Goal: Task Accomplishment & Management: Manage account settings

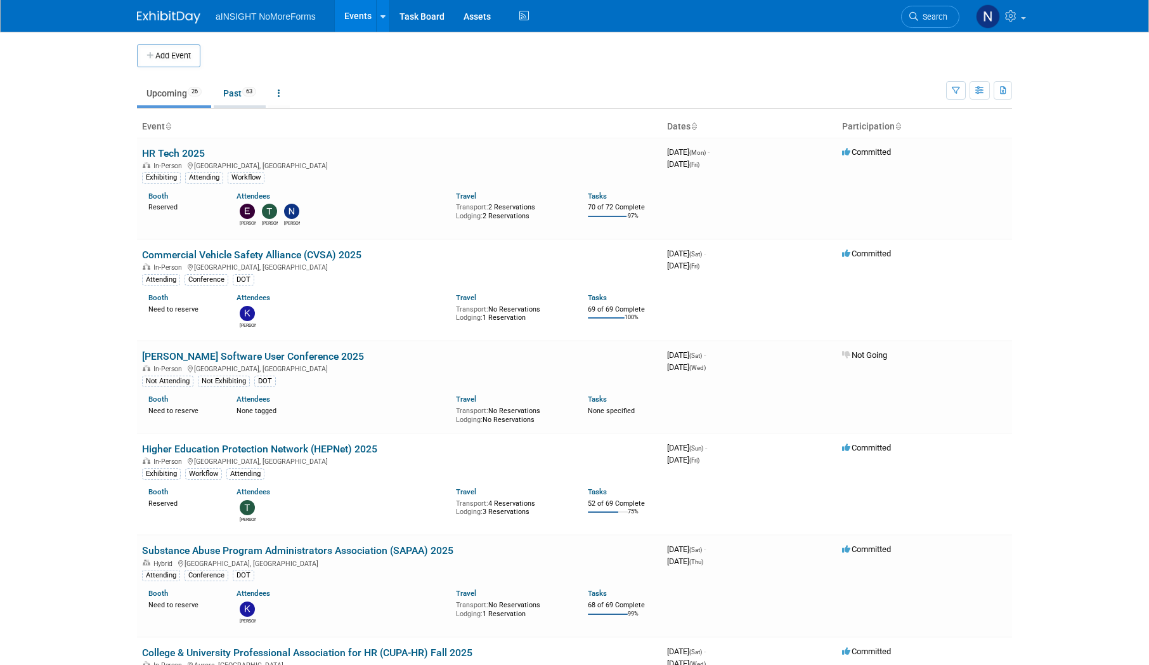
click at [236, 93] on link "Past 63" at bounding box center [240, 93] width 52 height 24
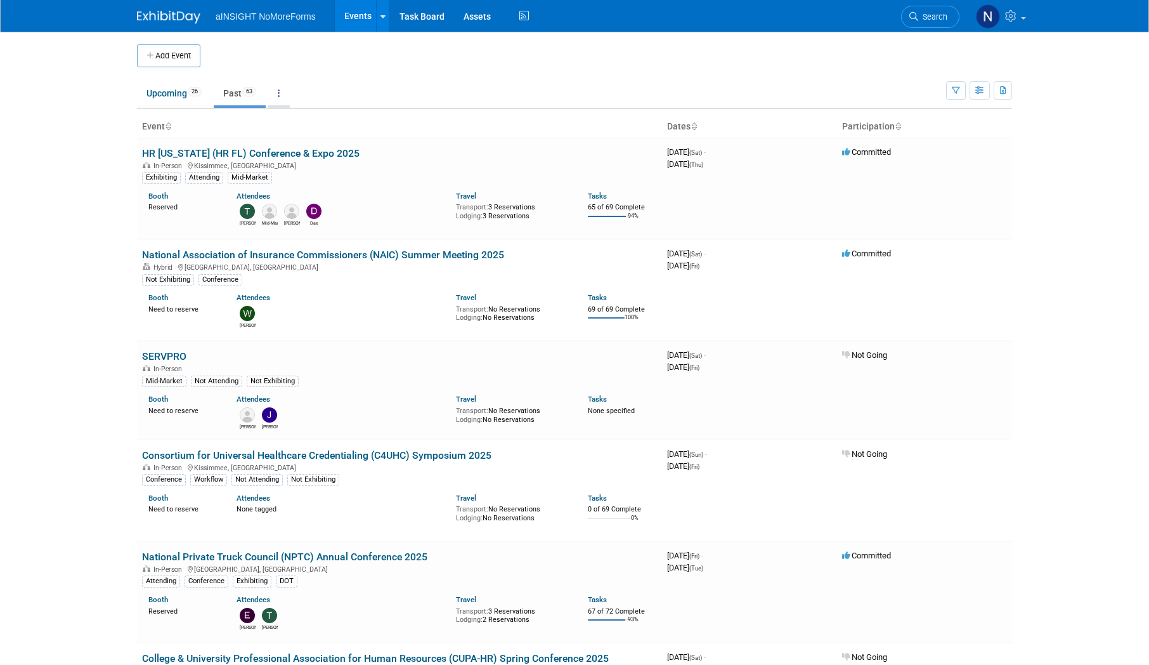
click at [283, 97] on link at bounding box center [279, 93] width 22 height 24
click at [301, 154] on span "Events grouped by year" at bounding box center [318, 157] width 75 height 10
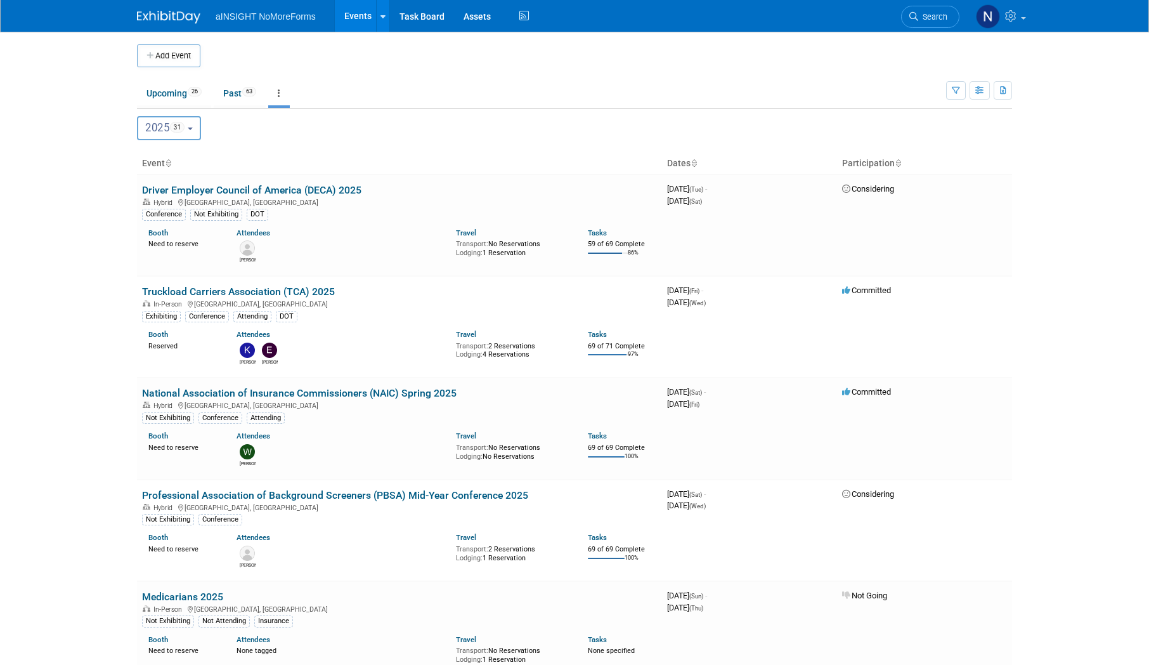
click at [191, 127] on button "2025 31" at bounding box center [169, 128] width 64 height 24
click at [958, 91] on icon "button" at bounding box center [956, 91] width 8 height 8
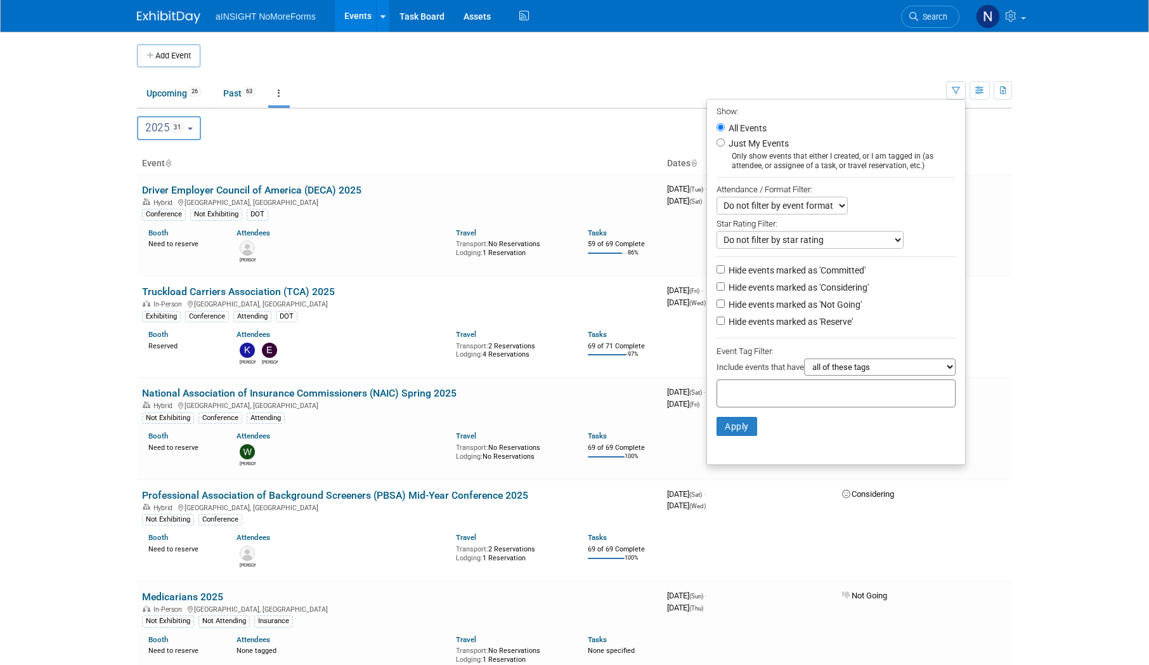
click at [825, 393] on div at bounding box center [836, 393] width 239 height 28
click at [832, 389] on div at bounding box center [836, 393] width 239 height 28
click at [717, 273] on input "Hide events marked as 'Committed'" at bounding box center [721, 269] width 8 height 8
checkbox input "true"
click at [726, 289] on label "Hide events marked as 'Considering'" at bounding box center [797, 287] width 143 height 13
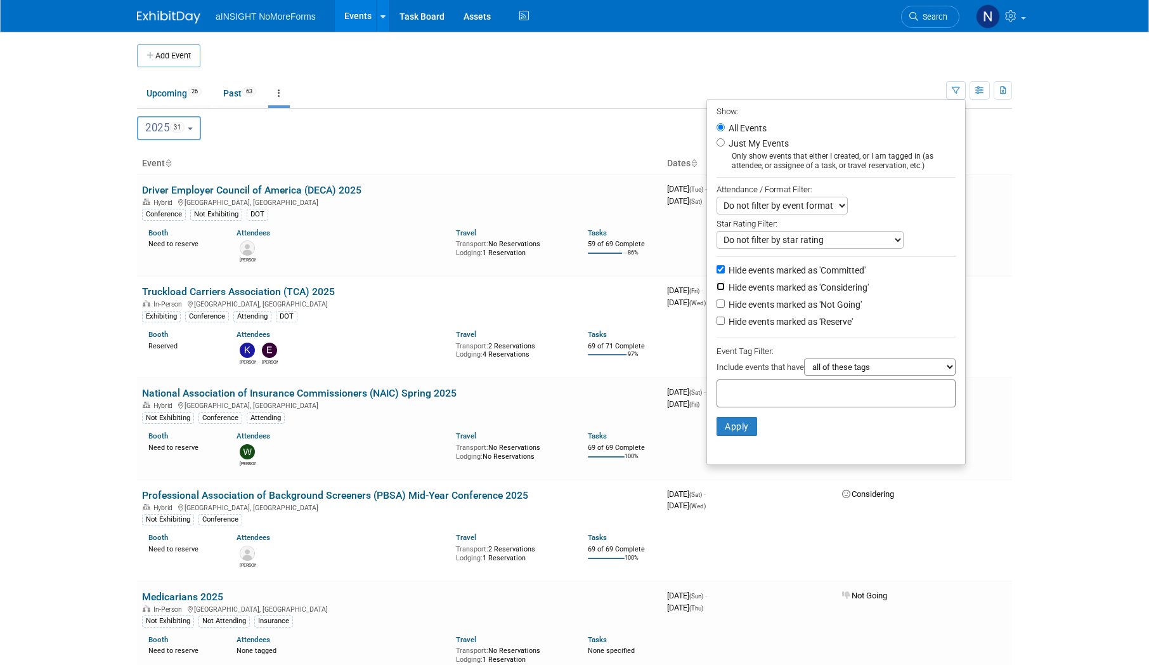
click at [720, 289] on input "Hide events marked as 'Considering'" at bounding box center [721, 286] width 8 height 8
click at [717, 286] on input "Hide events marked as 'Considering'" at bounding box center [721, 286] width 8 height 8
checkbox input "false"
click at [717, 271] on input "Hide events marked as 'Committed'" at bounding box center [721, 269] width 8 height 8
checkbox input "false"
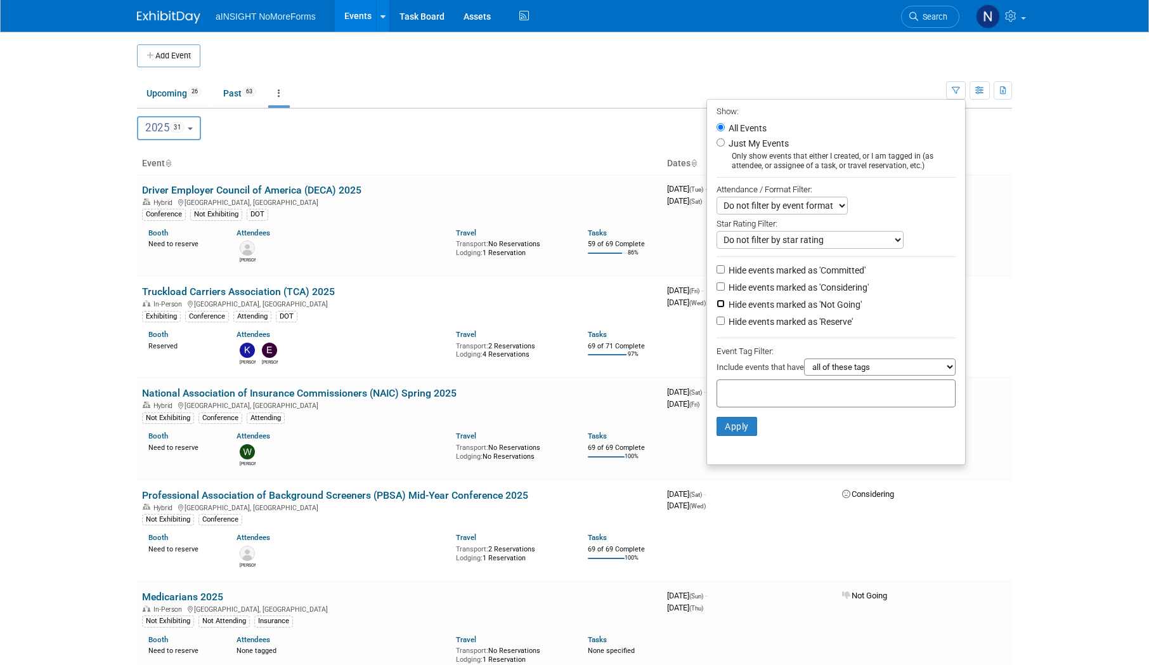
click at [717, 305] on input "Hide events marked as 'Not Going'" at bounding box center [721, 303] width 8 height 8
checkbox input "true"
click at [733, 427] on button "Apply" at bounding box center [737, 426] width 41 height 19
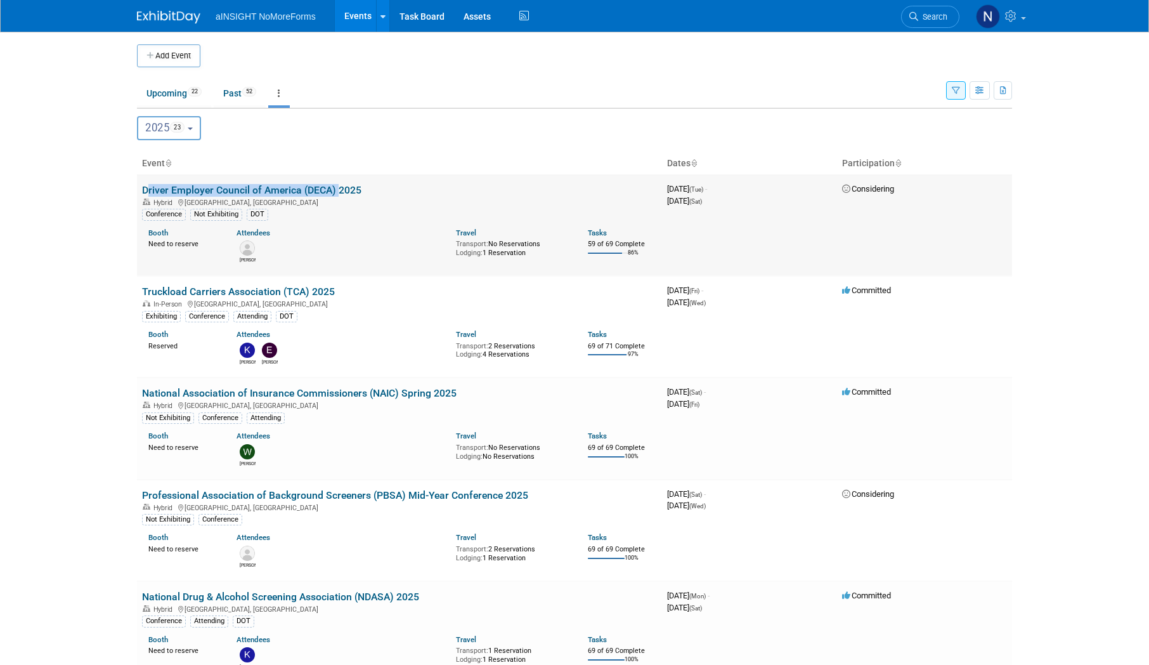
drag, startPoint x: 139, startPoint y: 188, endPoint x: 335, endPoint y: 189, distance: 196.0
click at [335, 189] on td "Driver Employer Council of America (DECA) 2025 Hybrid Clearwater, FL Conference…" at bounding box center [399, 224] width 525 height 101
copy link "Driver Employer Council of America (DECA)"
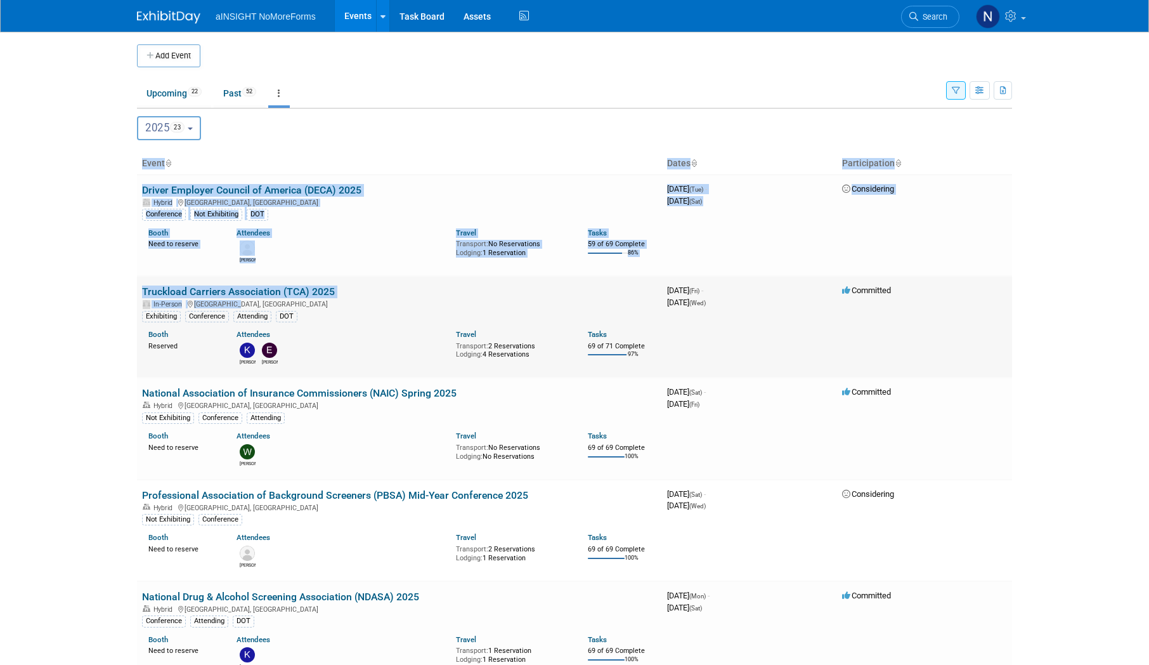
drag, startPoint x: 131, startPoint y: 289, endPoint x: 278, endPoint y: 305, distance: 147.4
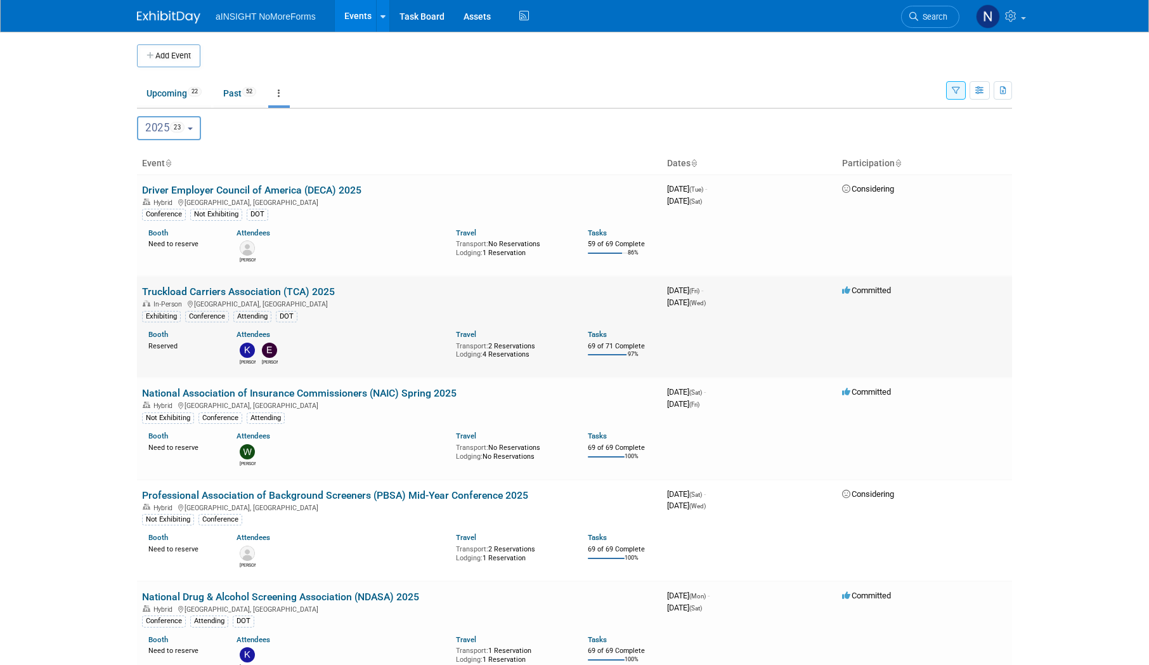
drag, startPoint x: 278, startPoint y: 305, endPoint x: 504, endPoint y: 372, distance: 236.0
click at [504, 372] on td "Truckload Carriers Association (TCA) 2025 In-Person Phoenix, AZ Exhibiting Conf…" at bounding box center [399, 326] width 525 height 101
drag, startPoint x: 137, startPoint y: 291, endPoint x: 309, endPoint y: 296, distance: 172.0
click at [309, 296] on td "Truckload Carriers Association (TCA) 2025 In-Person Phoenix, AZ Exhibiting Conf…" at bounding box center [399, 326] width 525 height 101
copy link "Truckload Carriers Association (TCA)"
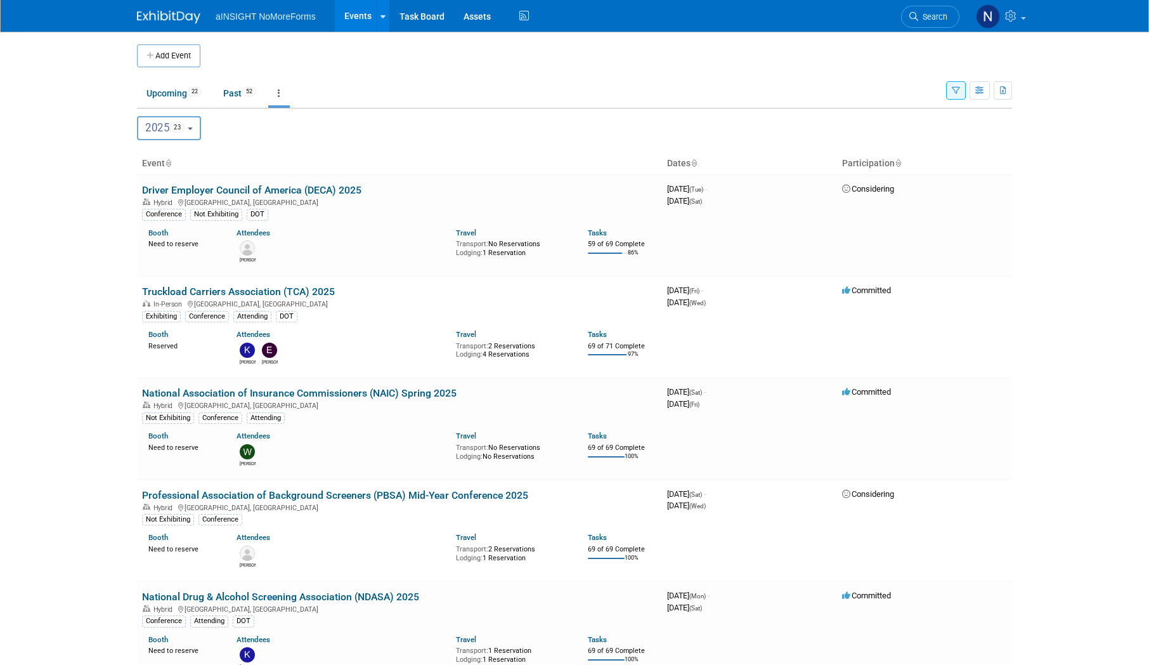
click at [126, 400] on body "aINSIGHT NoMoreForms Events Add Event Bulk Upload Events Shareable Event Boards…" at bounding box center [574, 332] width 1149 height 665
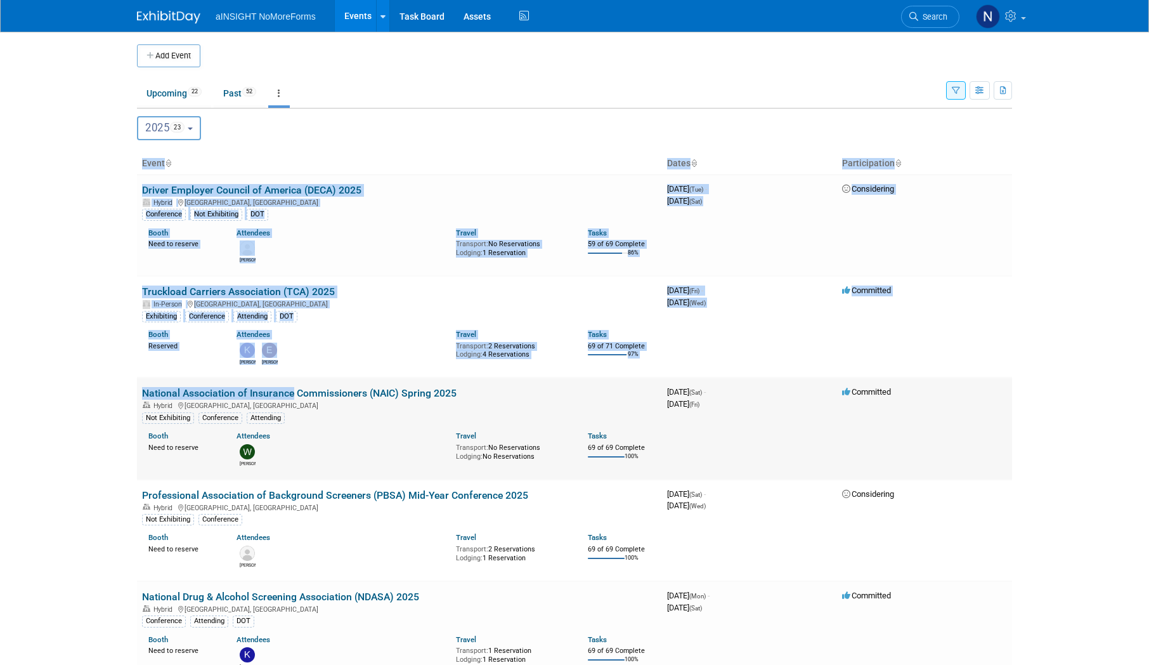
drag, startPoint x: 150, startPoint y: 391, endPoint x: 291, endPoint y: 391, distance: 140.2
click at [291, 391] on body "aINSIGHT NoMoreForms Events Add Event Bulk Upload Events Shareable Event Boards…" at bounding box center [574, 332] width 1149 height 665
drag, startPoint x: 291, startPoint y: 391, endPoint x: 96, endPoint y: 386, distance: 194.8
click at [75, 386] on body "aINSIGHT NoMoreForms Events Add Event Bulk Upload Events Shareable Event Boards…" at bounding box center [574, 332] width 1149 height 665
click at [122, 392] on body "aINSIGHT NoMoreForms Events Add Event Bulk Upload Events Shareable Event Boards…" at bounding box center [574, 332] width 1149 height 665
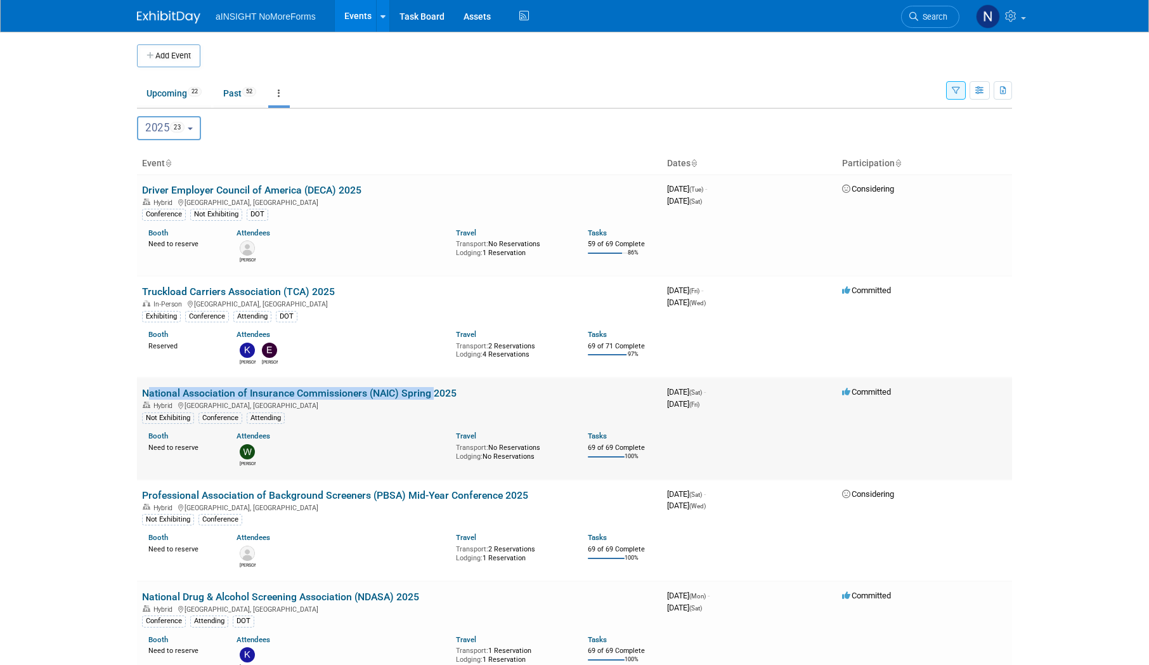
drag, startPoint x: 139, startPoint y: 395, endPoint x: 431, endPoint y: 395, distance: 291.8
click at [431, 395] on td "National Association of Insurance Commissioners (NAIC) Spring 2025 Hybrid India…" at bounding box center [399, 427] width 525 height 101
copy link "National Association of Insurance Commissioners (NAIC) Spring"
drag, startPoint x: 69, startPoint y: 529, endPoint x: 93, endPoint y: 508, distance: 31.9
click at [69, 529] on body "aINSIGHT NoMoreForms Events Add Event Bulk Upload Events Shareable Event Boards…" at bounding box center [574, 332] width 1149 height 665
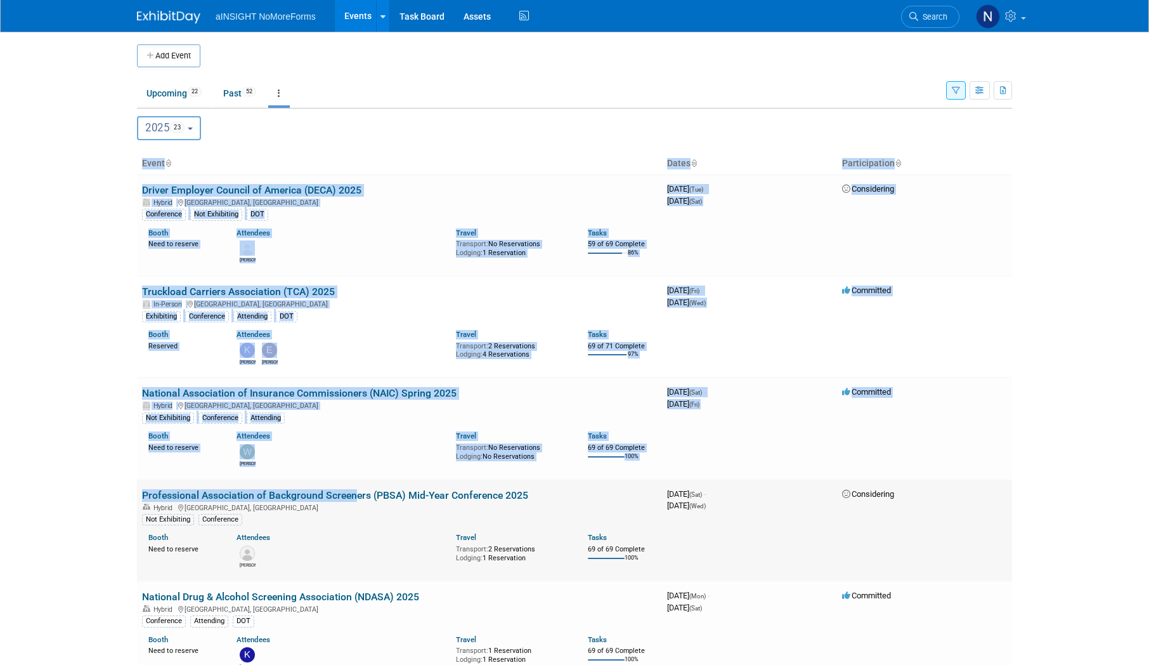
drag, startPoint x: 124, startPoint y: 493, endPoint x: 351, endPoint y: 494, distance: 227.1
click at [351, 494] on body "aINSIGHT NoMoreForms Events Add Event Bulk Upload Events Shareable Event Boards…" at bounding box center [574, 332] width 1149 height 665
drag, startPoint x: 108, startPoint y: 487, endPoint x: 155, endPoint y: 491, distance: 46.5
click at [109, 487] on body "aINSIGHT NoMoreForms Events Add Event Bulk Upload Events Shareable Event Boards…" at bounding box center [574, 332] width 1149 height 665
click at [116, 492] on body "aINSIGHT NoMoreForms Events Add Event Bulk Upload Events Shareable Event Boards…" at bounding box center [574, 332] width 1149 height 665
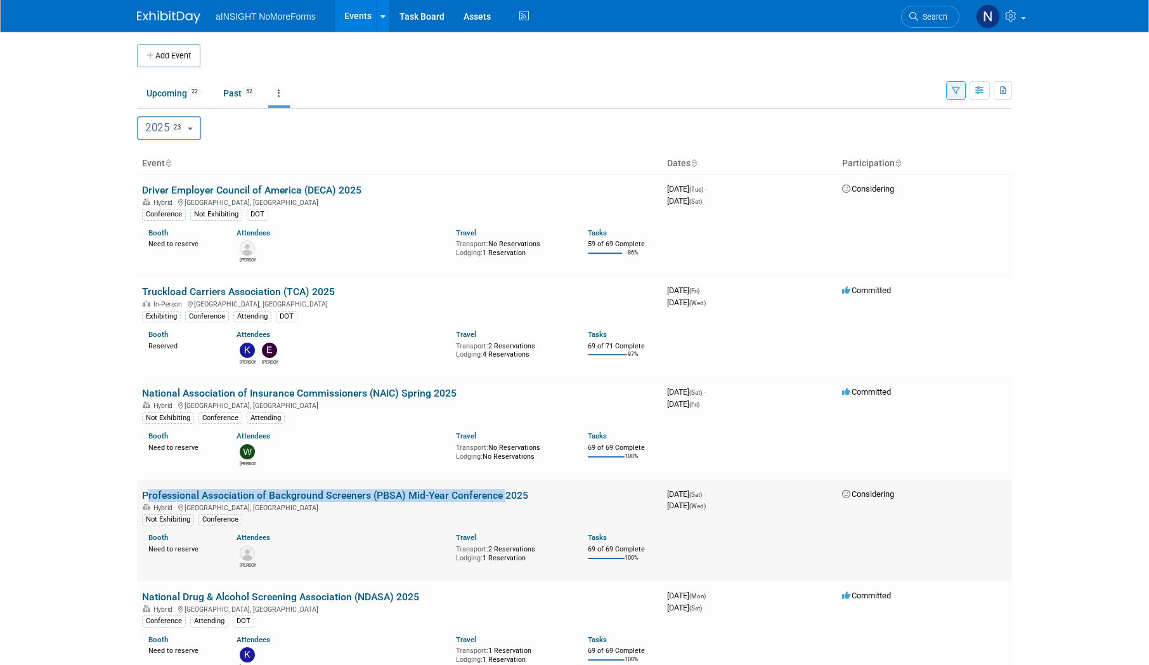
drag, startPoint x: 138, startPoint y: 497, endPoint x: 502, endPoint y: 499, distance: 364.7
click at [502, 499] on td "Professional Association of Background Screeners (PBSA) Mid-Year Conference 202…" at bounding box center [399, 530] width 525 height 101
copy link "Professional Association of Background Screeners (PBSA) Mid-Year Conference"
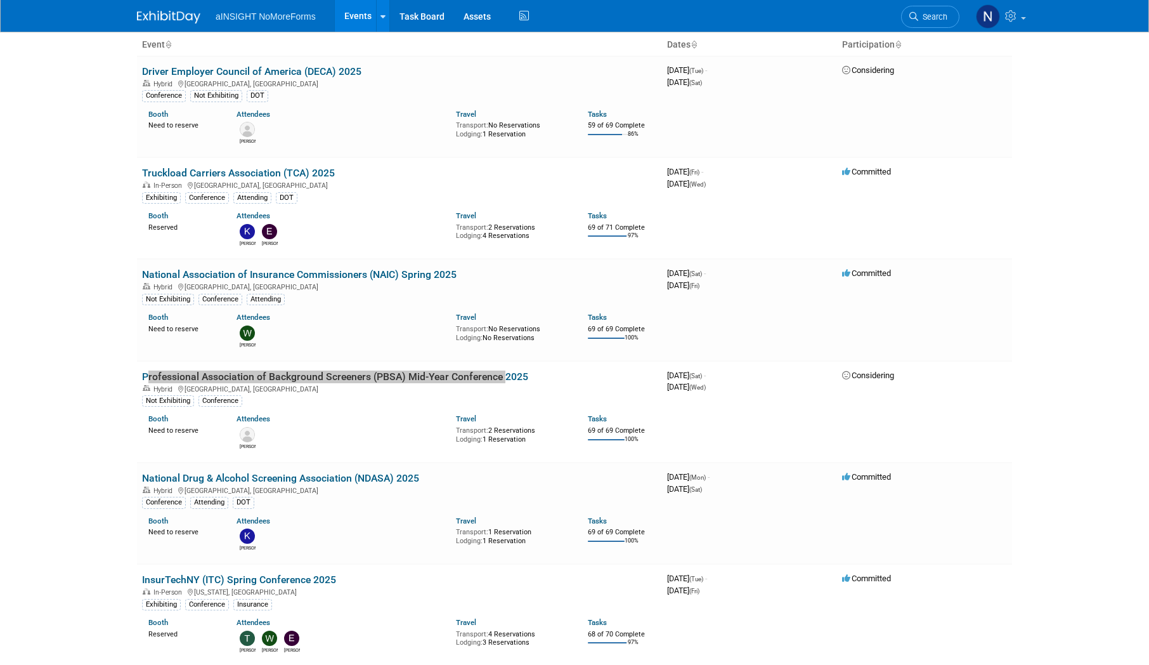
scroll to position [127, 0]
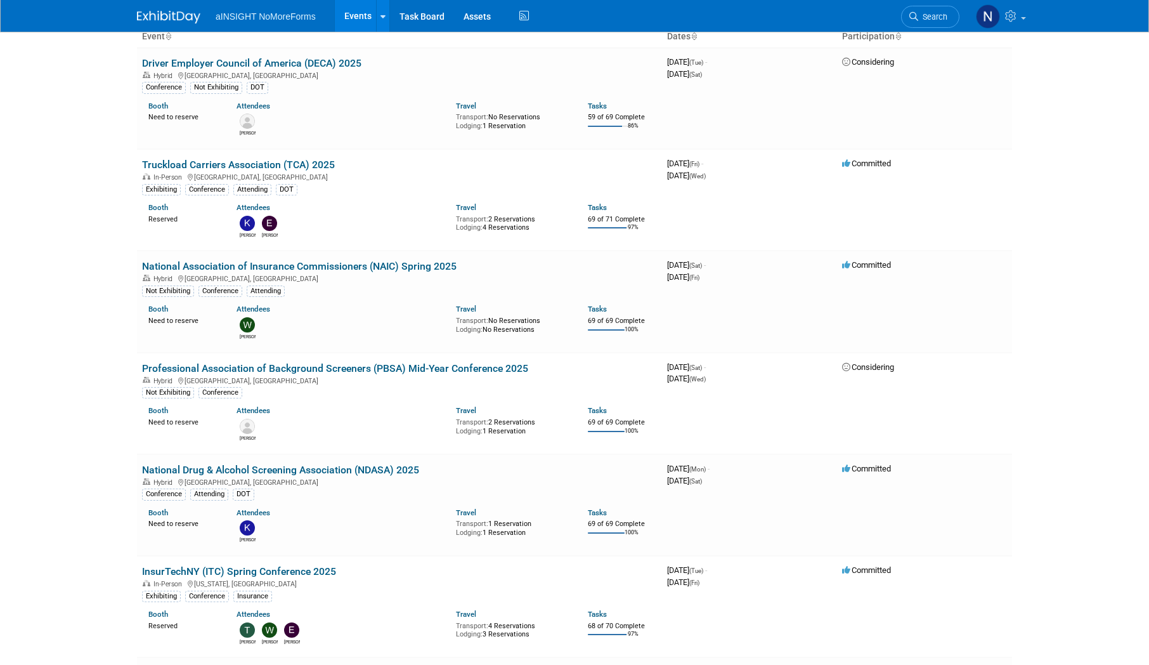
click at [90, 513] on body "aINSIGHT NoMoreForms Events Add Event Bulk Upload Events Shareable Event Boards…" at bounding box center [574, 205] width 1149 height 665
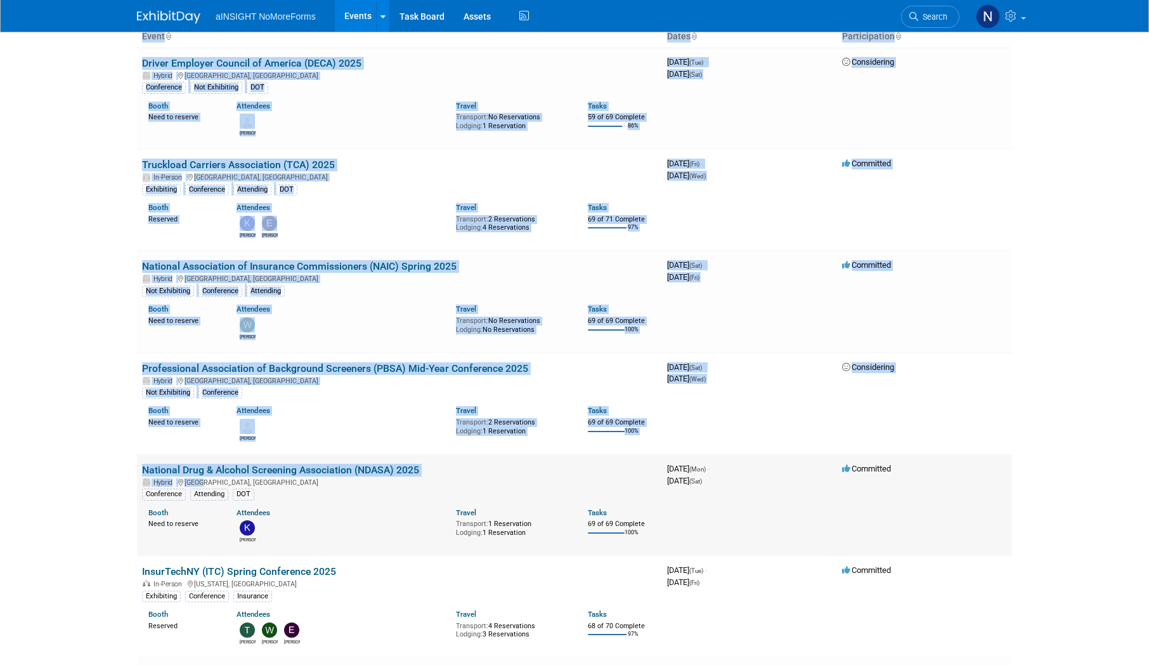
drag, startPoint x: 119, startPoint y: 464, endPoint x: 197, endPoint y: 478, distance: 78.6
click at [197, 478] on body "aINSIGHT NoMoreForms Events Add Event Bulk Upload Events Shareable Event Boards…" at bounding box center [574, 205] width 1149 height 665
drag, startPoint x: 197, startPoint y: 478, endPoint x: 91, endPoint y: 478, distance: 105.3
click at [76, 478] on body "aINSIGHT NoMoreForms Events Add Event Bulk Upload Events Shareable Event Boards…" at bounding box center [574, 205] width 1149 height 665
click at [94, 478] on body "aINSIGHT NoMoreForms Events Add Event Bulk Upload Events Shareable Event Boards…" at bounding box center [574, 205] width 1149 height 665
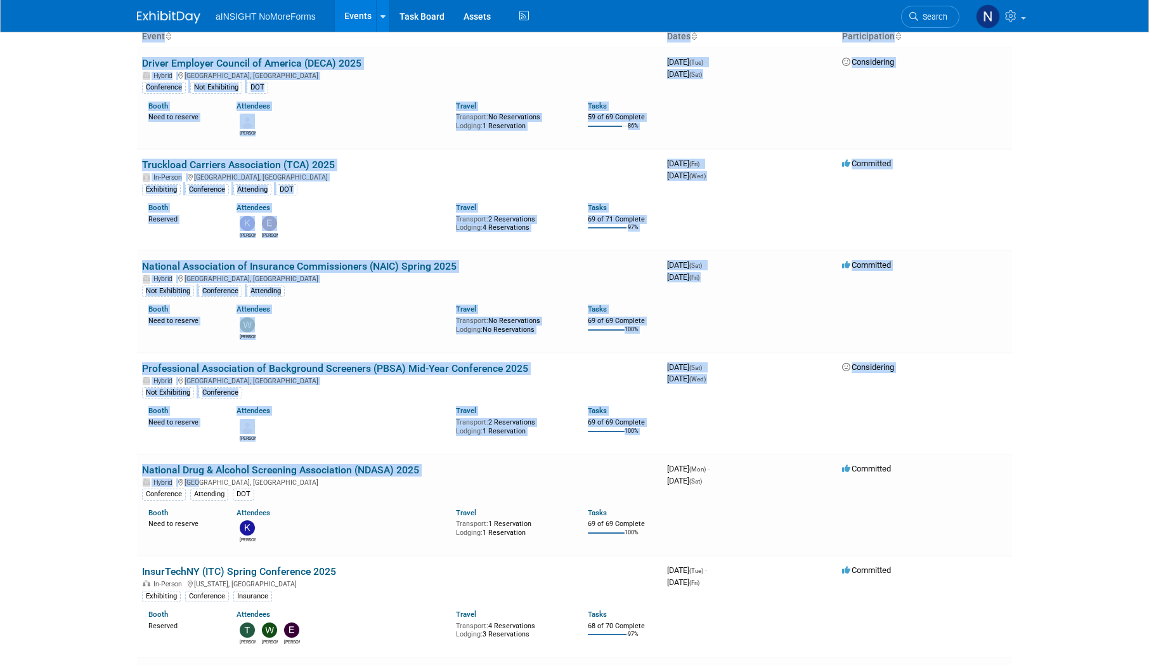
click at [95, 479] on body "aINSIGHT NoMoreForms Events Add Event Bulk Upload Events Shareable Event Boards…" at bounding box center [574, 205] width 1149 height 665
drag, startPoint x: 95, startPoint y: 479, endPoint x: 113, endPoint y: 474, distance: 19.1
click at [113, 474] on body "aINSIGHT NoMoreForms Events Add Event Bulk Upload Events Shareable Event Boards…" at bounding box center [574, 205] width 1149 height 665
drag, startPoint x: 126, startPoint y: 471, endPoint x: 233, endPoint y: 473, distance: 106.6
click at [233, 473] on body "aINSIGHT NoMoreForms Events Add Event Bulk Upload Events Shareable Event Boards…" at bounding box center [574, 205] width 1149 height 665
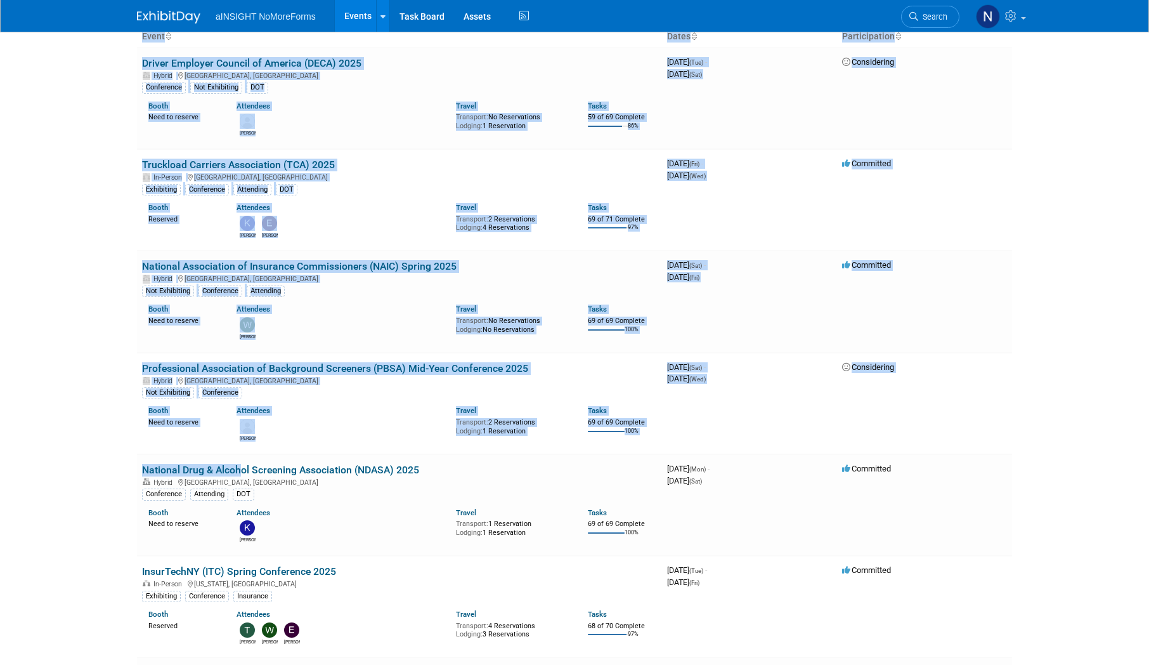
drag, startPoint x: 233, startPoint y: 473, endPoint x: 91, endPoint y: 476, distance: 142.1
click at [88, 476] on body "aINSIGHT NoMoreForms Events Add Event Bulk Upload Events Shareable Event Boards…" at bounding box center [574, 205] width 1149 height 665
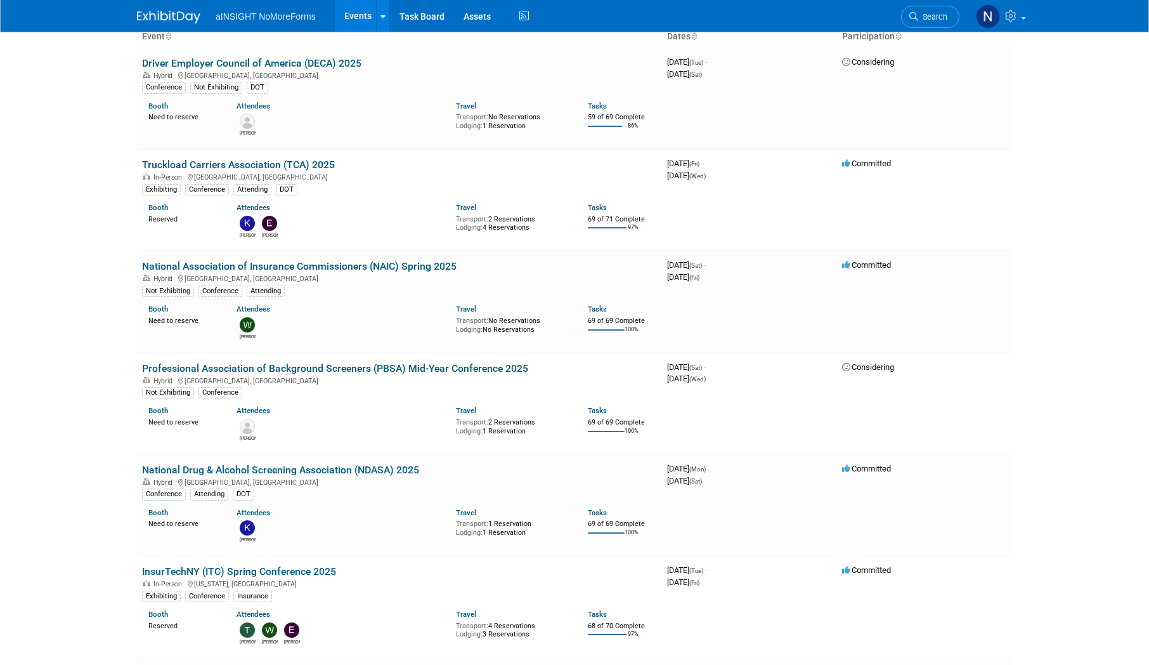
click at [91, 476] on body "aINSIGHT NoMoreForms Events Add Event Bulk Upload Events Shareable Event Boards…" at bounding box center [574, 205] width 1149 height 665
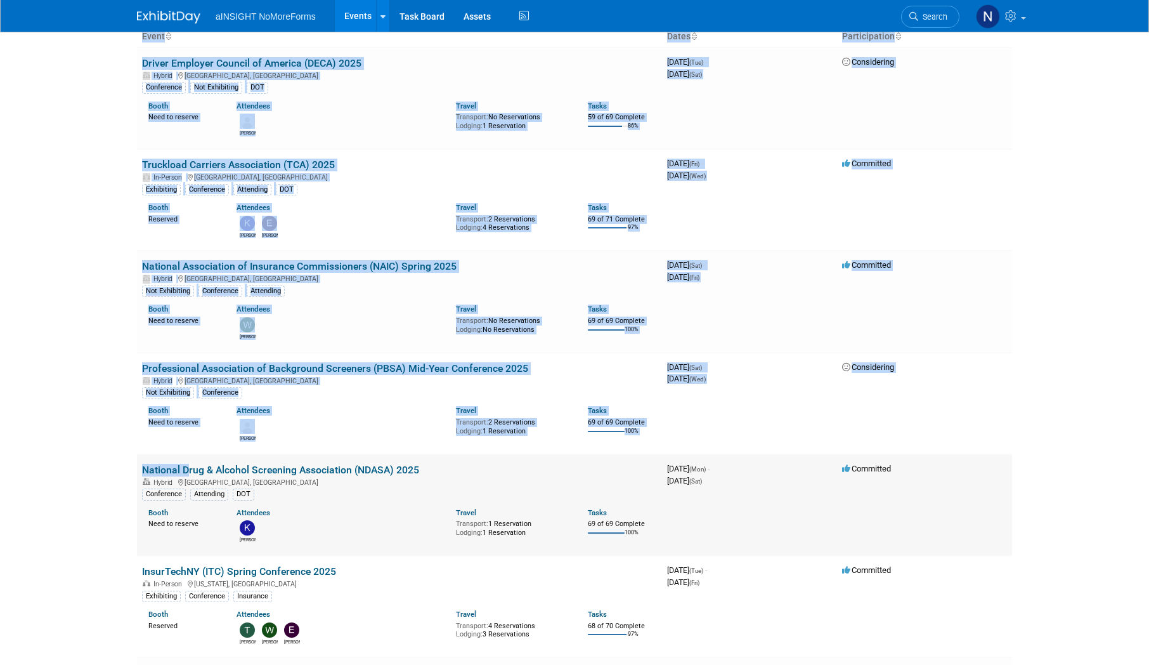
drag, startPoint x: 135, startPoint y: 473, endPoint x: 181, endPoint y: 473, distance: 46.3
click at [119, 484] on body "aINSIGHT NoMoreForms Events Add Event Bulk Upload Events Shareable Event Boards…" at bounding box center [574, 205] width 1149 height 665
drag, startPoint x: 133, startPoint y: 473, endPoint x: 180, endPoint y: 471, distance: 47.0
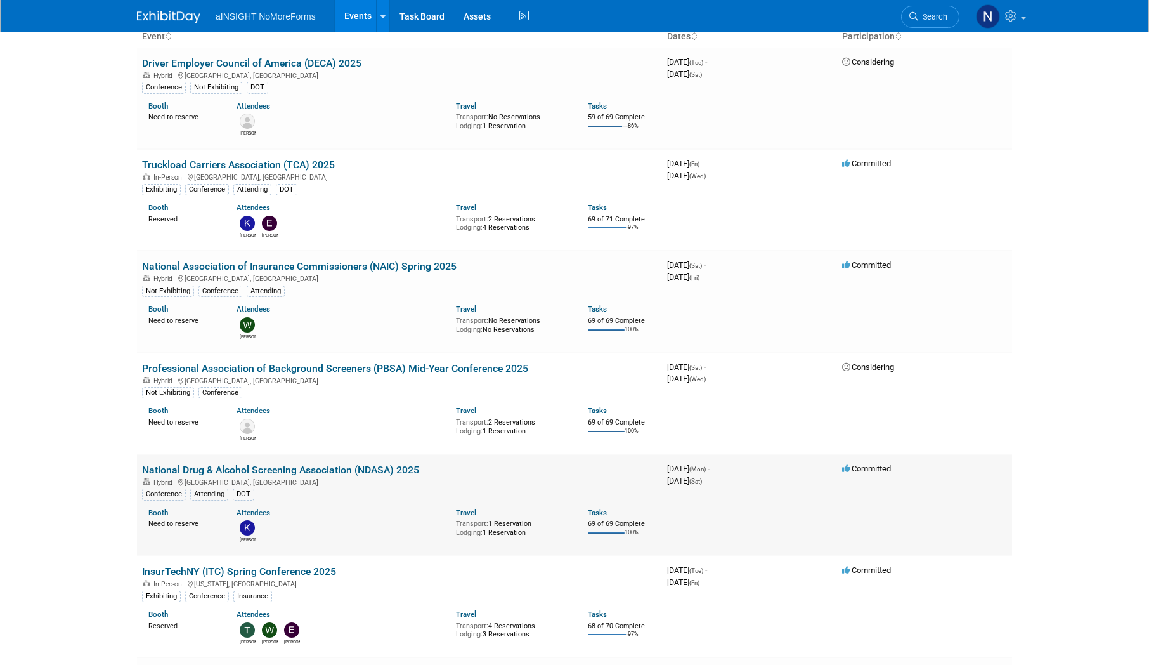
click at [421, 495] on div "Conference Attending DOT" at bounding box center [399, 493] width 515 height 13
drag, startPoint x: 410, startPoint y: 471, endPoint x: 137, endPoint y: 472, distance: 272.8
click at [141, 471] on td "National Drug & Alcohol Screening Association (NDASA) 2025 Hybrid Jacksonville,…" at bounding box center [399, 504] width 525 height 101
copy link "National Drug & Alcohol Screening Association (NDASA) 2025"
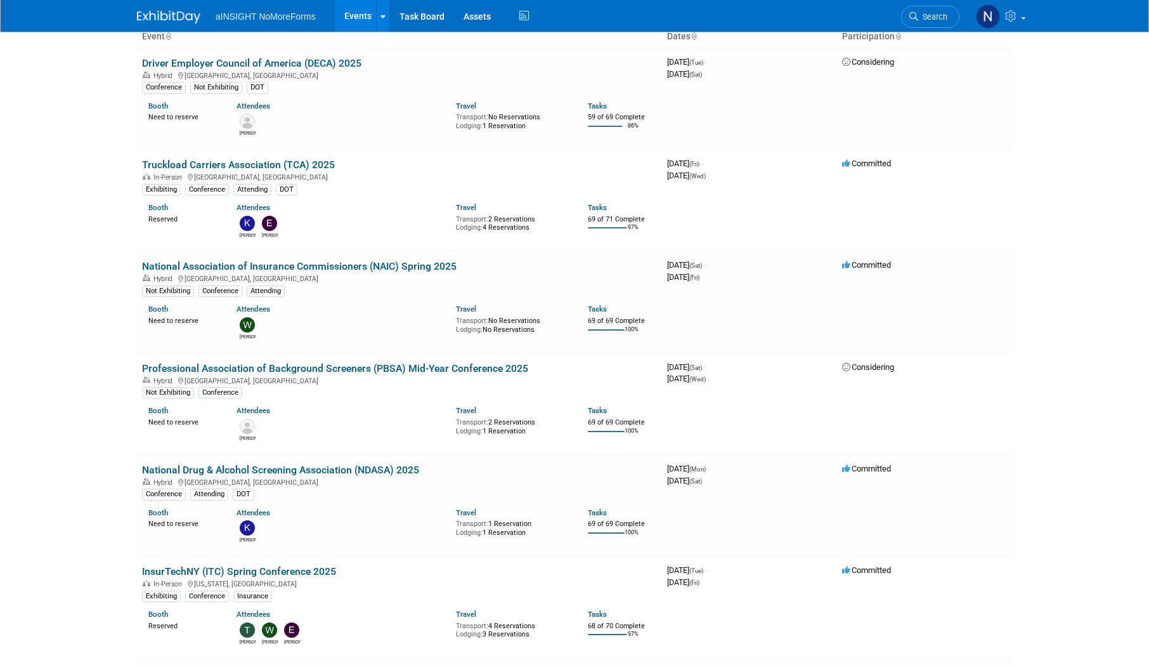
scroll to position [190, 0]
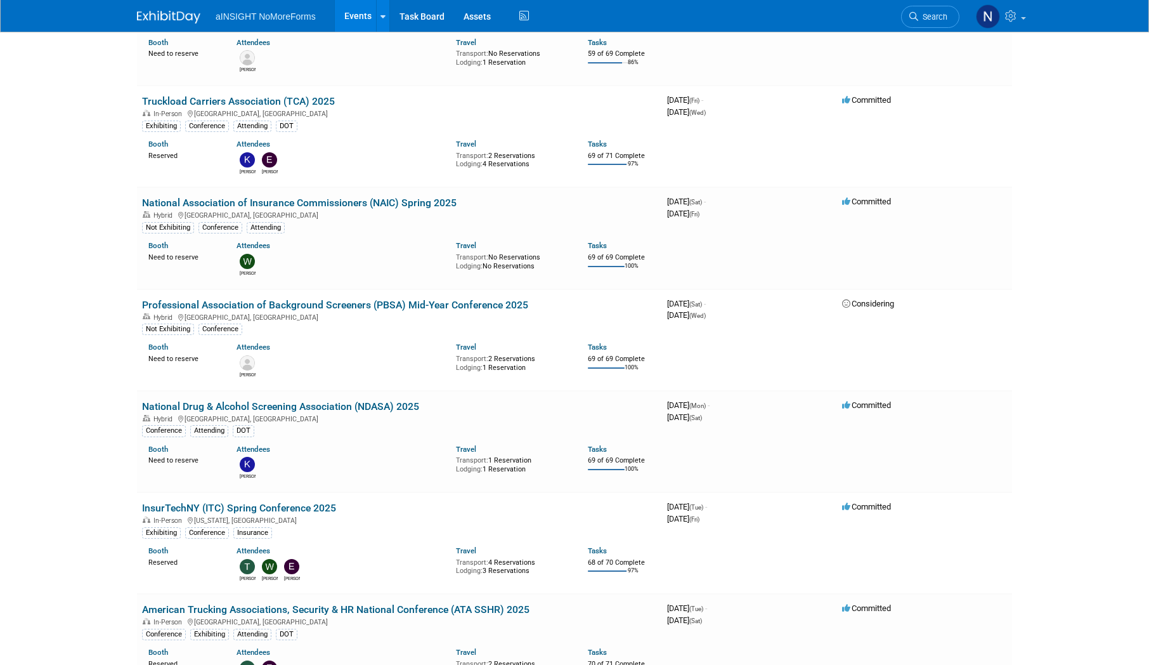
click at [106, 474] on html "aINSIGHT NoMoreForms Events Add Event Bulk Upload Events Shareable Event Boards…" at bounding box center [574, 142] width 1149 height 665
drag, startPoint x: 138, startPoint y: 507, endPoint x: 310, endPoint y: 514, distance: 172.0
click at [310, 514] on td "InsurTechNY (ITC) Spring Conference 2025 In-Person New York, NY Exhibiting Conf…" at bounding box center [399, 542] width 525 height 101
copy link "InsurTechNY (ITC) Spring Conference"
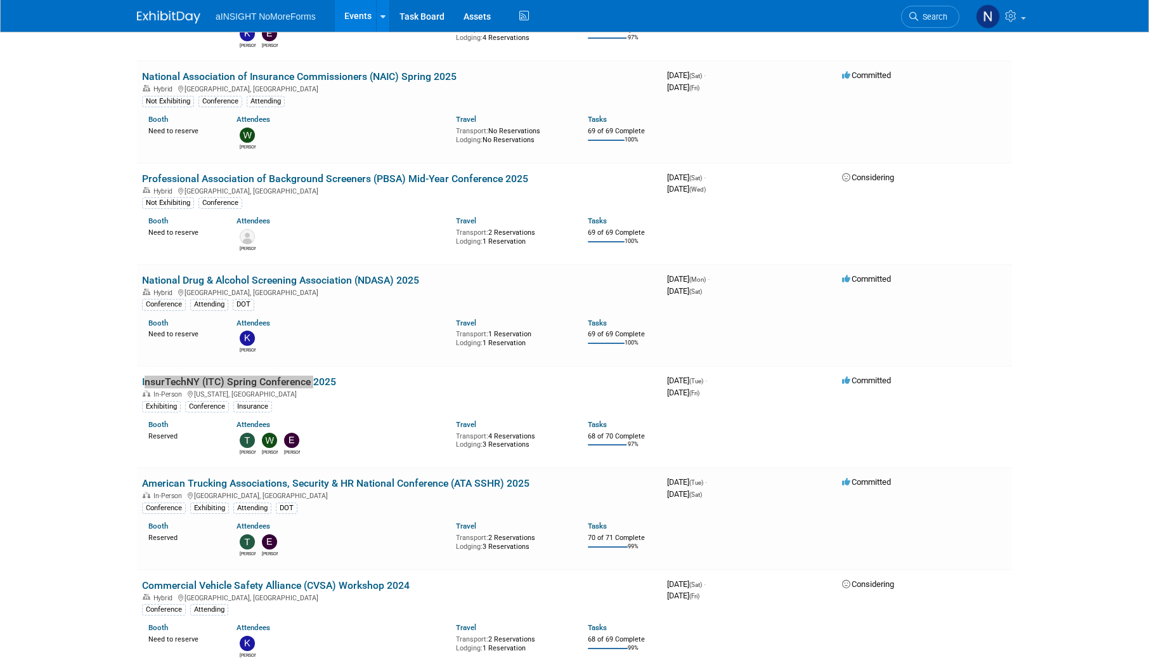
scroll to position [317, 0]
click at [67, 348] on html "aINSIGHT NoMoreForms Events Add Event Bulk Upload Events Shareable Event Boards…" at bounding box center [574, 15] width 1149 height 665
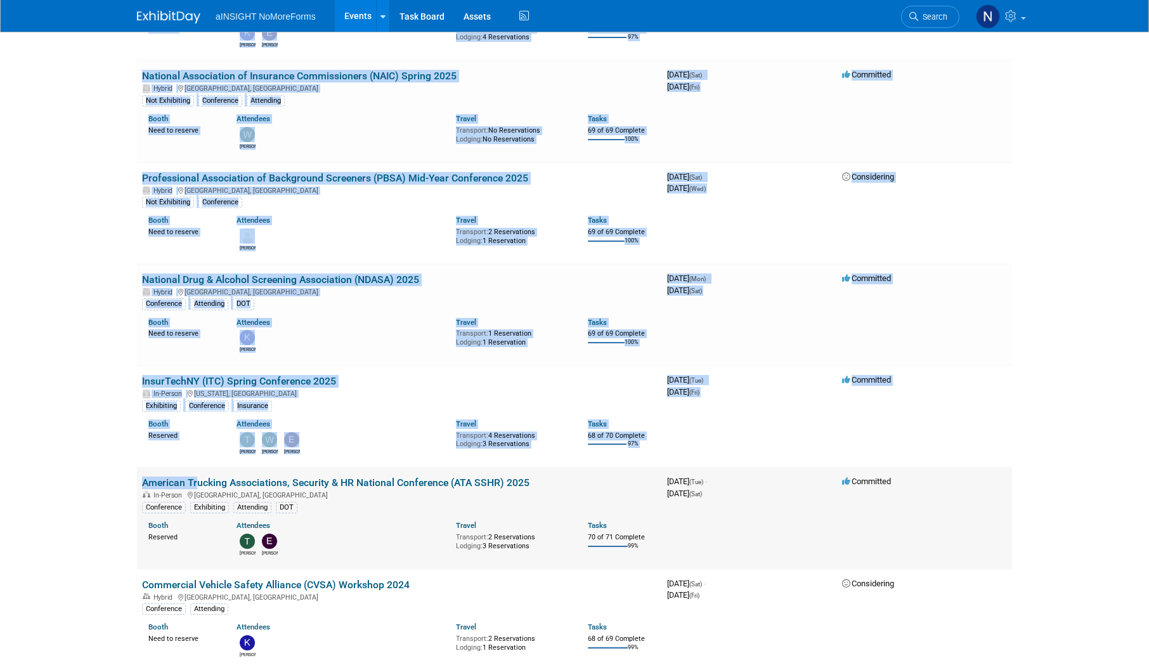
drag, startPoint x: 134, startPoint y: 479, endPoint x: 191, endPoint y: 483, distance: 57.2
drag, startPoint x: 191, startPoint y: 483, endPoint x: 91, endPoint y: 491, distance: 99.9
click at [87, 348] on html "aINSIGHT NoMoreForms Events Add Event Bulk Upload Events Shareable Event Boards…" at bounding box center [574, 15] width 1149 height 665
drag, startPoint x: 532, startPoint y: 483, endPoint x: 139, endPoint y: 482, distance: 392.6
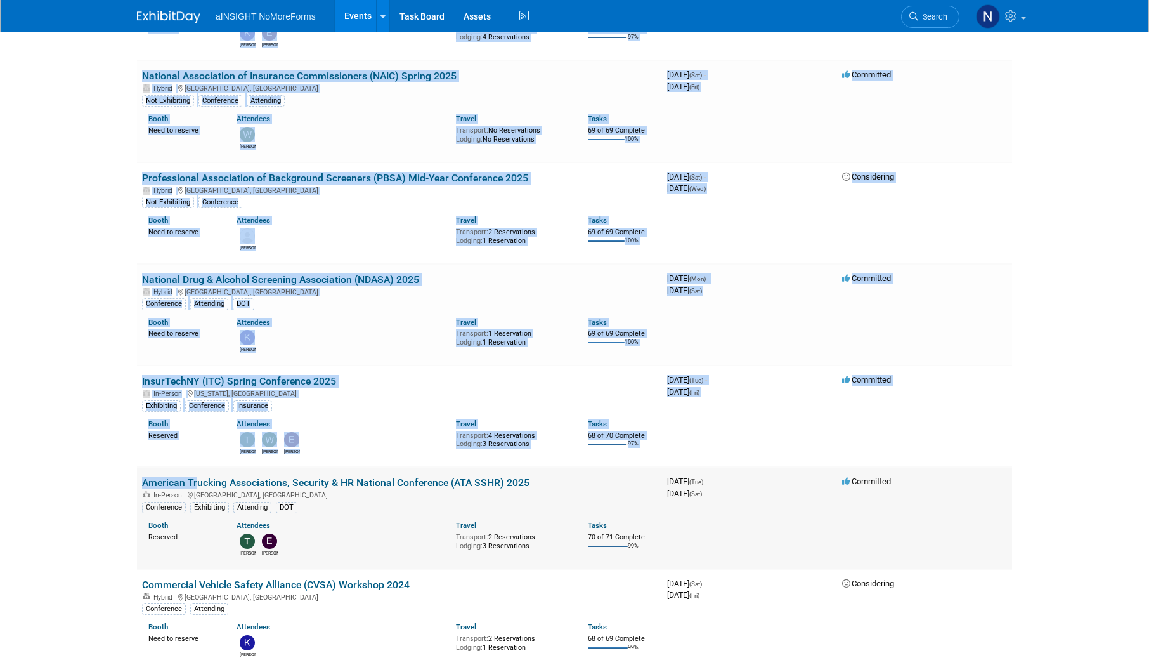
click at [139, 482] on td "American Trucking Associations, Security & HR National Conference (ATA SSHR) 20…" at bounding box center [399, 517] width 525 height 101
copy link "American Trucking Associations, Security & HR National Conference (ATA SSHR) 20…"
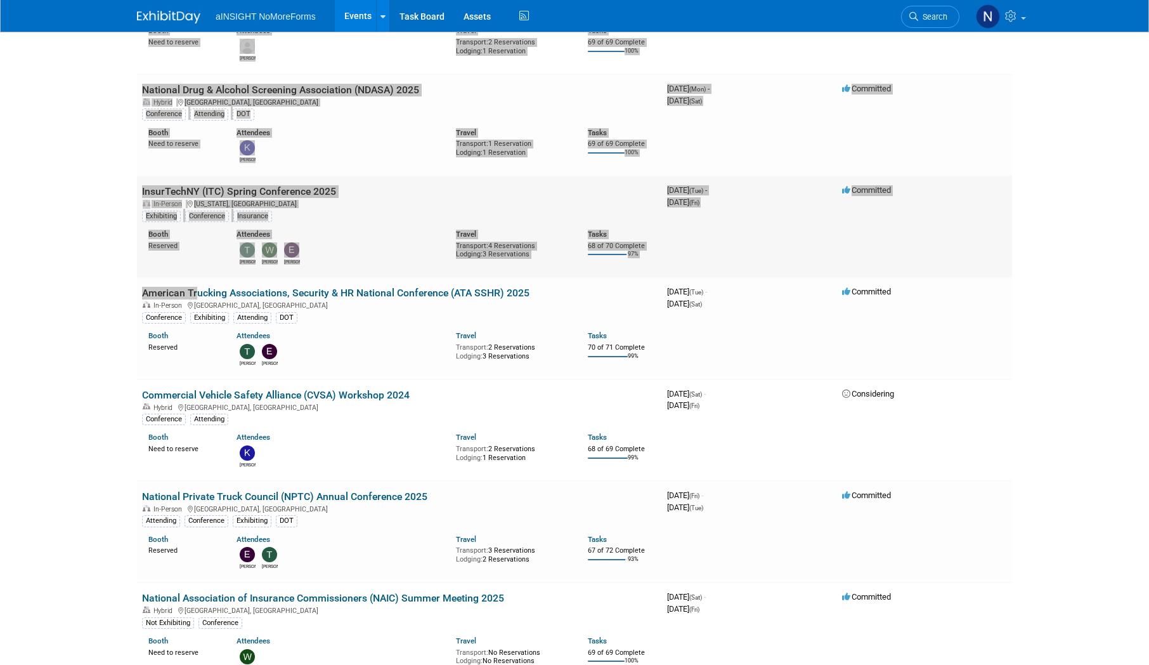
scroll to position [507, 0]
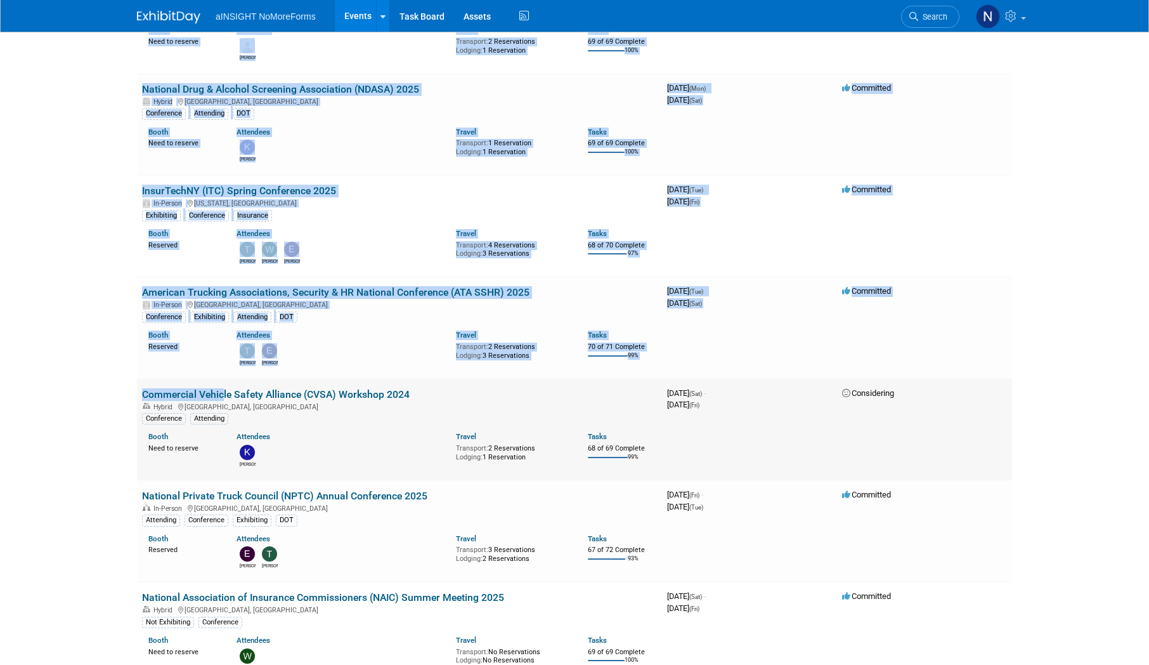
drag, startPoint x: 131, startPoint y: 393, endPoint x: 216, endPoint y: 399, distance: 85.2
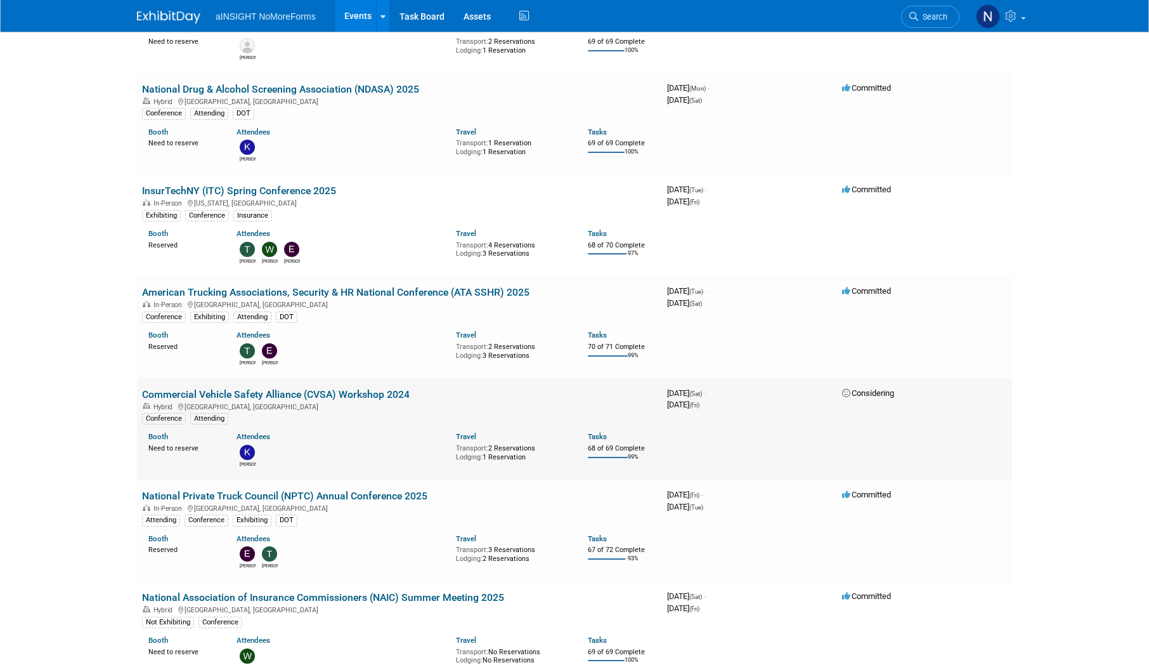
drag, startPoint x: 216, startPoint y: 399, endPoint x: 419, endPoint y: 439, distance: 206.9
click at [419, 452] on div "Kate" at bounding box center [337, 454] width 220 height 26
drag, startPoint x: 408, startPoint y: 391, endPoint x: 140, endPoint y: 387, distance: 267.7
click at [140, 387] on td "Commercial Vehicle Safety Alliance (CVSA) Workshop 2024 Hybrid New Orleans, LA …" at bounding box center [399, 429] width 525 height 101
copy link "Commercial Vehicle Safety Alliance (CVSA) Workshop 2024"
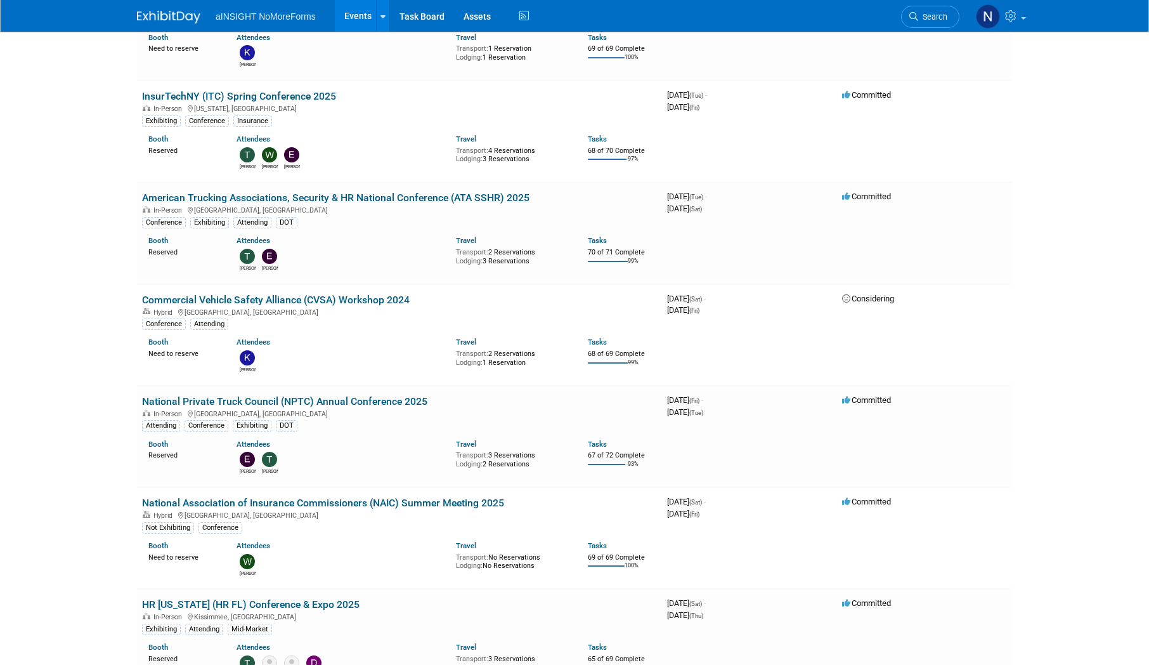
scroll to position [634, 0]
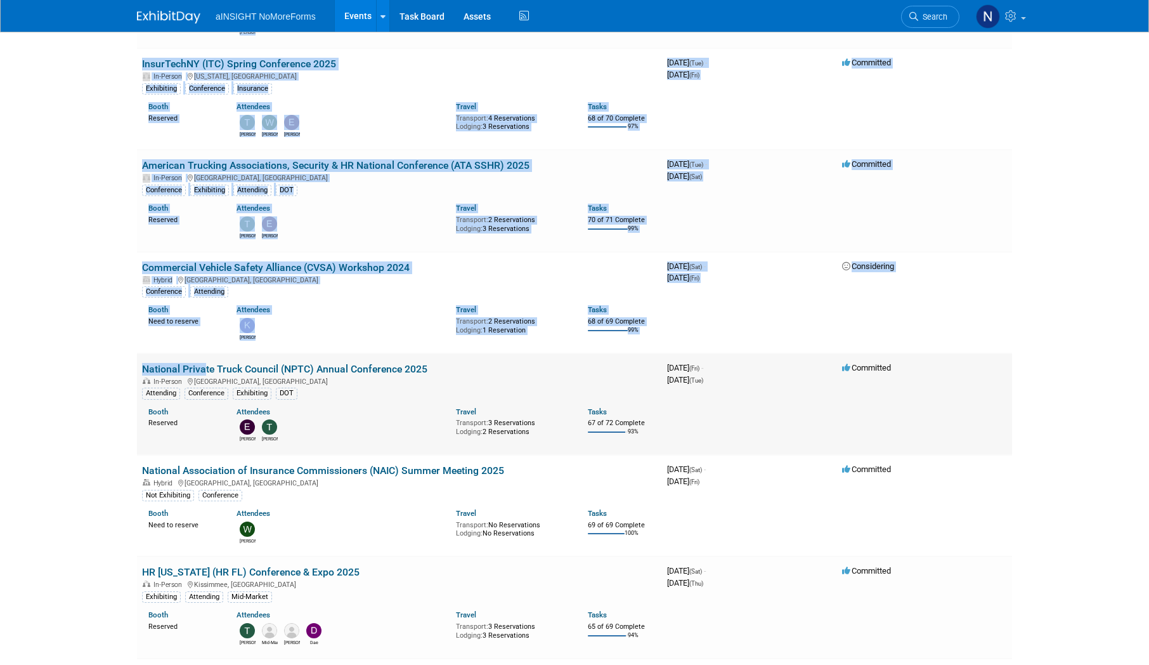
drag, startPoint x: 135, startPoint y: 370, endPoint x: 202, endPoint y: 370, distance: 67.2
click at [202, 370] on div "Add Event New Event Duplicate Event Warning There is another event in your work…" at bounding box center [574, 648] width 894 height 2502
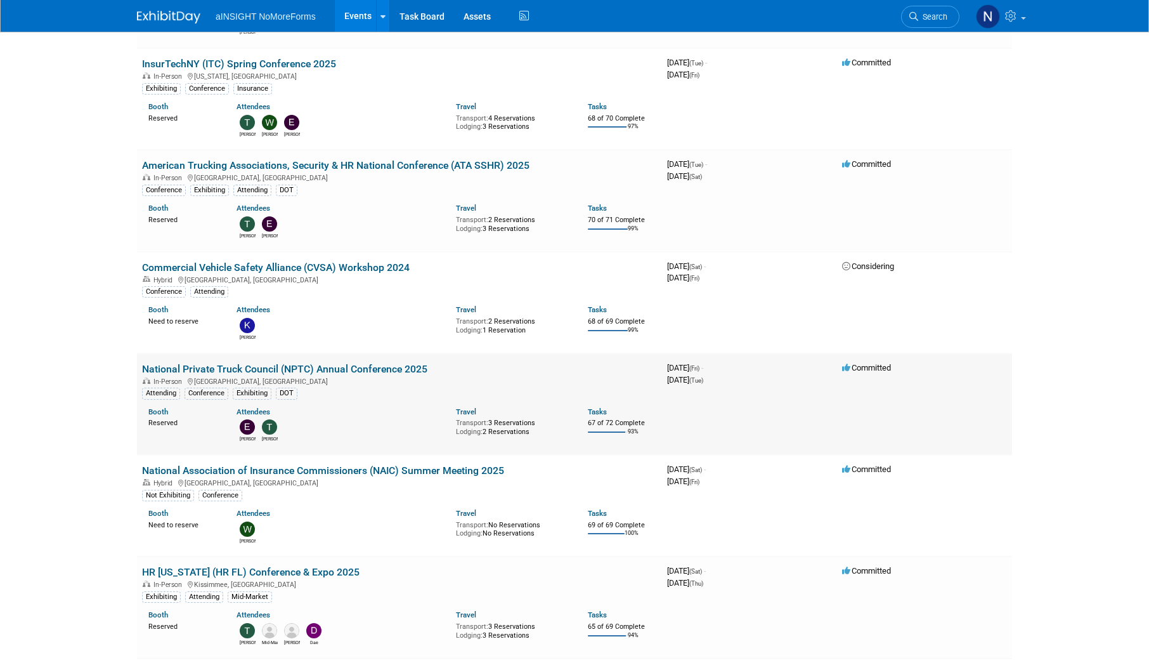
drag, startPoint x: 202, startPoint y: 370, endPoint x: 444, endPoint y: 421, distance: 247.1
click at [445, 432] on div "Eric Teresa" at bounding box center [337, 429] width 220 height 26
drag, startPoint x: 419, startPoint y: 365, endPoint x: 145, endPoint y: 370, distance: 274.7
click at [145, 370] on td "National Private Truck Council (NPTC) Annual Conference 2025 In-Person Orlando,…" at bounding box center [399, 403] width 525 height 101
copy link "National Private Truck Council (NPTC) Annual Conference 2025"
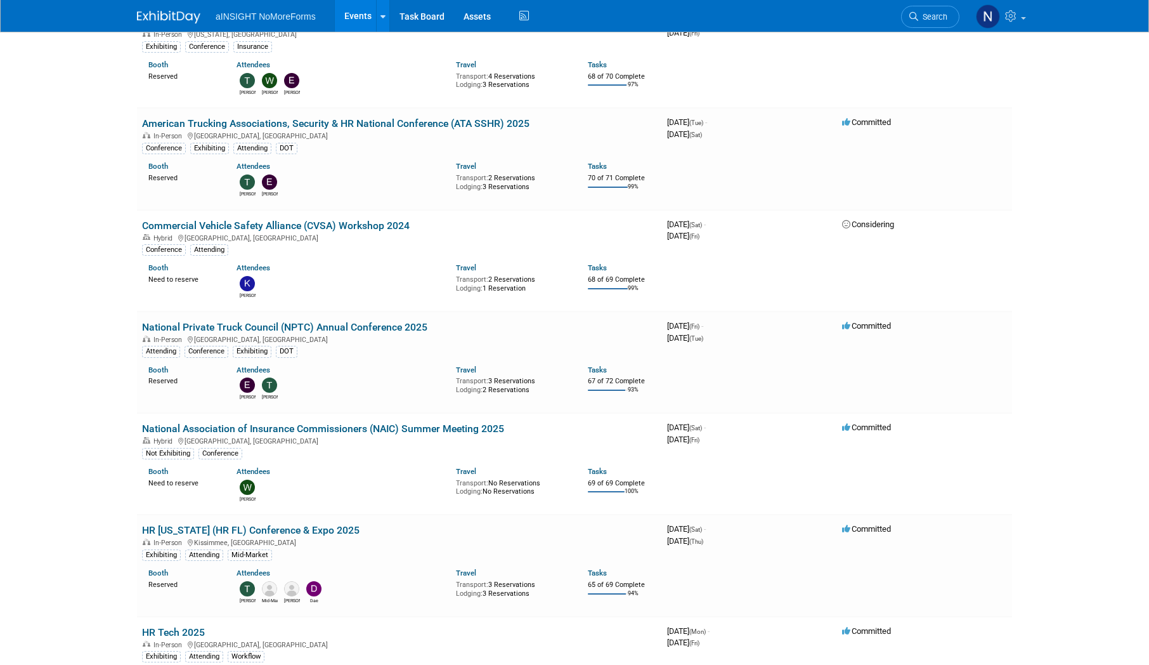
scroll to position [698, 0]
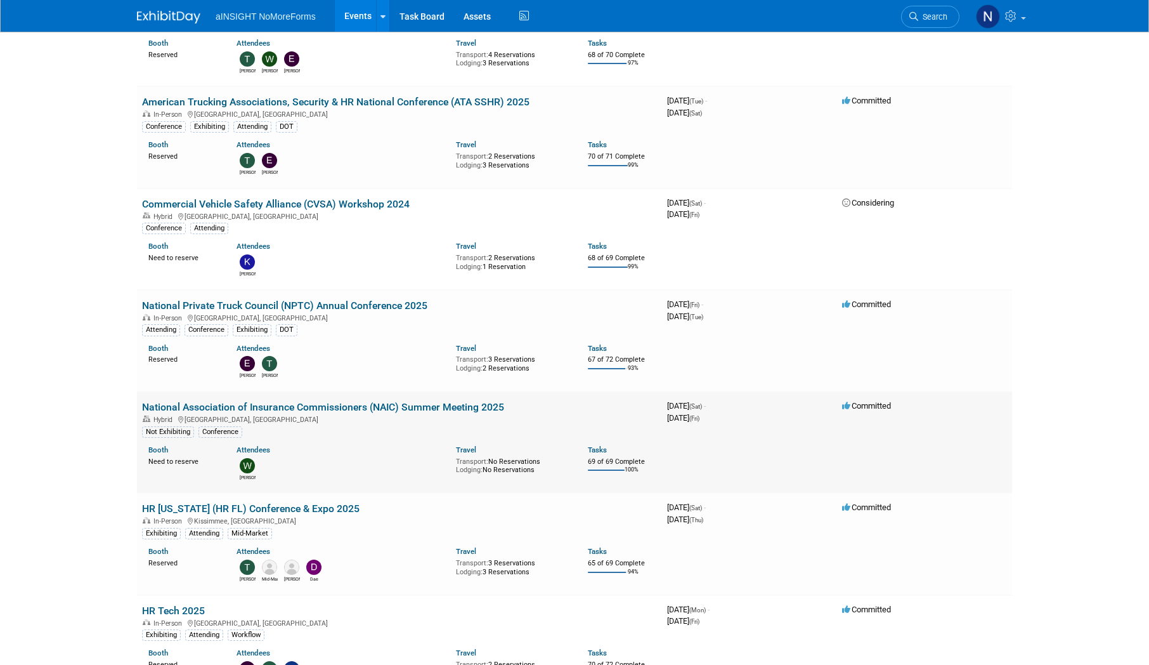
drag, startPoint x: 483, startPoint y: 407, endPoint x: 145, endPoint y: 407, distance: 338.7
click at [145, 407] on td "National Association of Insurance Commissioners (NAIC) Summer Meeting 2025 Hybr…" at bounding box center [399, 441] width 525 height 101
copy link "National Association of Insurance Commissioners (NAIC) Summer Meeting 2025"
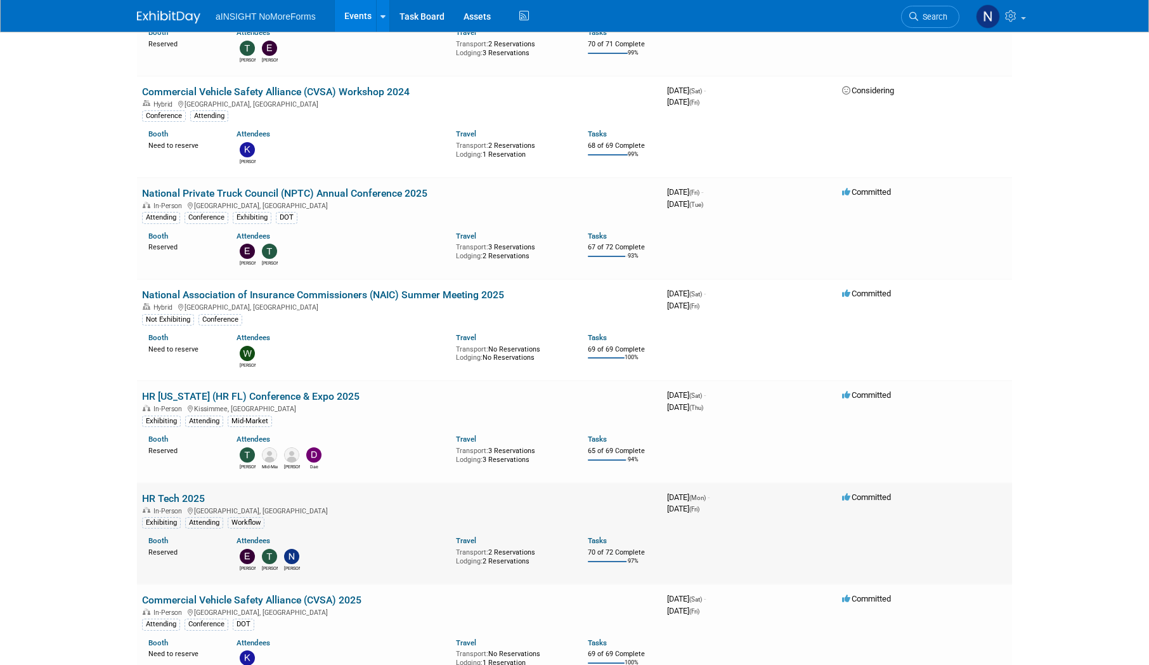
scroll to position [825, 0]
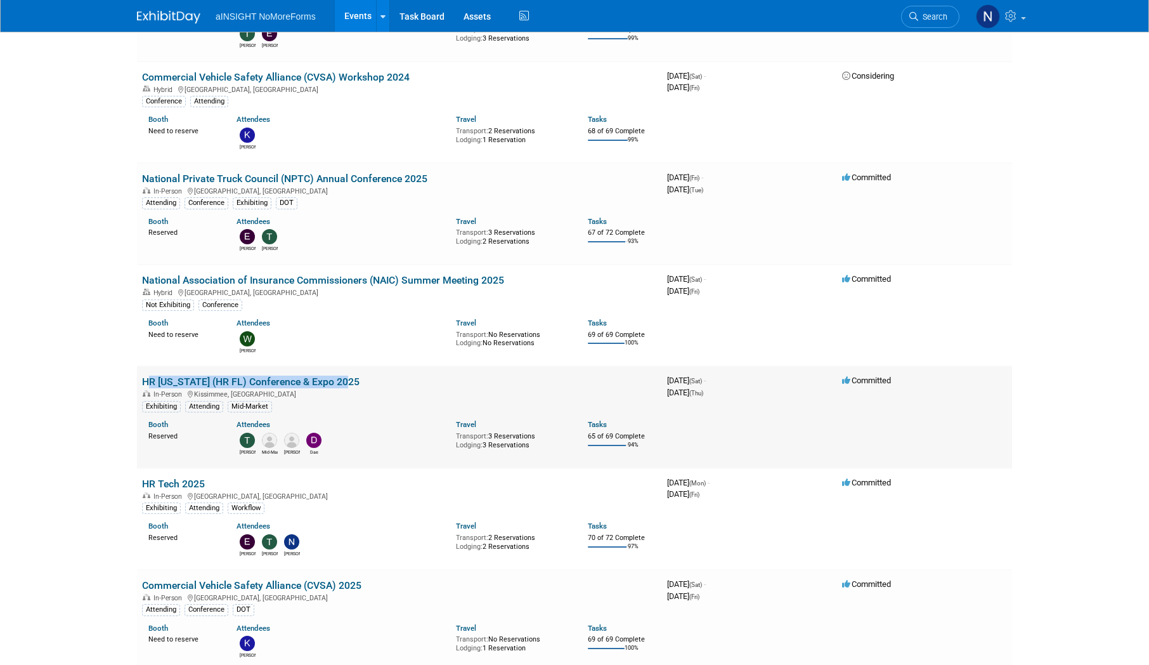
drag, startPoint x: 341, startPoint y: 374, endPoint x: 140, endPoint y: 379, distance: 201.8
click at [140, 379] on td "HR Florida (HR FL) Conference & Expo 2025 In-Person Kissimmee, FL Exhibiting At…" at bounding box center [399, 416] width 525 height 101
drag, startPoint x: 225, startPoint y: 479, endPoint x: 138, endPoint y: 479, distance: 86.9
click at [138, 479] on td "HR Tech 2025 In-Person Las Vegas, NV Exhibiting Attending Workflow Booth Reserv…" at bounding box center [399, 518] width 525 height 101
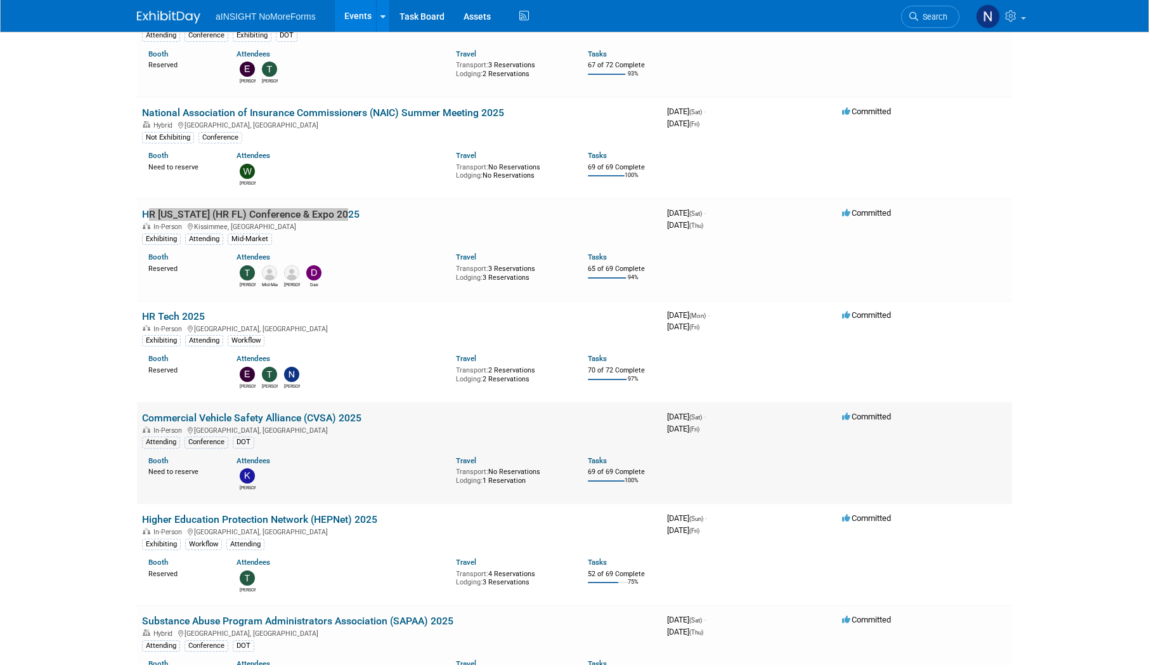
scroll to position [1015, 0]
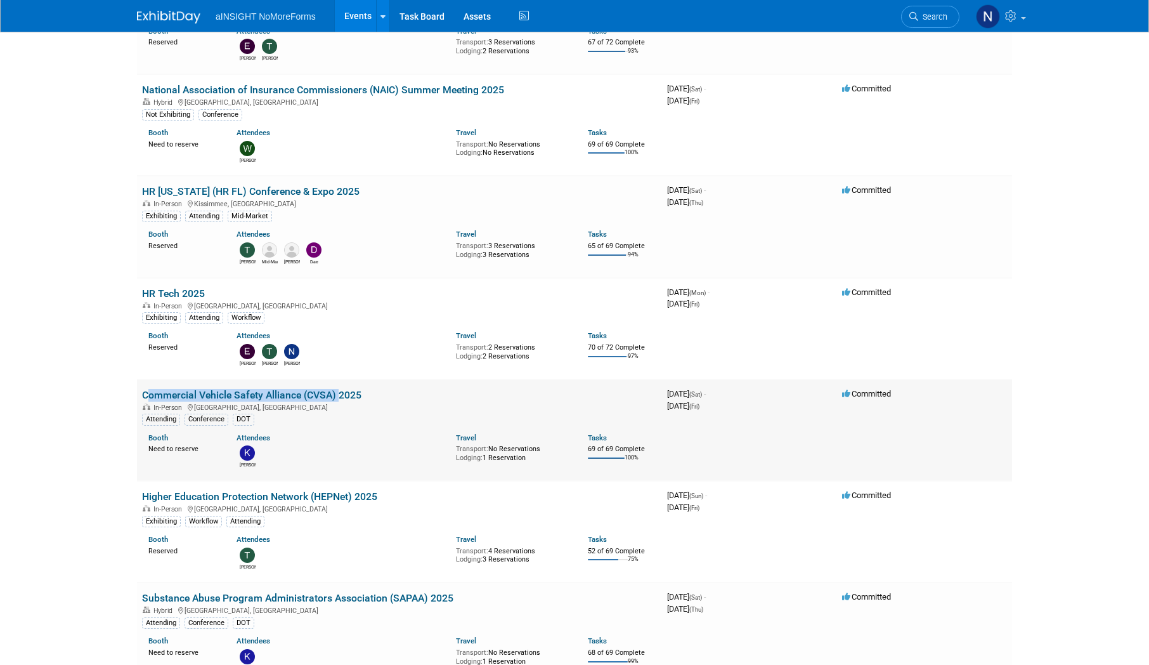
drag, startPoint x: 139, startPoint y: 396, endPoint x: 334, endPoint y: 400, distance: 194.8
click at [336, 400] on td "Commercial Vehicle Safety Alliance (CVSA) 2025 In-Person Denver, CO Attending C…" at bounding box center [399, 429] width 525 height 101
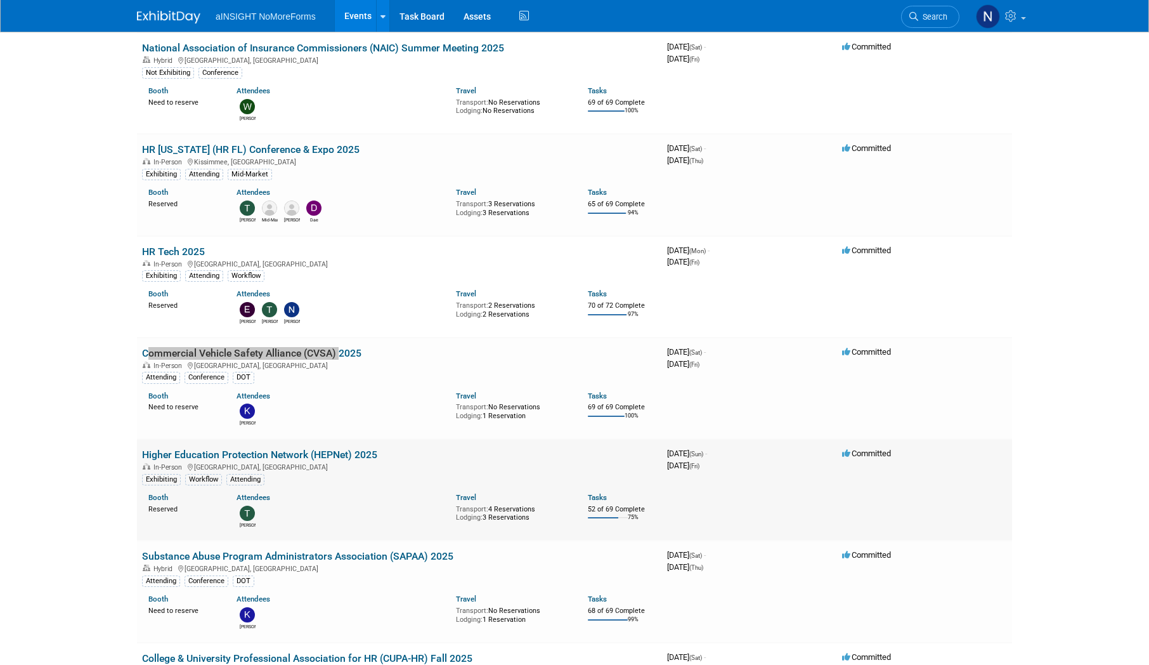
scroll to position [1078, 0]
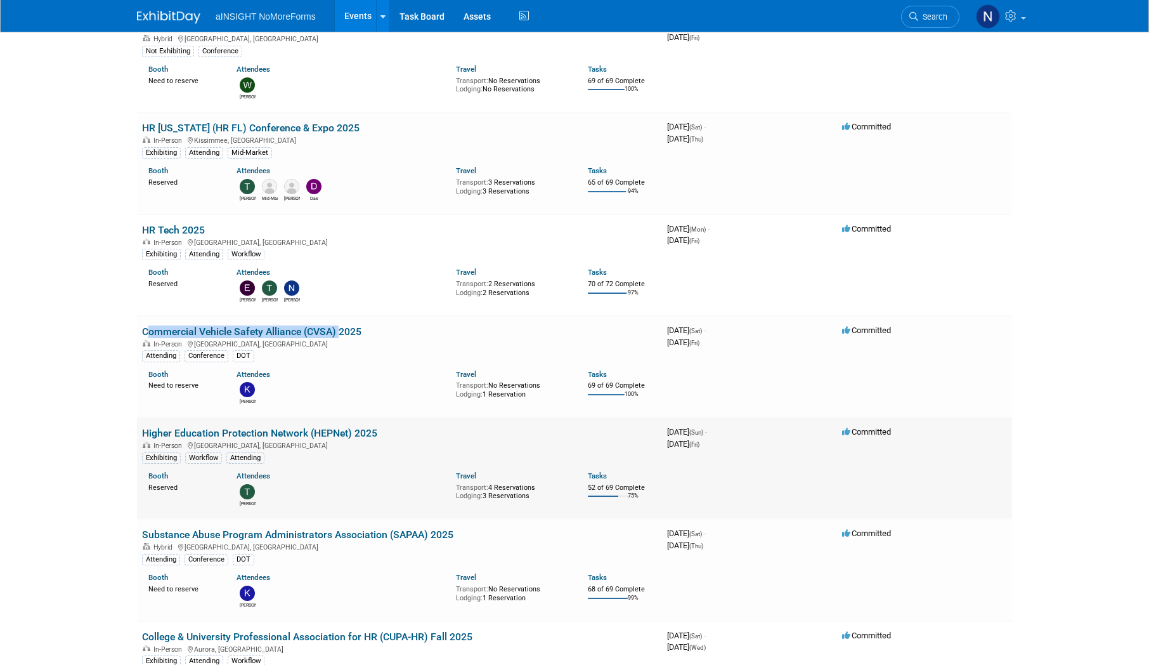
drag, startPoint x: 390, startPoint y: 433, endPoint x: 141, endPoint y: 427, distance: 248.7
click at [141, 427] on td "Higher Education Protection Network (HEPNet) 2025 In-Person Chapel Hill, NC Exh…" at bounding box center [399, 467] width 525 height 101
drag, startPoint x: 470, startPoint y: 535, endPoint x: 145, endPoint y: 537, distance: 325.4
click at [145, 537] on td "Substance Abuse Program Administrators Association (SAPAA) 2025 Hybrid Glendale…" at bounding box center [399, 569] width 525 height 101
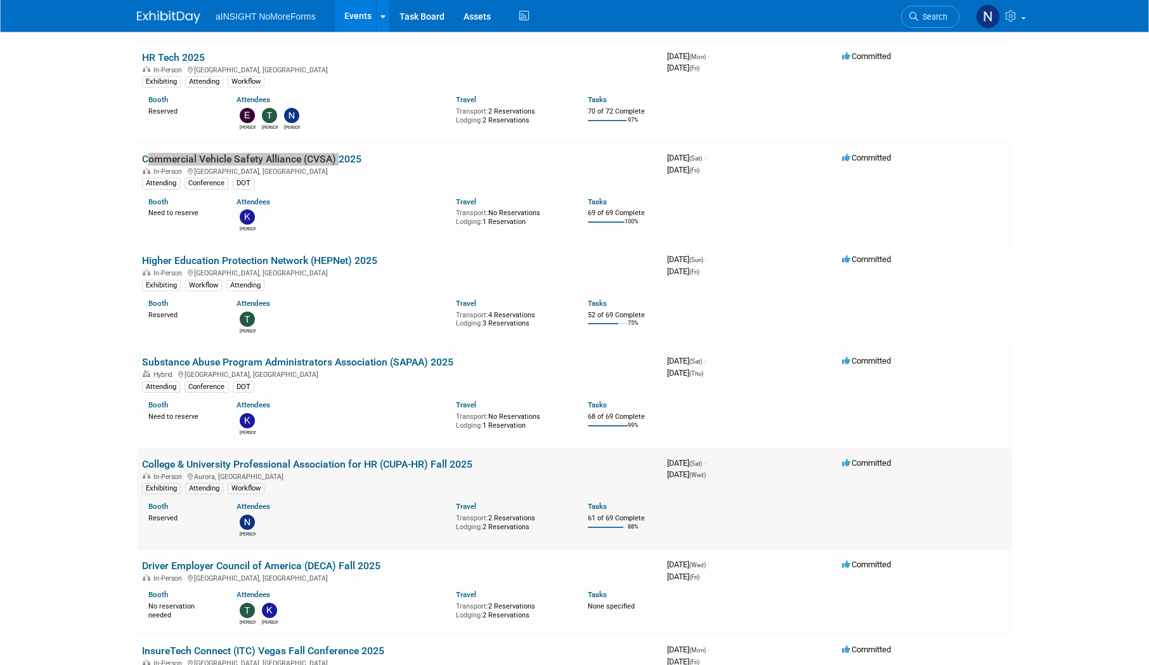
scroll to position [1269, 0]
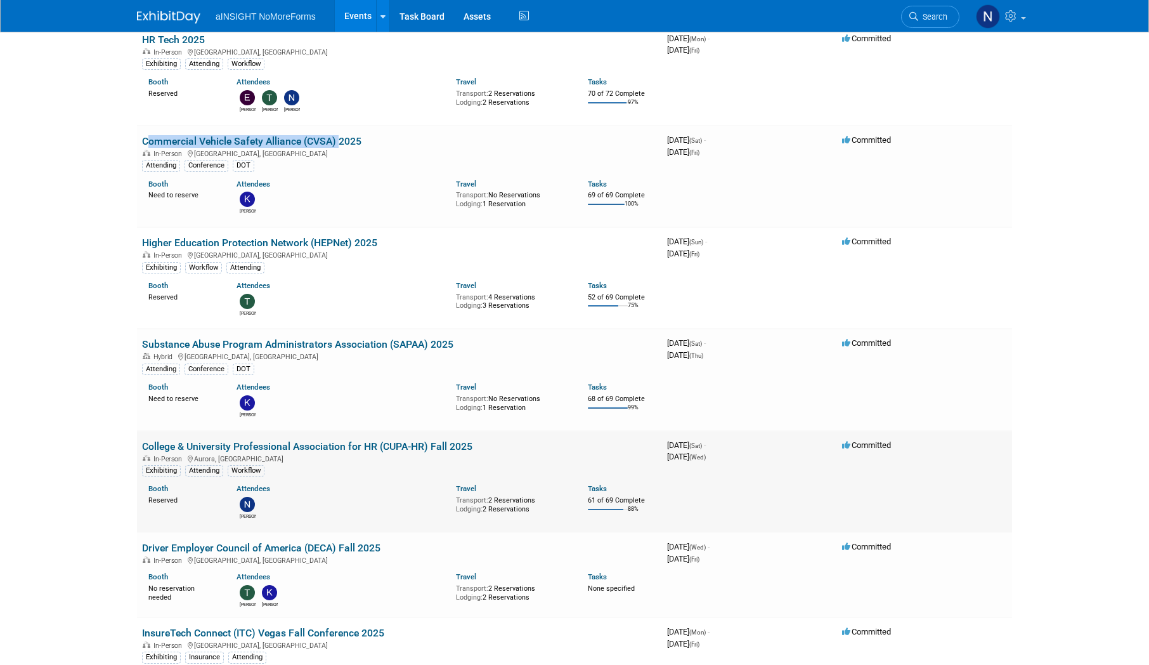
drag, startPoint x: 438, startPoint y: 448, endPoint x: 141, endPoint y: 448, distance: 296.9
click at [141, 448] on td "College & University Professional Association for HR (CUPA-HR) Fall 2025 In-Per…" at bounding box center [399, 481] width 525 height 101
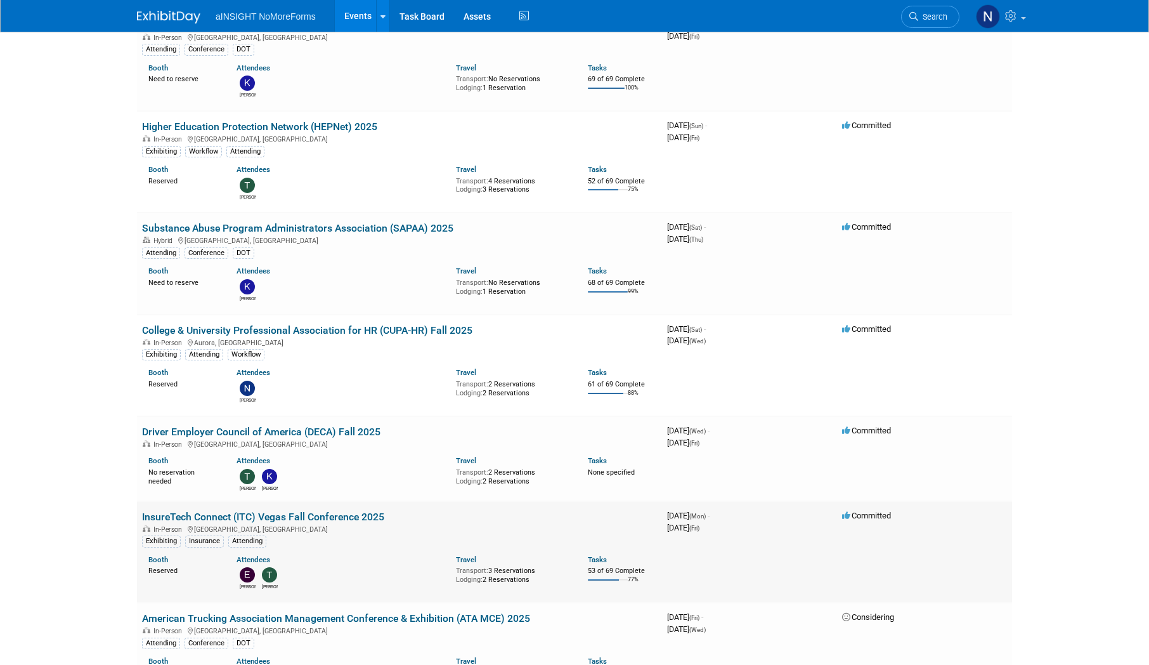
scroll to position [1395, 0]
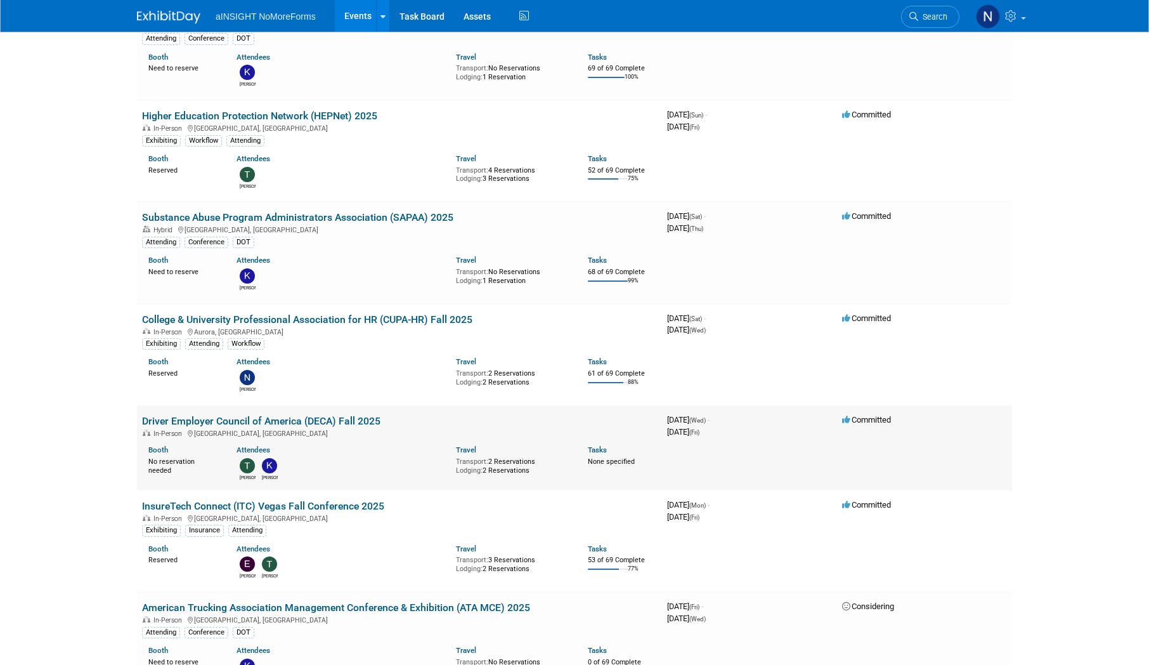
drag, startPoint x: 322, startPoint y: 413, endPoint x: 138, endPoint y: 407, distance: 184.0
click at [138, 407] on td "Driver Employer Council of America (DECA) Fall 2025 In-Person Austin, TX Booth …" at bounding box center [399, 447] width 525 height 85
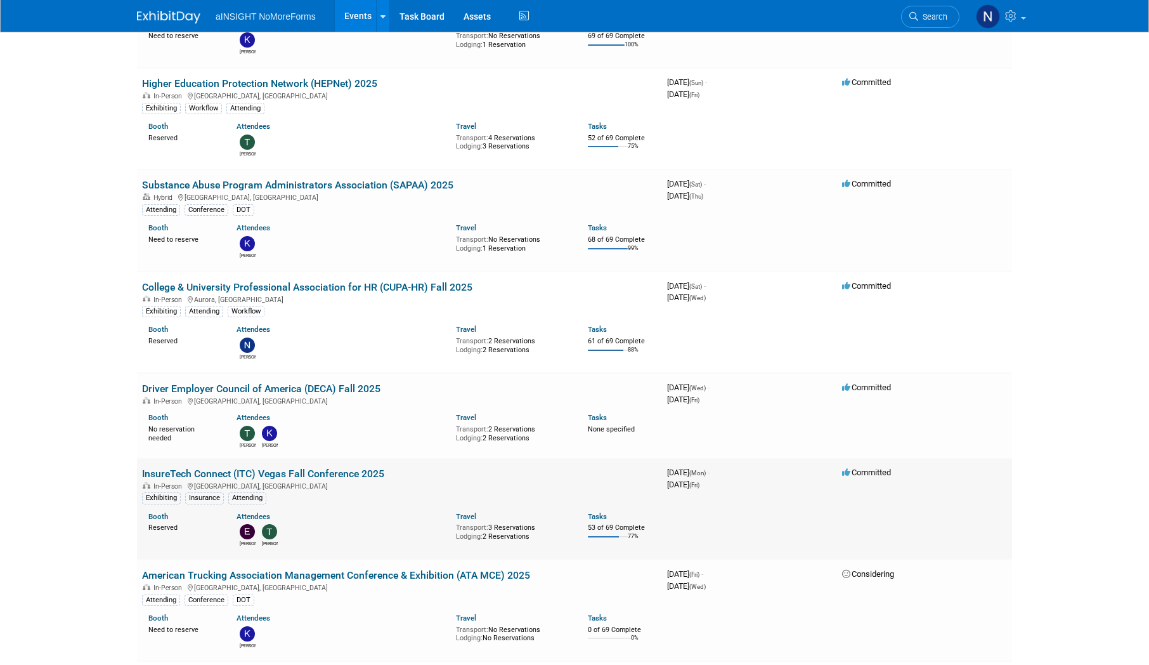
scroll to position [1459, 0]
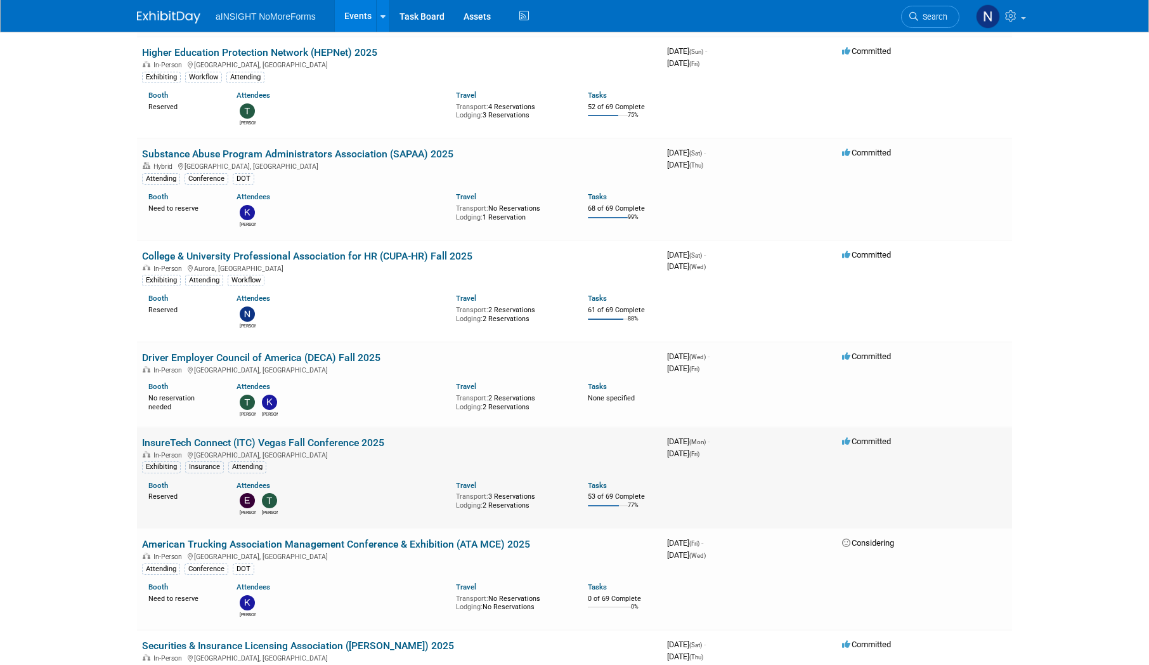
drag, startPoint x: 391, startPoint y: 443, endPoint x: 141, endPoint y: 446, distance: 249.9
click at [141, 446] on td "InsureTech Connect (ITC) Vegas Fall Conference 2025 In-Person Las Vegas, NV Exh…" at bounding box center [399, 477] width 525 height 101
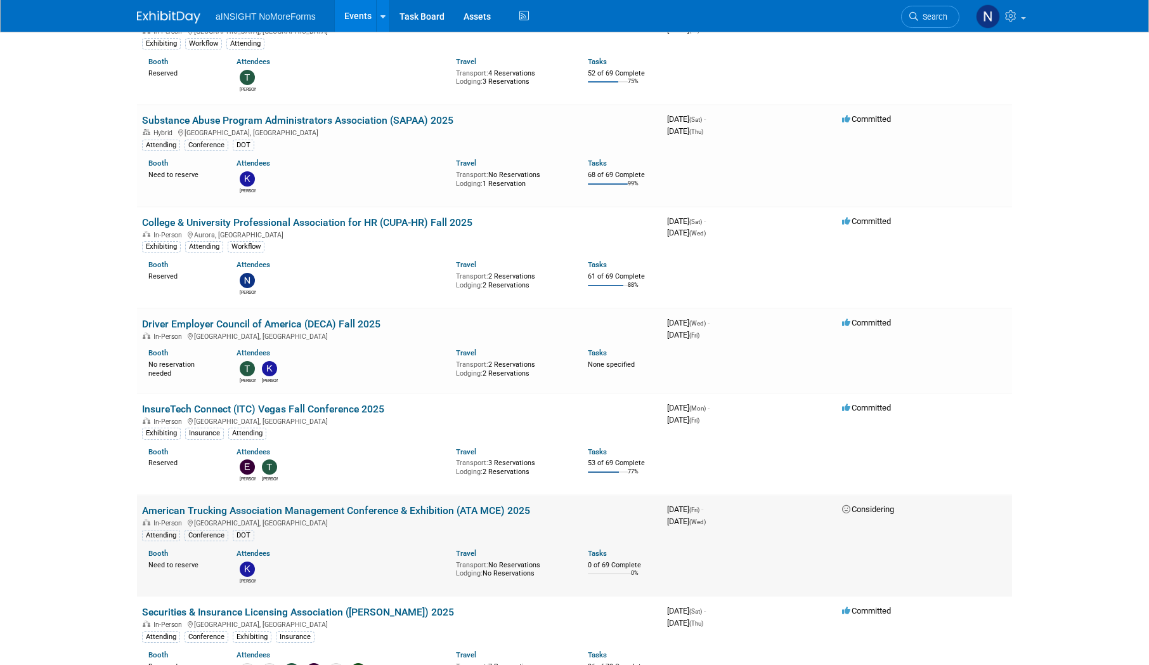
scroll to position [1522, 0]
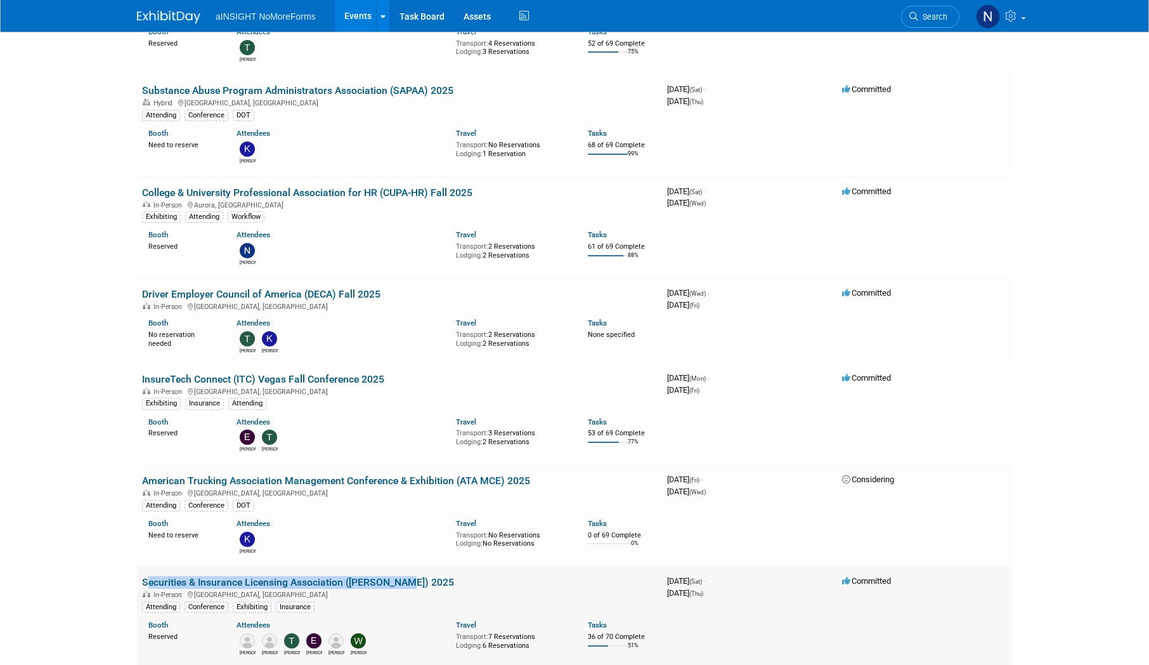
drag, startPoint x: 419, startPoint y: 585, endPoint x: 142, endPoint y: 580, distance: 277.2
click at [142, 580] on td "Securities & Insurance Licensing Association (SILA) 2025 In-Person New Orleans,…" at bounding box center [399, 616] width 525 height 101
drag, startPoint x: 534, startPoint y: 479, endPoint x: 138, endPoint y: 479, distance: 396.4
click at [138, 479] on td "American Trucking Association Management Conference & Exhibition (ATA MCE) 2025…" at bounding box center [399, 515] width 525 height 101
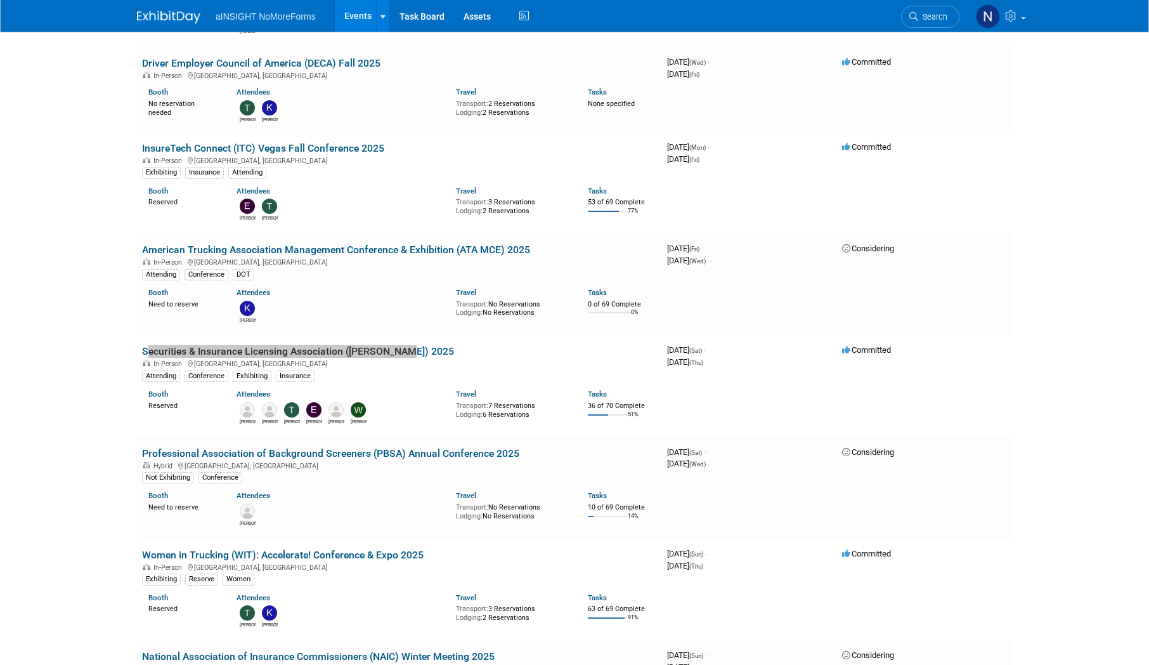
scroll to position [1776, 0]
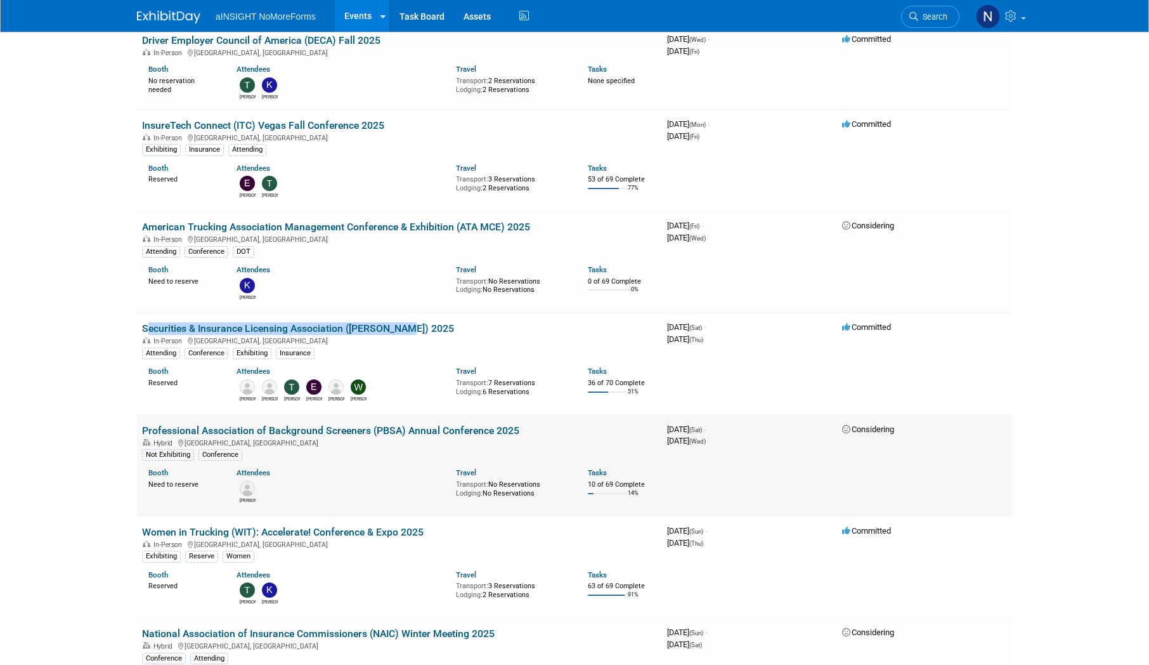
drag, startPoint x: 426, startPoint y: 431, endPoint x: 145, endPoint y: 431, distance: 281.6
click at [145, 431] on td "Professional Association of Background Screeners (PBSA) Annual Conference 2025 …" at bounding box center [399, 465] width 525 height 101
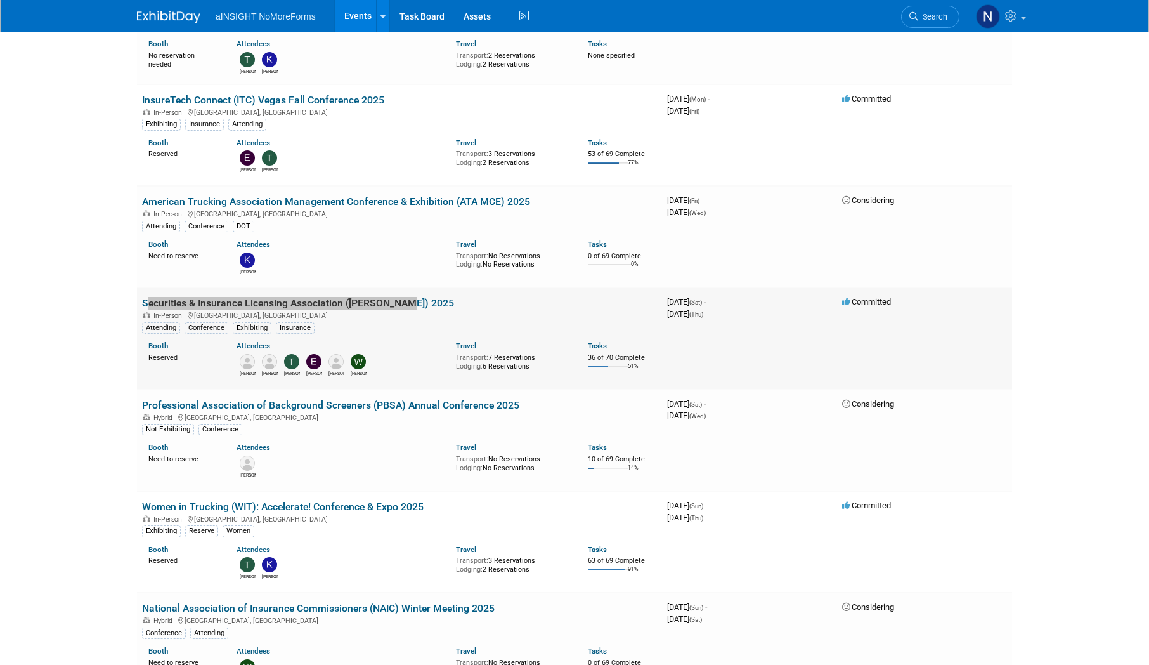
scroll to position [1839, 0]
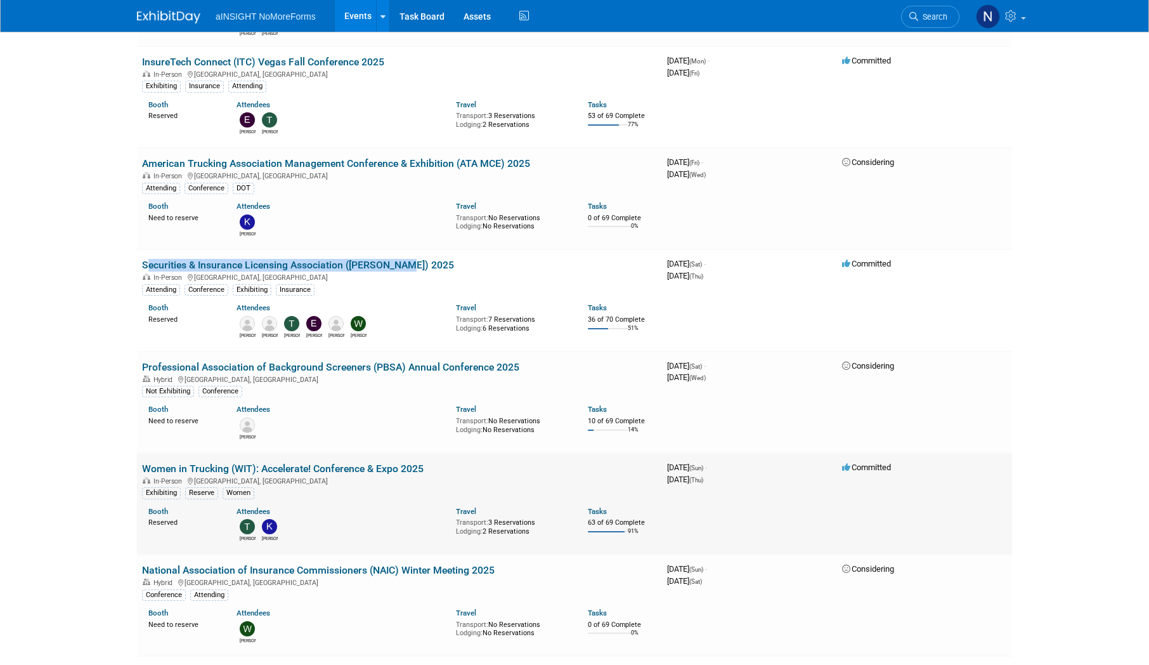
drag, startPoint x: 432, startPoint y: 466, endPoint x: 146, endPoint y: 466, distance: 286.1
click at [146, 466] on td "Women in Trucking (WIT): Accelerate! Conference & Expo 2025 In-Person Dallas, T…" at bounding box center [399, 503] width 525 height 101
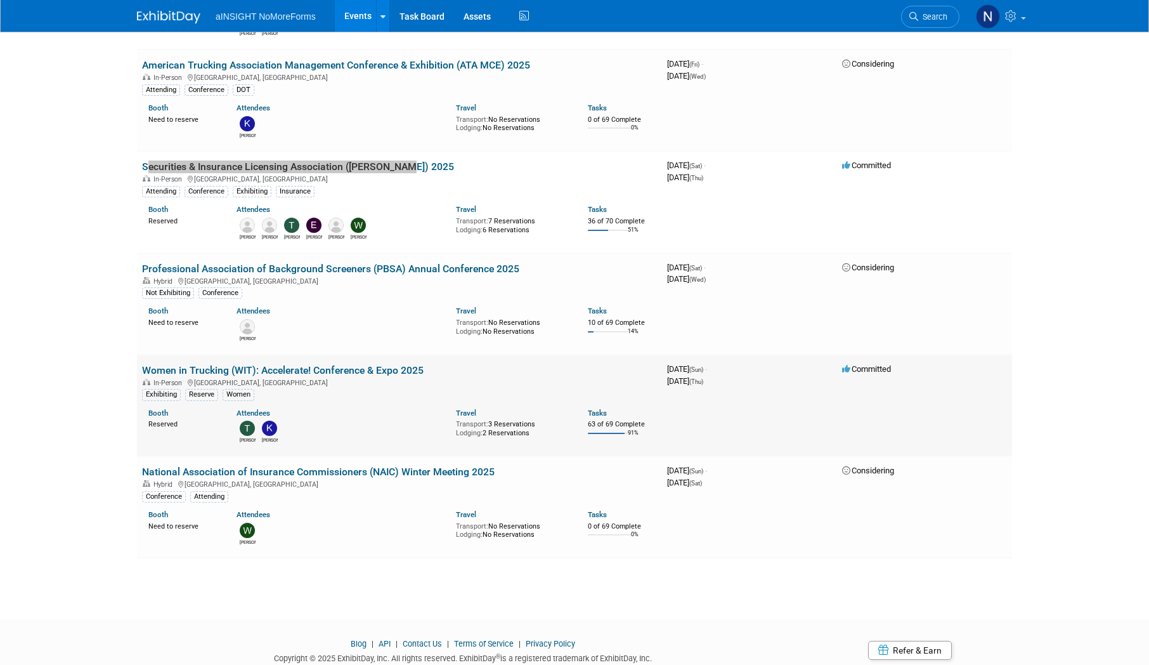
scroll to position [1966, 0]
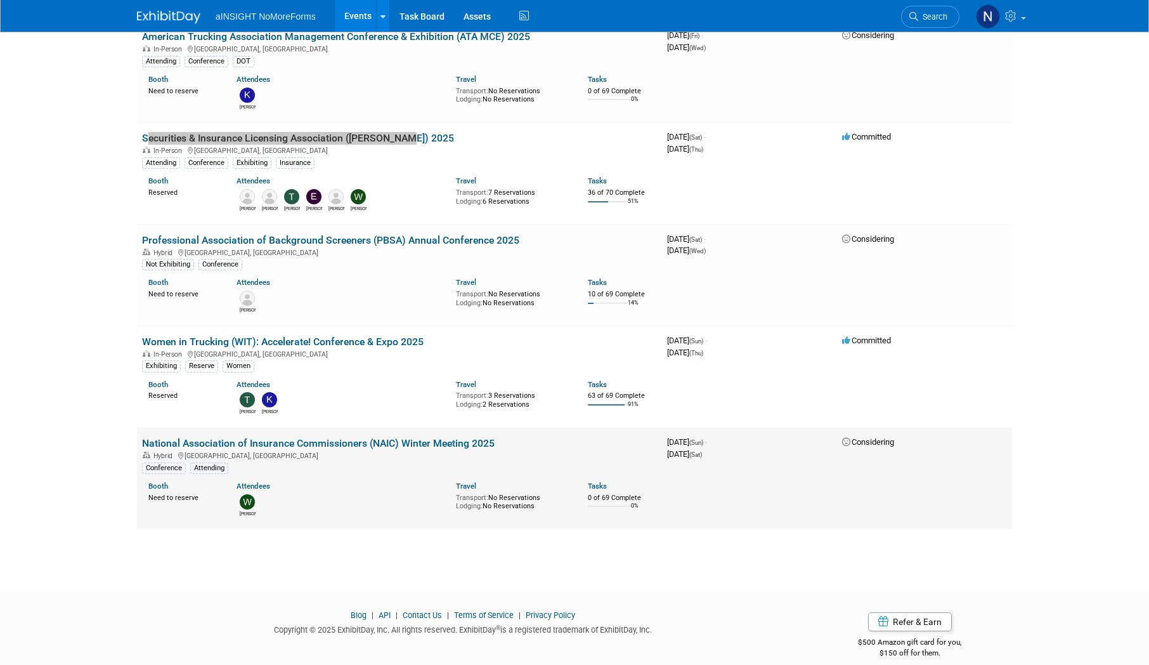
drag, startPoint x: 504, startPoint y: 444, endPoint x: 144, endPoint y: 443, distance: 360.3
click at [144, 443] on td "National Association of Insurance Commissioners (NAIC) Winter Meeting 2025 Hybr…" at bounding box center [399, 478] width 525 height 101
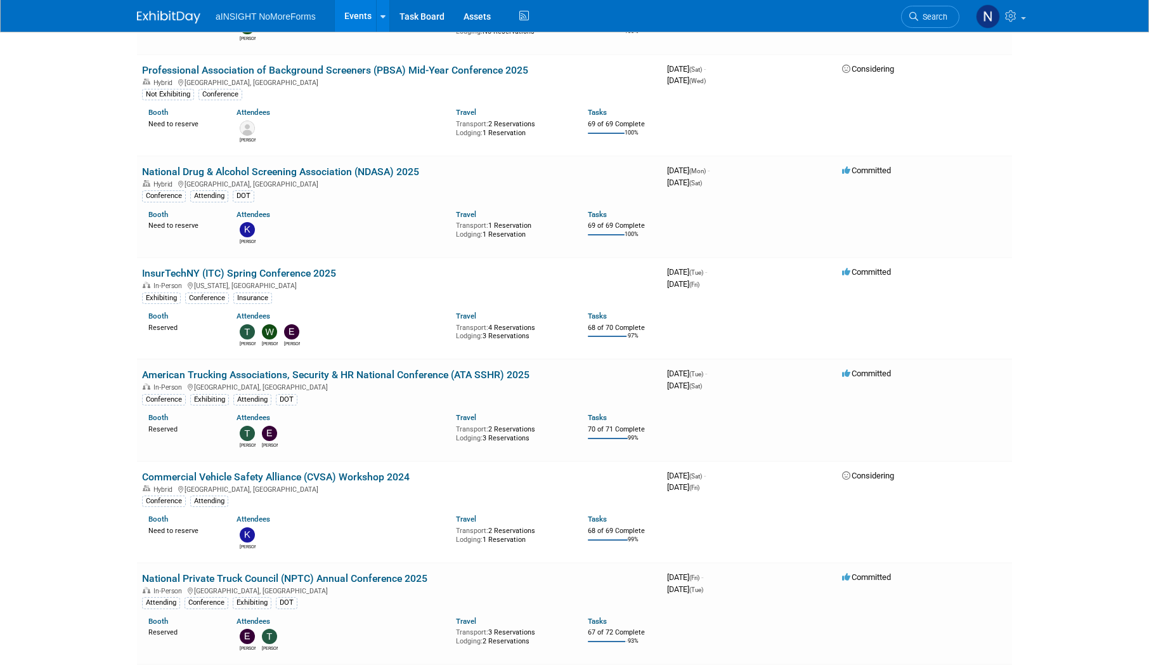
scroll to position [317, 0]
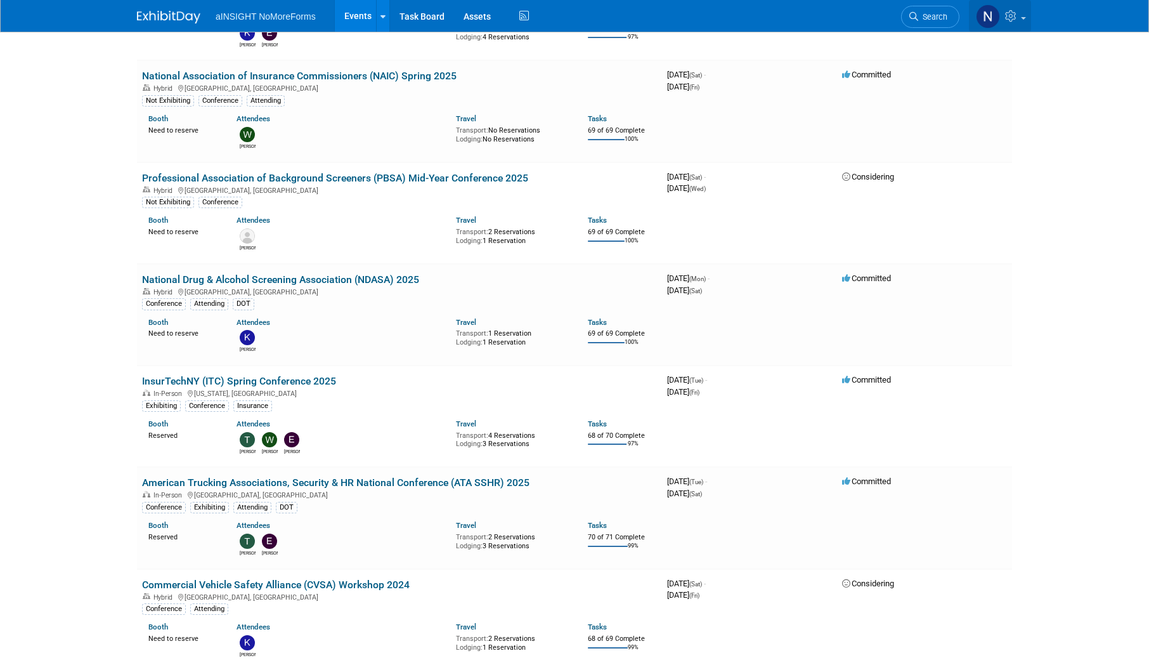
click at [1029, 13] on link at bounding box center [1000, 16] width 62 height 32
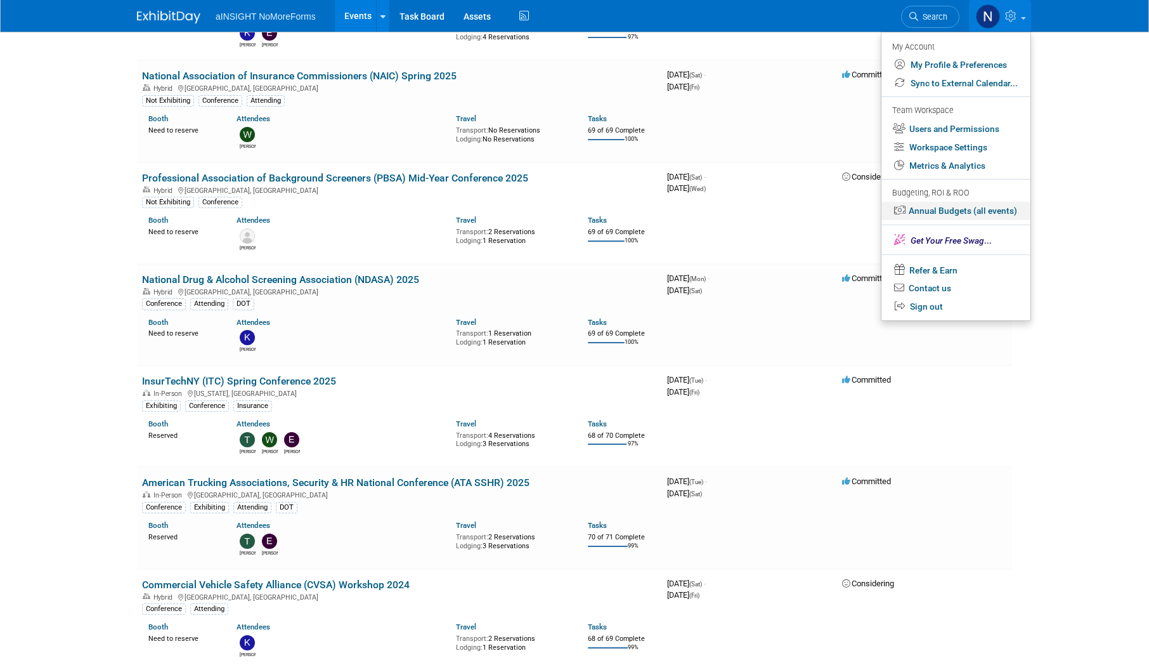
click at [975, 210] on link "Annual Budgets (all events)" at bounding box center [956, 211] width 149 height 18
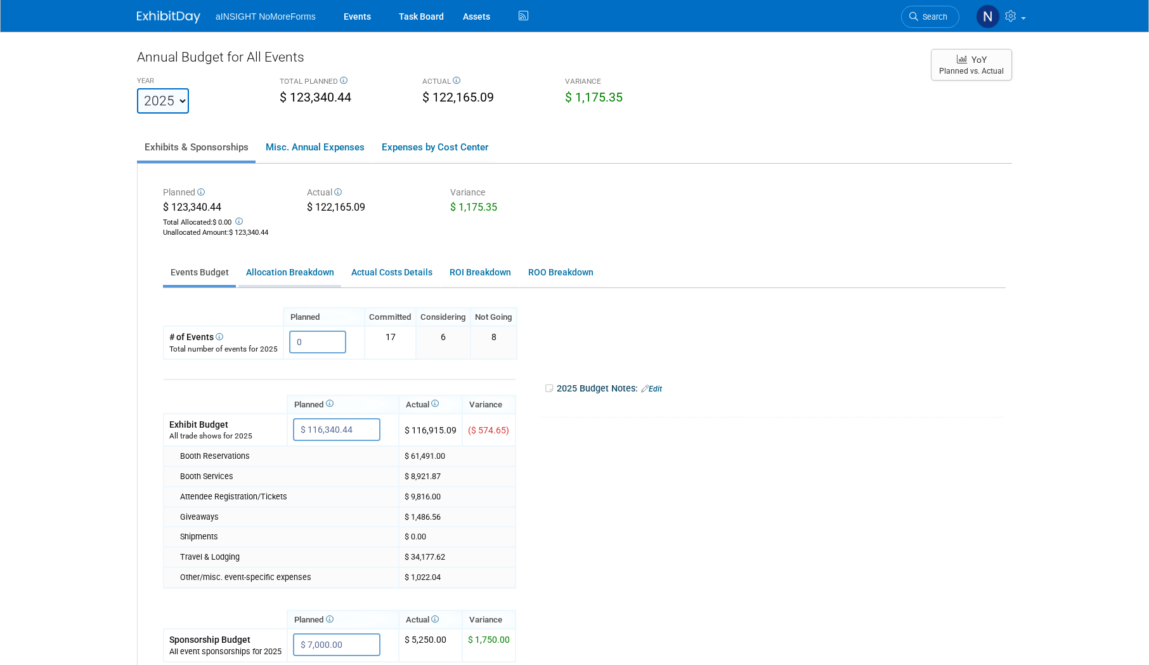
click at [299, 275] on link "Allocation Breakdown" at bounding box center [289, 272] width 103 height 25
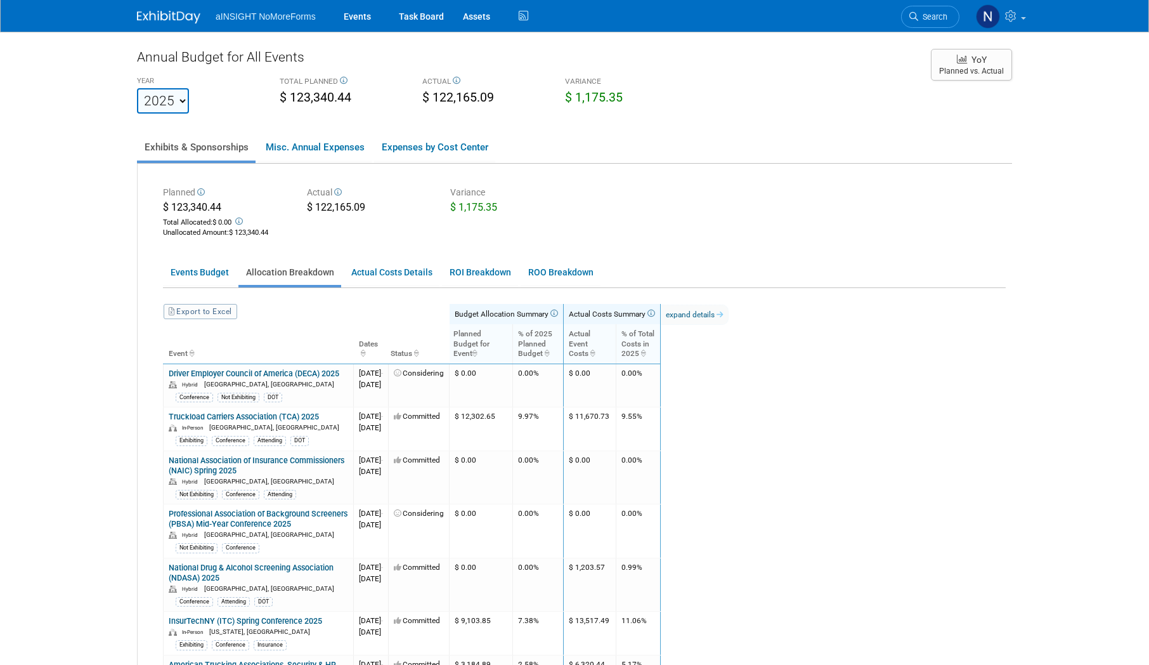
scroll to position [63, 0]
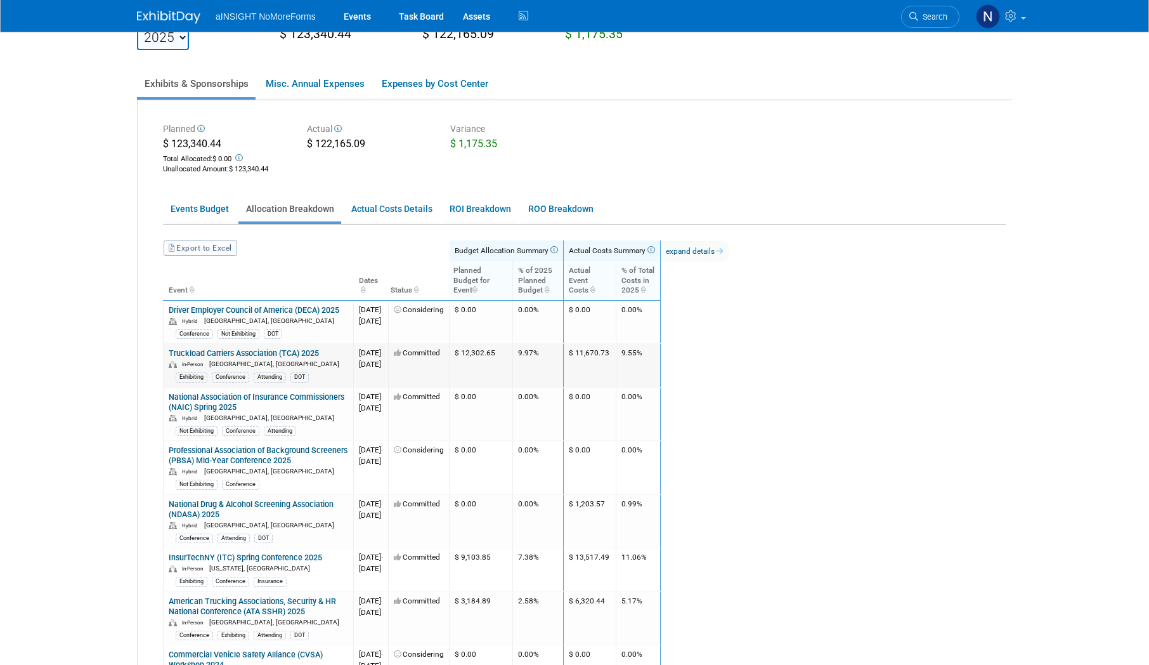
click at [265, 353] on link "Truckload Carriers Association (TCA) 2025" at bounding box center [244, 353] width 150 height 10
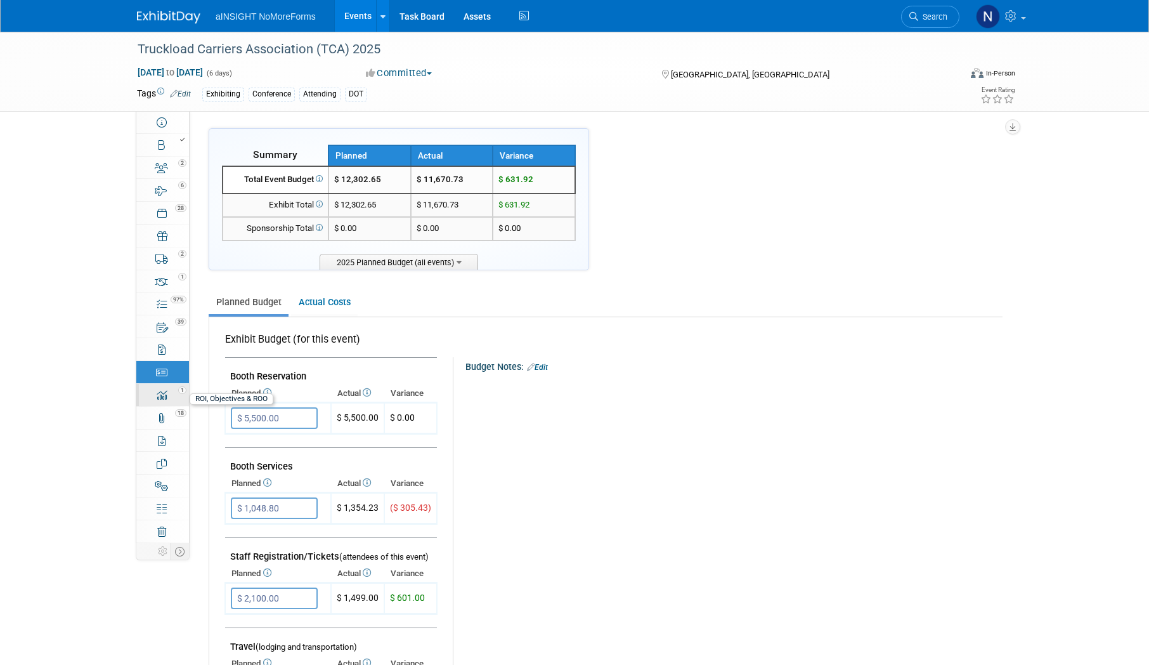
click at [155, 400] on link "1 ROI, Objectives & ROO 1" at bounding box center [162, 395] width 53 height 22
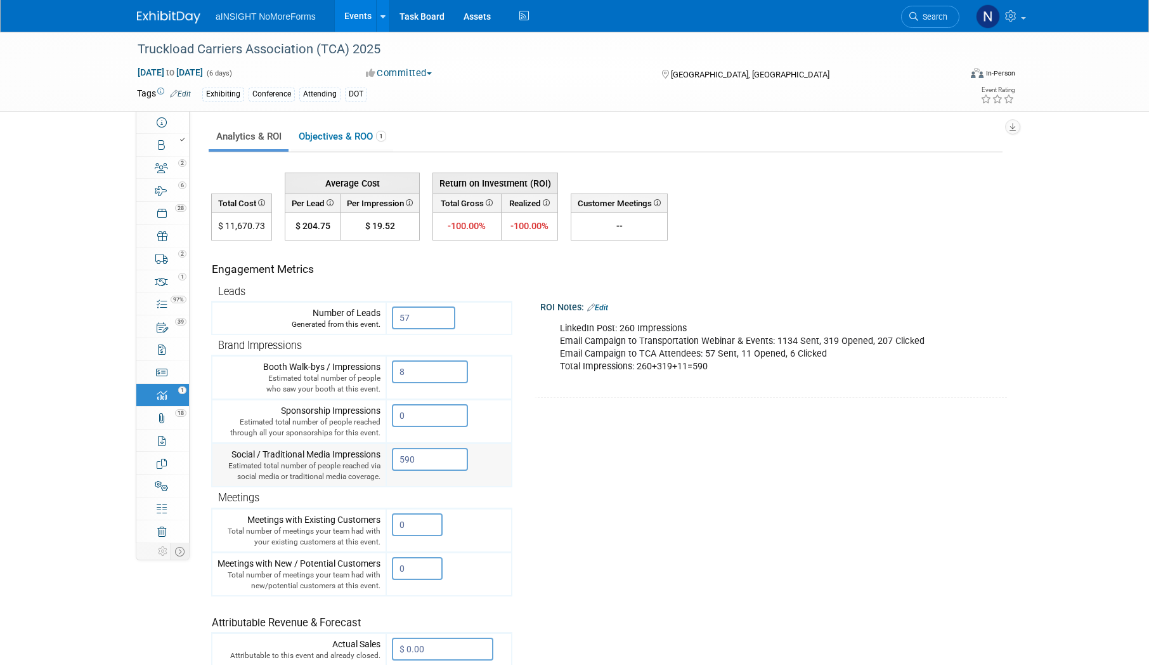
click at [457, 465] on input "590" at bounding box center [430, 459] width 76 height 23
drag, startPoint x: 426, startPoint y: 459, endPoint x: 376, endPoint y: 461, distance: 49.5
click at [376, 461] on tr "Social / Traditional Media Impressions Estimated total number of people reached…" at bounding box center [362, 465] width 300 height 44
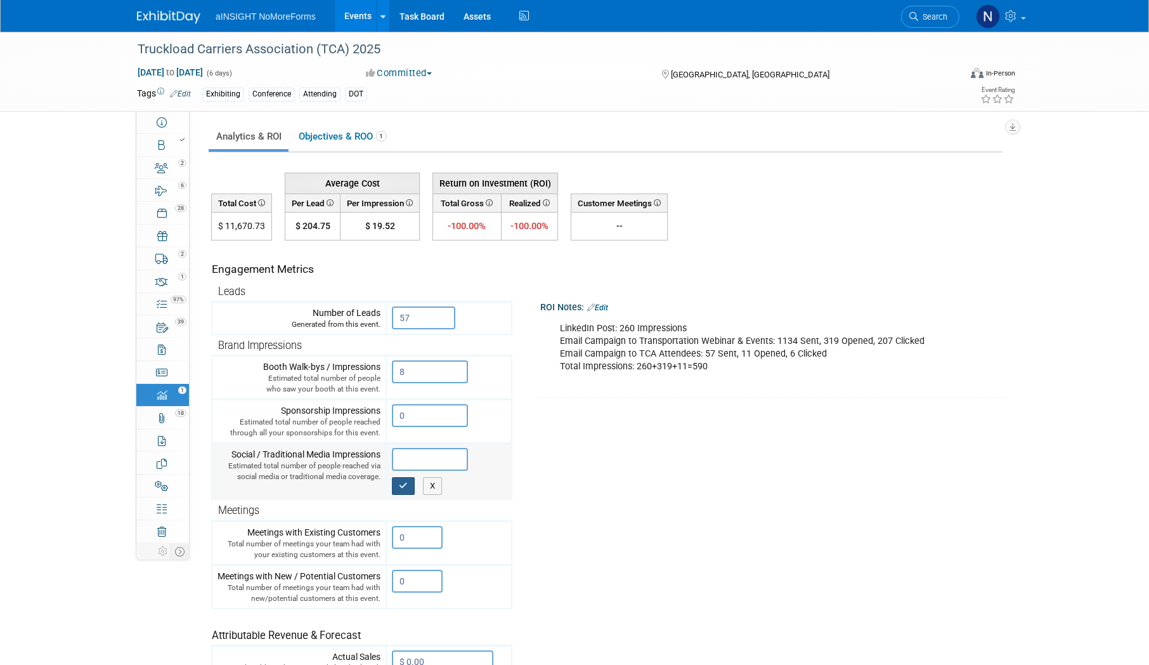
click at [397, 488] on button "button" at bounding box center [403, 486] width 23 height 18
type input "0"
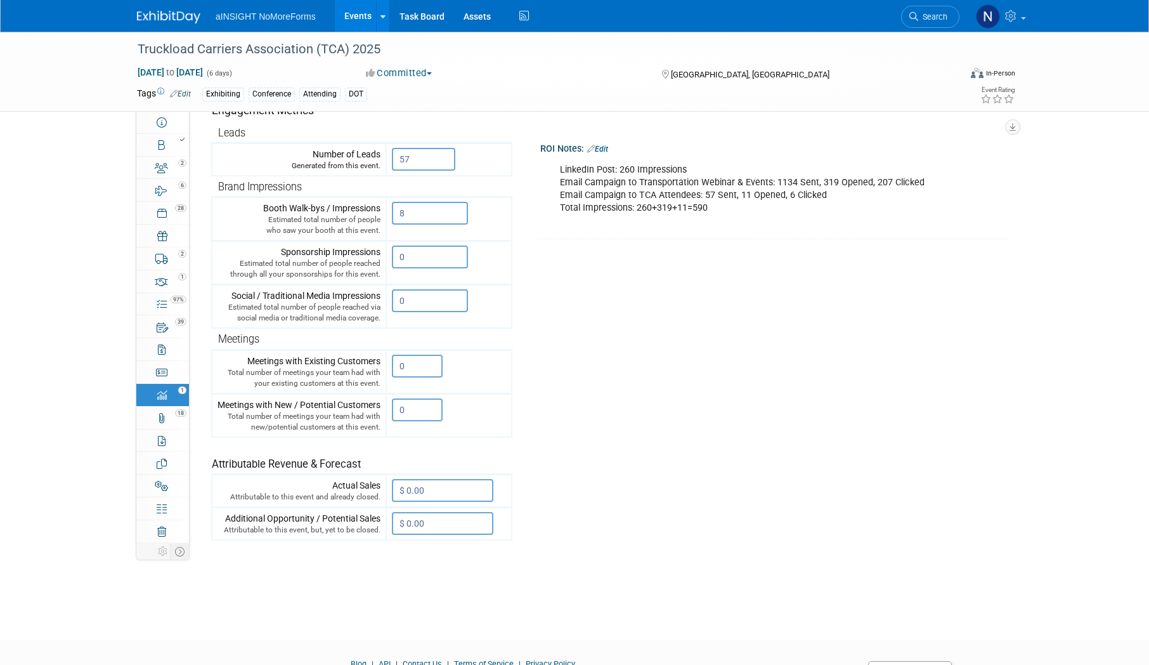
scroll to position [95, 0]
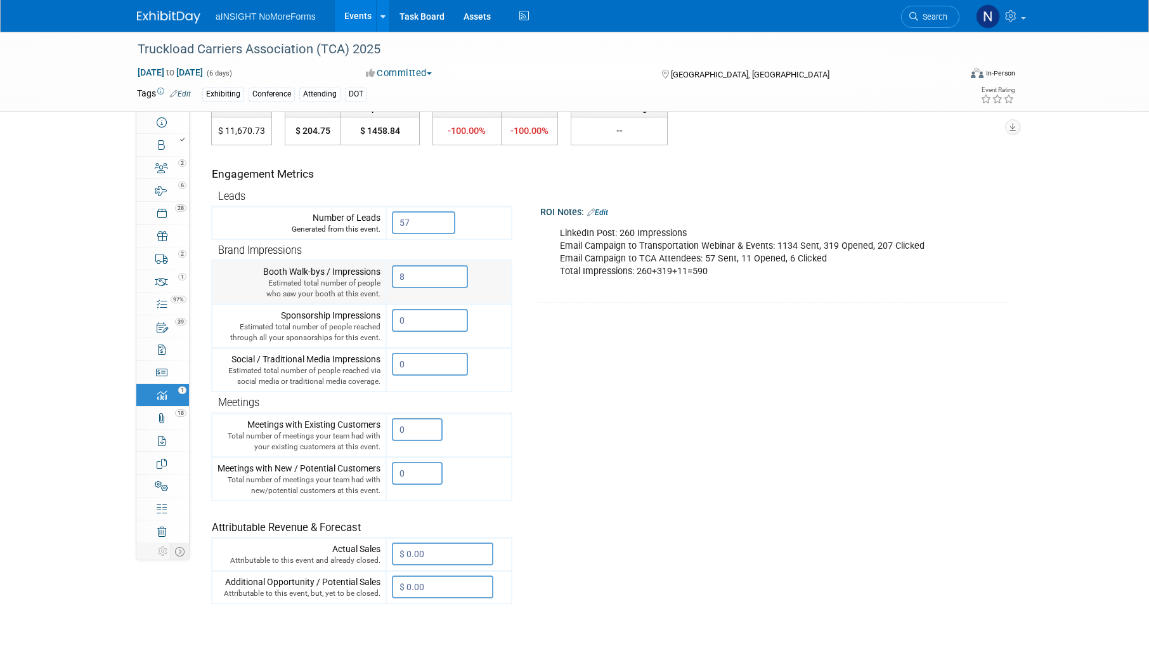
click at [417, 275] on input "8" at bounding box center [430, 276] width 76 height 23
click at [371, 281] on tr "Booth Walk-bys / Impressions Estimated total number of people who saw your boot…" at bounding box center [362, 283] width 300 height 44
drag, startPoint x: 415, startPoint y: 278, endPoint x: 377, endPoint y: 278, distance: 38.7
click at [377, 278] on tr "Booth Walk-bys / Impressions Estimated total number of people who saw your boot…" at bounding box center [362, 283] width 300 height 44
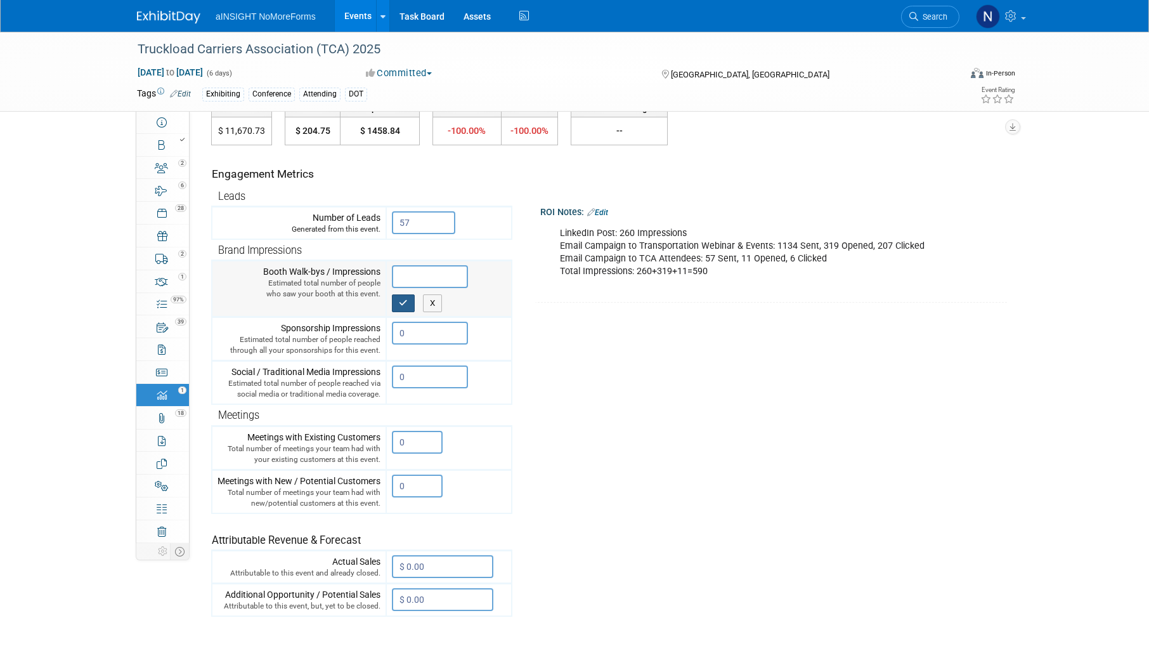
click at [401, 307] on icon "button" at bounding box center [403, 303] width 9 height 8
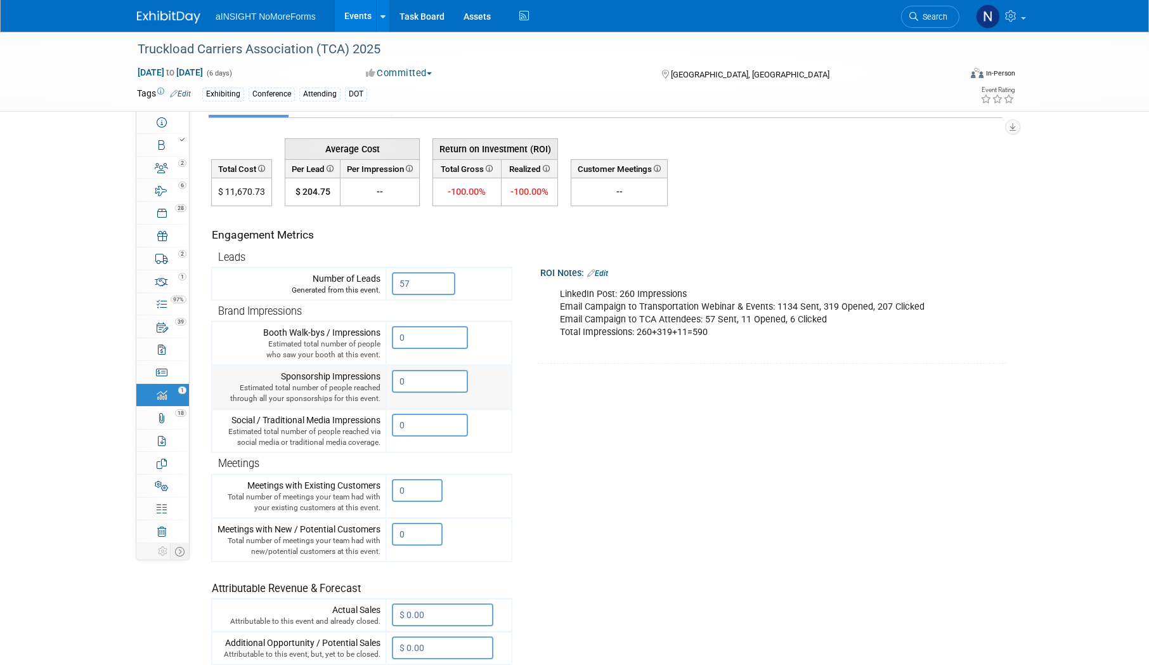
scroll to position [32, 0]
click at [431, 343] on input "0" at bounding box center [430, 340] width 76 height 23
drag, startPoint x: 431, startPoint y: 343, endPoint x: 381, endPoint y: 343, distance: 50.1
click at [381, 343] on tr "Booth Walk-bys / Impressions Estimated total number of people who saw your boot…" at bounding box center [362, 346] width 300 height 44
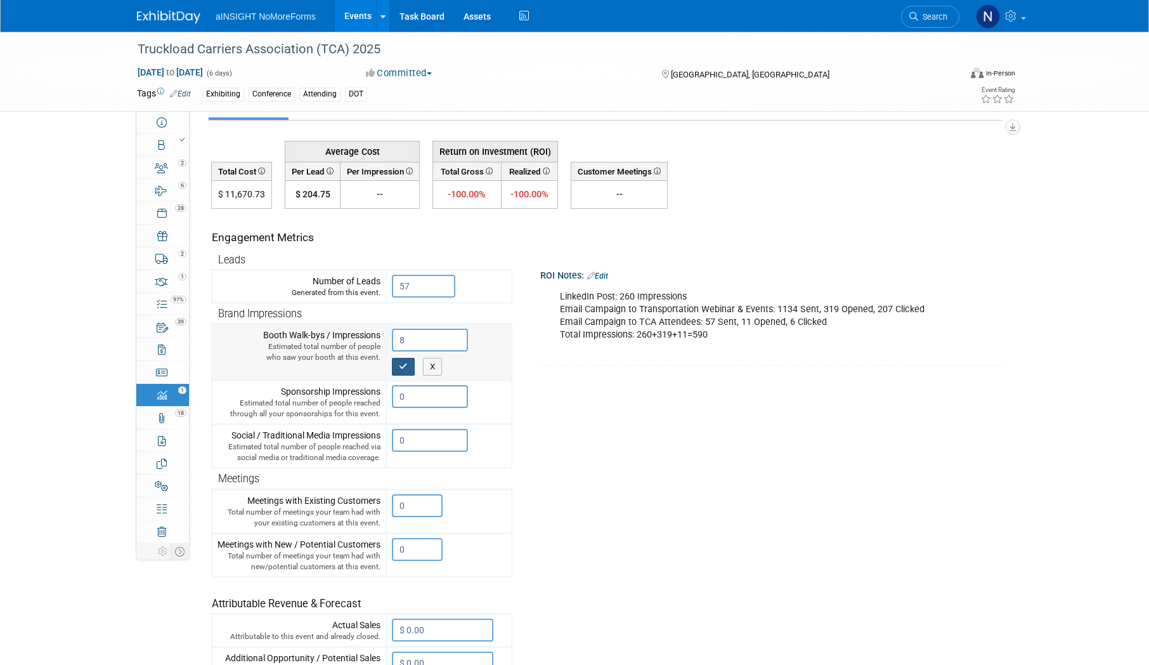
type input "8"
click at [408, 370] on icon "button" at bounding box center [403, 366] width 9 height 8
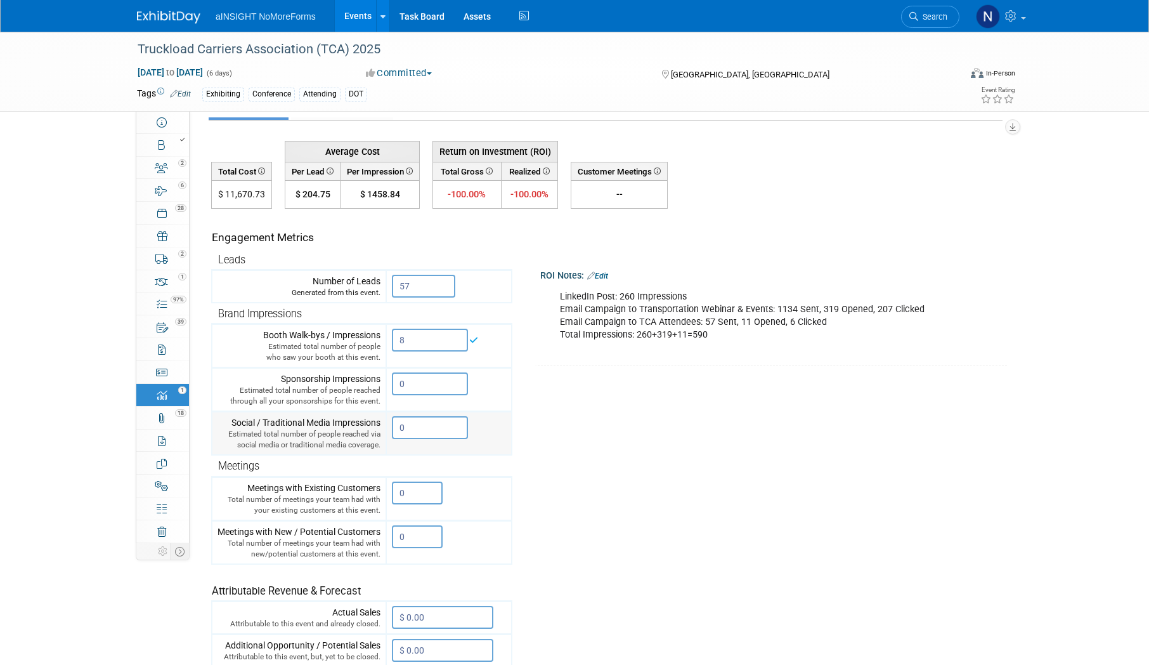
click at [428, 428] on input "0" at bounding box center [430, 427] width 76 height 23
drag, startPoint x: 419, startPoint y: 428, endPoint x: 368, endPoint y: 427, distance: 51.4
click at [368, 427] on tr "Social / Traditional Media Impressions Estimated total number of people reached…" at bounding box center [362, 434] width 300 height 44
paste input "59"
type input "590"
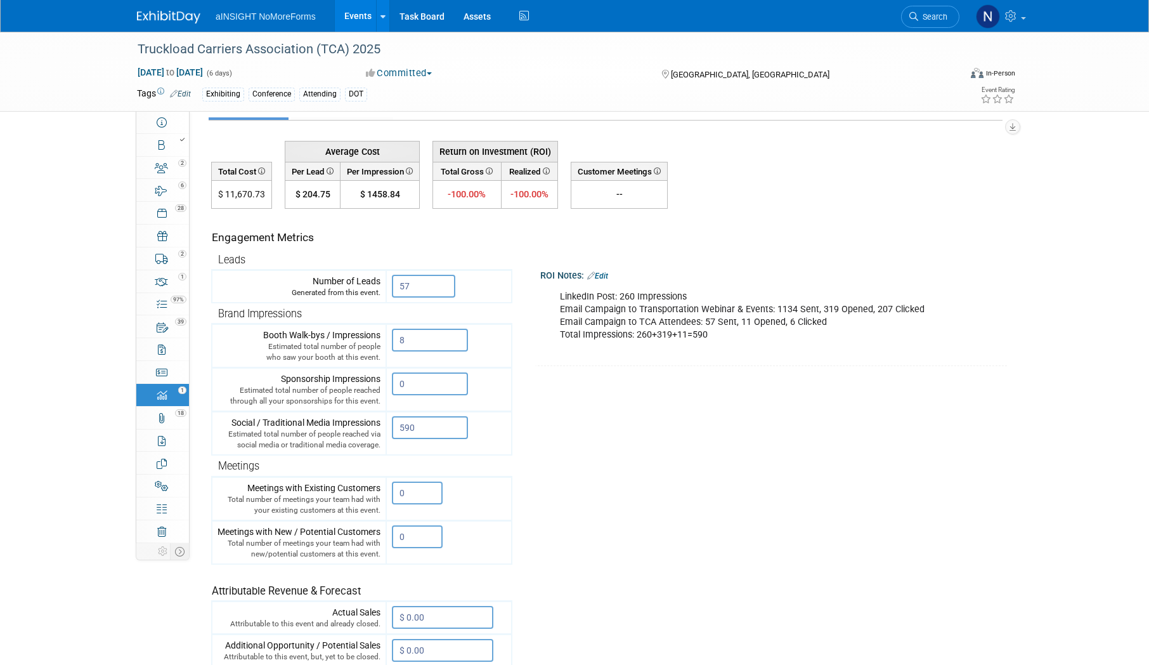
click at [569, 436] on tr "Engagement Metrics Leads Generated from this event. 57 X Brand Impressions 8" at bounding box center [607, 438] width 792 height 459
click at [547, 168] on icon at bounding box center [545, 170] width 9 height 7
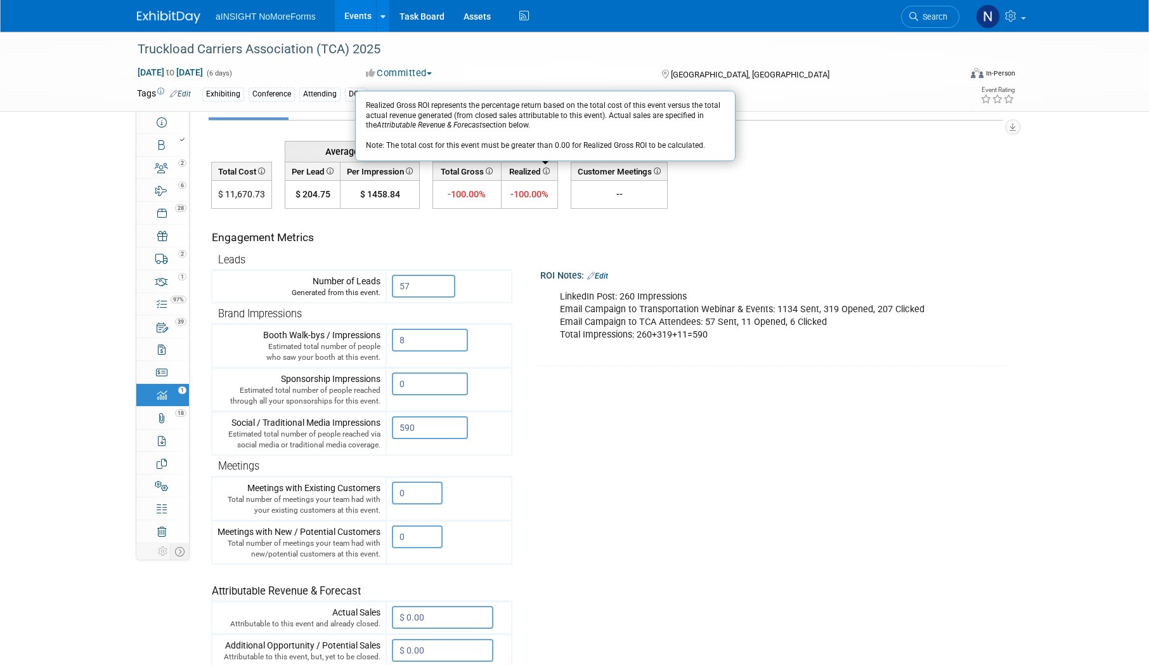
click at [409, 172] on icon at bounding box center [408, 170] width 9 height 7
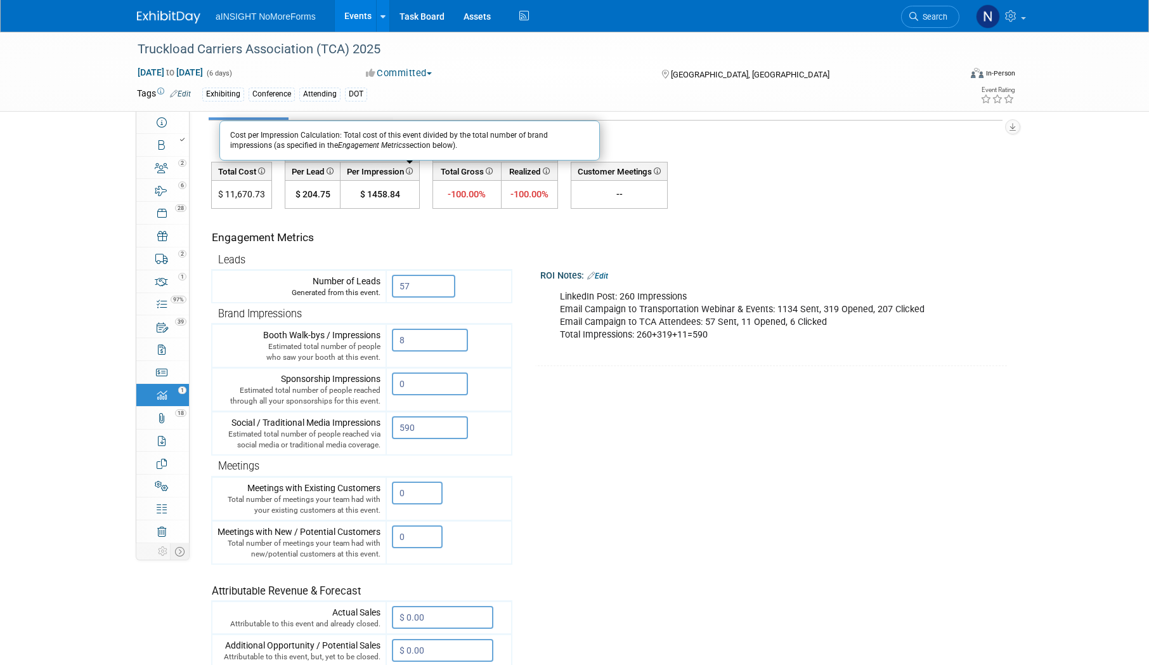
click at [263, 171] on icon at bounding box center [260, 170] width 9 height 7
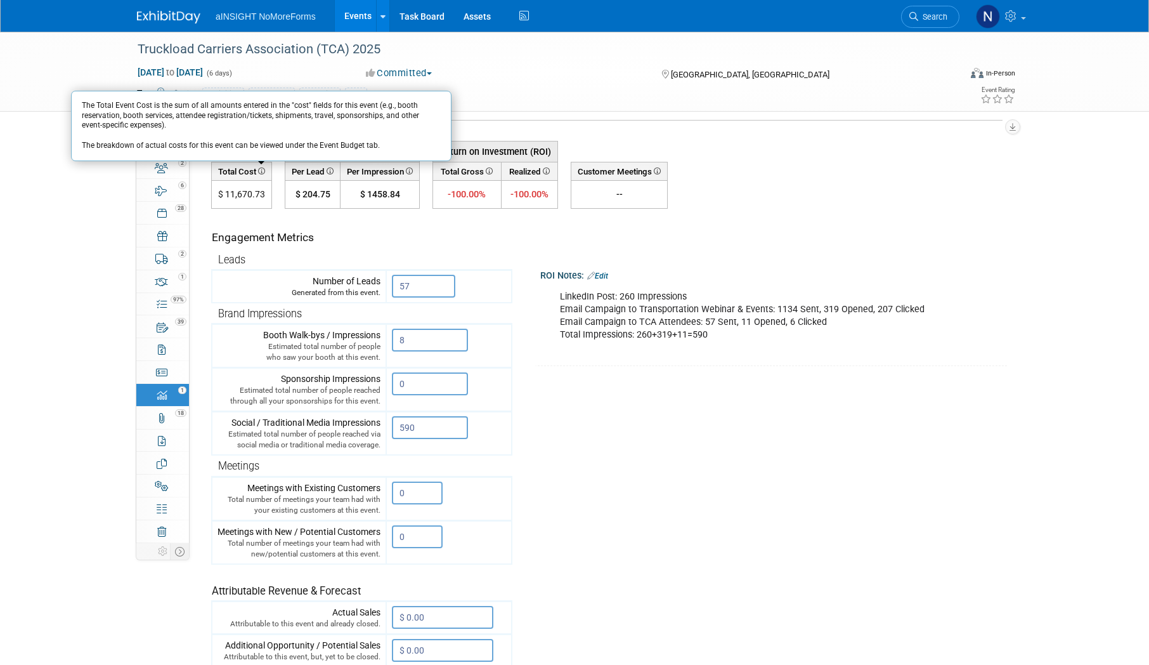
click at [263, 171] on icon at bounding box center [260, 170] width 9 height 7
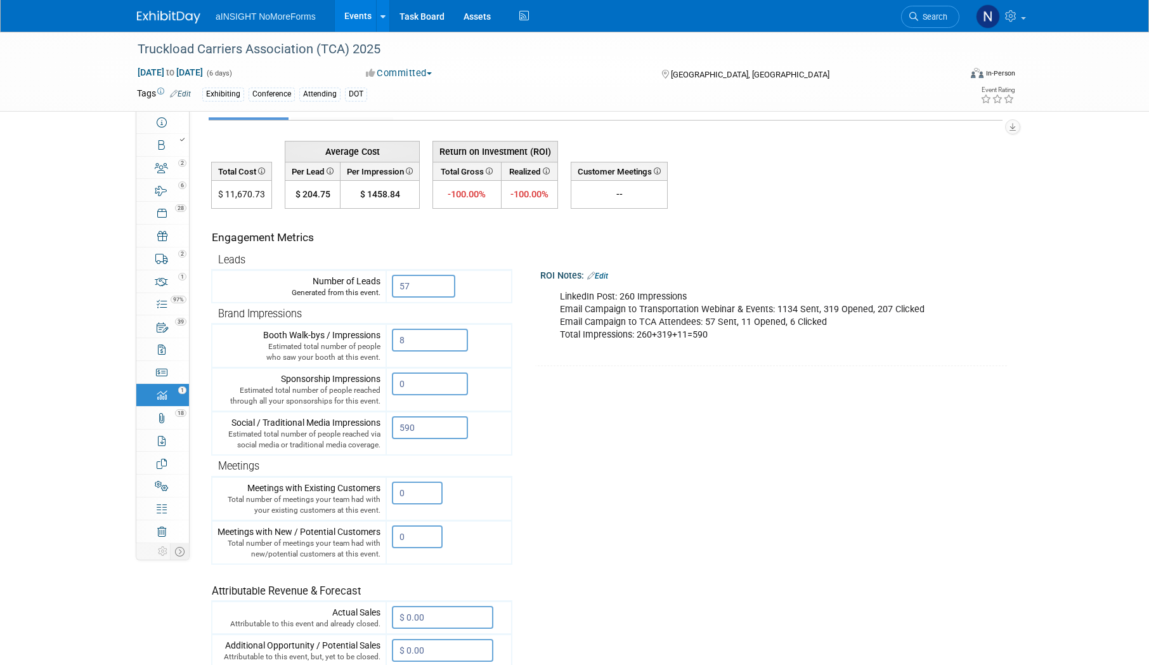
click at [617, 315] on div "LinkedIn Post: 260 Impressions Email Campaign to Transportation Webinar & Event…" at bounding box center [767, 315] width 433 height 63
click at [492, 171] on icon at bounding box center [488, 170] width 9 height 7
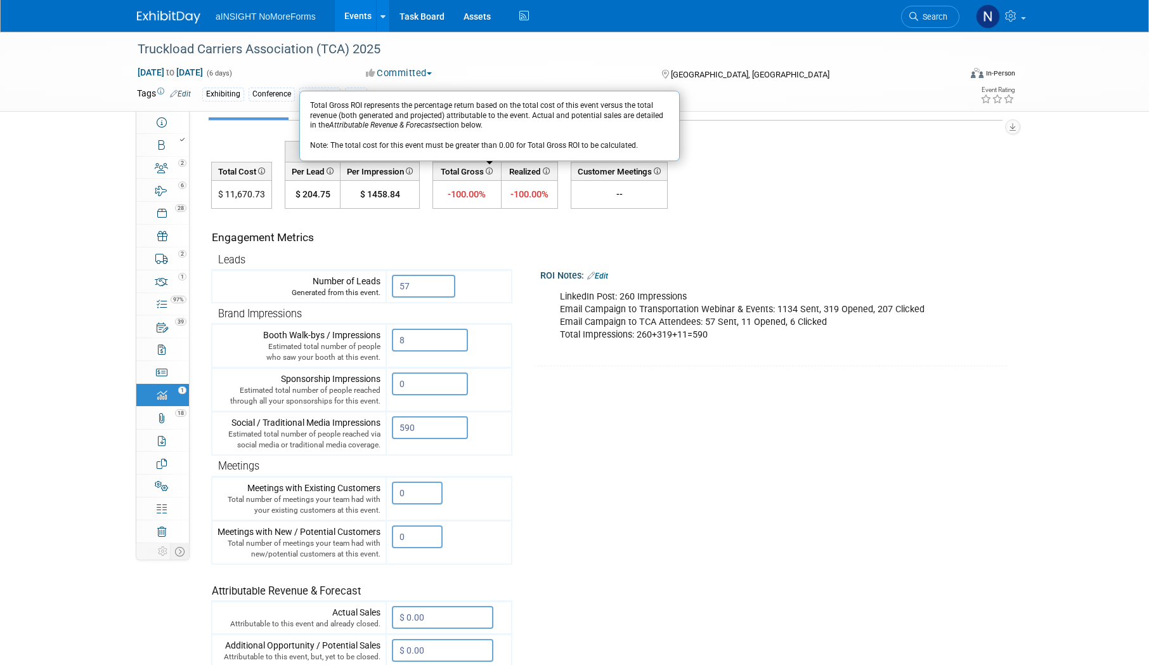
click at [551, 518] on tr "Engagement Metrics Leads Generated from this event. 57 X Brand Impressions 8" at bounding box center [607, 438] width 792 height 459
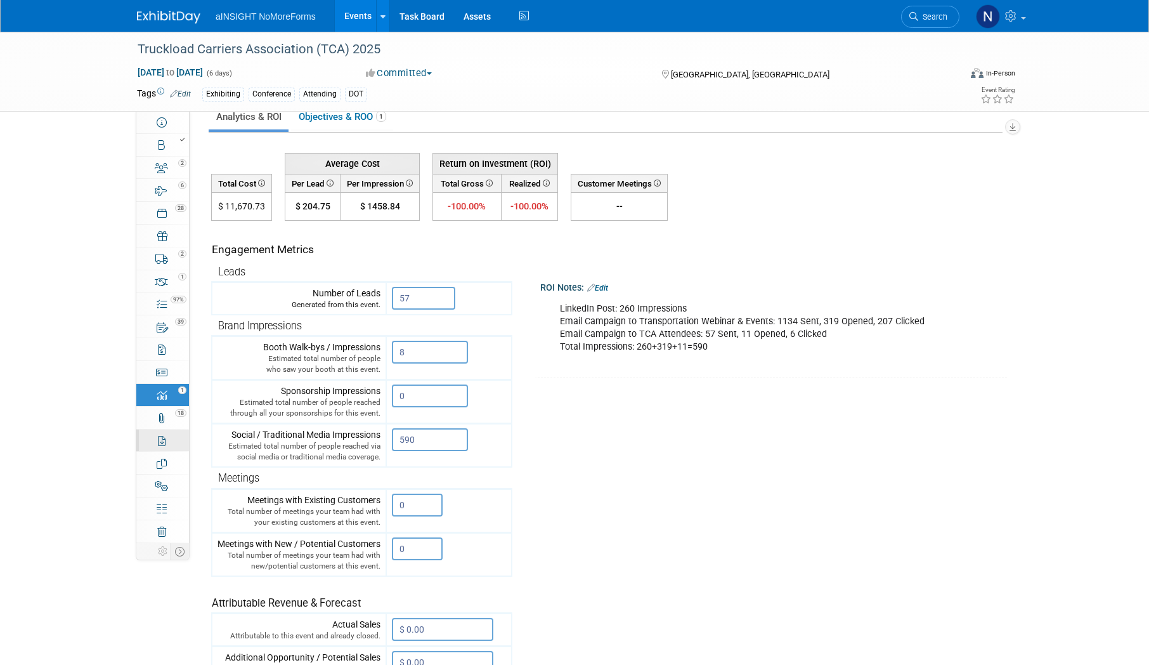
scroll to position [0, 0]
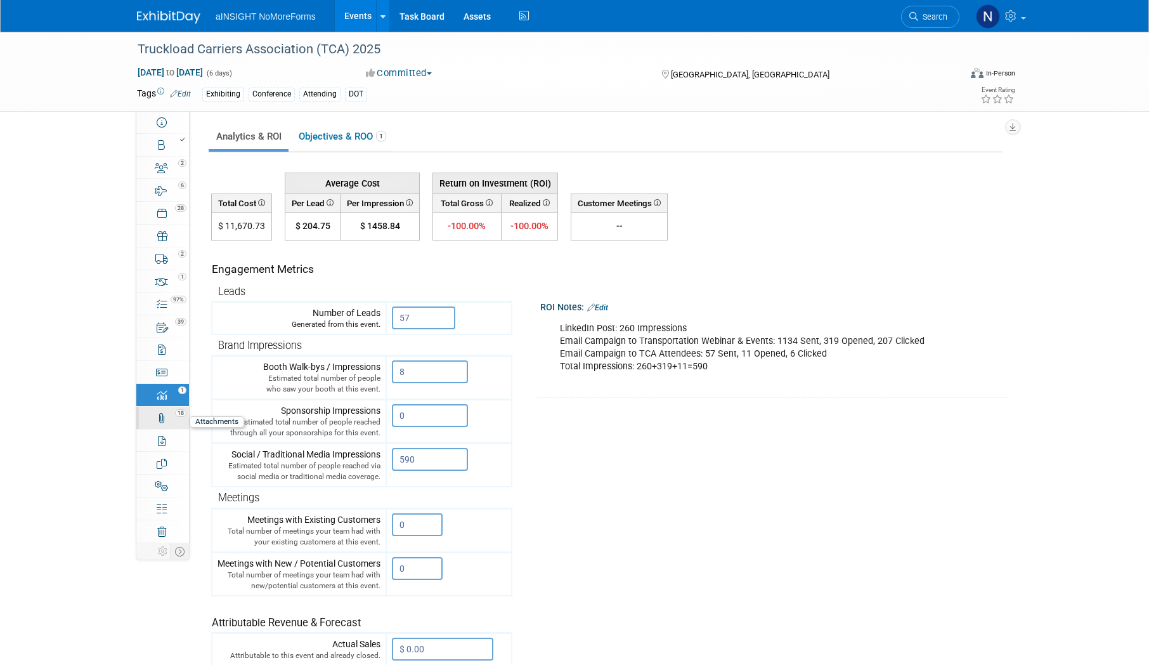
click at [174, 419] on link "18 Attachments 18" at bounding box center [162, 418] width 53 height 22
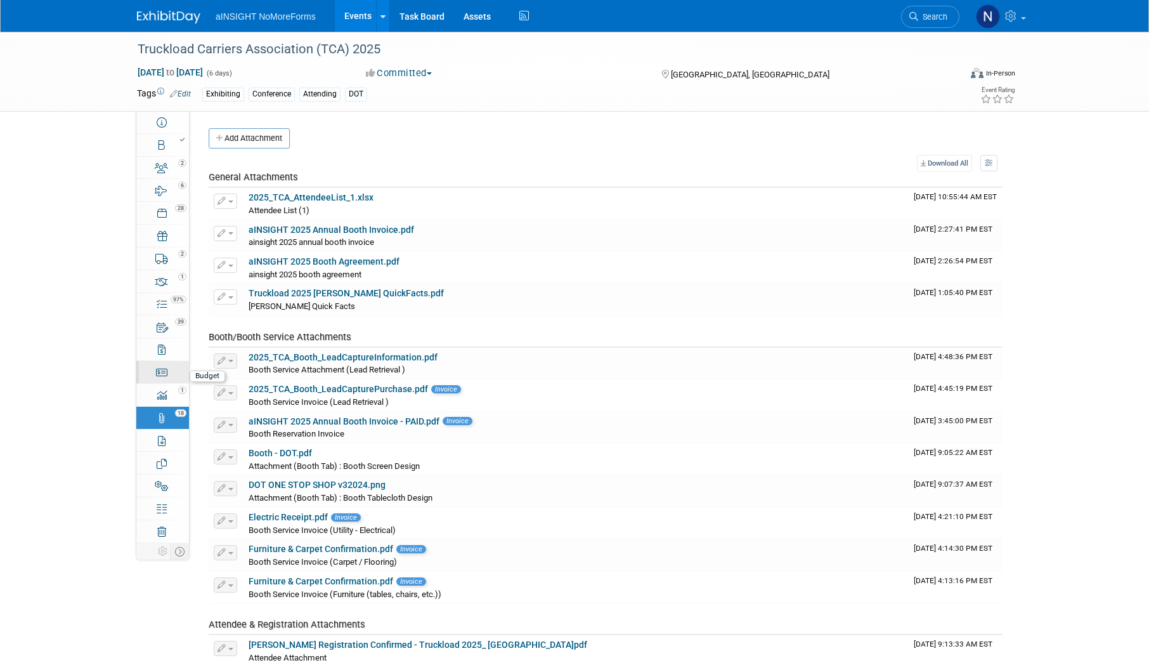
click at [162, 374] on icon at bounding box center [162, 372] width 12 height 10
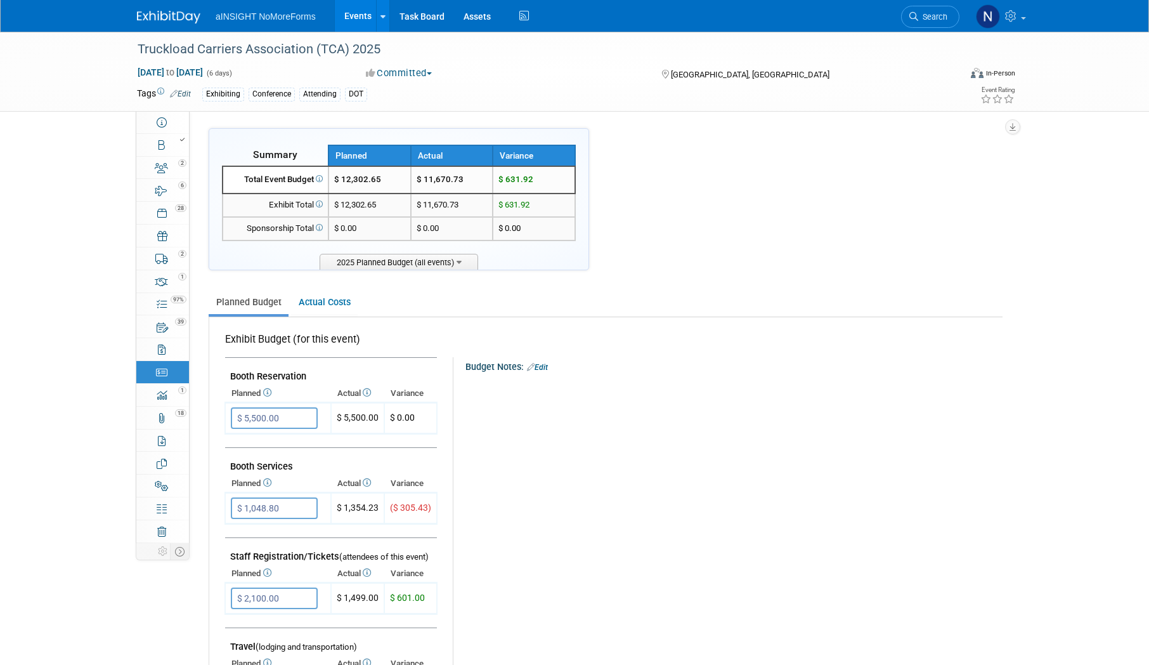
click at [288, 311] on ul "Planned Budget Actual Costs" at bounding box center [606, 303] width 794 height 28
click at [303, 307] on link "Actual Costs" at bounding box center [324, 302] width 67 height 23
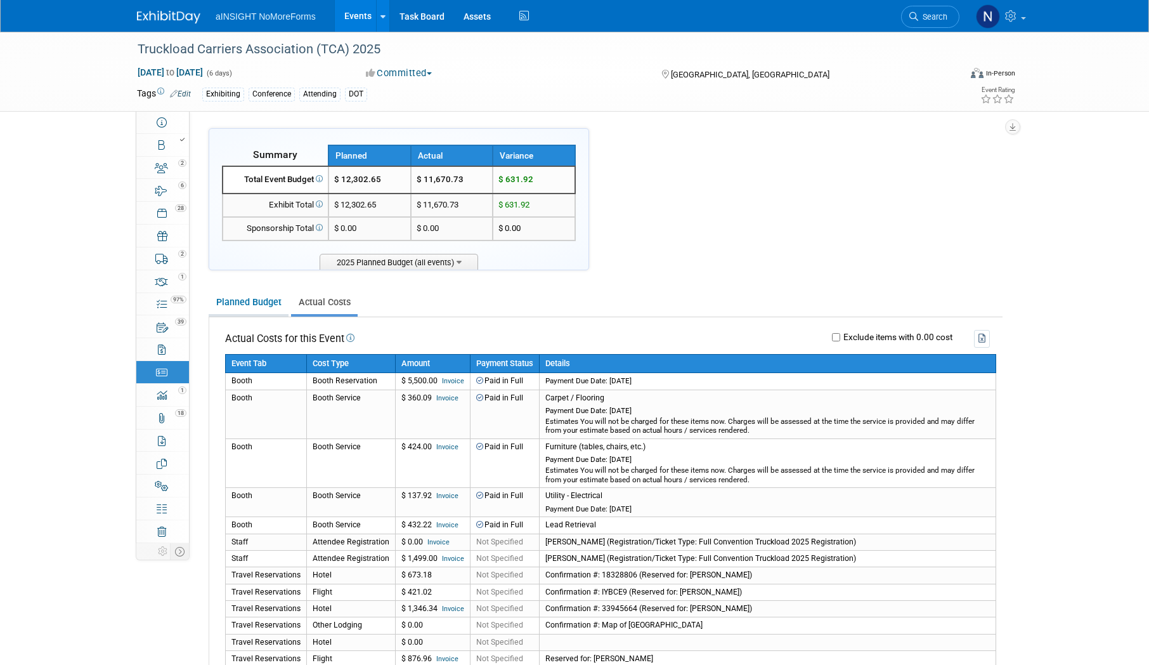
click at [270, 307] on link "Planned Budget" at bounding box center [249, 302] width 80 height 23
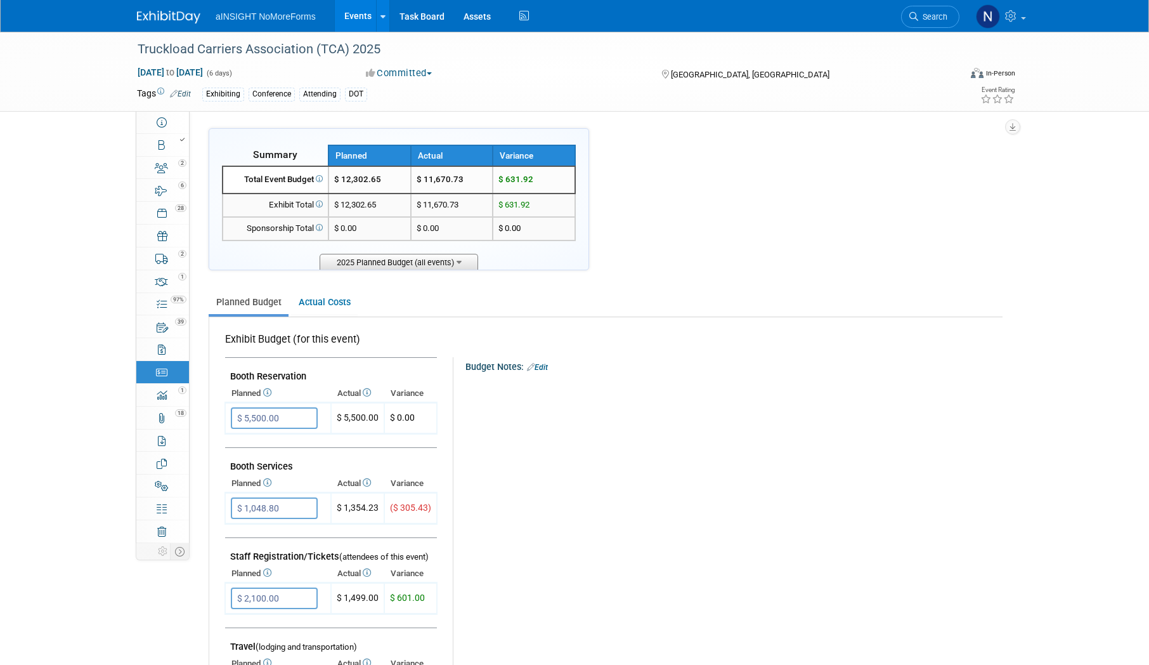
click at [415, 257] on span "2025 Planned Budget (all events)" at bounding box center [399, 262] width 159 height 16
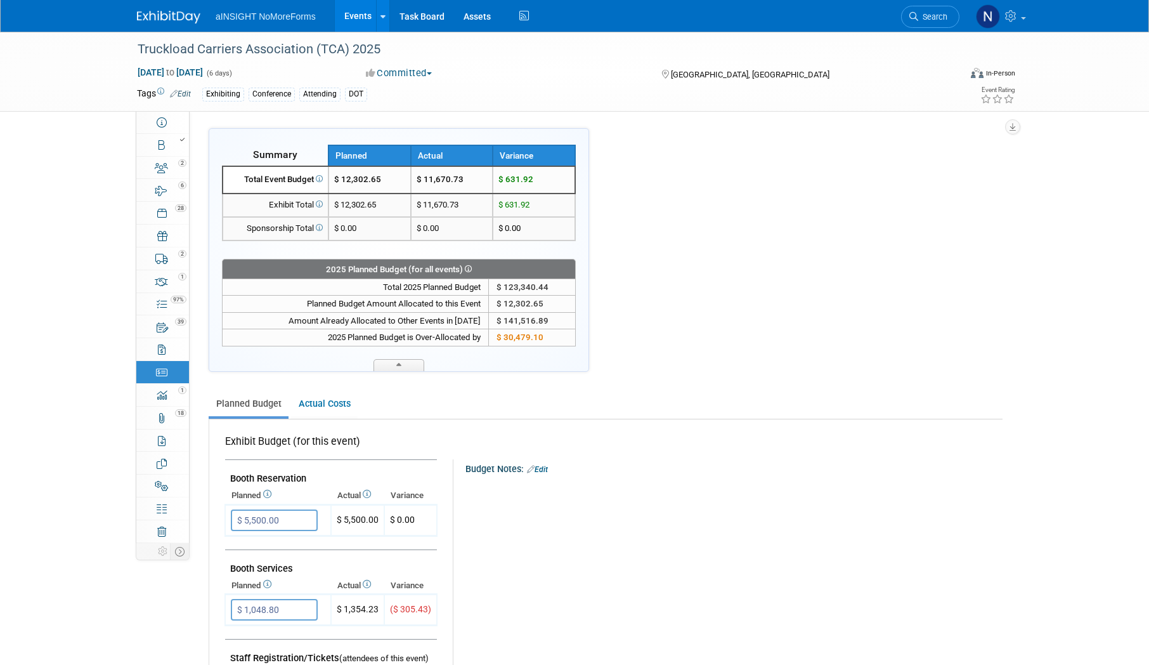
click at [406, 265] on div "2025 Planned Budget (for all events)" at bounding box center [399, 269] width 353 height 16
click at [400, 365] on icon at bounding box center [398, 367] width 5 height 8
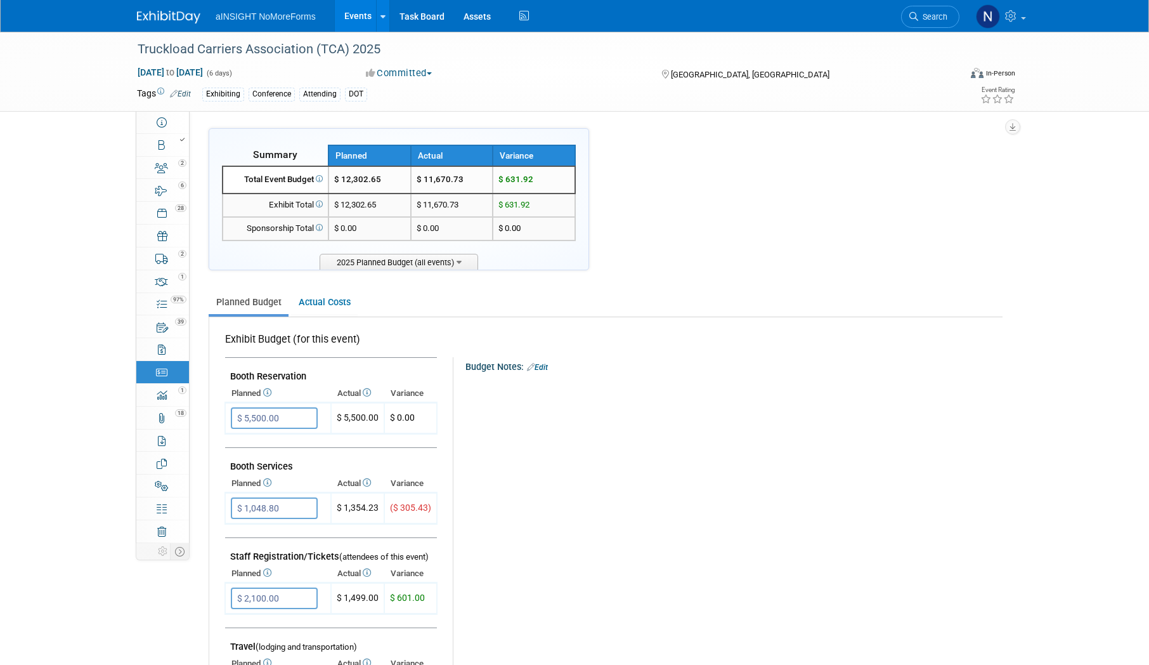
click at [359, 18] on link "Events" at bounding box center [358, 16] width 46 height 32
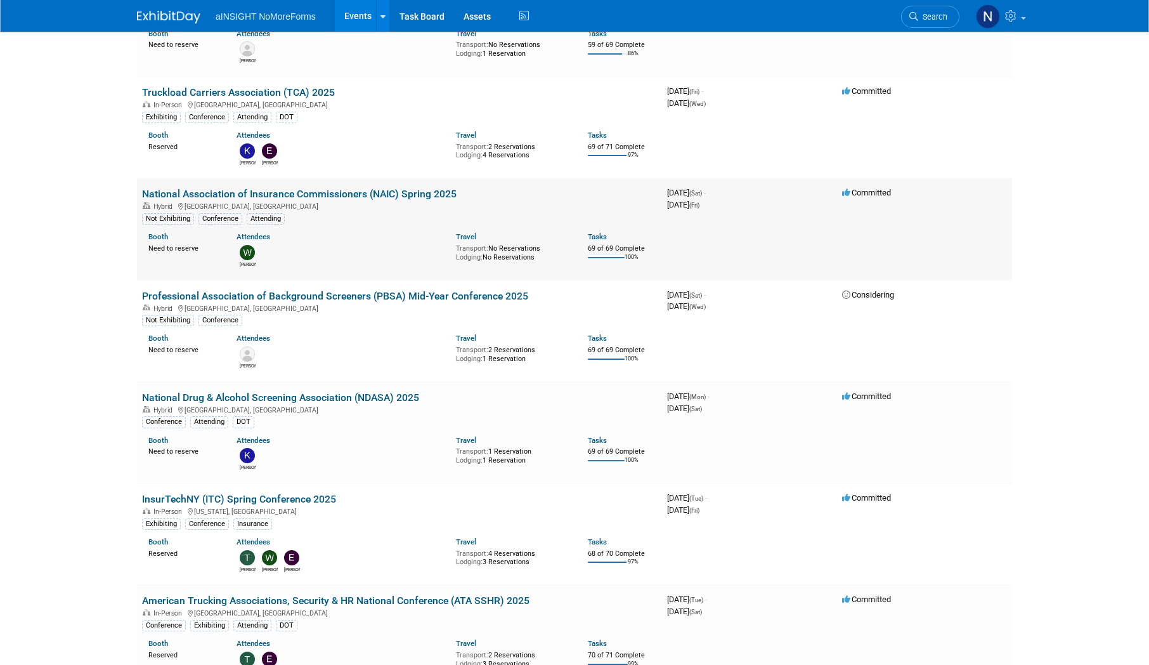
scroll to position [317, 0]
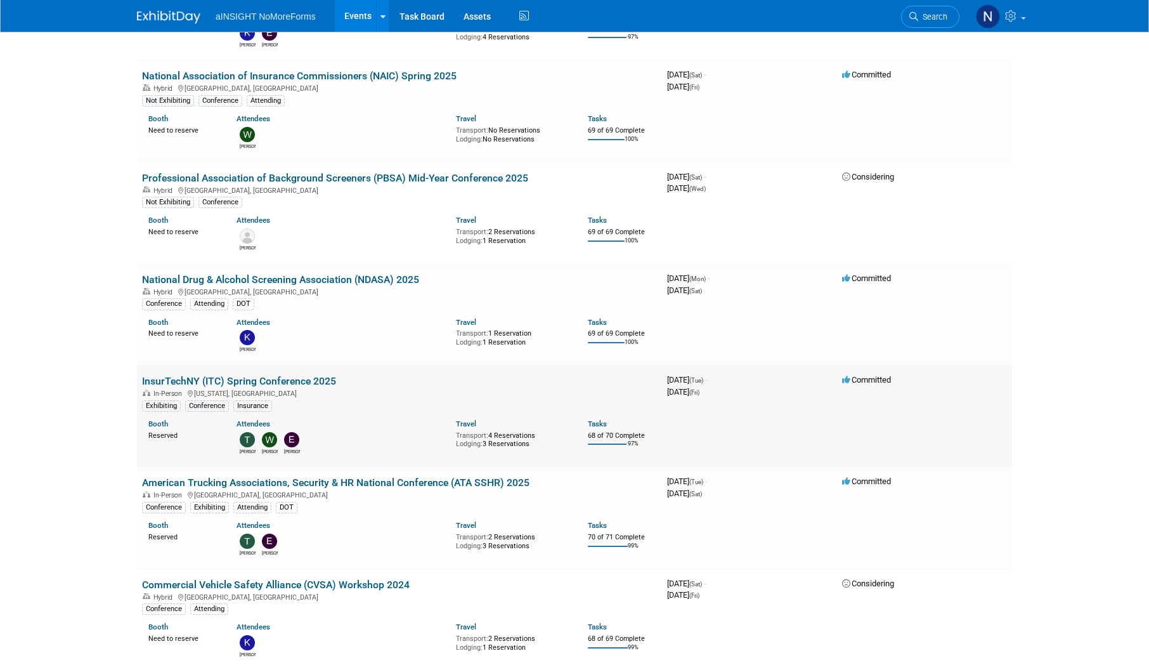
click at [289, 382] on link "InsurTechNY (ITC) Spring Conference 2025" at bounding box center [239, 381] width 194 height 12
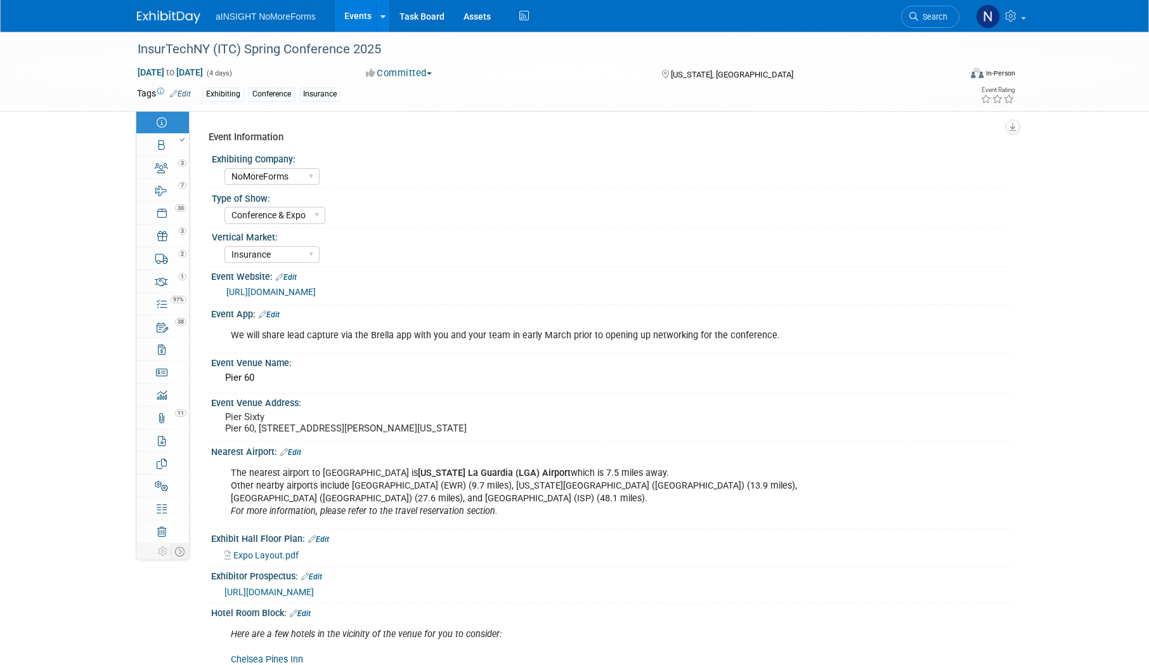
select select "NoMoreForms"
select select "Conference & Expo"
select select "Insurance"
select select "Full Access"
select select "Yes"
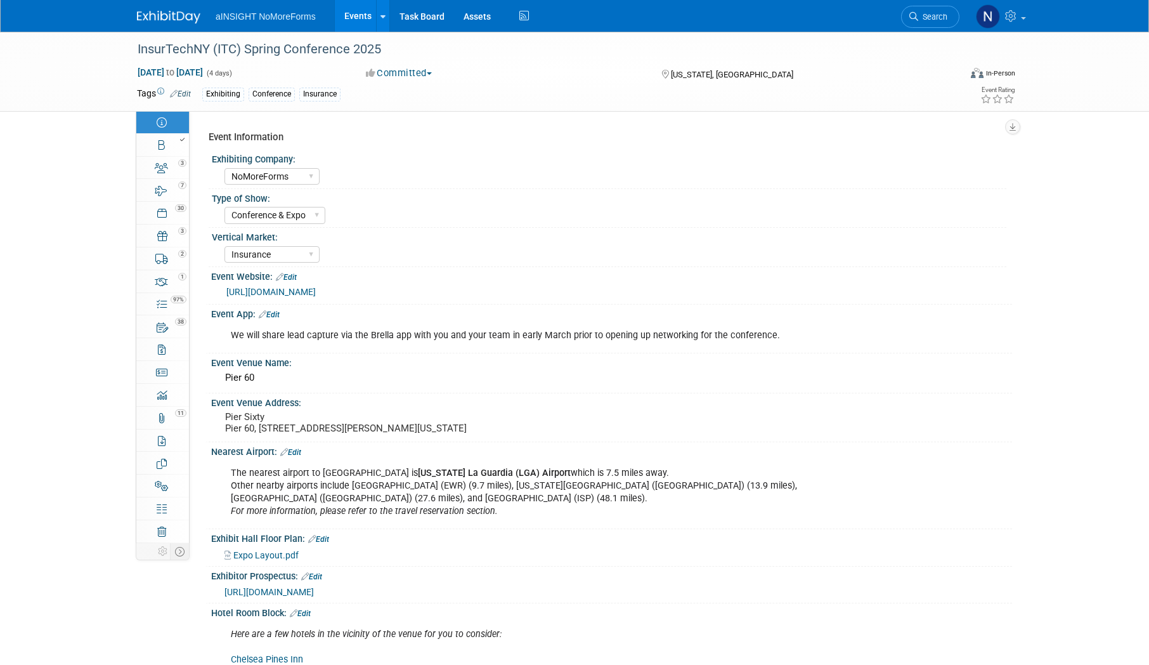
select select "No"
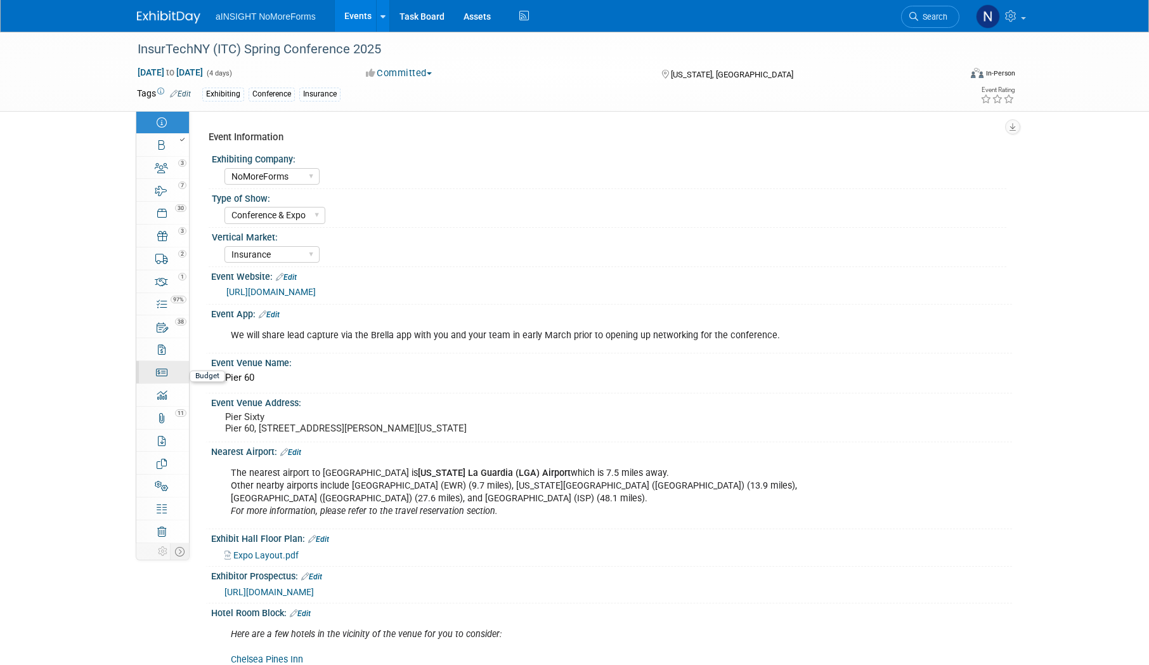
click at [171, 376] on link "Budget" at bounding box center [162, 372] width 53 height 22
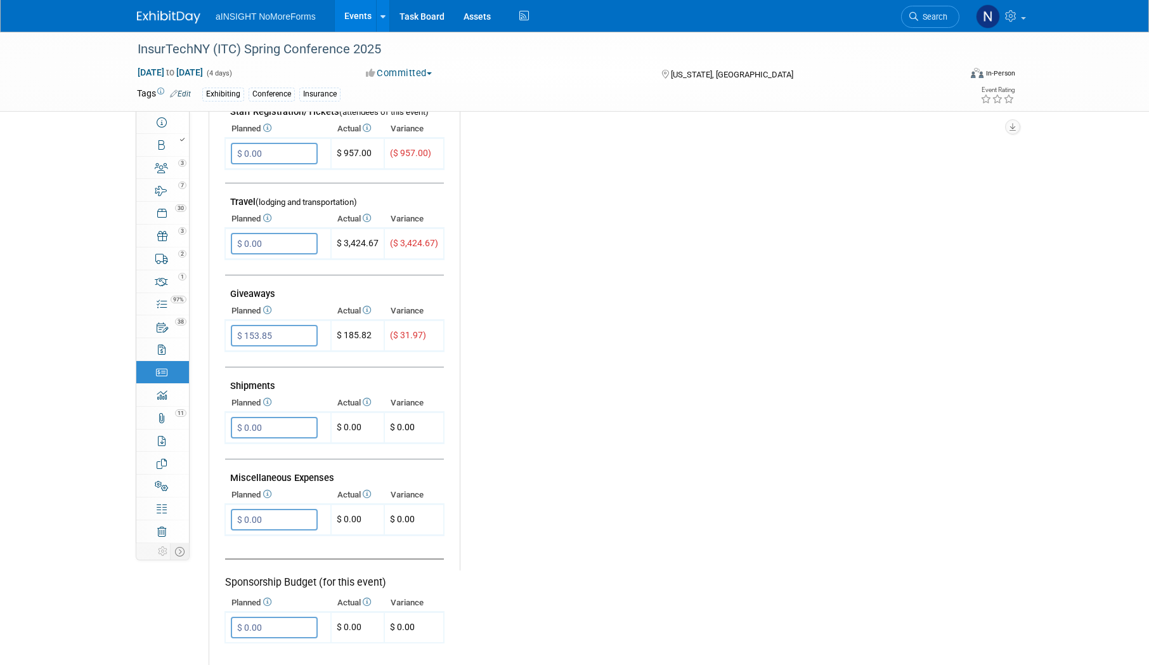
scroll to position [444, 0]
click at [175, 390] on div "0" at bounding box center [166, 389] width 43 height 9
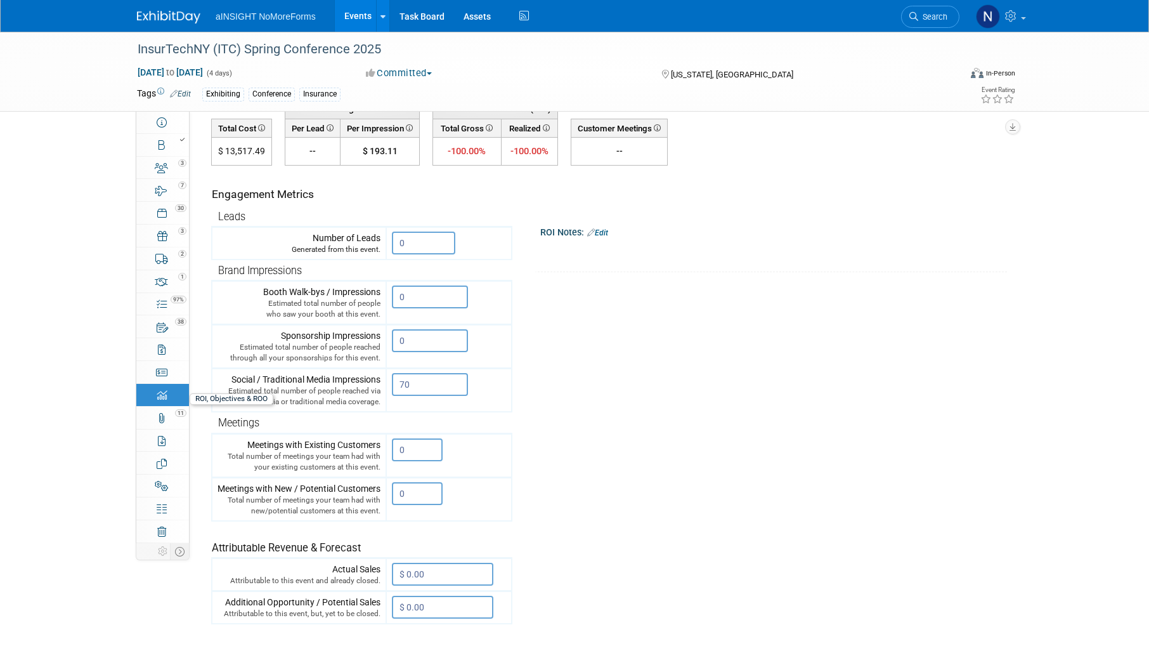
scroll to position [0, 0]
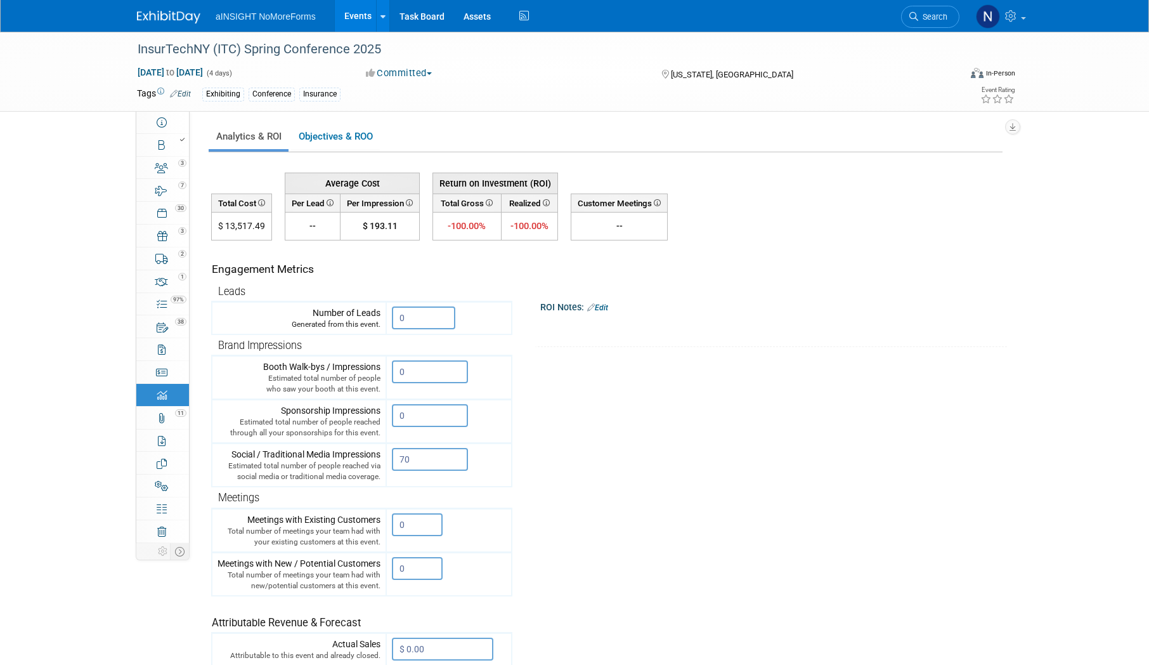
click at [360, 6] on link "Events" at bounding box center [358, 16] width 46 height 32
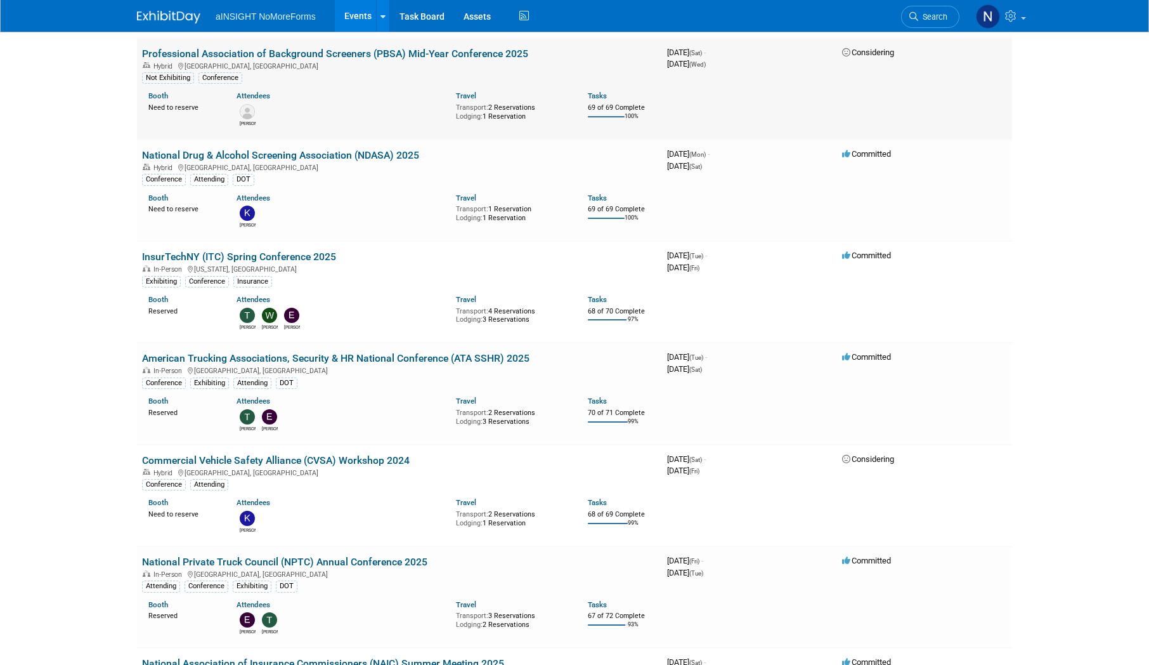
scroll to position [444, 0]
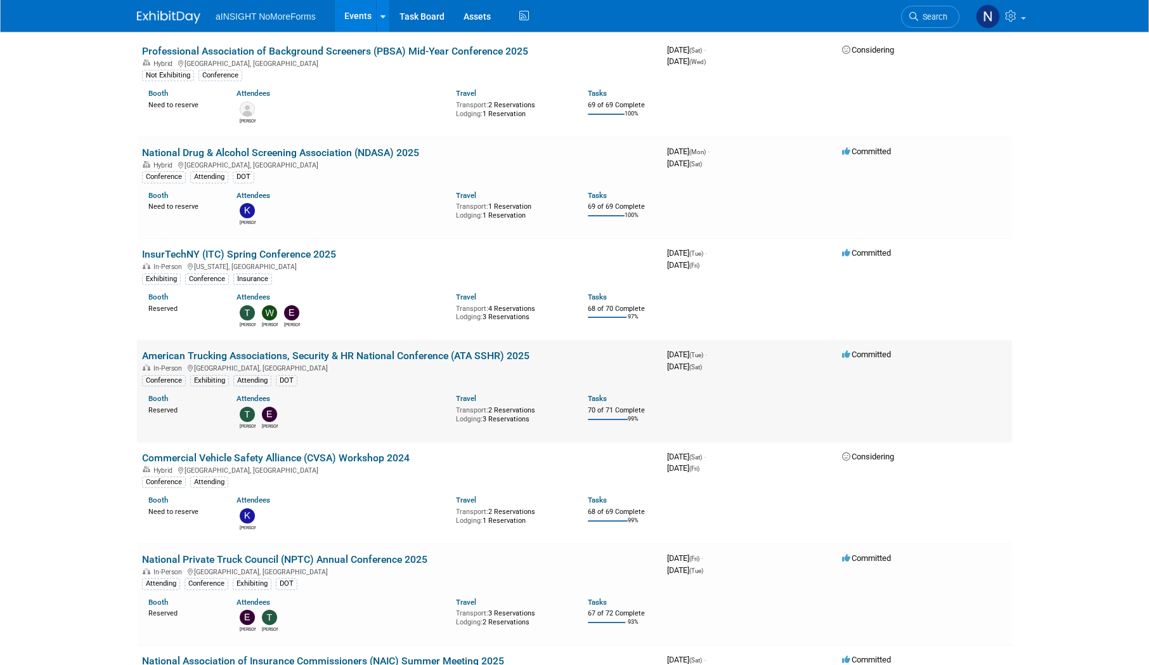
click at [404, 355] on link "American Trucking Associations, Security & HR National Conference (ATA SSHR) 20…" at bounding box center [336, 356] width 388 height 12
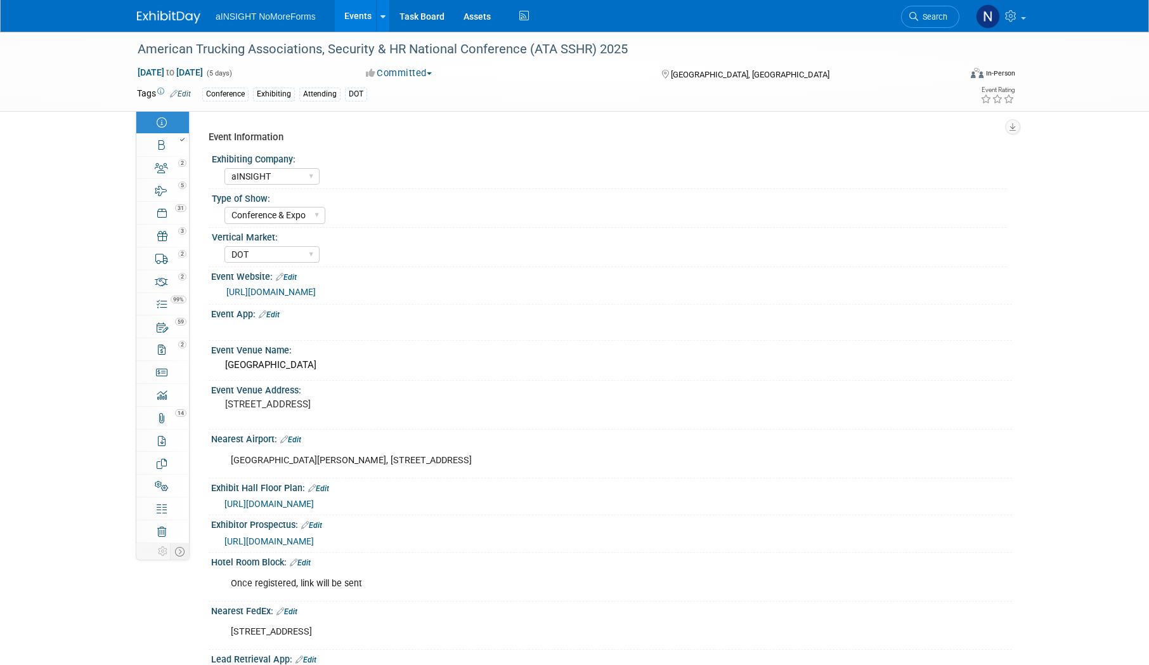
select select "aINSIGHT"
select select "Conference & Expo"
select select "DOT"
select select "Full Access"
select select "No"
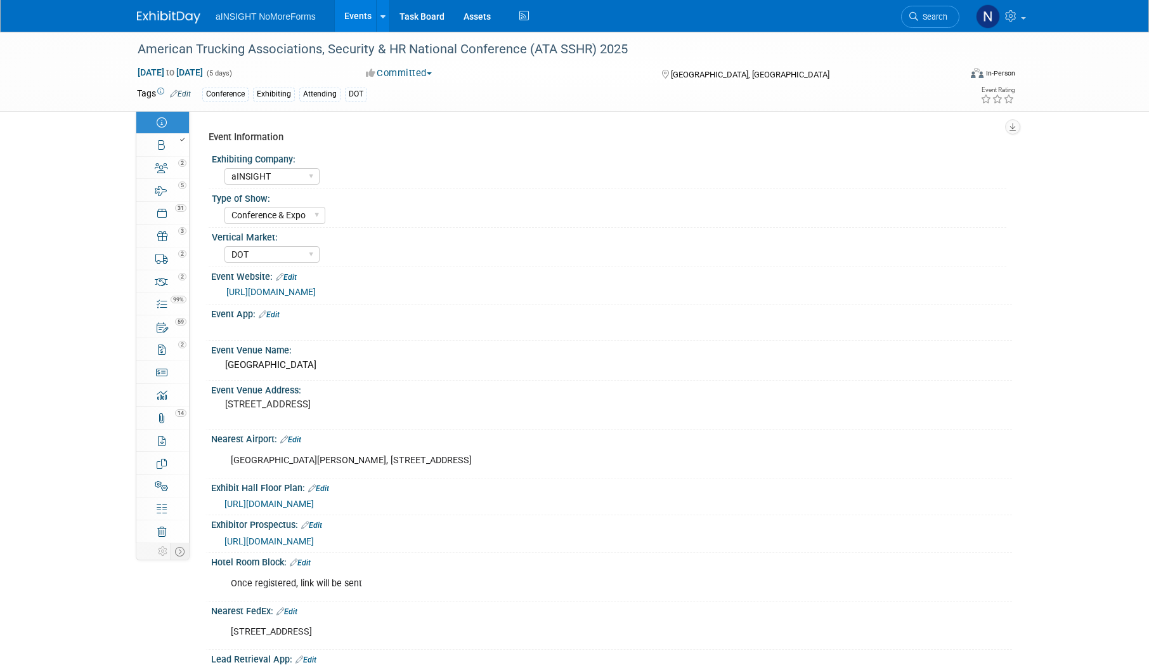
select select "Yes"
select select "No"
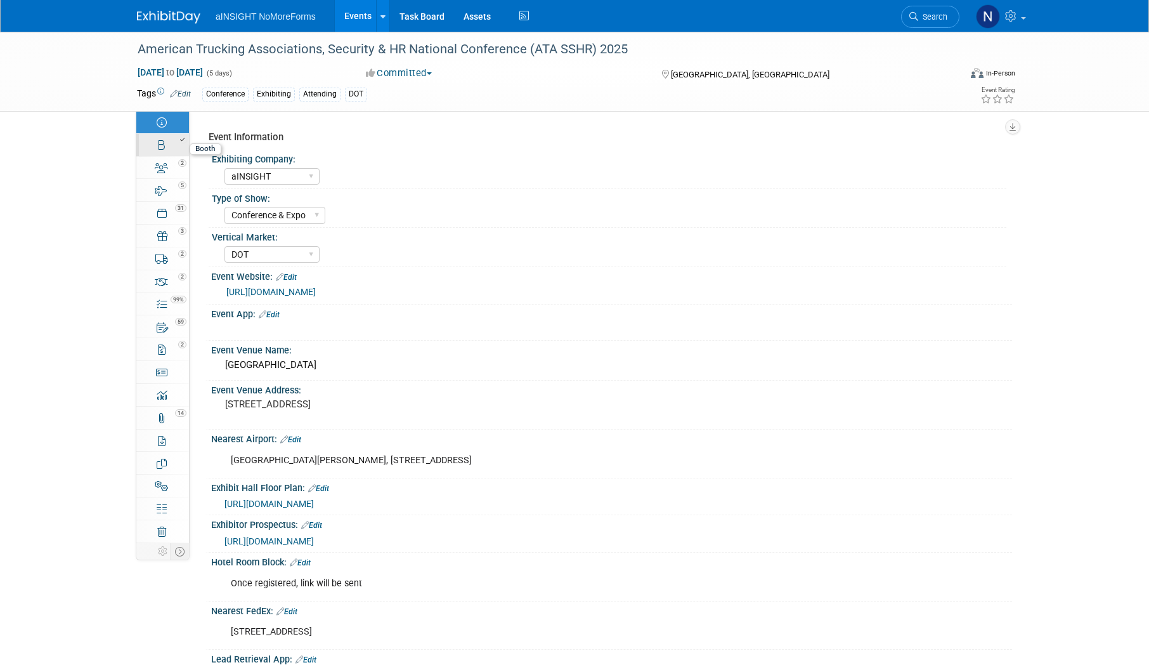
click at [171, 147] on link "Booth" at bounding box center [162, 145] width 53 height 22
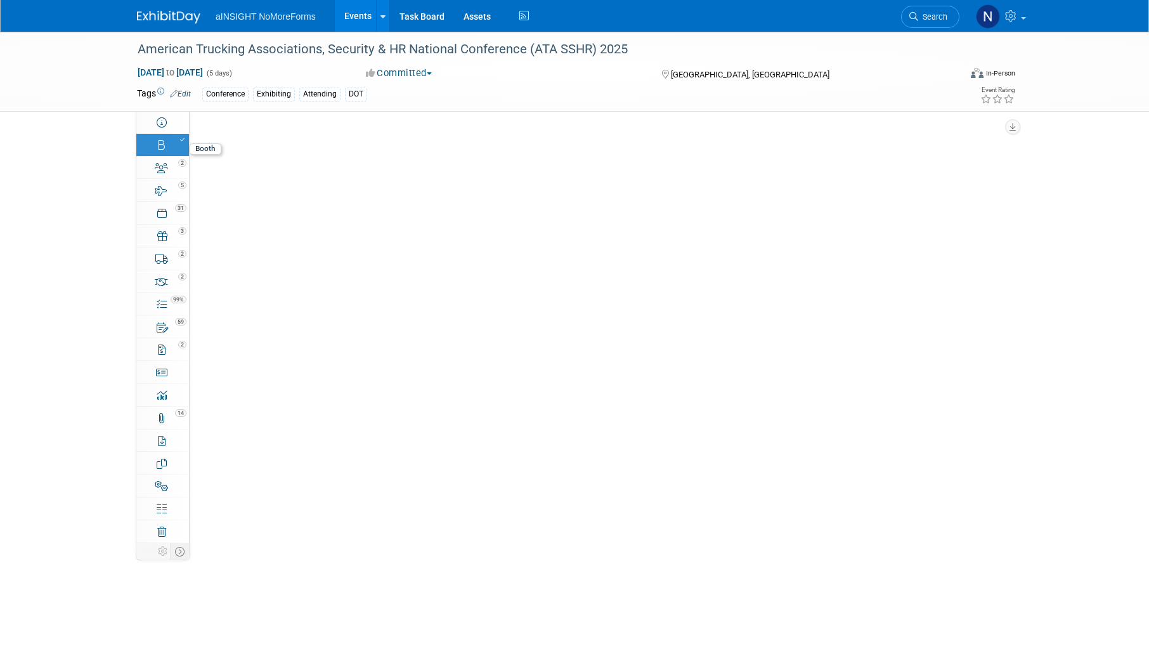
select select "aINSIGHT"
select select "AE Enterprise DOT"
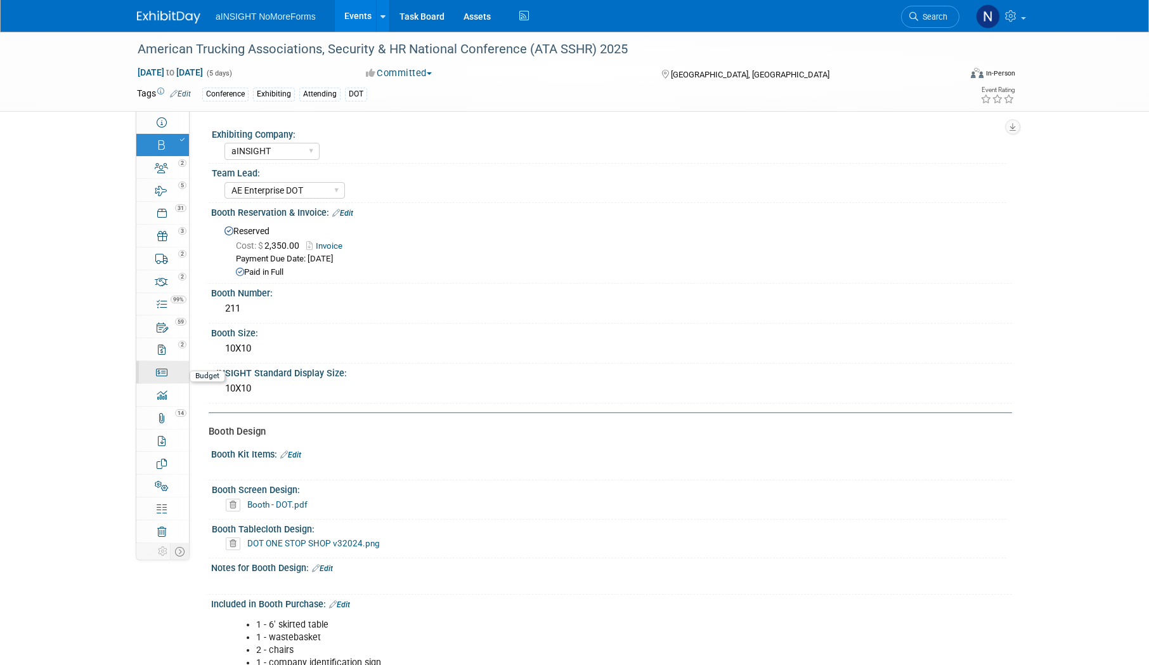
click at [166, 375] on icon at bounding box center [162, 372] width 12 height 10
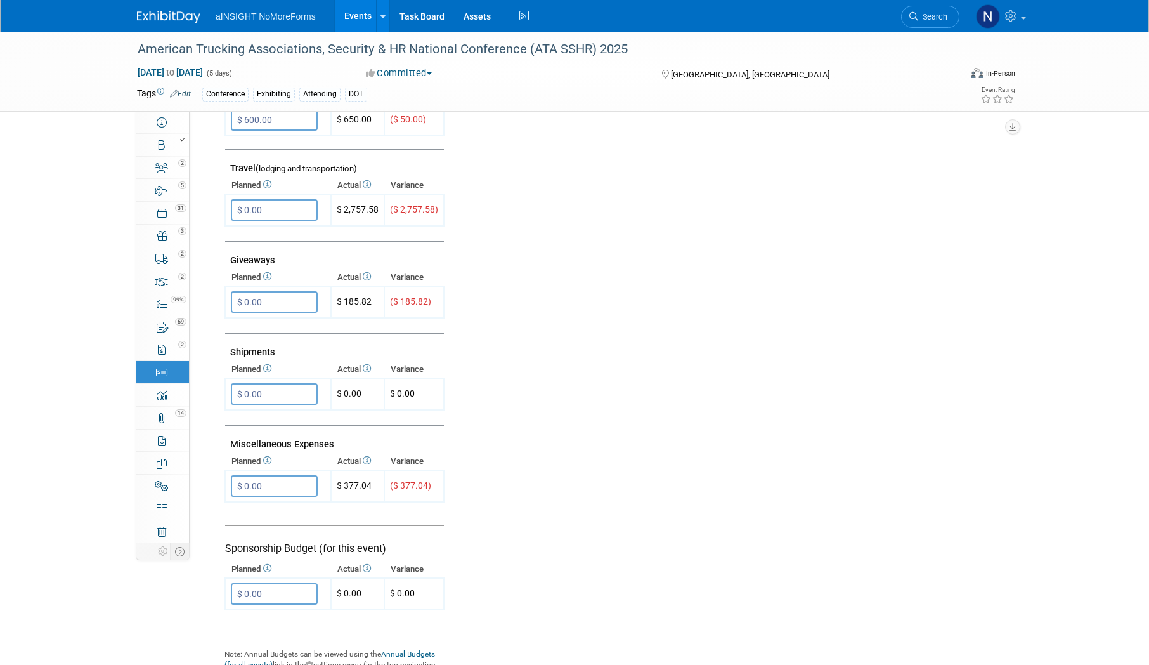
scroll to position [507, 0]
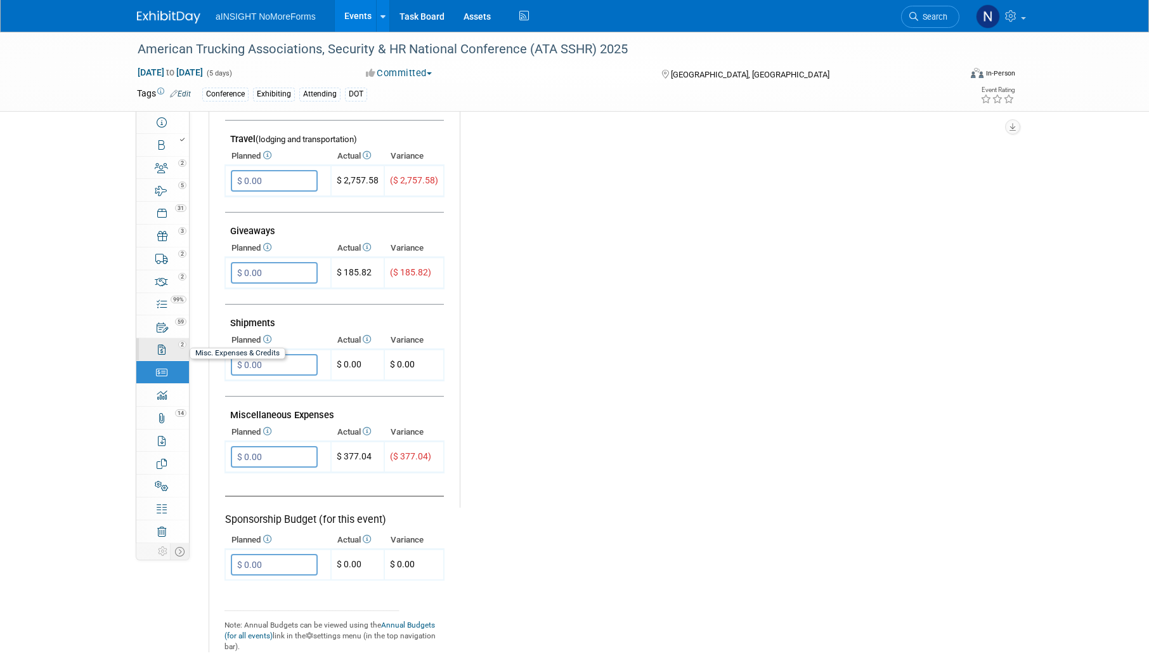
click at [167, 351] on link "2 Misc. Expenses & Credits 2" at bounding box center [162, 349] width 53 height 22
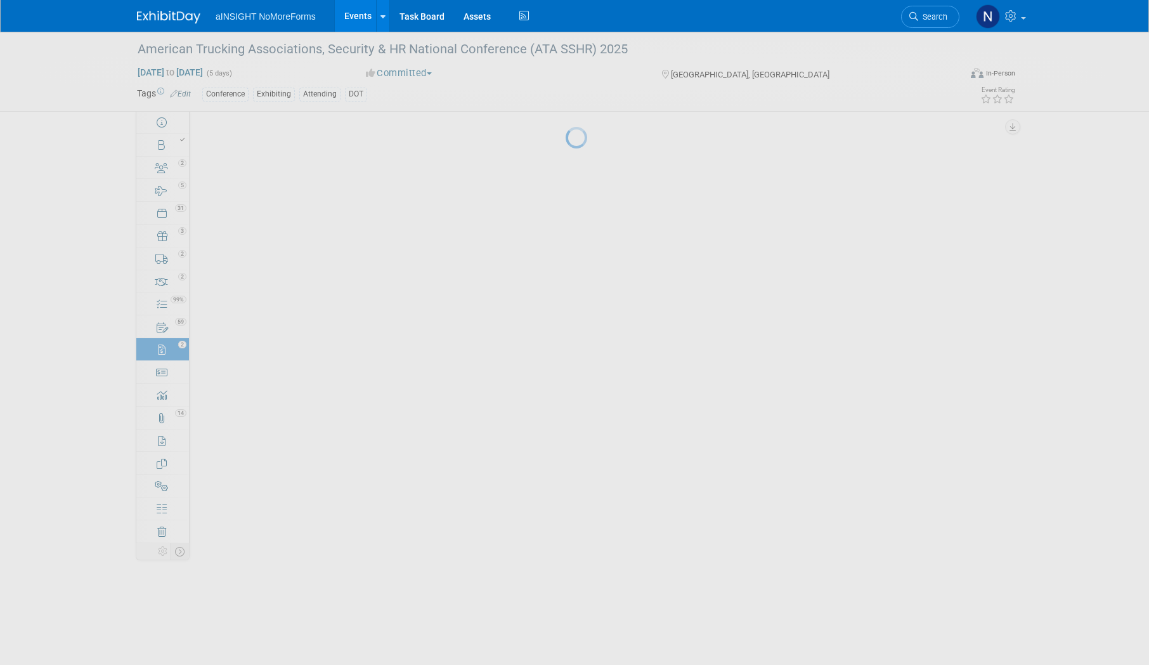
scroll to position [0, 0]
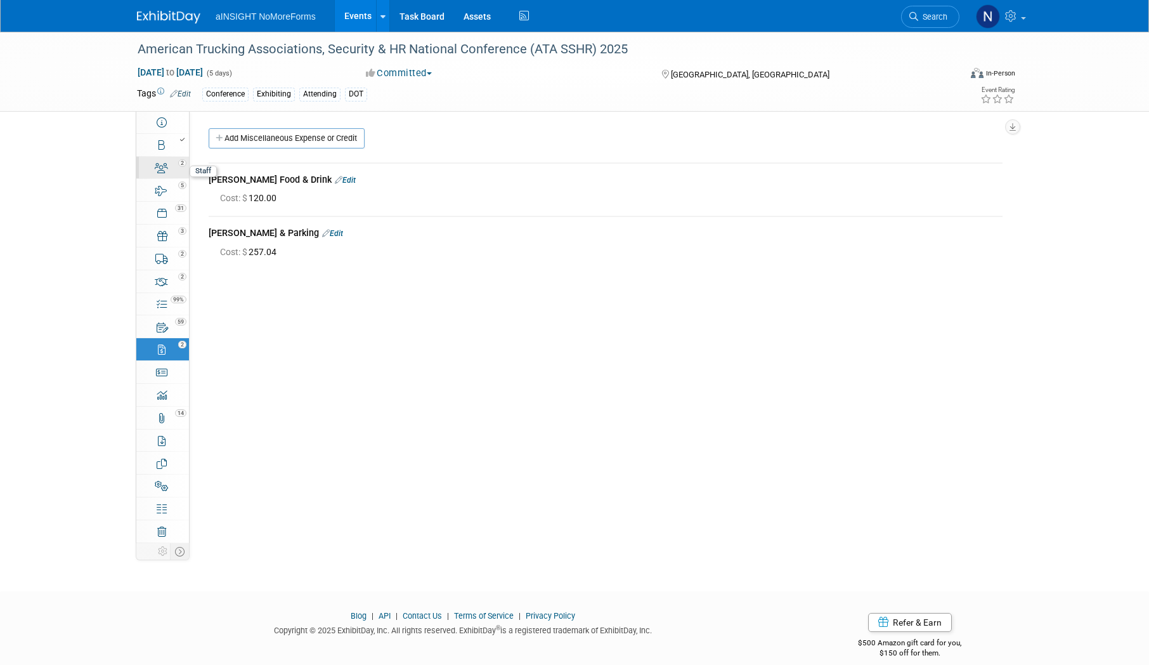
click at [167, 165] on div "2" at bounding box center [166, 162] width 43 height 9
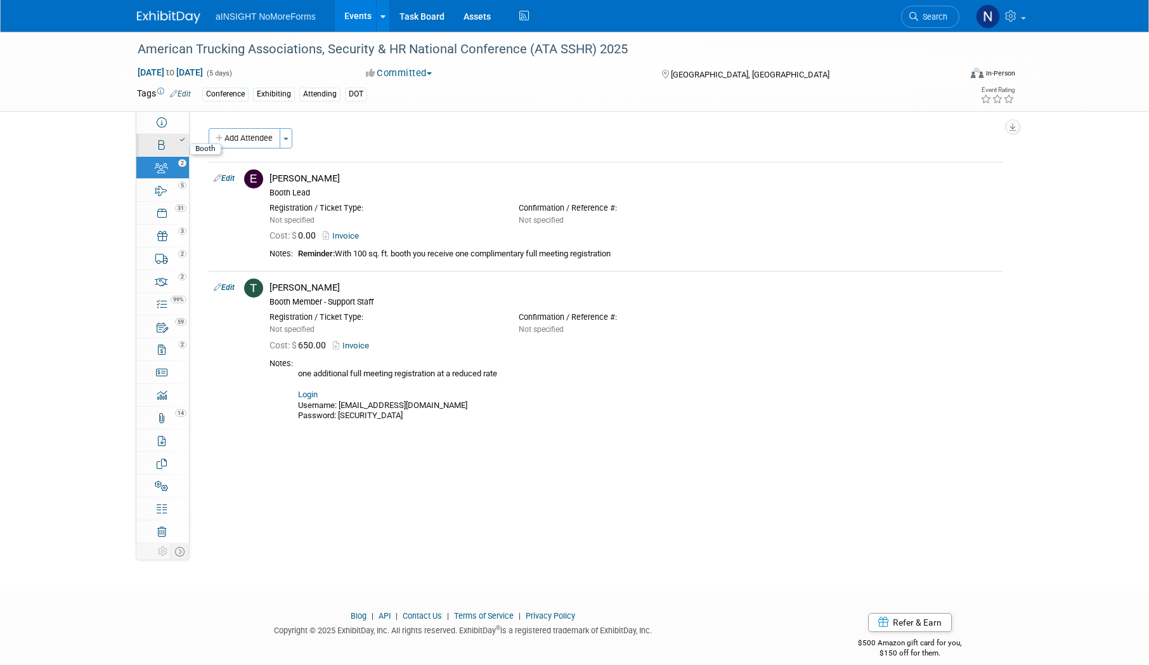
click at [166, 145] on link "Booth" at bounding box center [162, 145] width 53 height 22
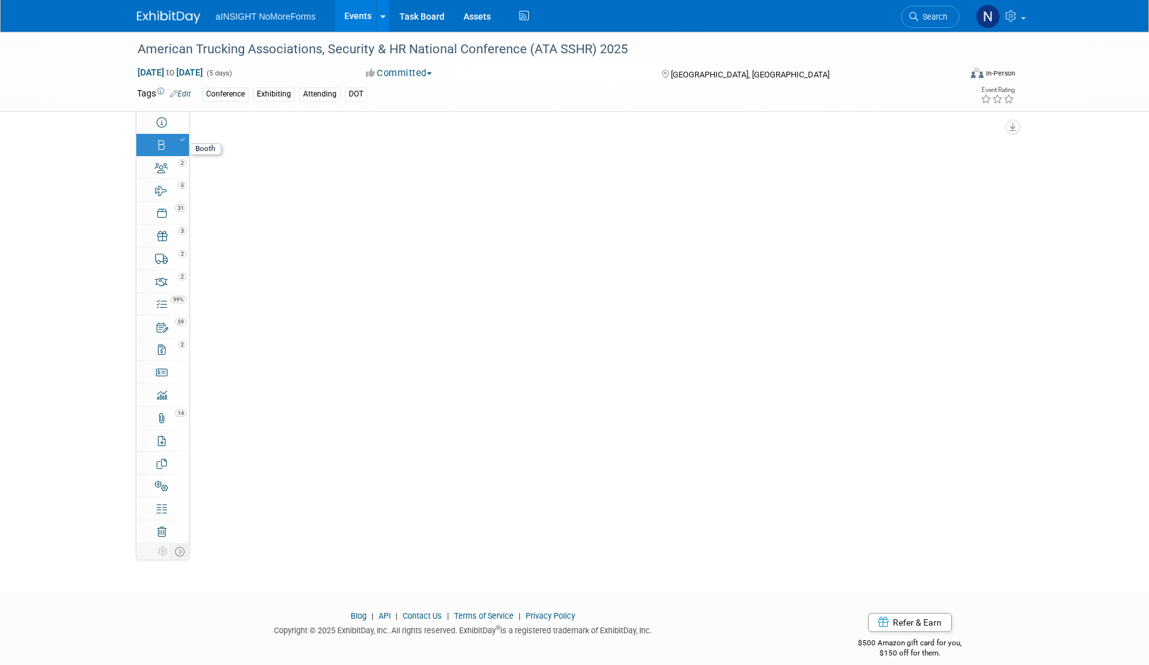
select select "aINSIGHT"
select select "AE Enterprise DOT"
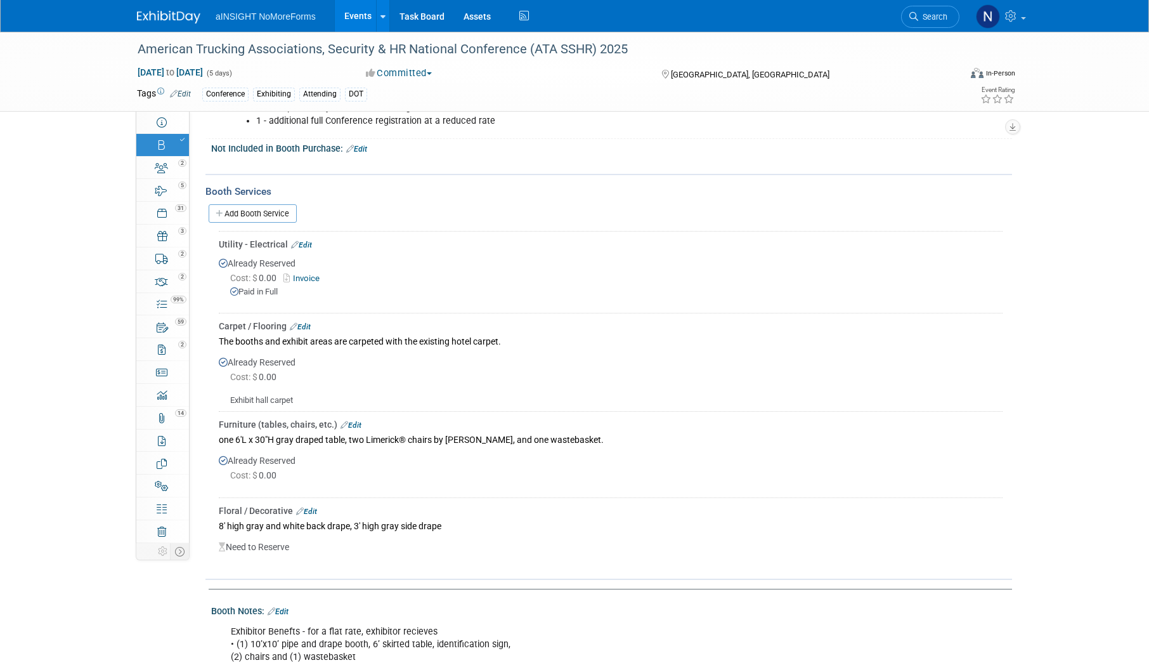
scroll to position [571, 0]
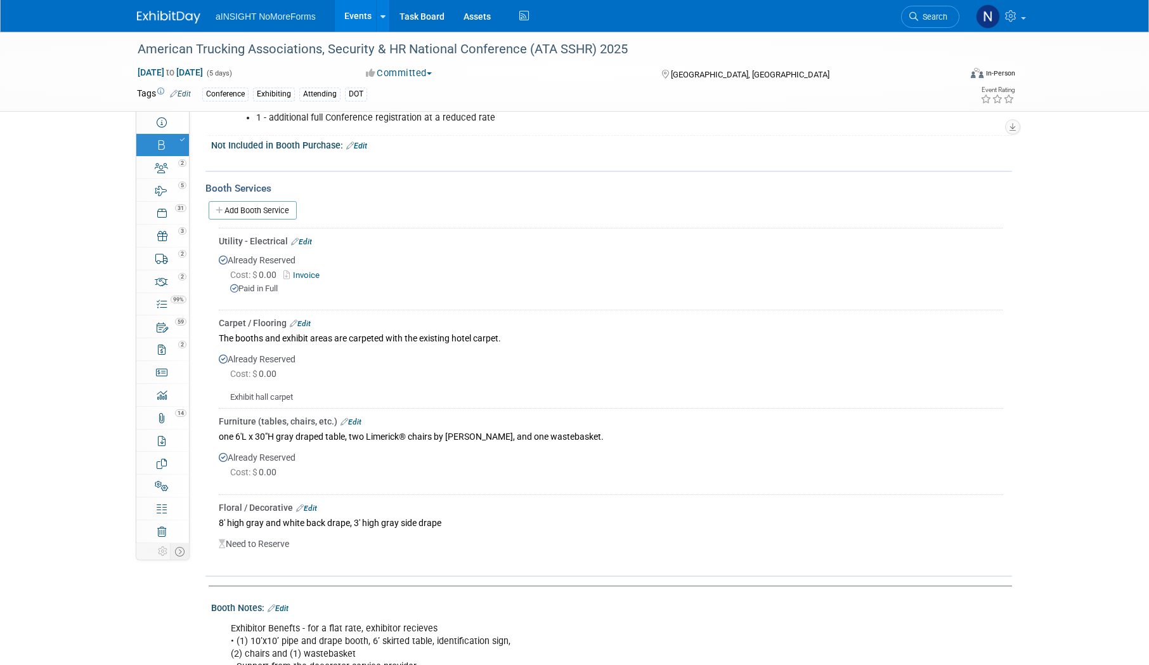
click at [318, 276] on link "Invoice" at bounding box center [304, 275] width 41 height 10
drag, startPoint x: 317, startPoint y: 272, endPoint x: 793, endPoint y: 339, distance: 480.4
click at [793, 339] on div "The booths and exhibit areas are carpeted with the existing hotel carpet." at bounding box center [611, 337] width 784 height 17
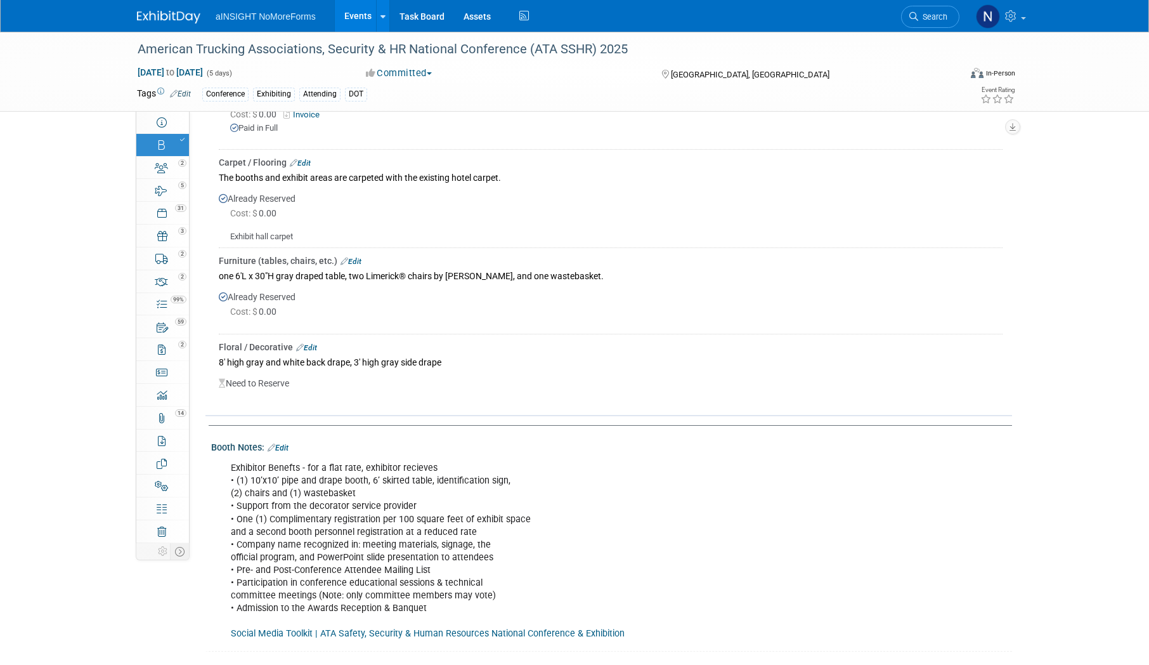
scroll to position [761, 0]
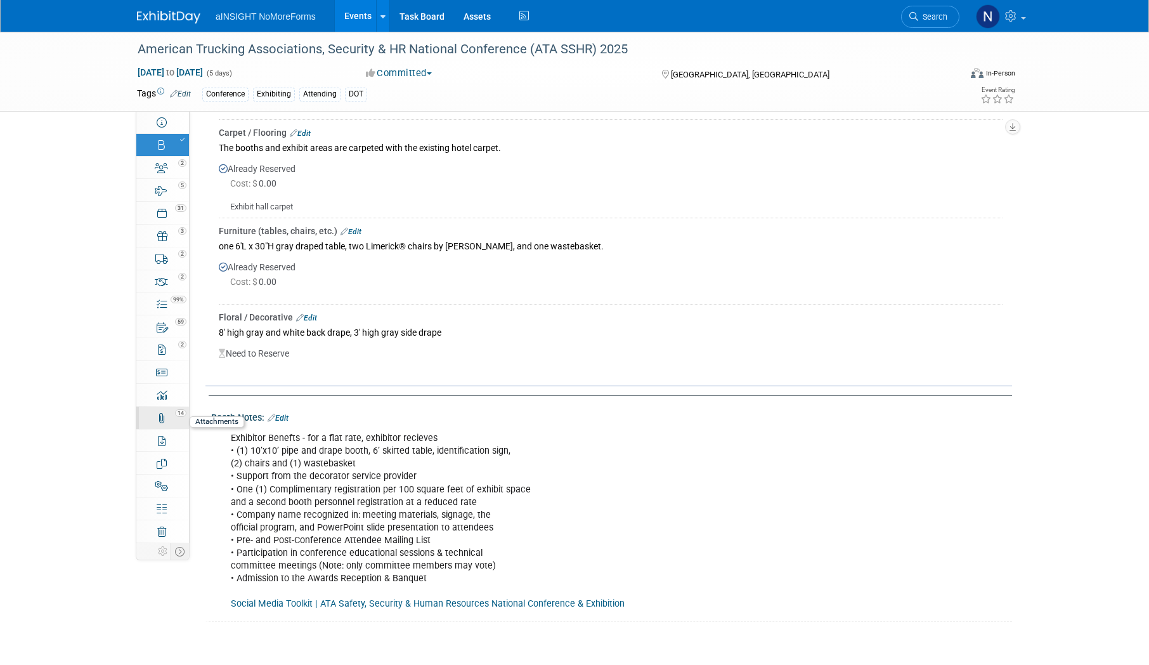
click at [157, 412] on div "14" at bounding box center [166, 412] width 43 height 9
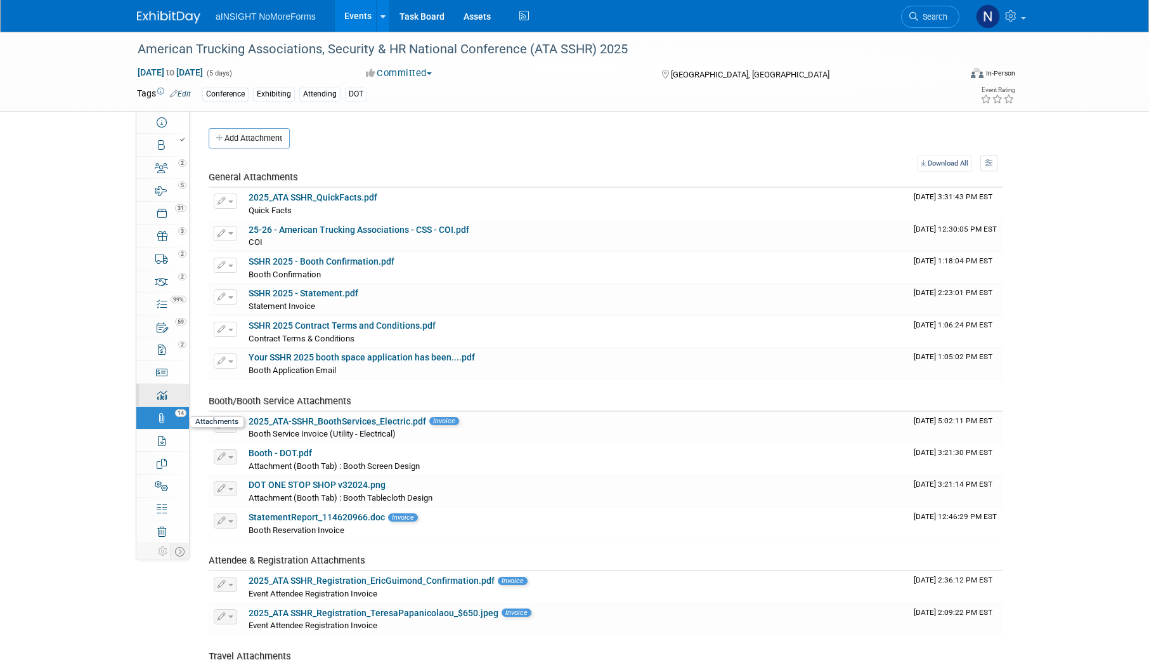
click at [159, 393] on div "0" at bounding box center [166, 389] width 43 height 9
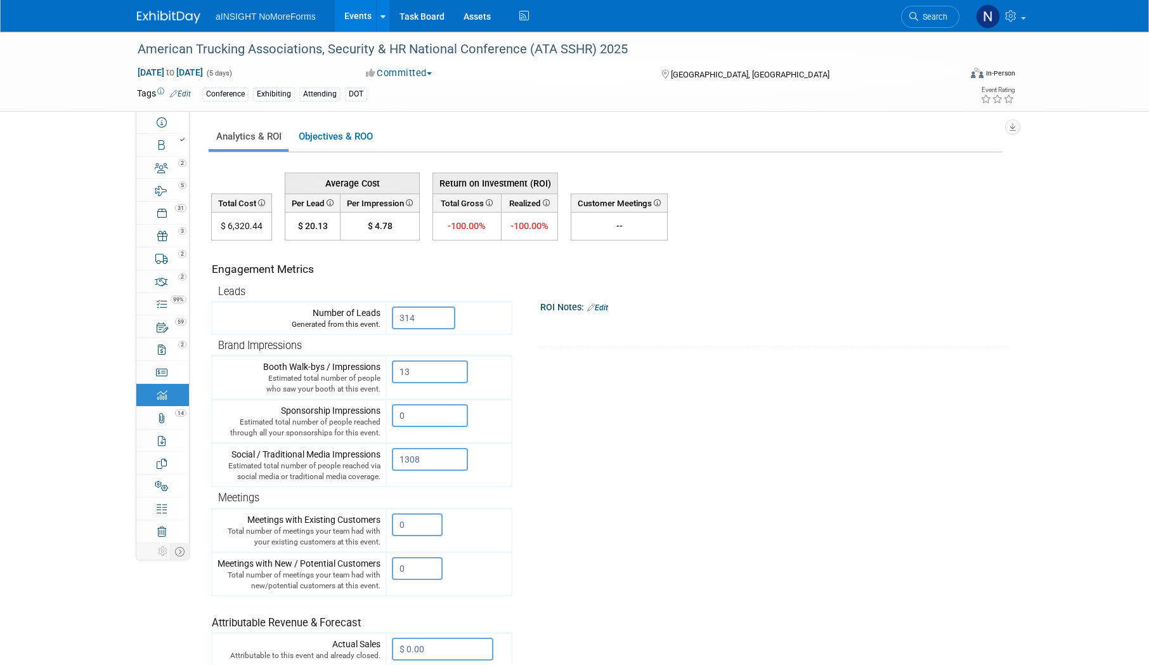
click at [343, 7] on link "Events" at bounding box center [358, 16] width 46 height 32
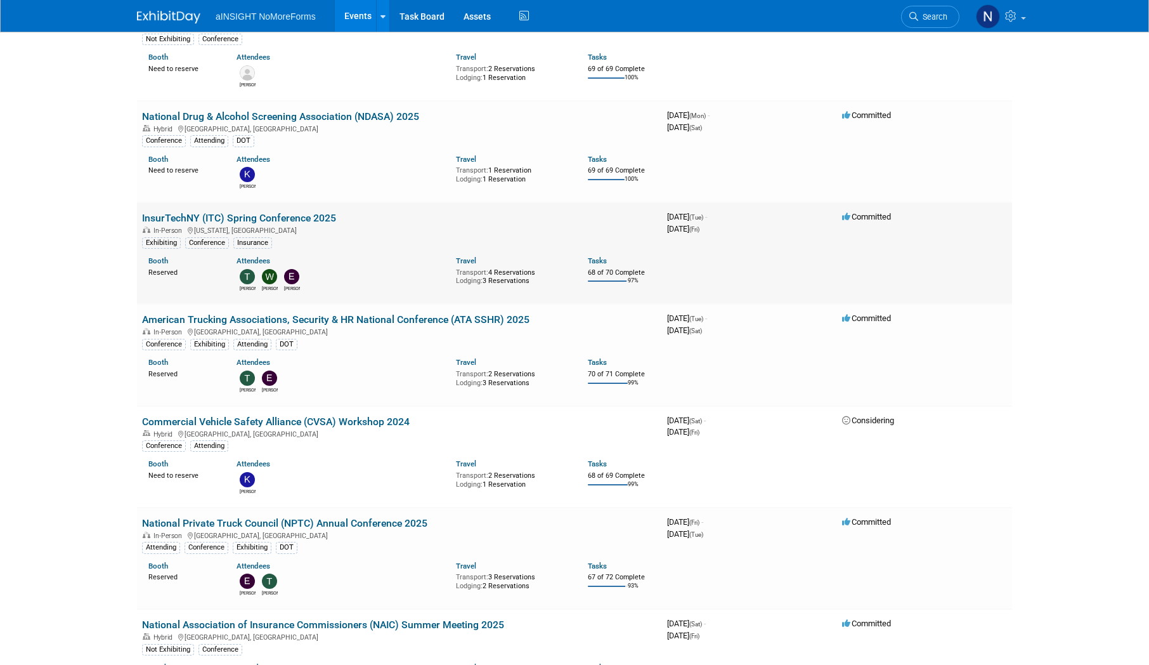
scroll to position [507, 0]
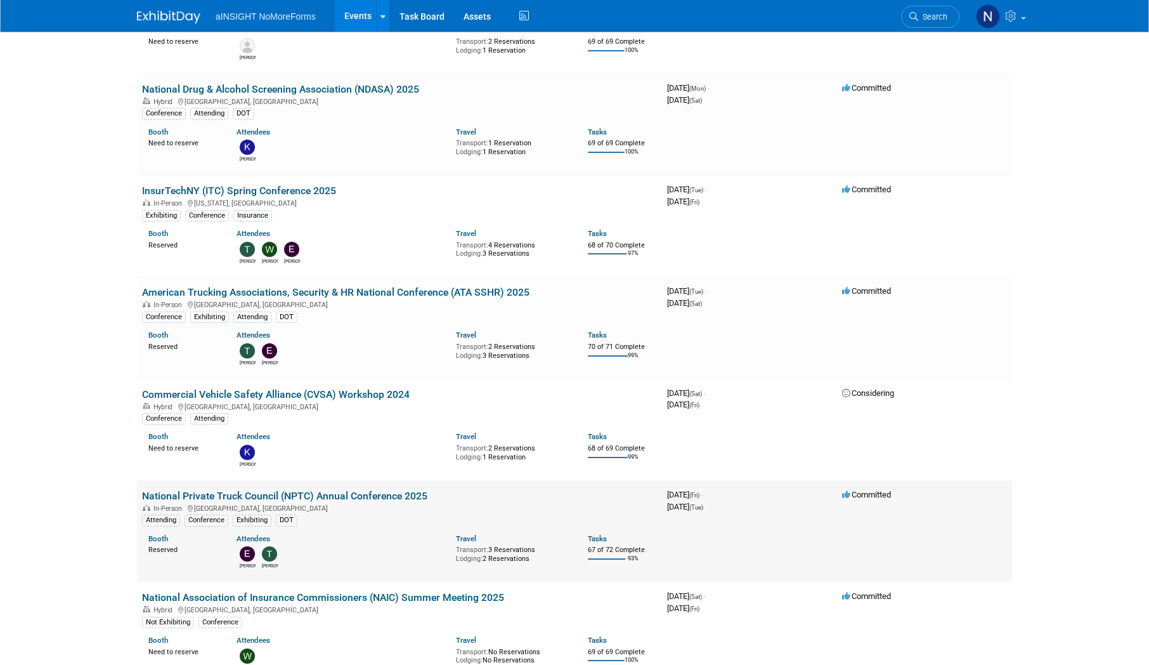
click at [375, 495] on link "National Private Truck Council (NPTC) Annual Conference 2025" at bounding box center [284, 496] width 285 height 12
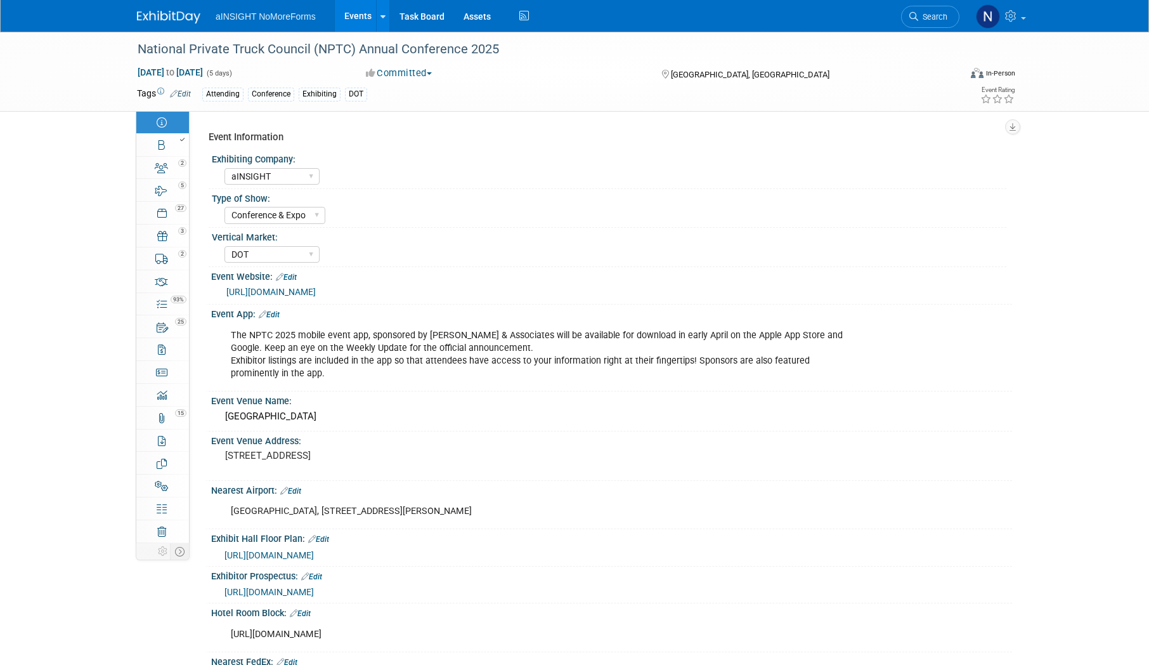
select select "aINSIGHT"
select select "Conference & Expo"
select select "DOT"
select select "Full Access"
select select "No"
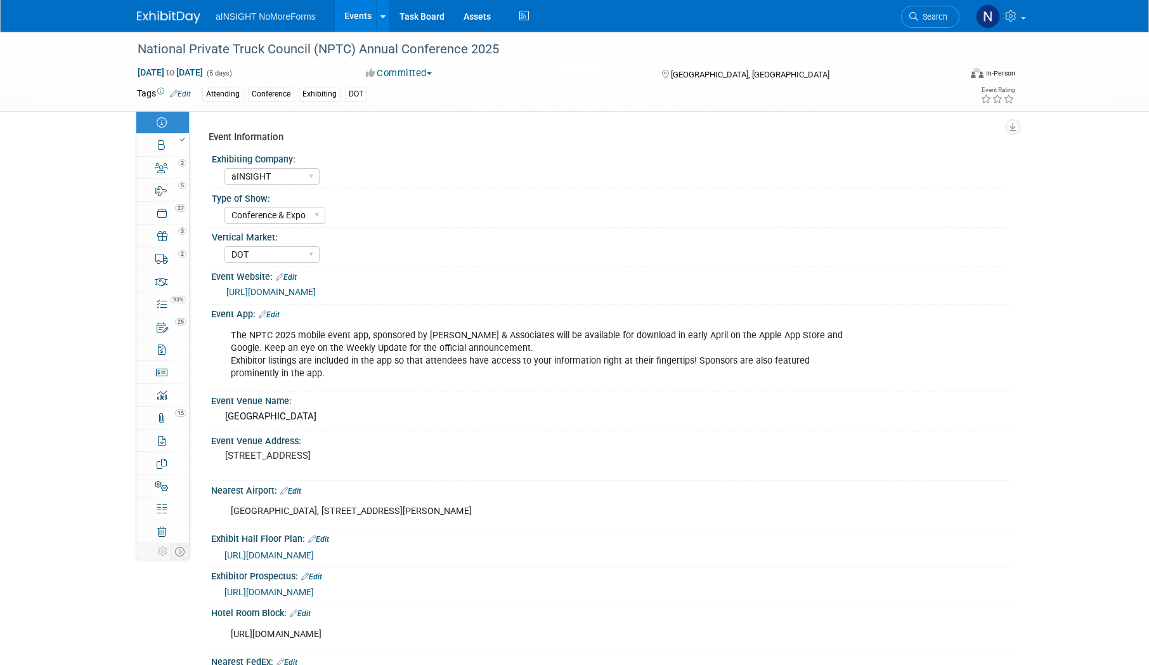
select select "No"
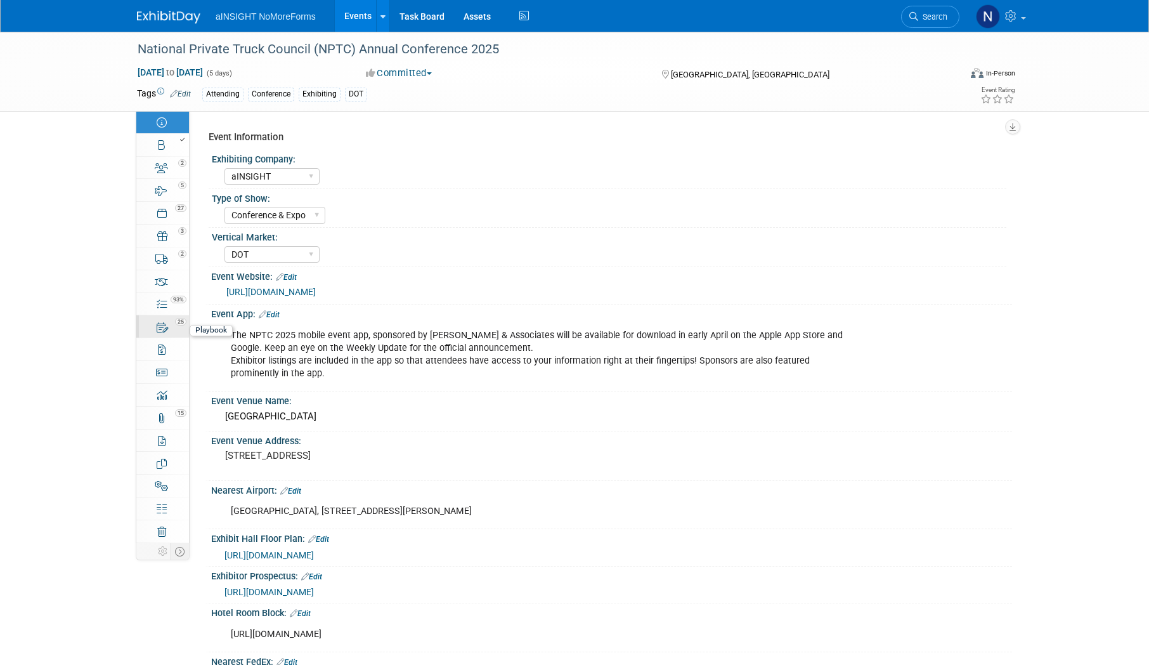
click at [169, 322] on div "25" at bounding box center [166, 321] width 43 height 9
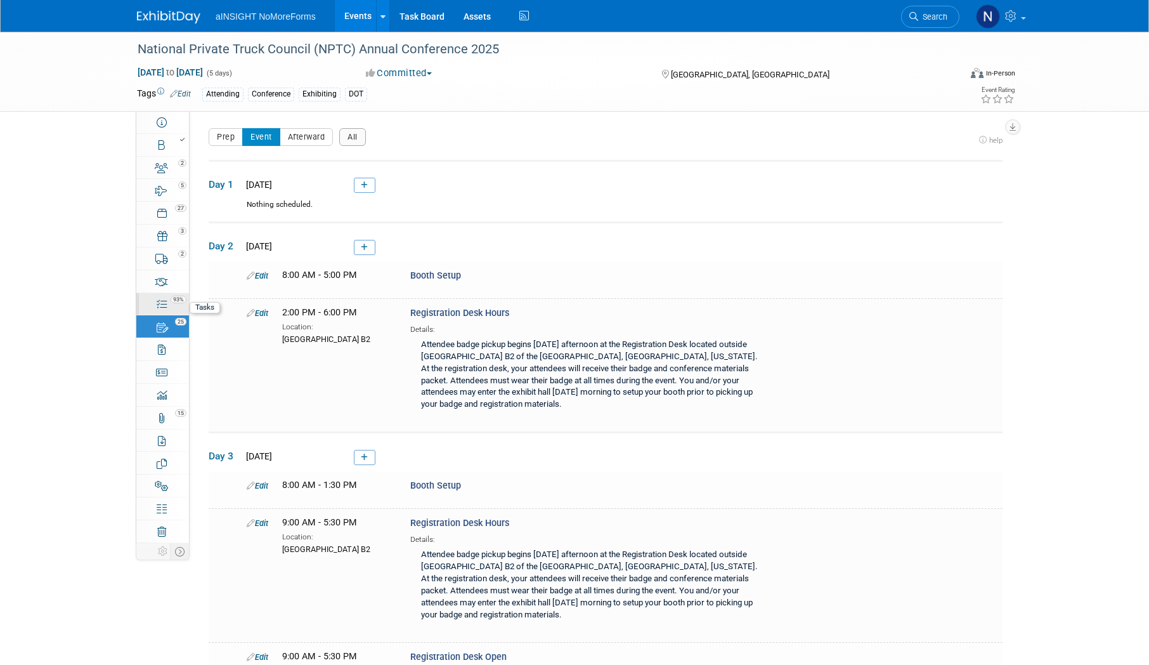
click at [168, 294] on div "93%" at bounding box center [170, 298] width 37 height 9
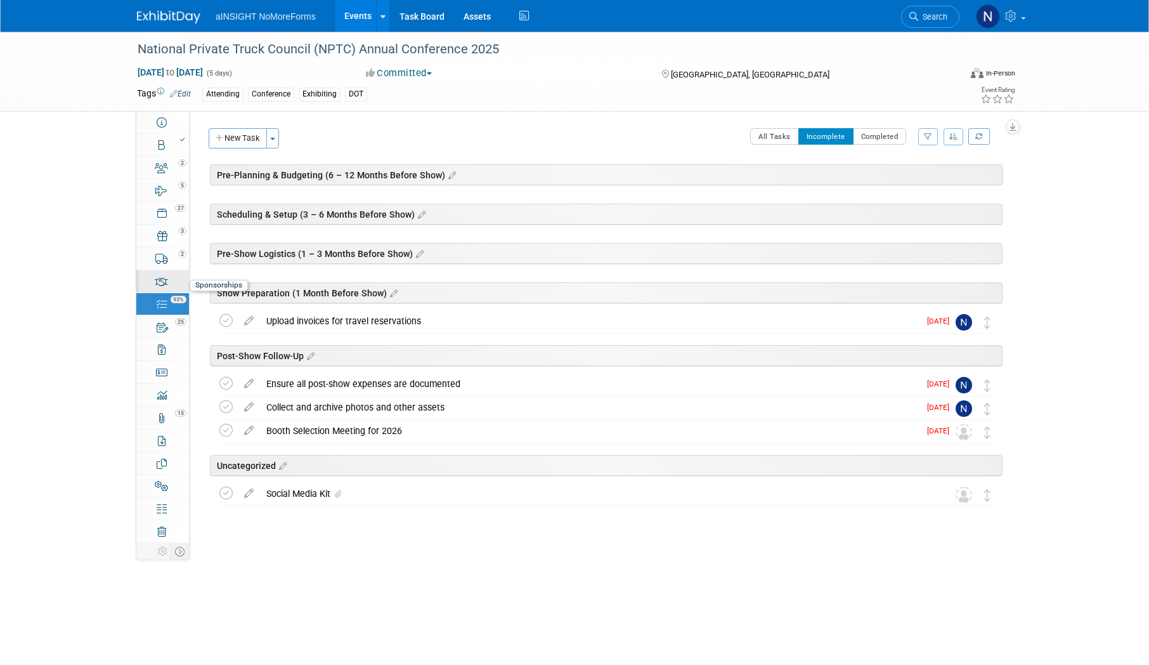
click at [168, 282] on link "0 Sponsorships 0" at bounding box center [162, 281] width 53 height 22
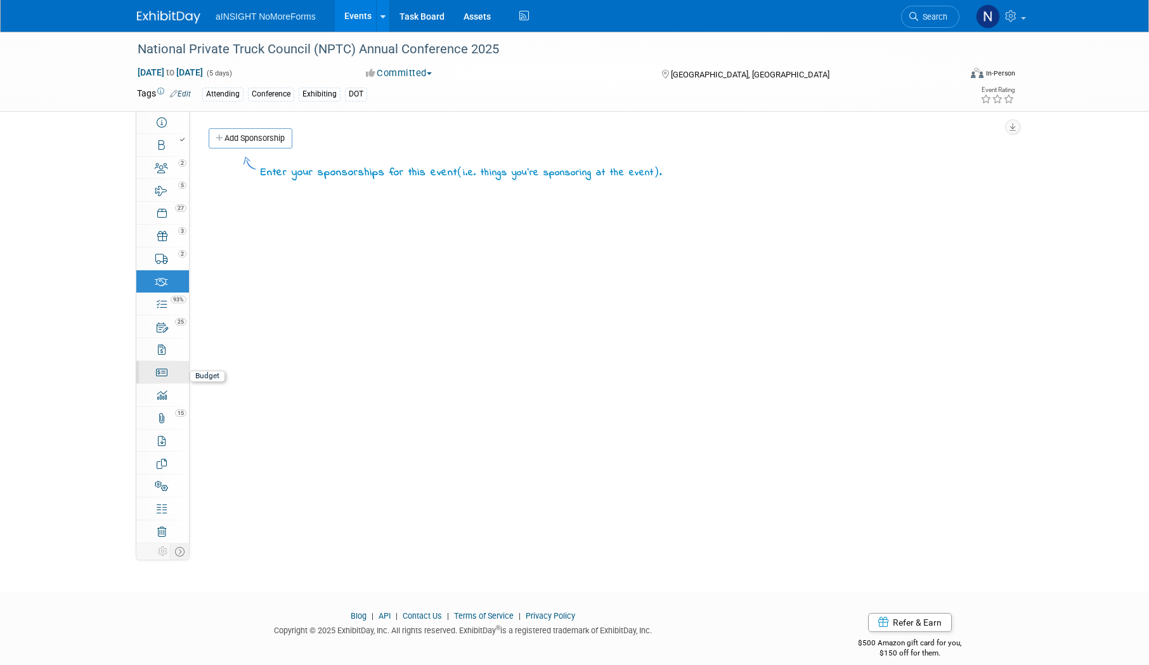
click at [159, 380] on link "Budget" at bounding box center [162, 372] width 53 height 22
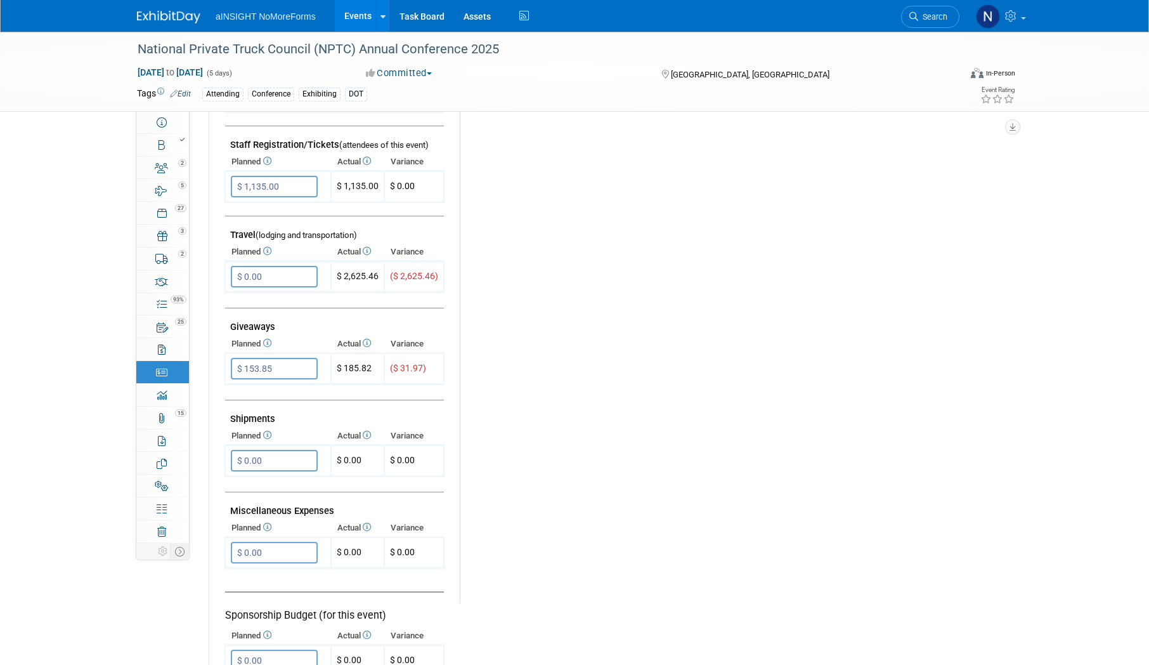
scroll to position [381, 0]
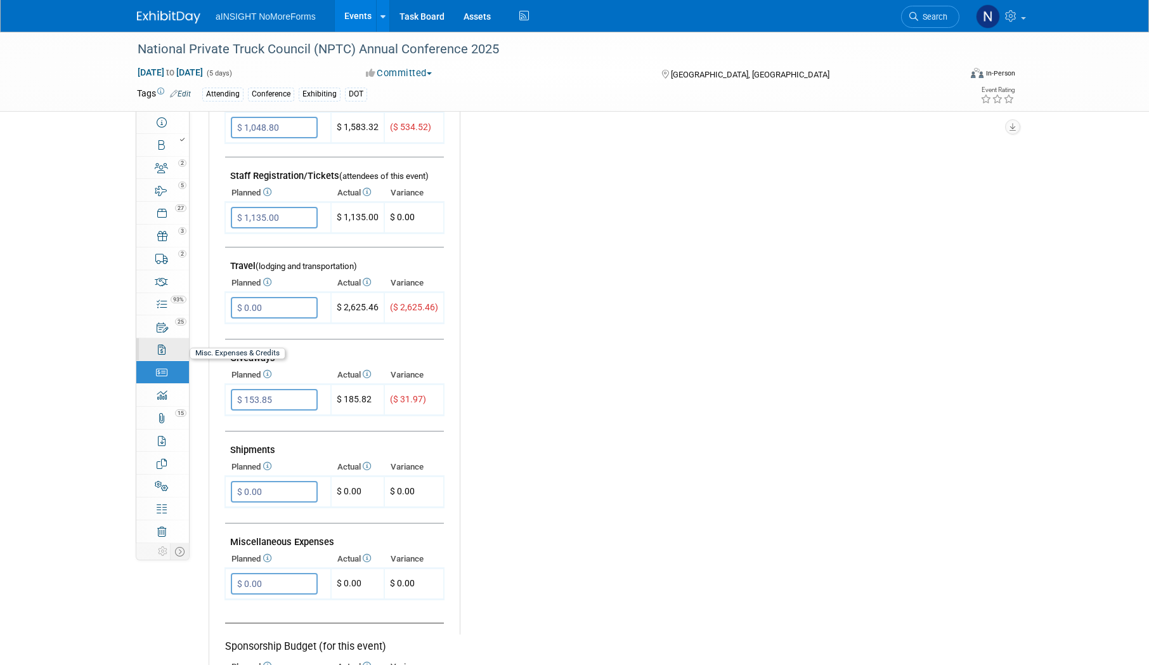
click at [174, 349] on link "0 Misc. Expenses & Credits 0" at bounding box center [162, 349] width 53 height 22
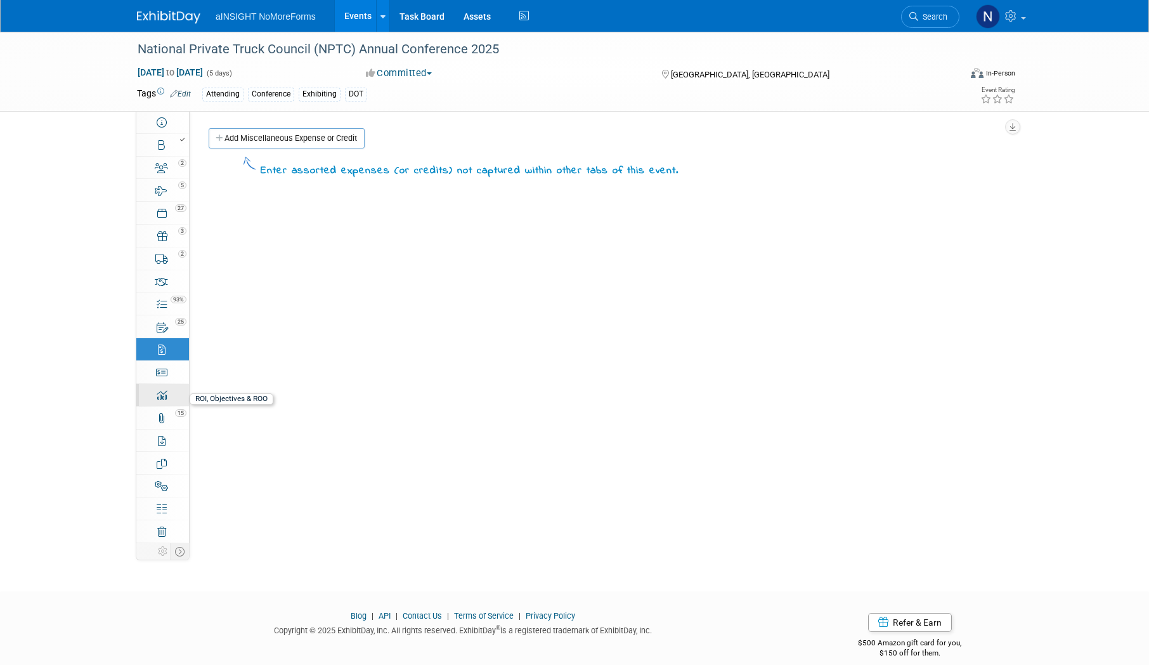
click at [164, 391] on div "0" at bounding box center [166, 389] width 43 height 9
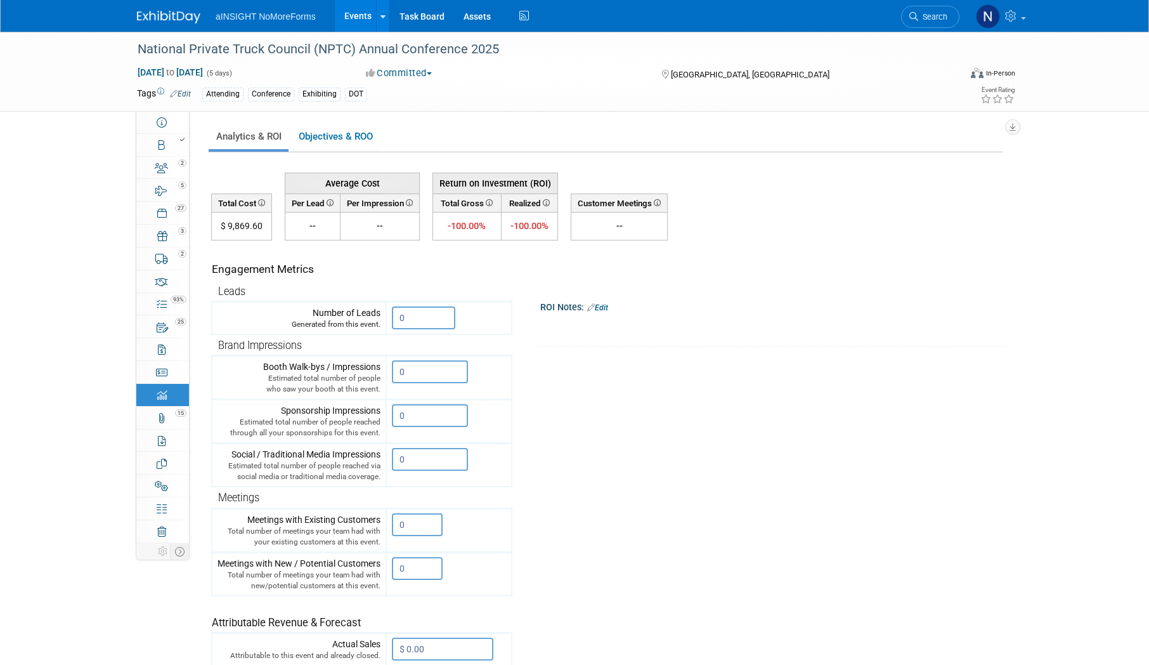
click at [353, 11] on link "Events" at bounding box center [358, 16] width 46 height 32
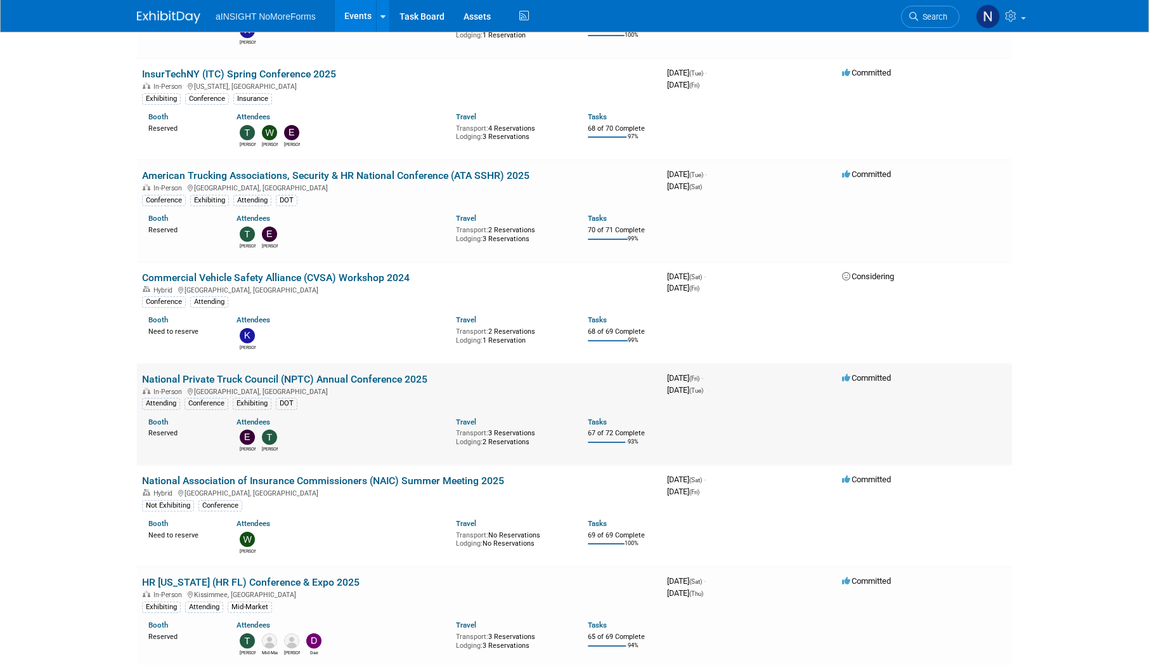
scroll to position [698, 0]
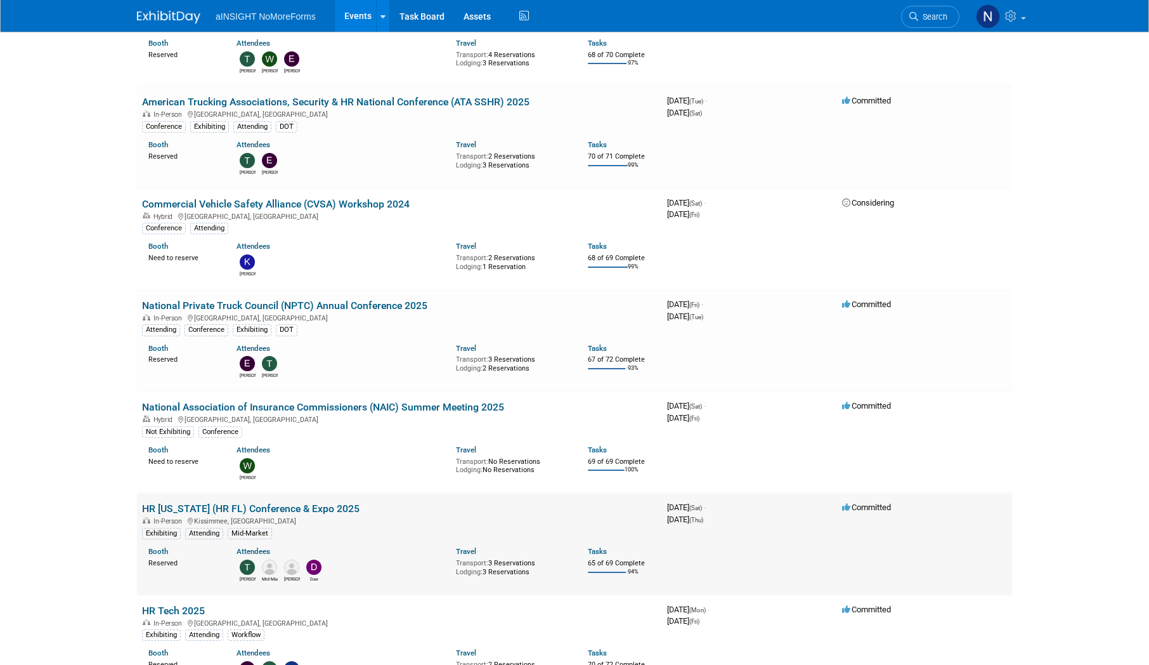
click at [295, 513] on link "HR [US_STATE] (HR FL) Conference & Expo 2025" at bounding box center [251, 508] width 218 height 12
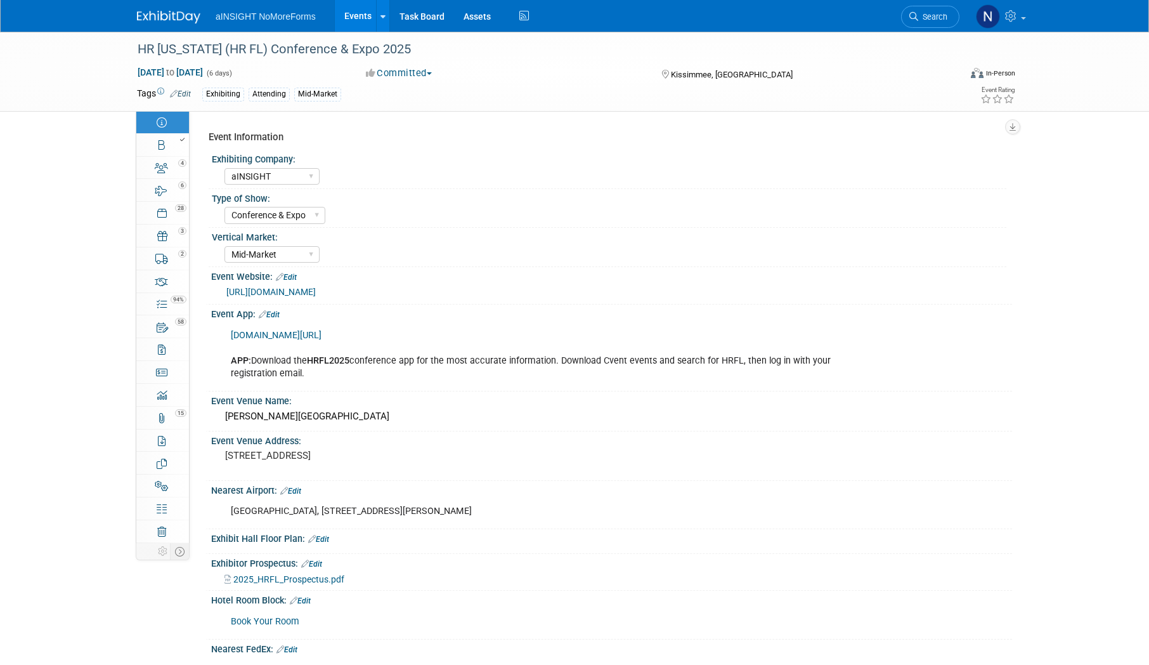
select select "aINSIGHT"
select select "Conference & Expo"
select select "Mid-Market"
select select "Full Access"
select select "Yes"
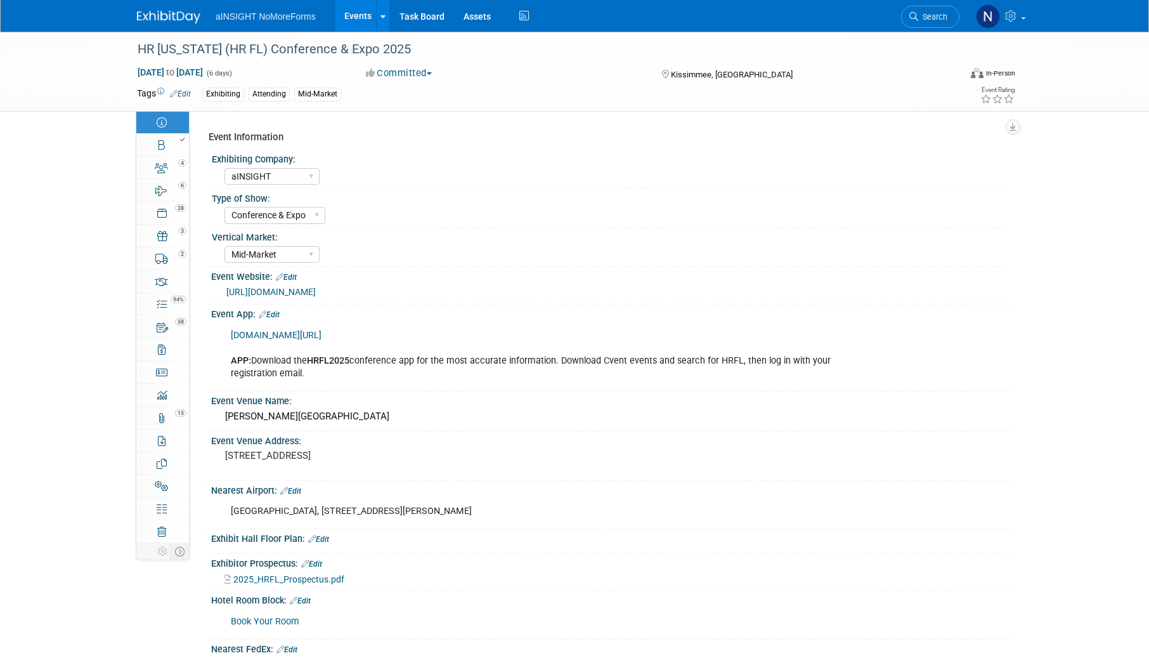
select select "No"
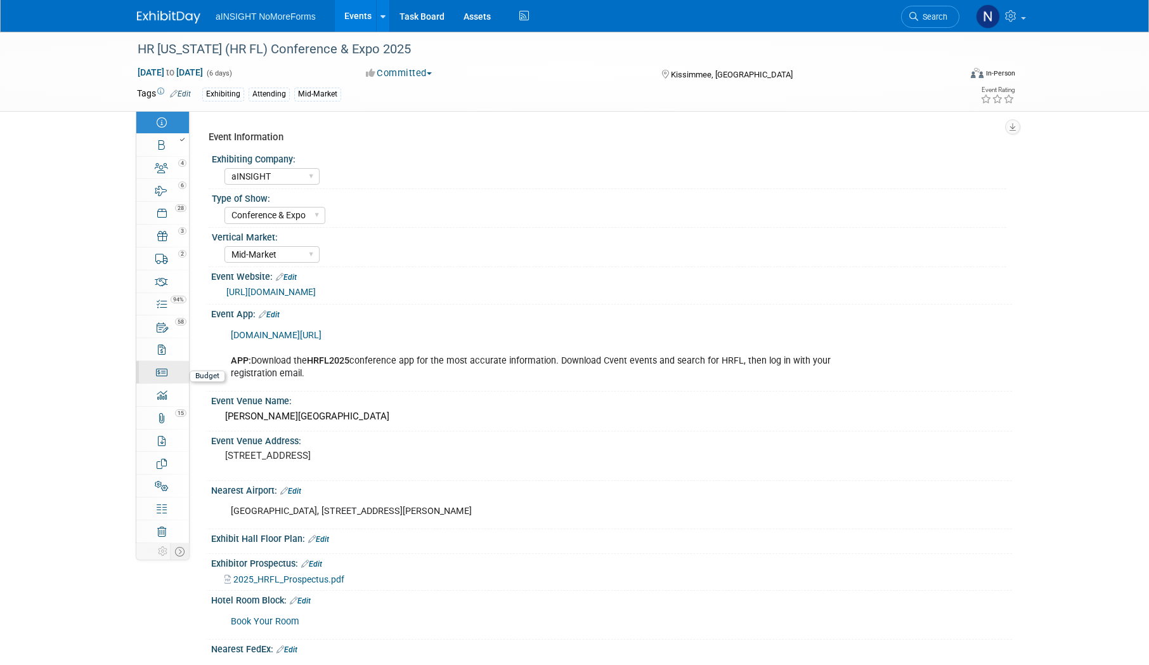
click at [171, 370] on link "Budget" at bounding box center [162, 372] width 53 height 22
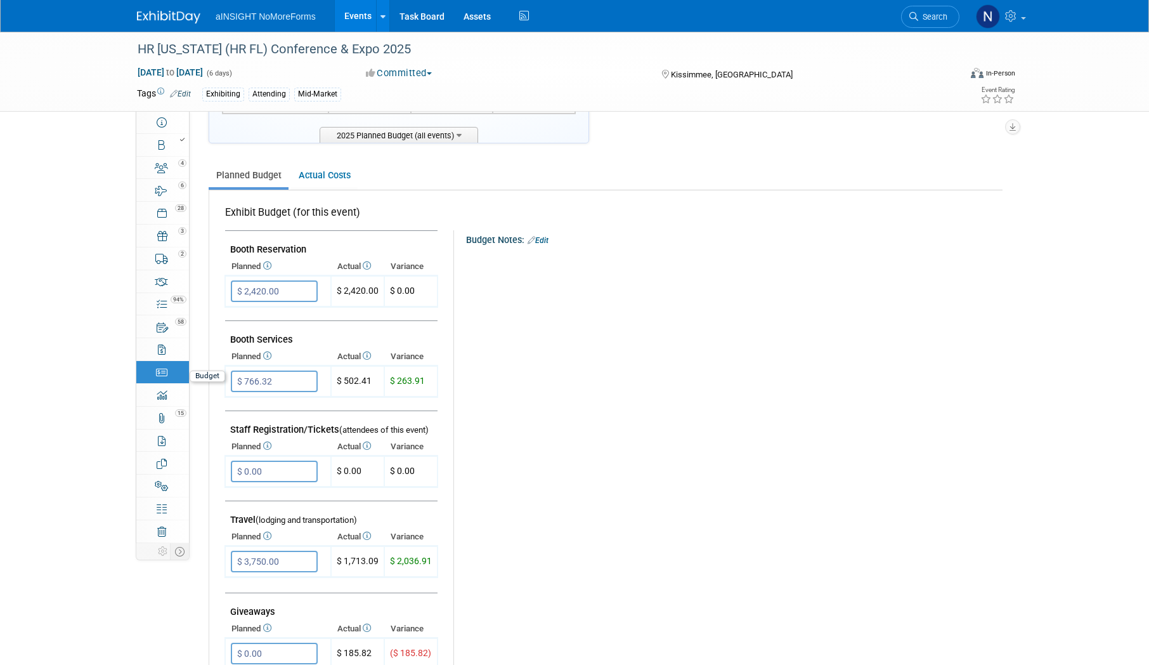
scroll to position [190, 0]
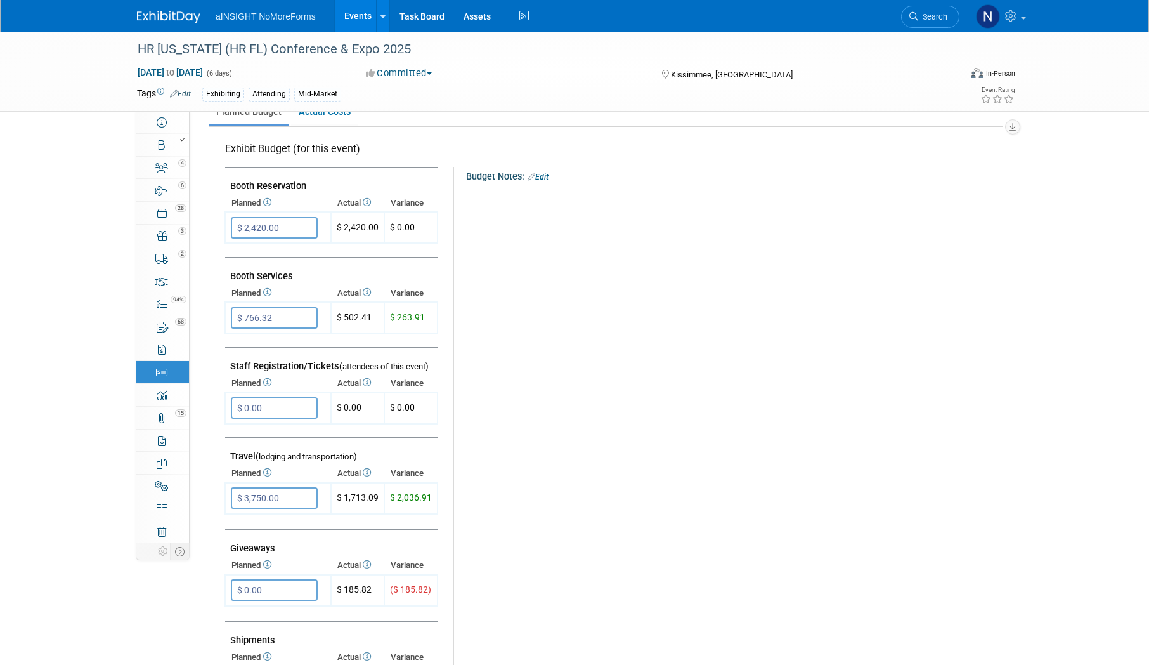
click at [351, 22] on link "Events" at bounding box center [358, 16] width 46 height 32
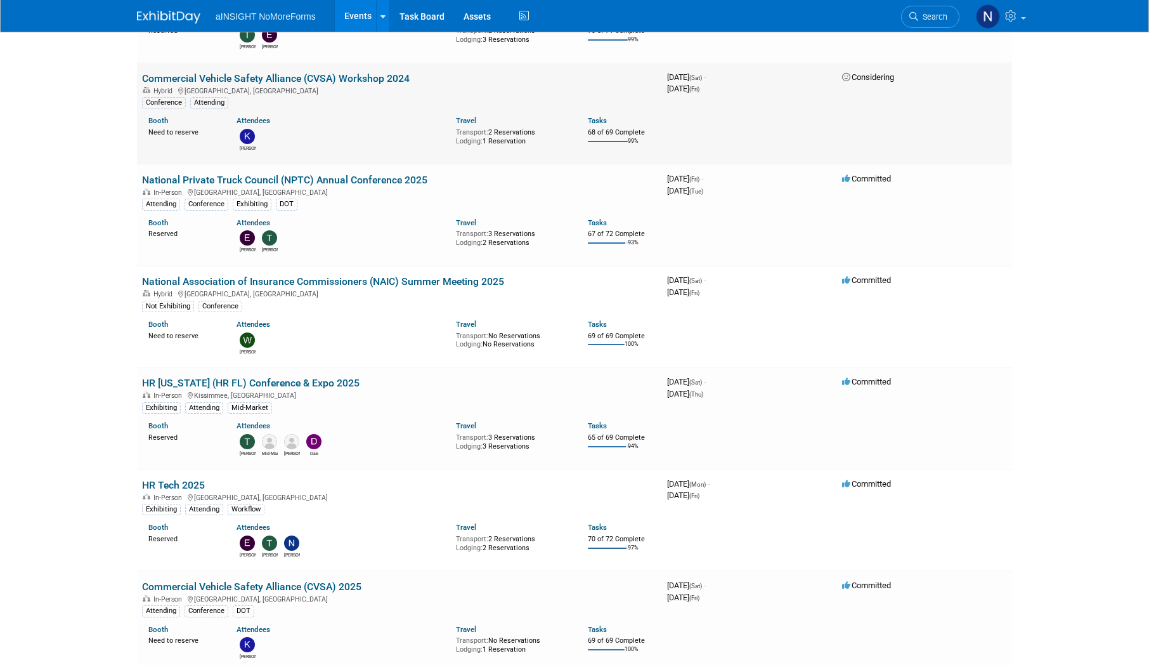
scroll to position [825, 0]
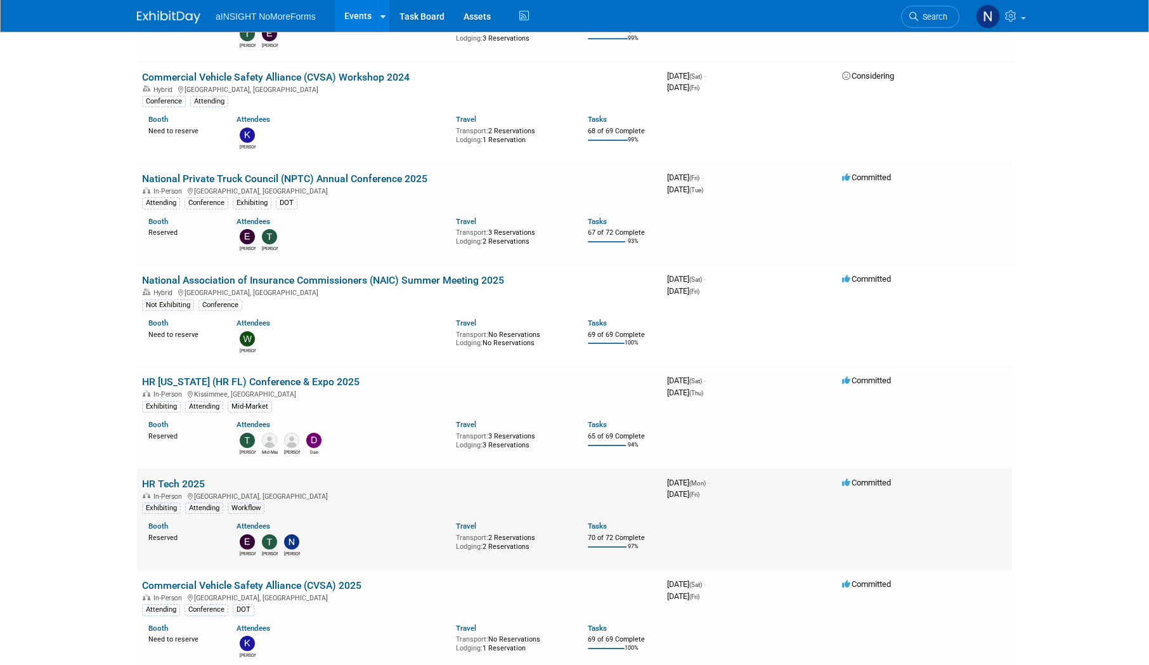
click at [151, 488] on link "HR Tech 2025" at bounding box center [173, 484] width 63 height 12
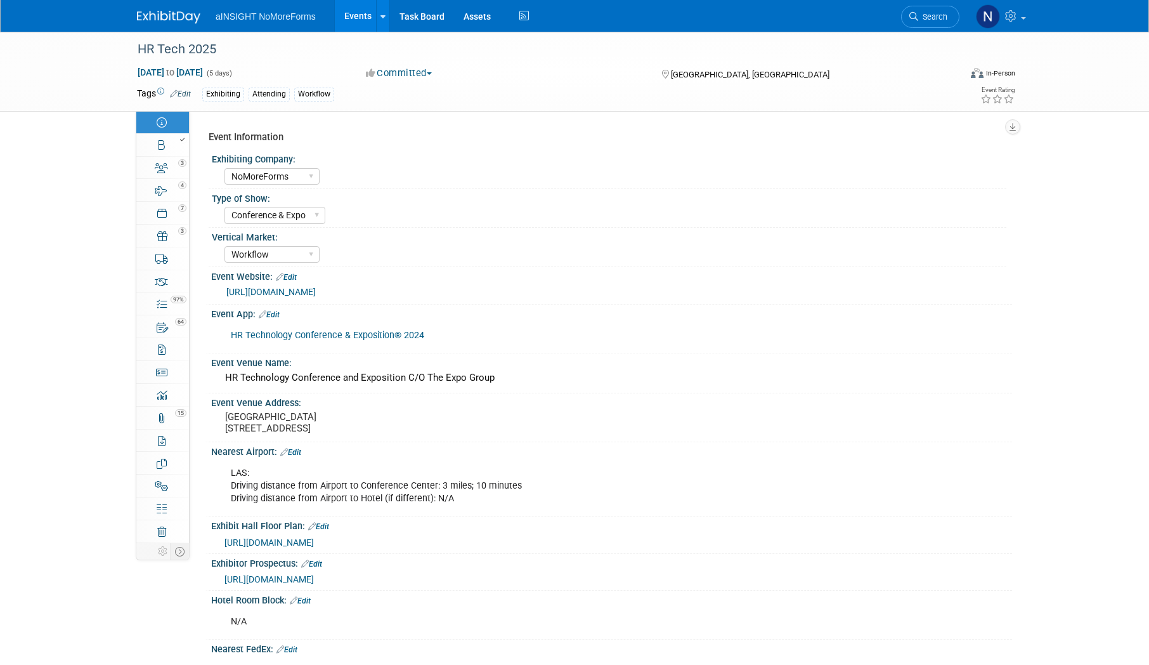
select select "NoMoreForms"
select select "Conference & Expo"
select select "Workflow"
click at [151, 150] on link "Booth" at bounding box center [162, 145] width 53 height 22
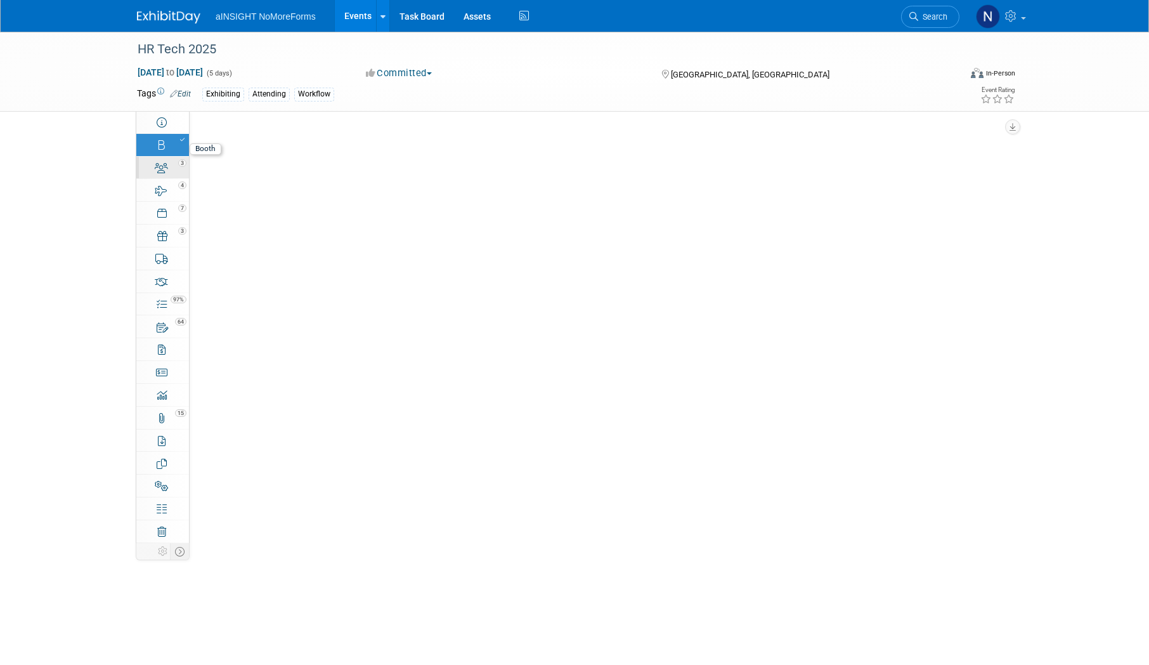
select select "NoMoreForms"
select select "AE Enterprise Workflow"
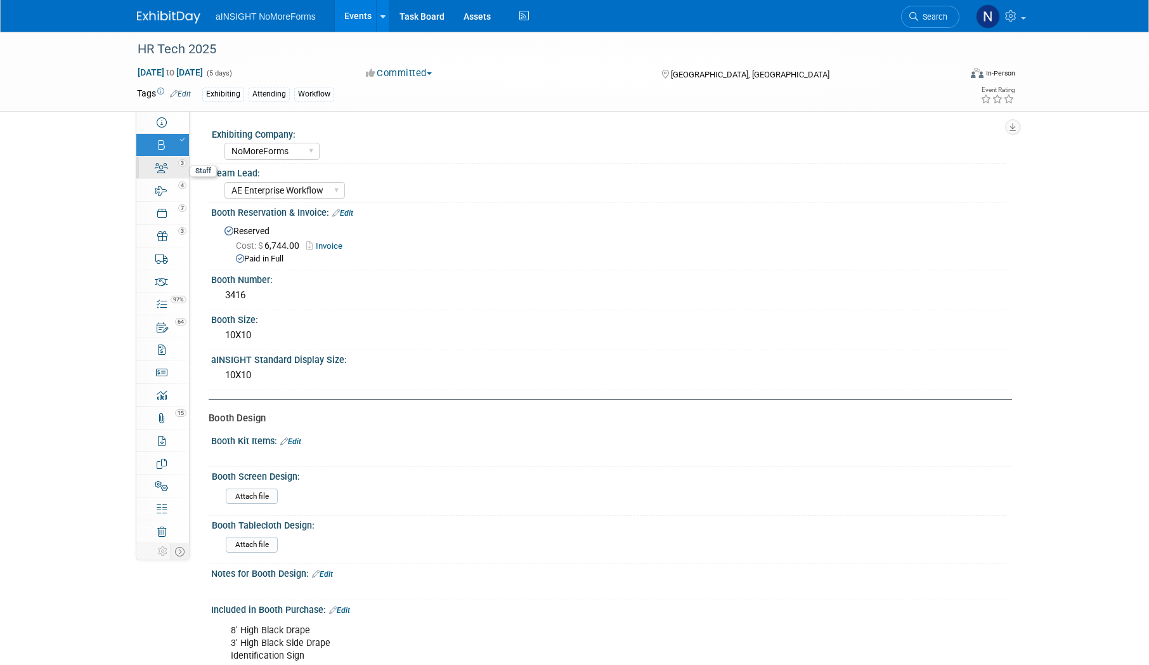
click at [167, 164] on div "3" at bounding box center [166, 162] width 43 height 9
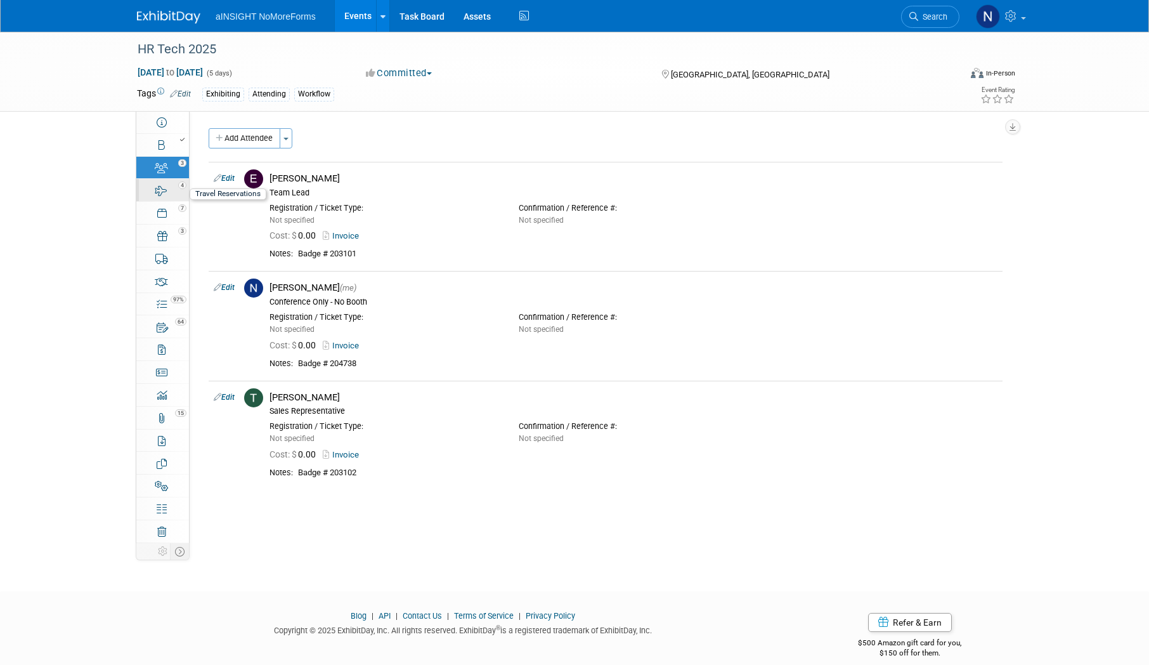
click at [174, 192] on link "4 Travel Reservations 4" at bounding box center [162, 190] width 53 height 22
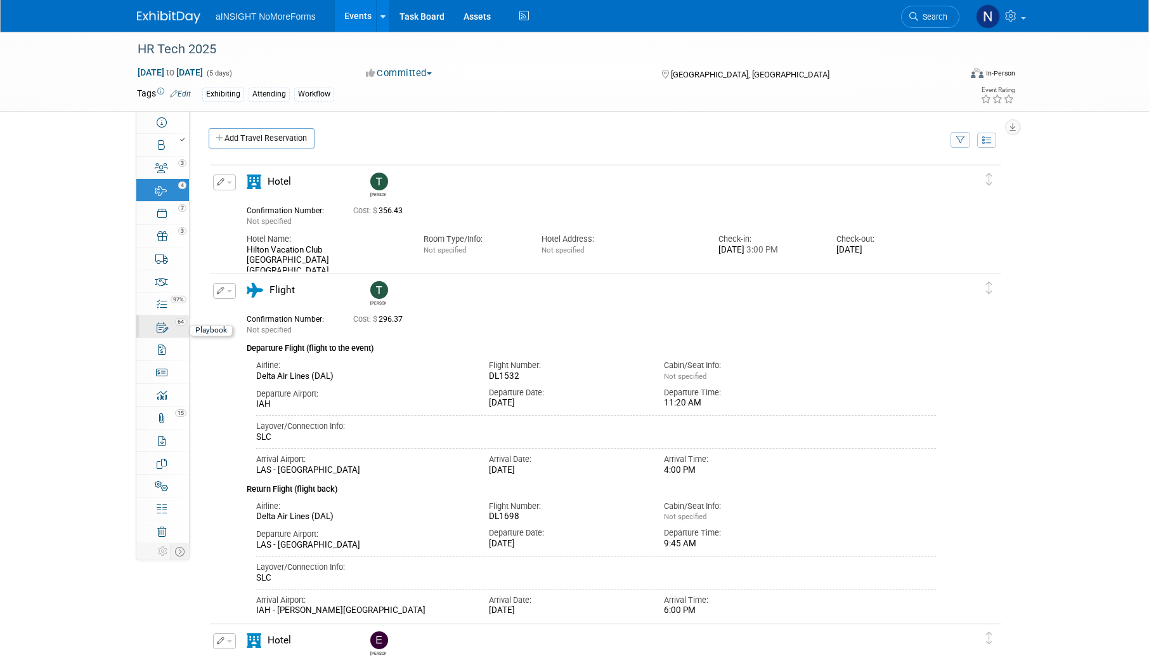
click at [171, 323] on div "64" at bounding box center [166, 321] width 43 height 9
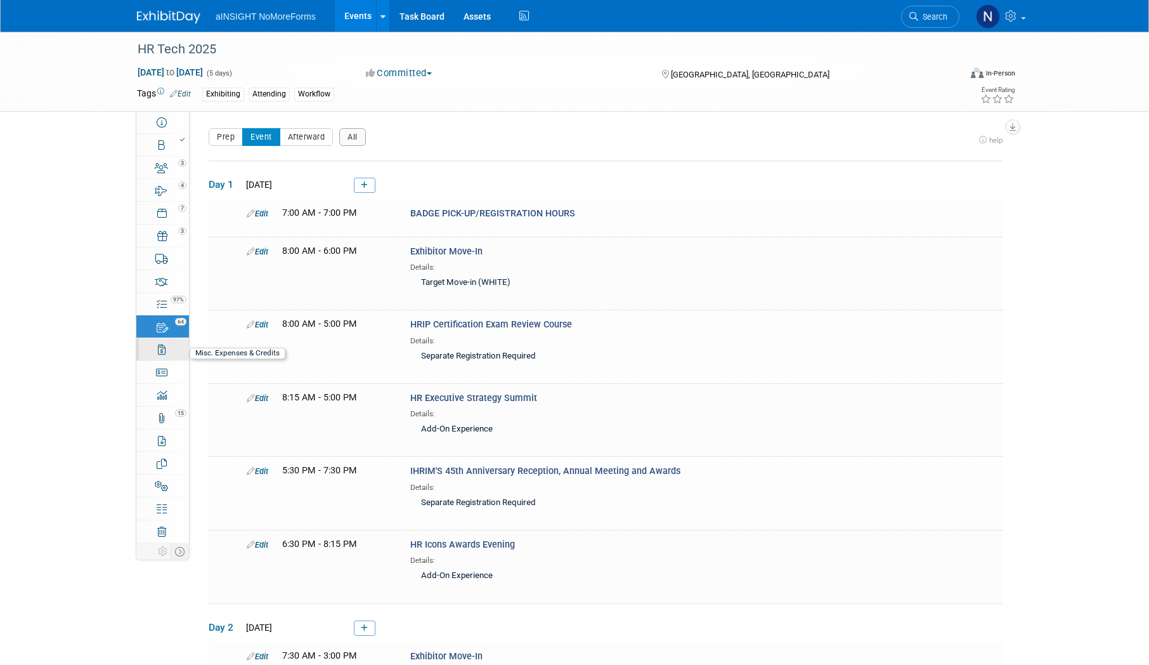
click at [171, 360] on link "0 Misc. Expenses & Credits 0" at bounding box center [162, 349] width 53 height 22
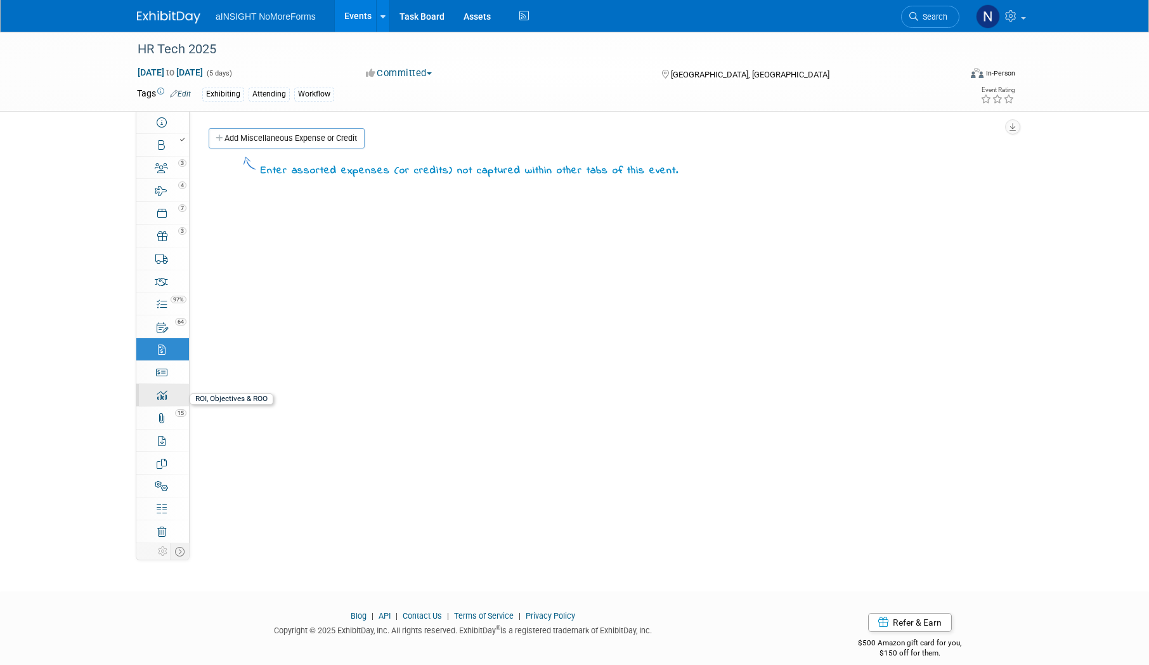
click at [164, 401] on link "0 ROI, Objectives & ROO 0" at bounding box center [162, 395] width 53 height 22
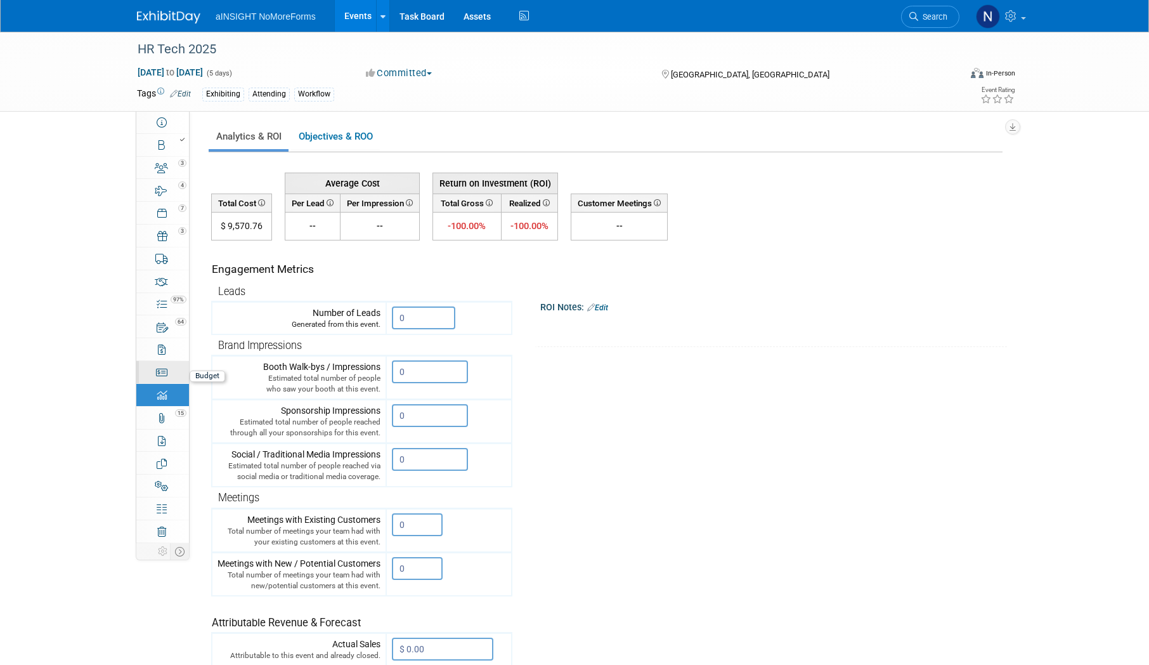
click at [164, 375] on icon at bounding box center [162, 372] width 12 height 10
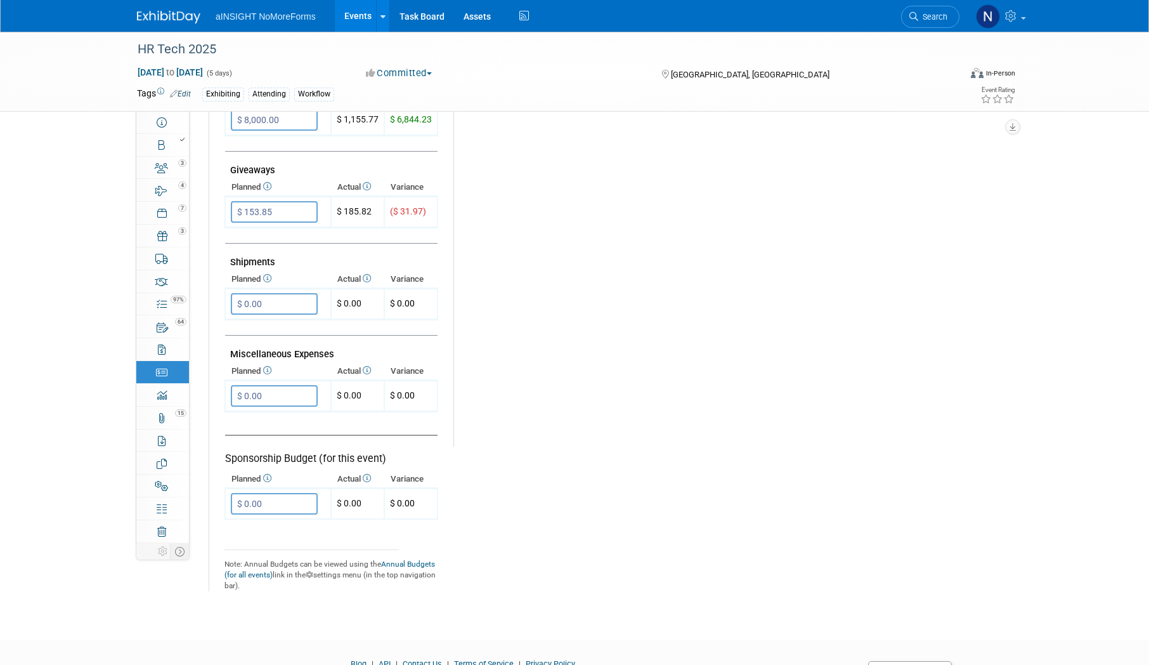
scroll to position [571, 0]
click at [157, 350] on link "0 Misc. Expenses & Credits 0" at bounding box center [162, 349] width 53 height 22
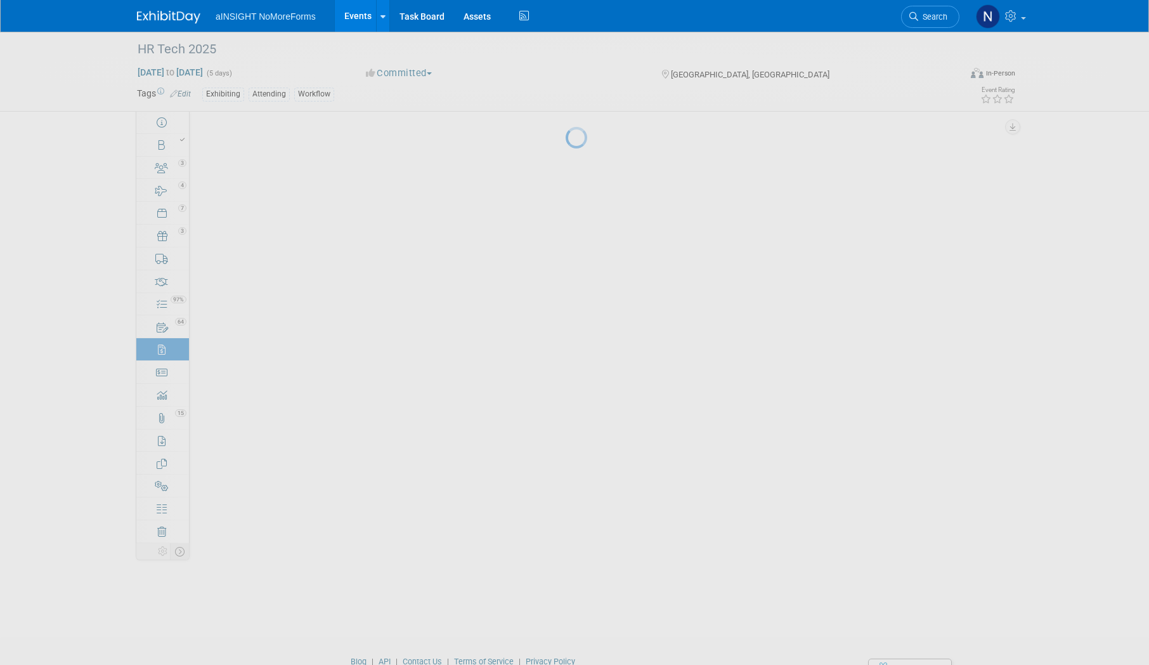
scroll to position [0, 0]
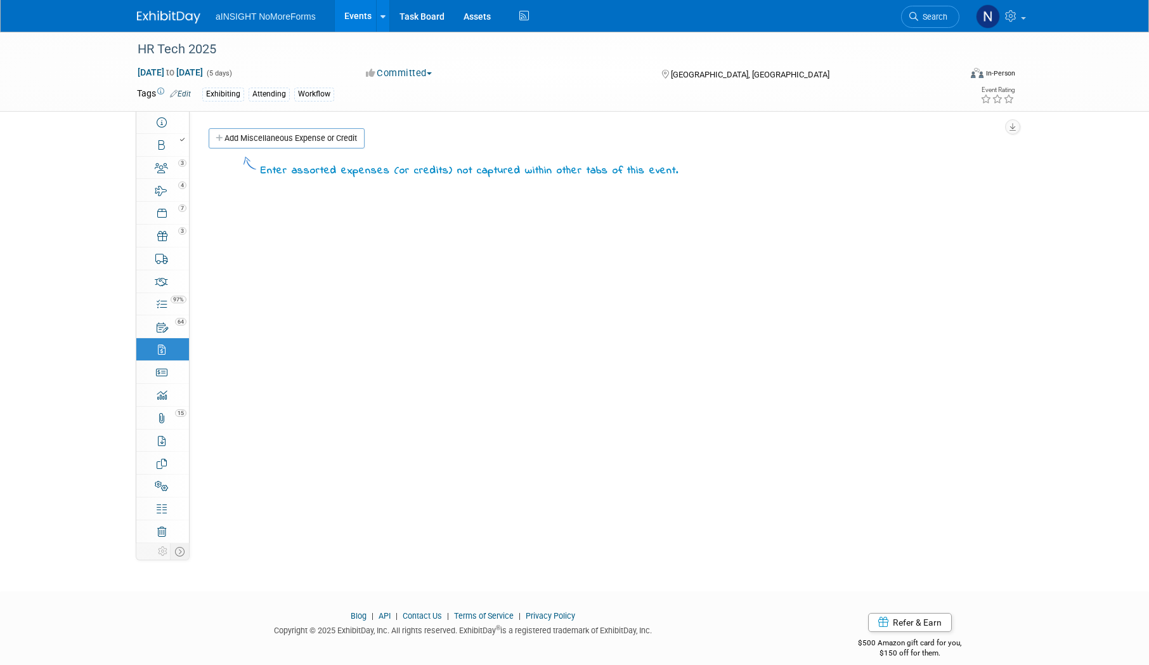
click at [339, 16] on link "Events" at bounding box center [358, 16] width 46 height 32
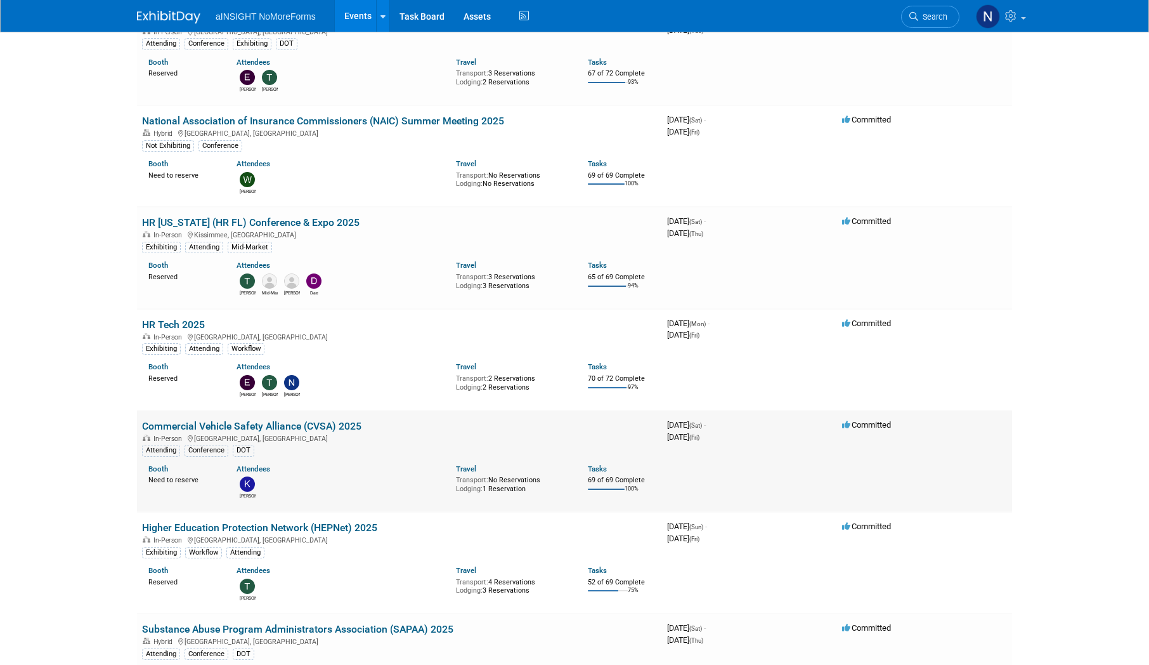
scroll to position [1015, 0]
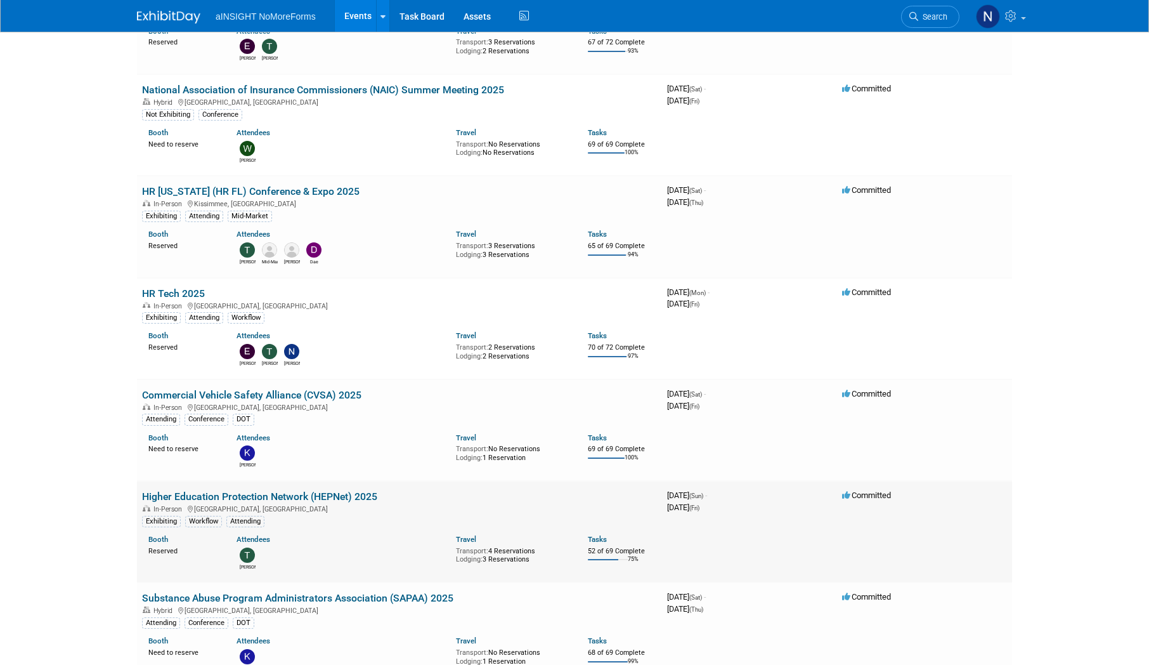
click at [333, 500] on link "Higher Education Protection Network (HEPNet) 2025" at bounding box center [259, 496] width 235 height 12
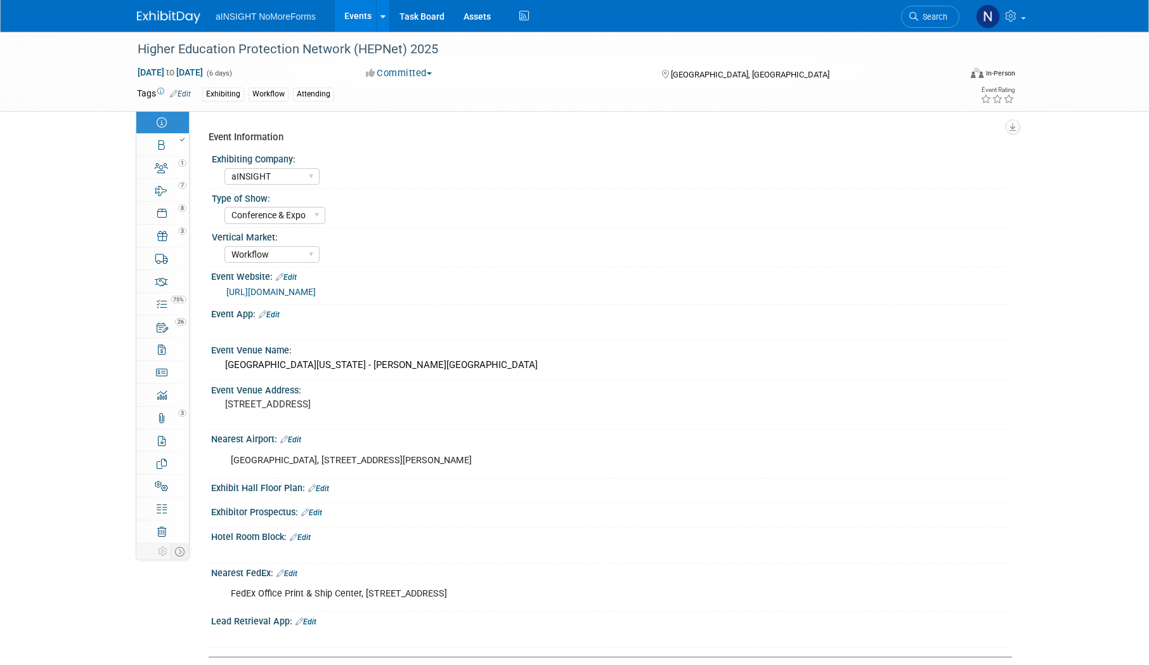
select select "aINSIGHT"
select select "Conference & Expo"
select select "Workflow"
click at [160, 372] on icon at bounding box center [162, 372] width 12 height 10
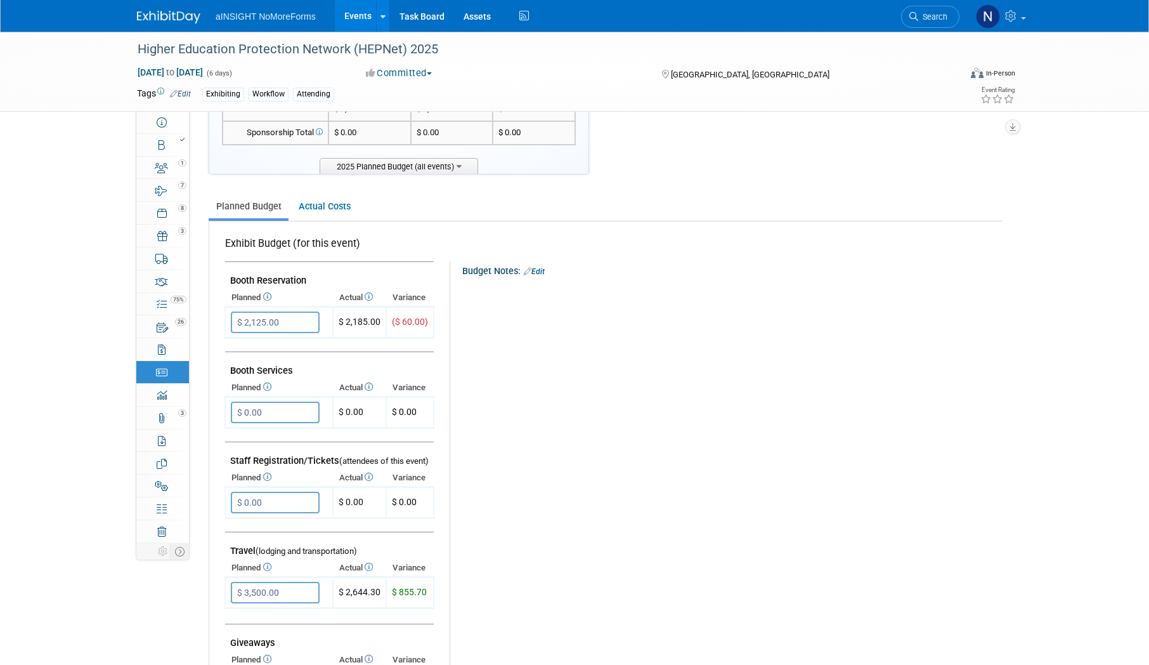
scroll to position [190, 0]
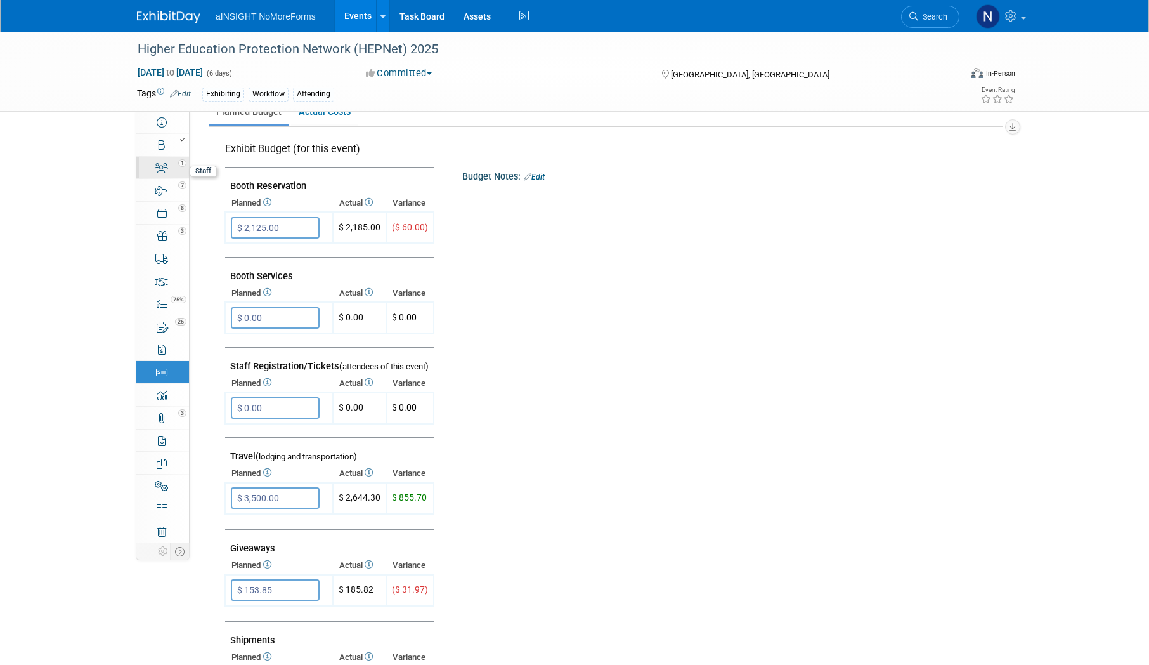
click at [154, 175] on link "1 Staff 1" at bounding box center [162, 168] width 53 height 22
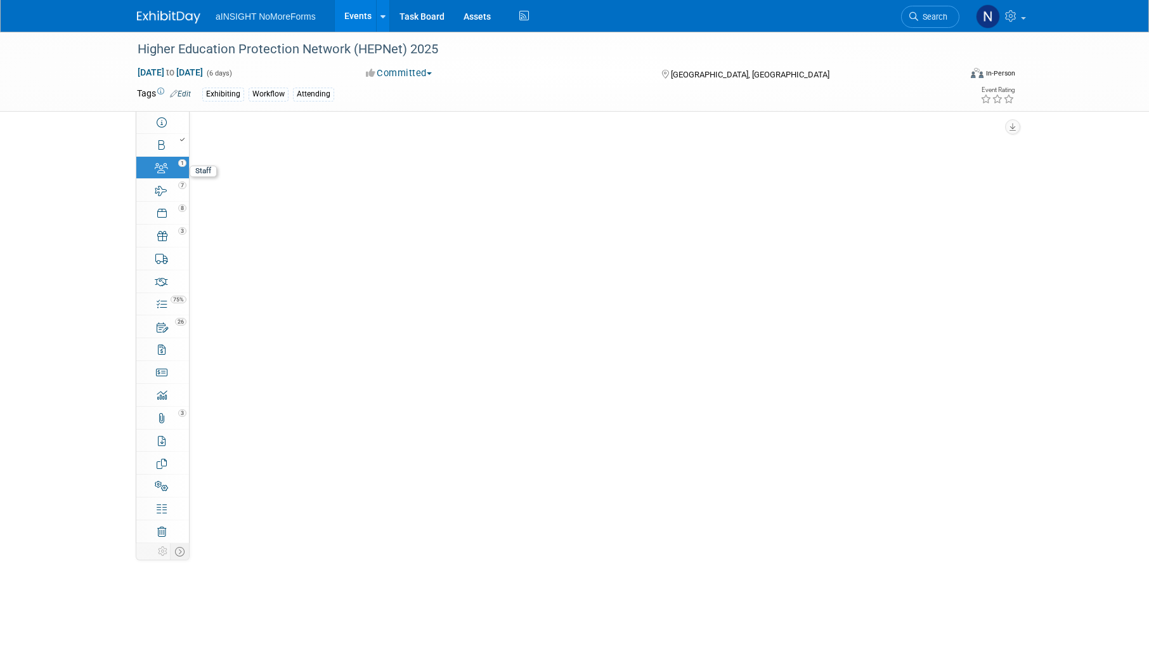
scroll to position [0, 0]
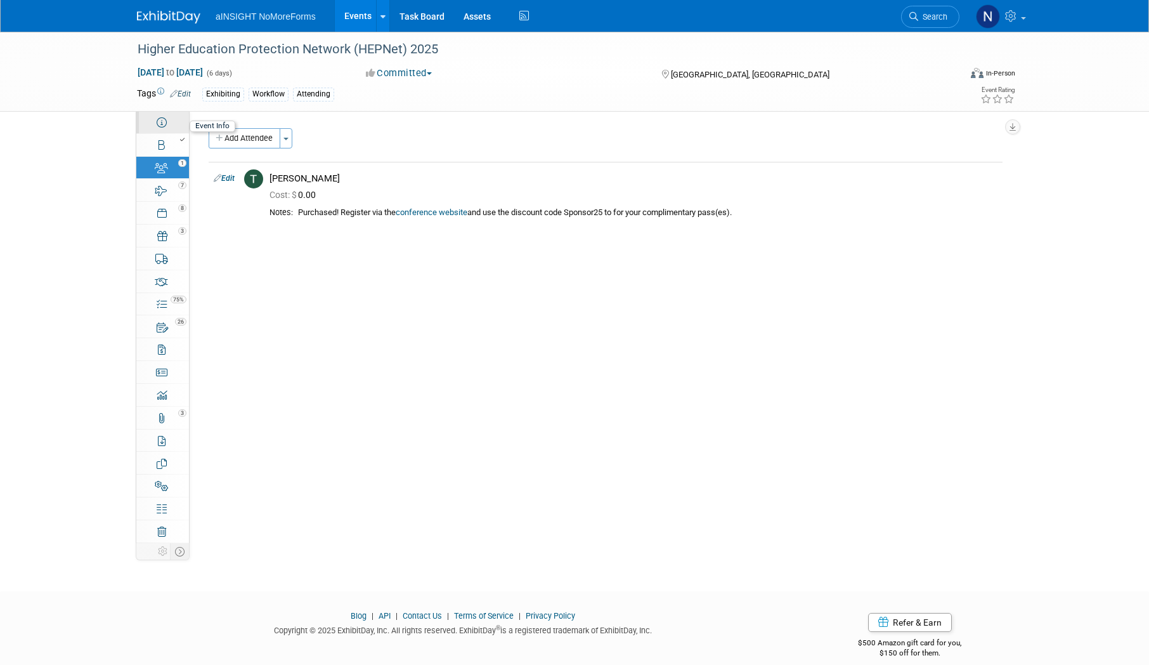
click at [169, 133] on link "Event Information" at bounding box center [162, 122] width 53 height 22
select select "aINSIGHT"
select select "Conference & Expo"
select select "Workflow"
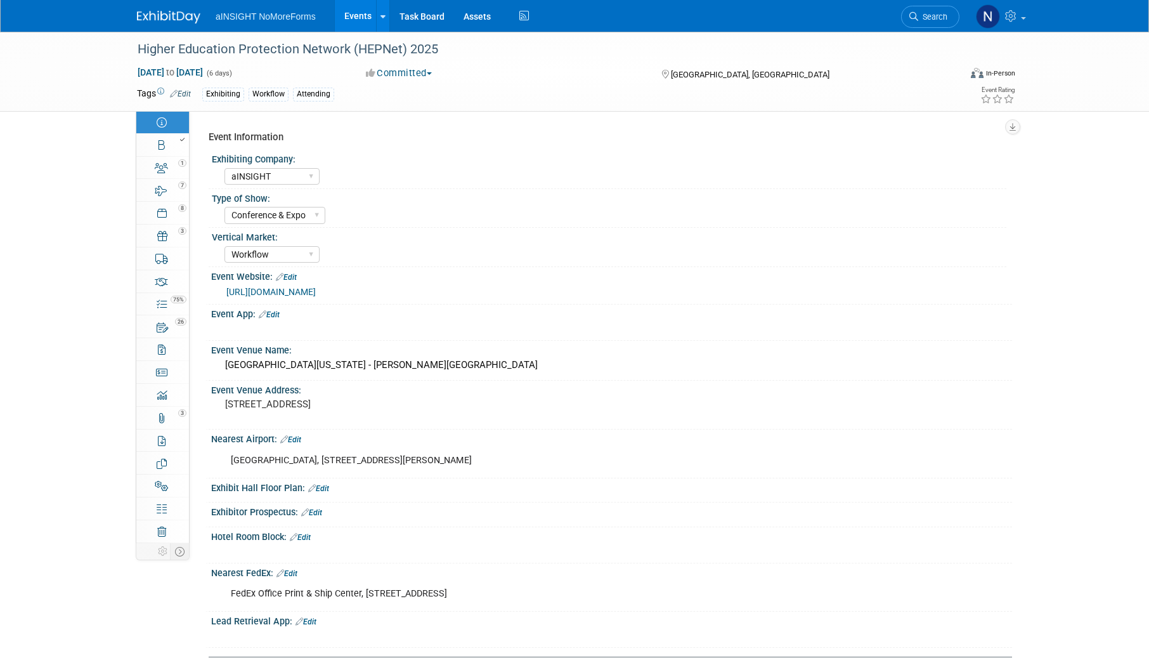
click at [360, 20] on link "Events" at bounding box center [358, 16] width 46 height 32
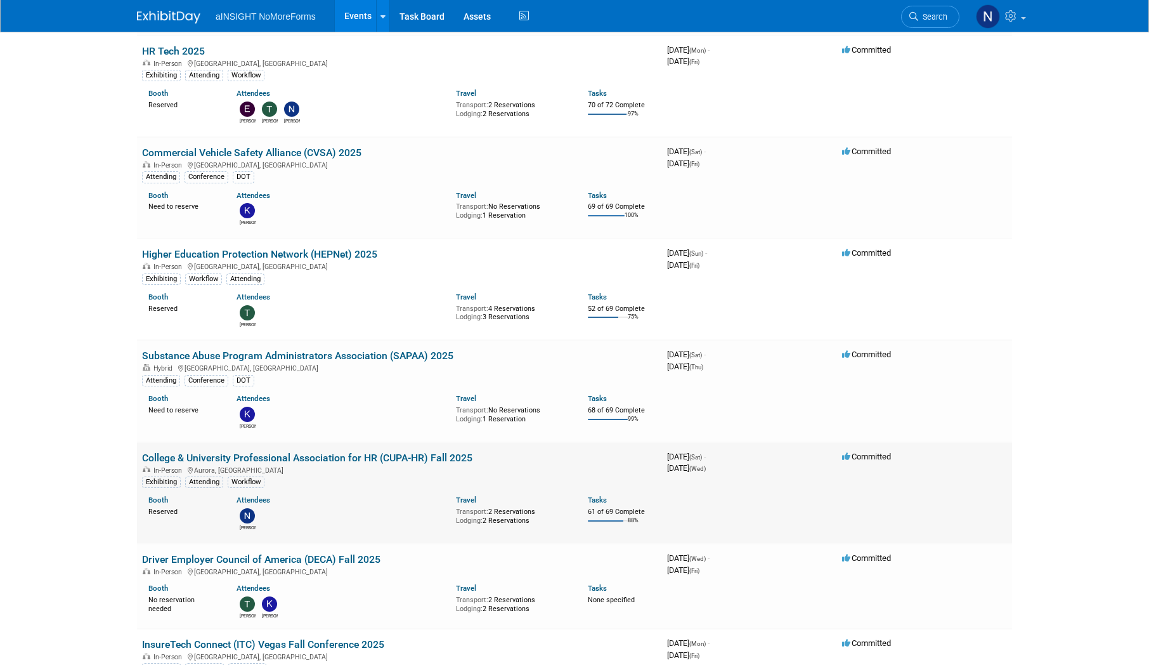
scroll to position [1269, 0]
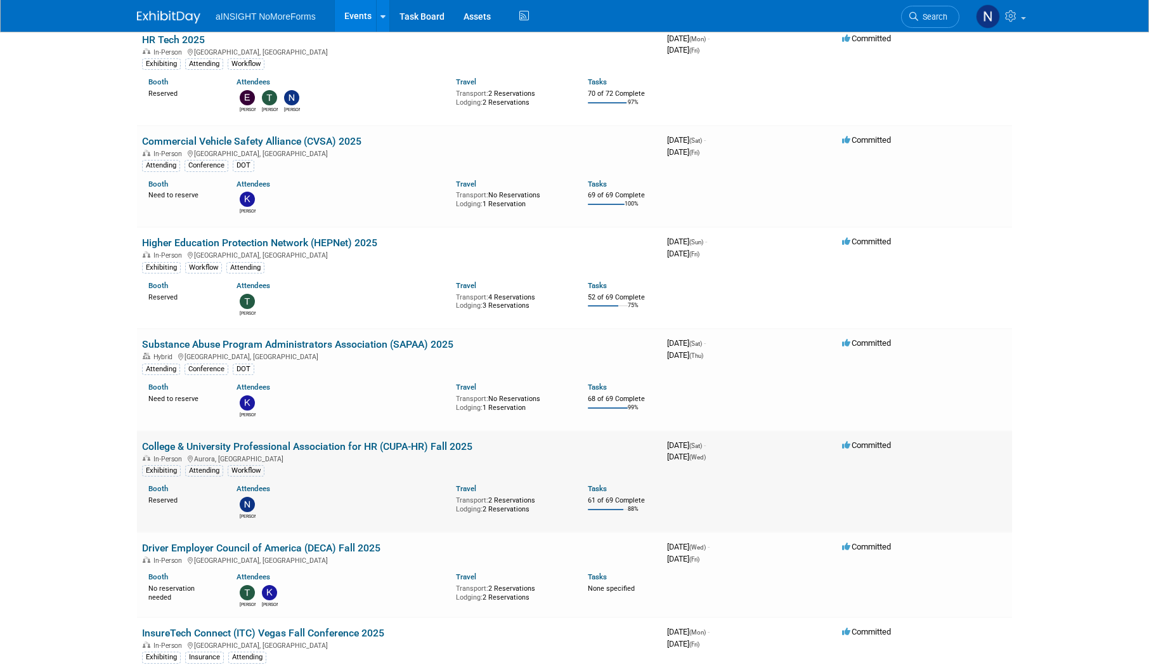
click at [277, 445] on link "College & University Professional Association for HR (CUPA-HR) Fall 2025" at bounding box center [307, 446] width 330 height 12
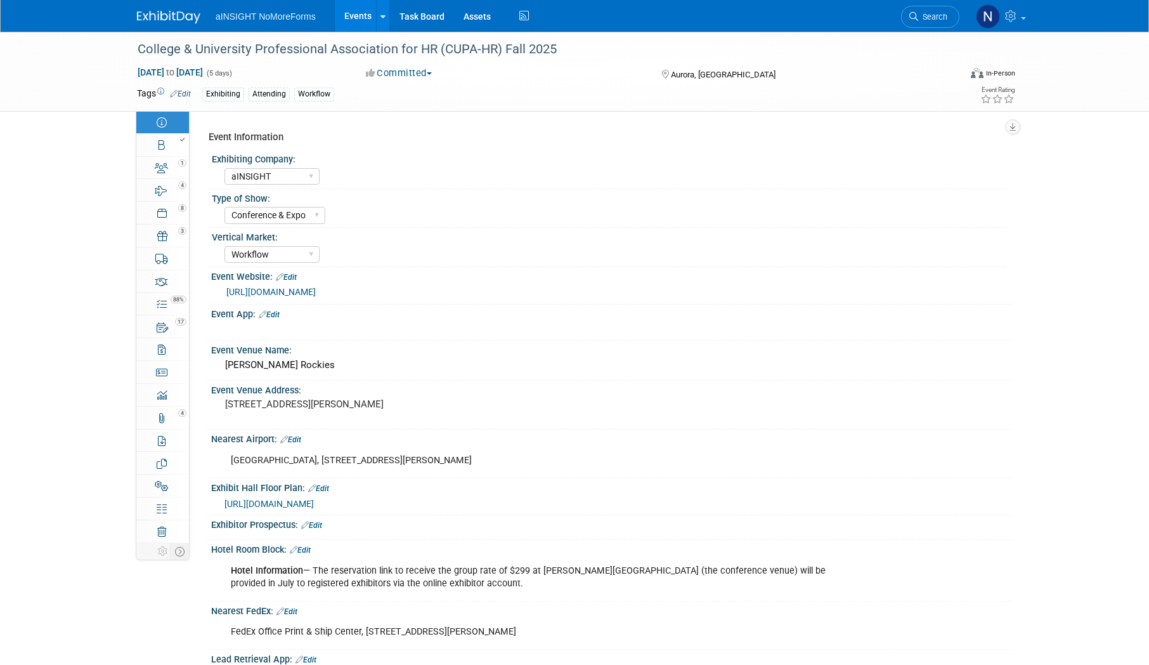
select select "aINSIGHT"
select select "Conference & Expo"
select select "Workflow"
click at [164, 367] on icon at bounding box center [162, 372] width 12 height 10
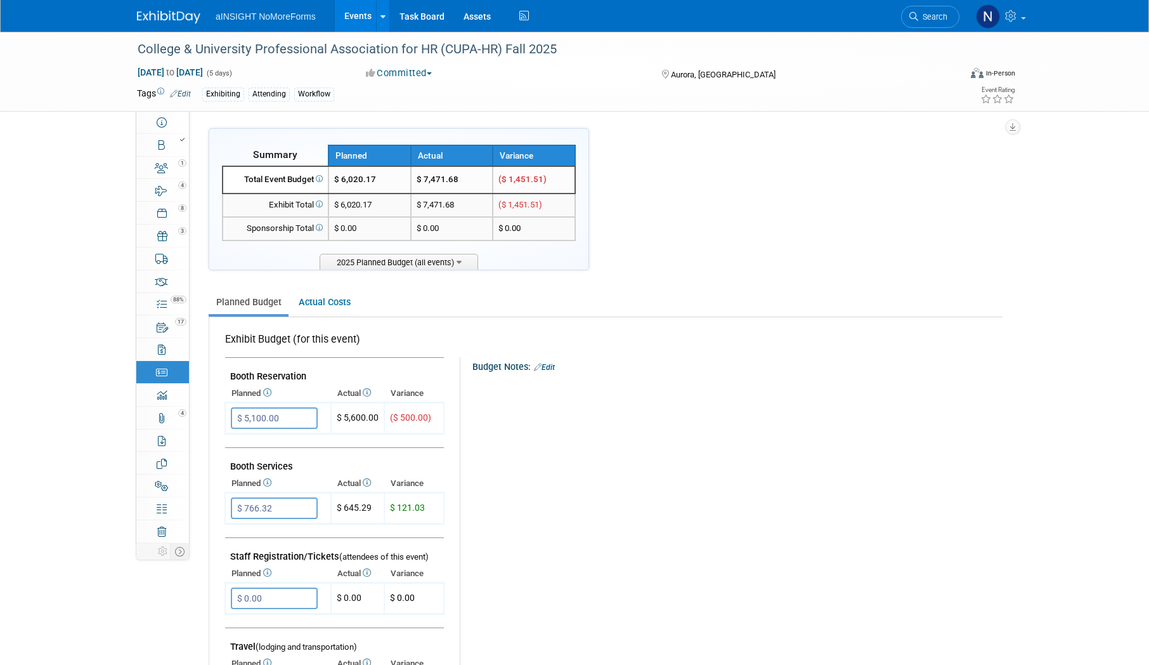
click at [350, 13] on link "Events" at bounding box center [358, 16] width 46 height 32
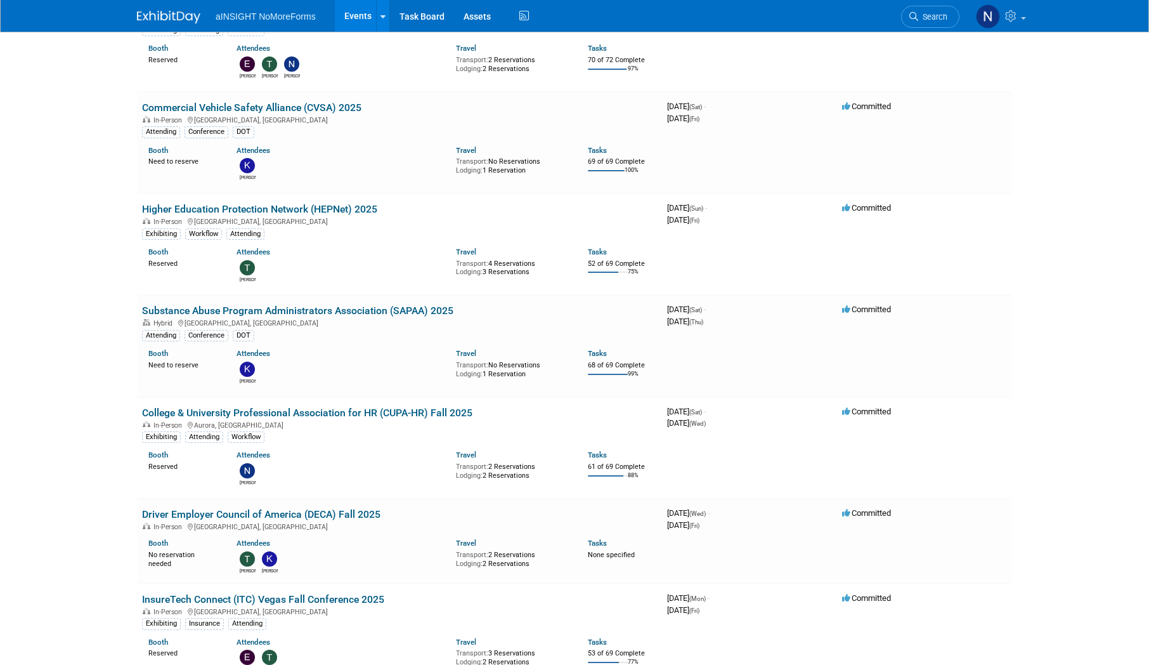
scroll to position [1332, 0]
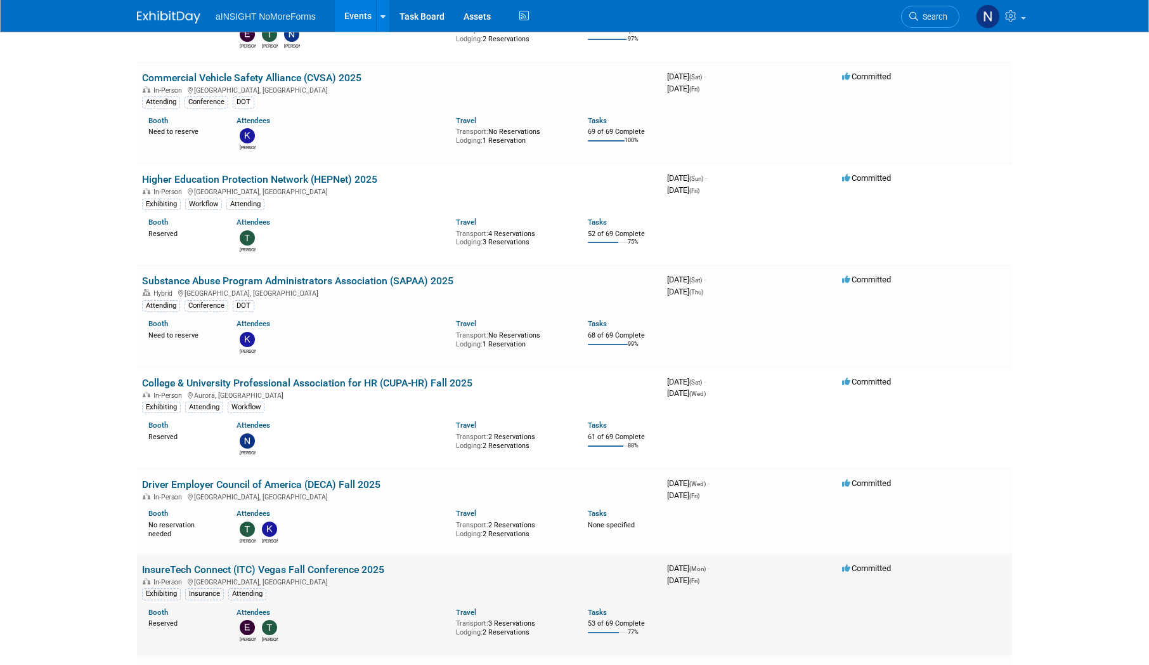
click at [367, 564] on link "InsureTech Connect (ITC) Vegas Fall Conference 2025" at bounding box center [263, 569] width 242 height 12
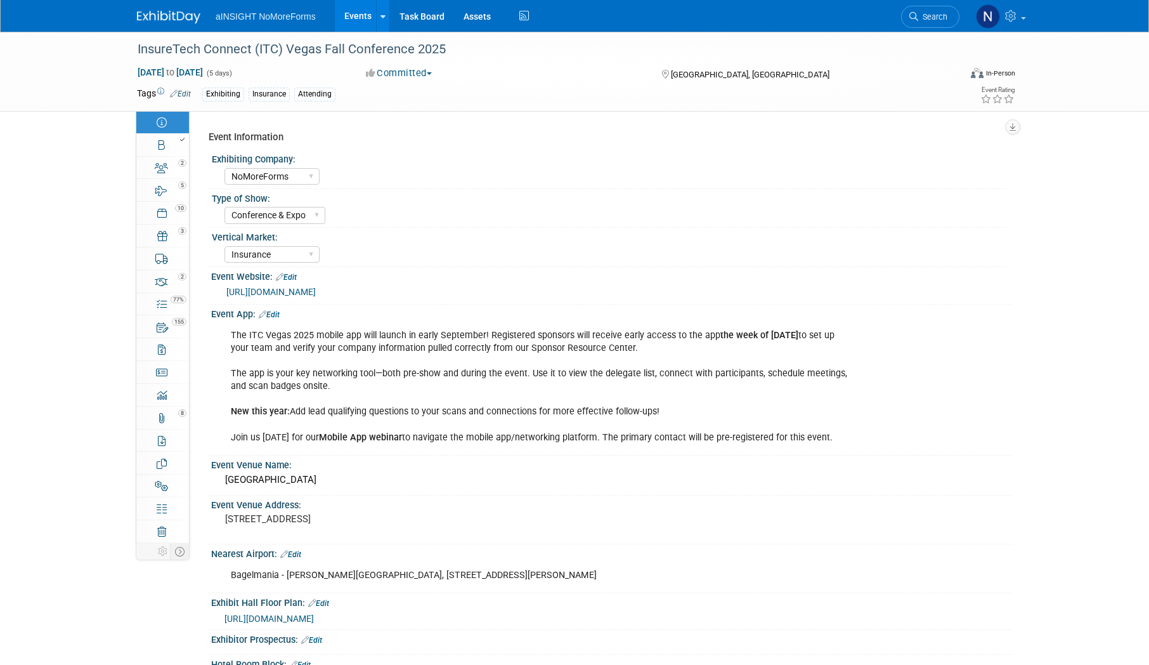
select select "NoMoreForms"
select select "Conference & Expo"
select select "Insurance"
select select "Full Access"
click at [169, 373] on link "Budget" at bounding box center [162, 372] width 53 height 22
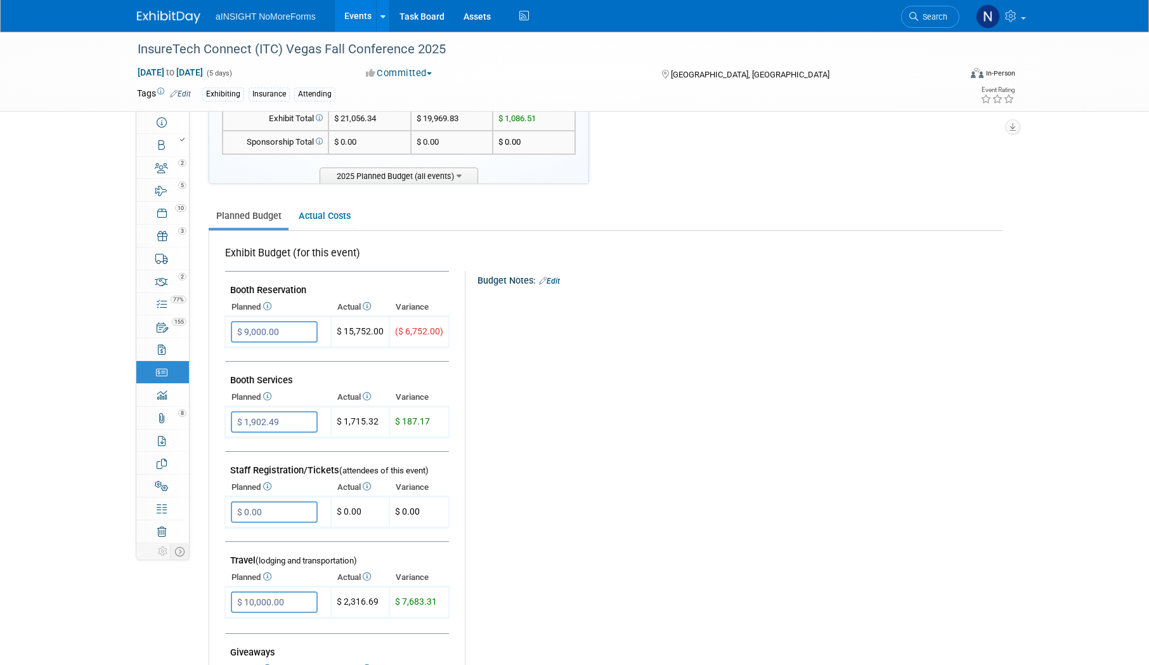
scroll to position [63, 0]
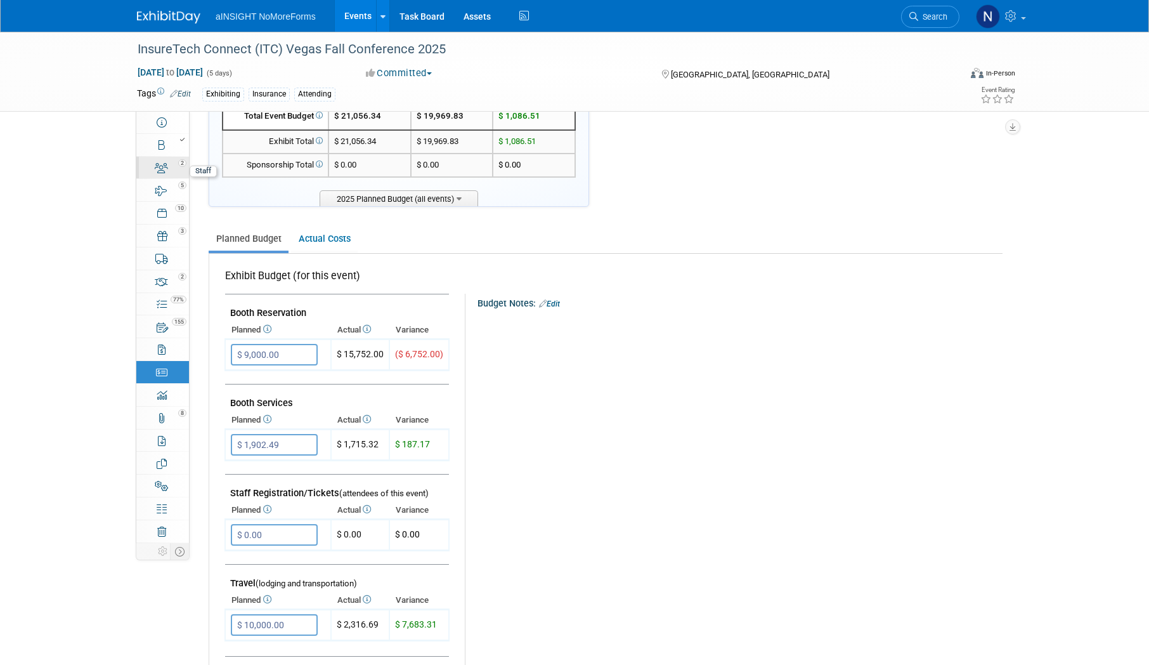
click at [163, 167] on icon at bounding box center [161, 168] width 13 height 10
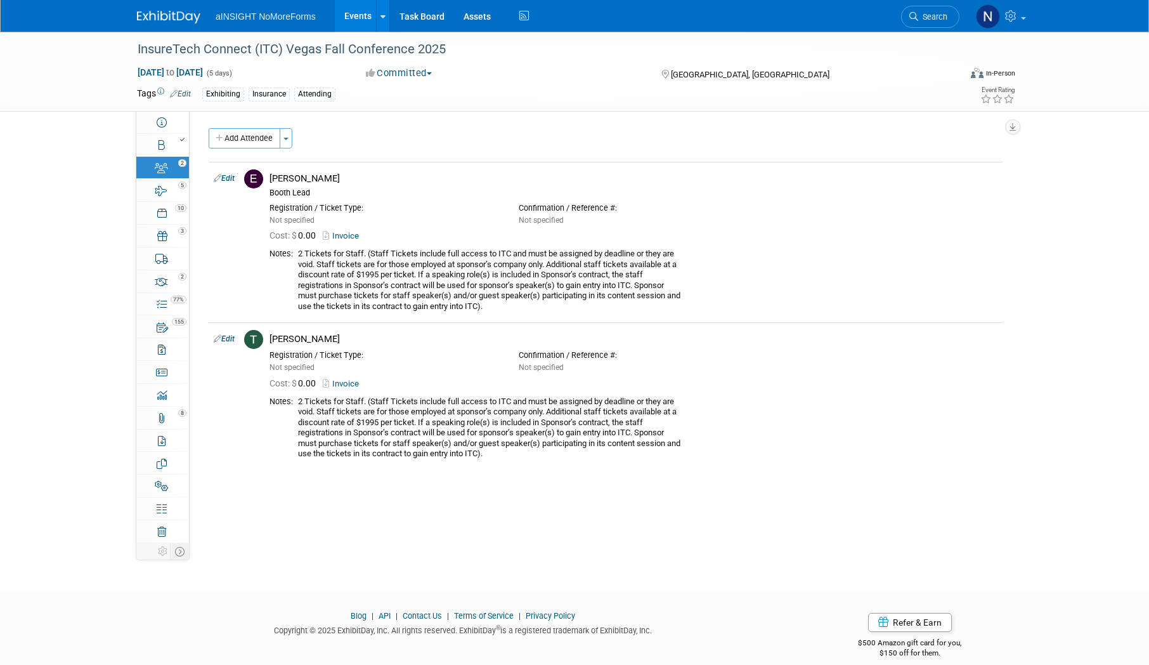
click at [350, 1] on link "Events" at bounding box center [358, 16] width 46 height 32
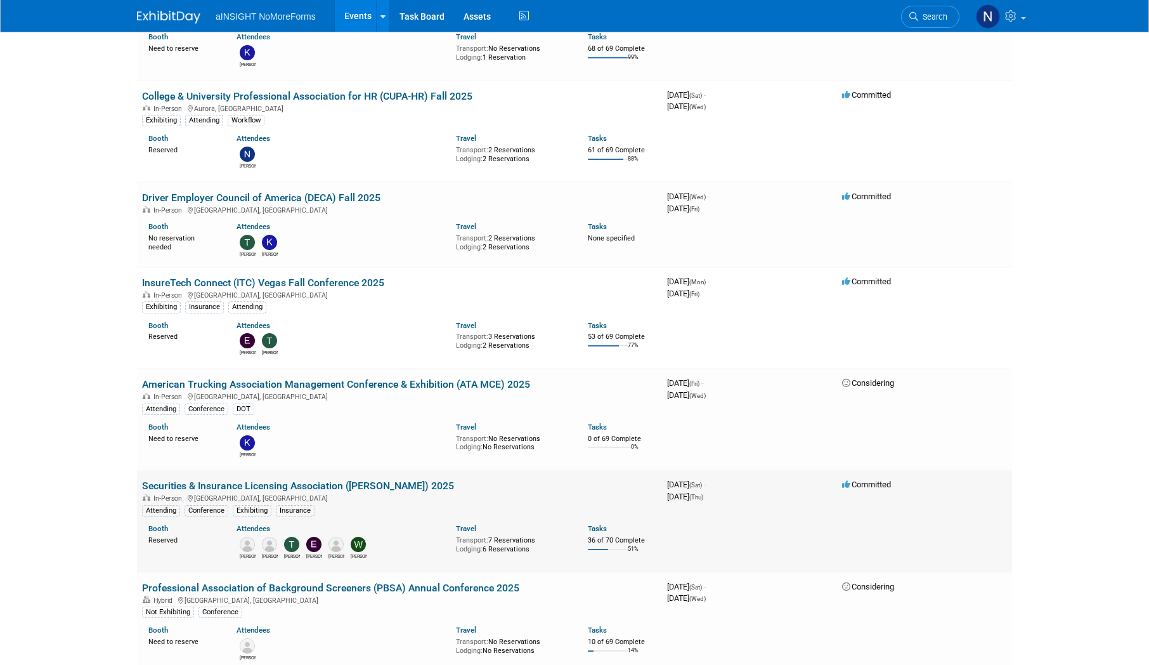
scroll to position [1649, 0]
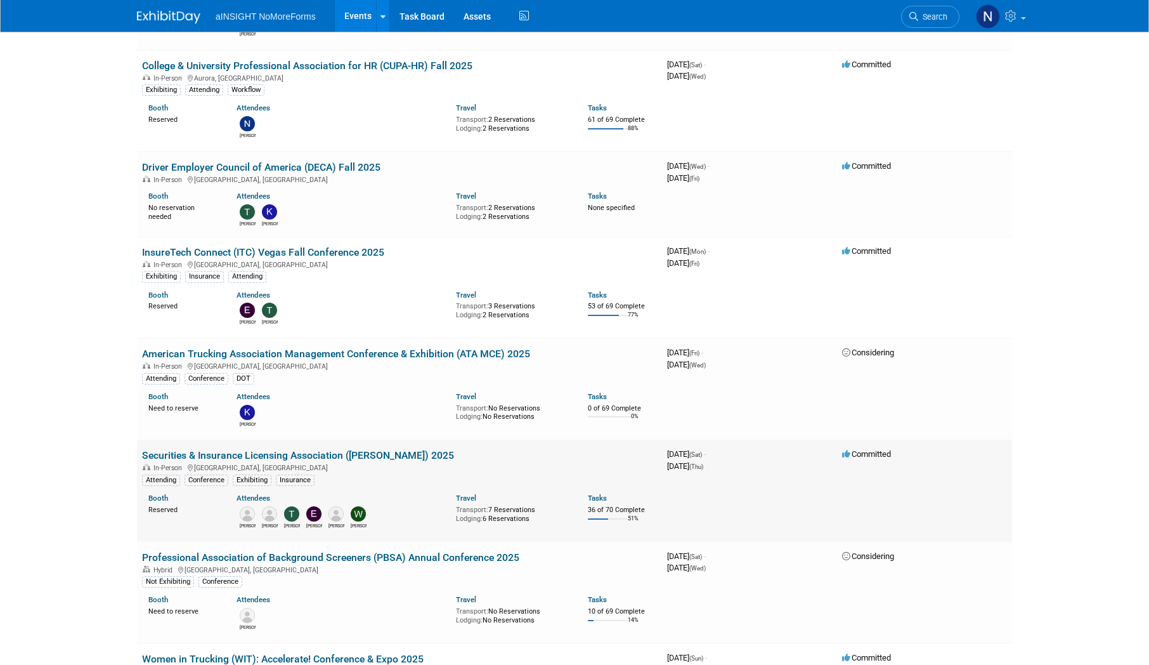
click at [301, 455] on link "Securities & Insurance Licensing Association ([PERSON_NAME]) 2025" at bounding box center [298, 455] width 312 height 12
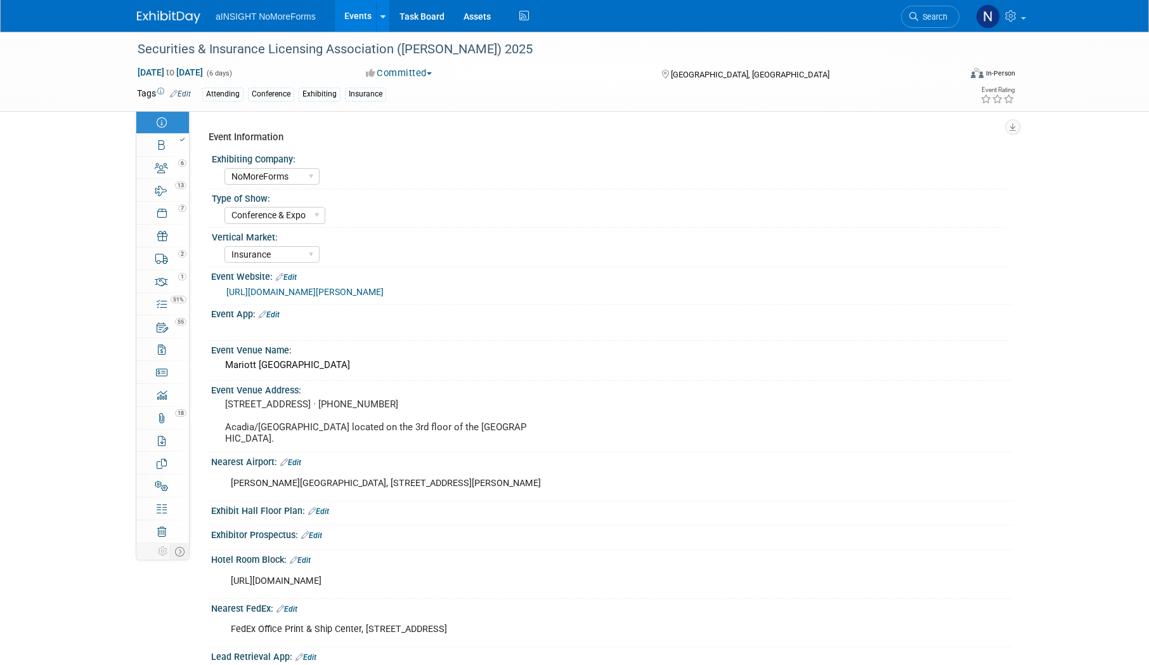
select select "NoMoreForms"
select select "Conference & Expo"
select select "Insurance"
select select "Yes"
select select "No"
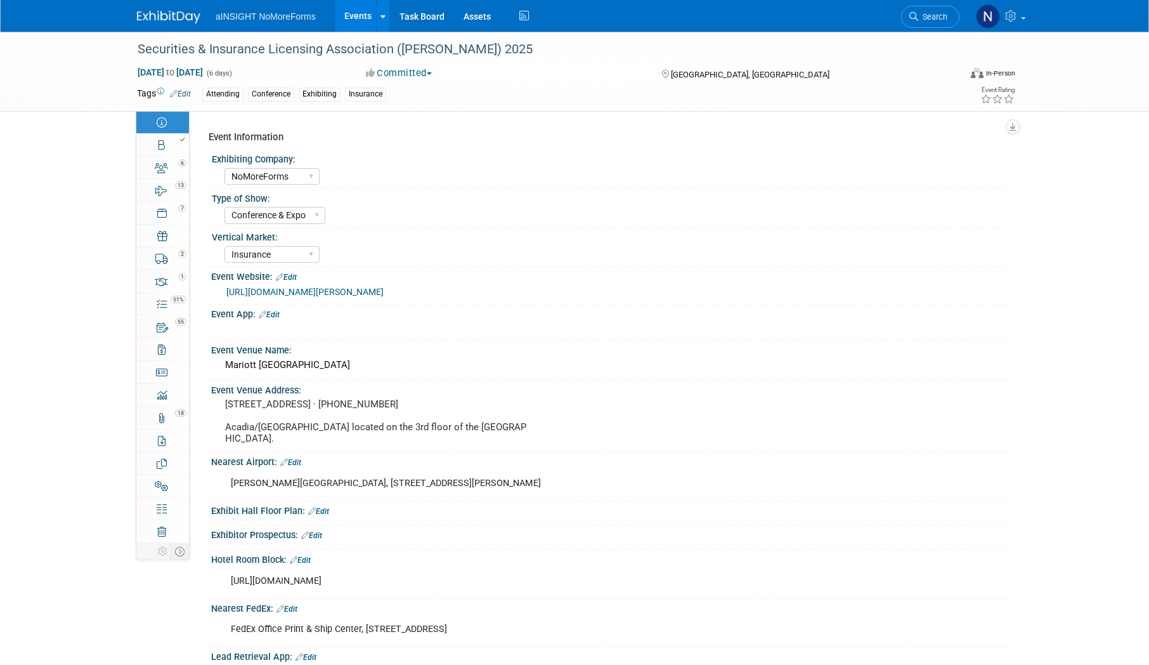
select select "Yes"
click at [173, 166] on div "6" at bounding box center [166, 162] width 43 height 9
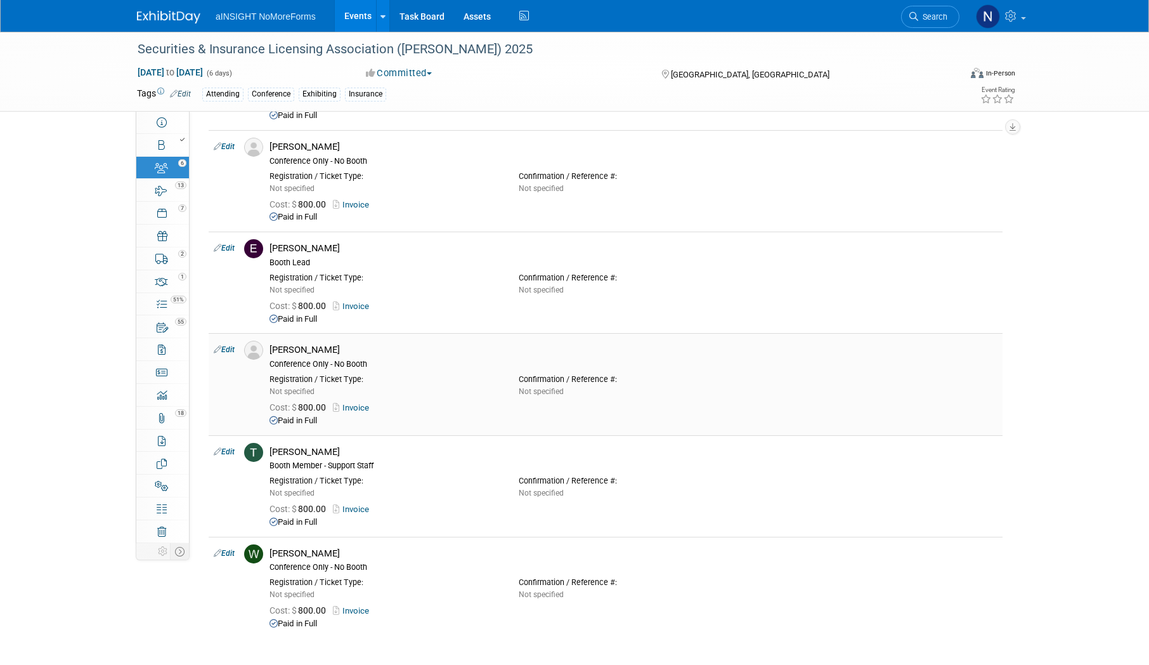
scroll to position [190, 0]
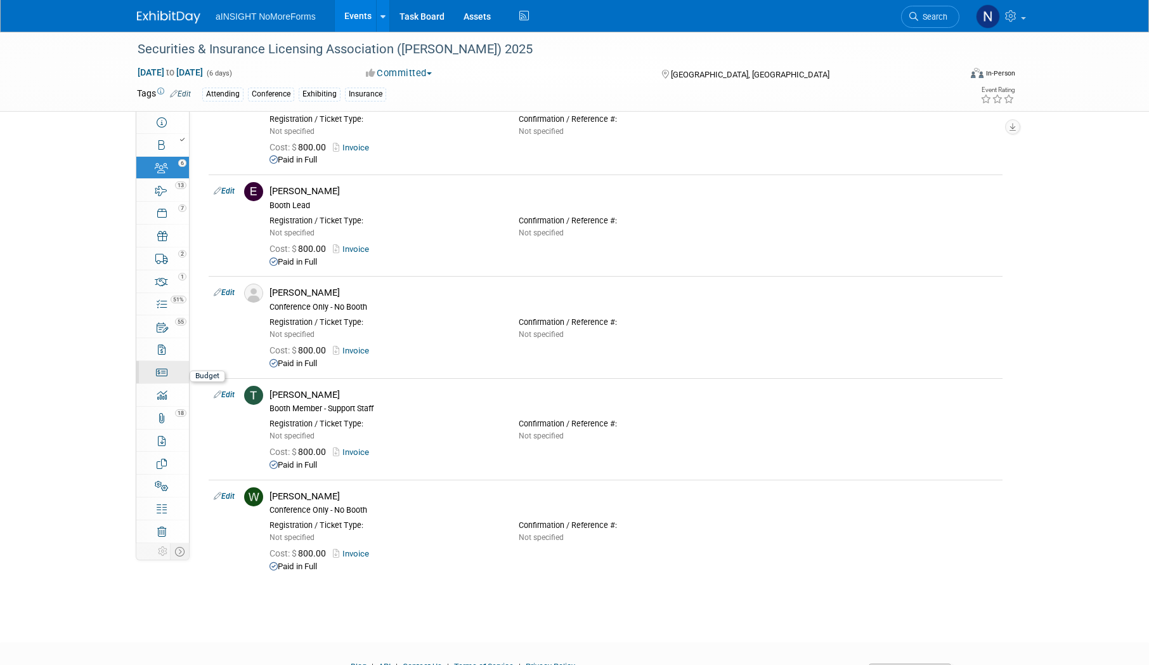
click at [160, 377] on icon at bounding box center [162, 372] width 12 height 10
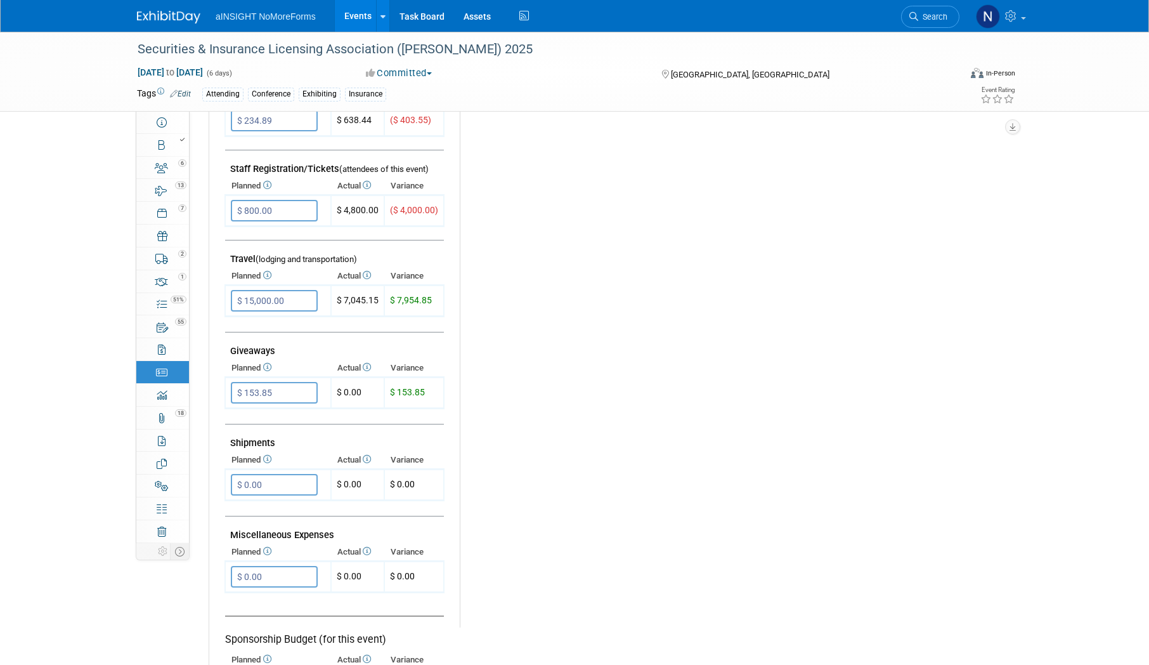
scroll to position [317, 0]
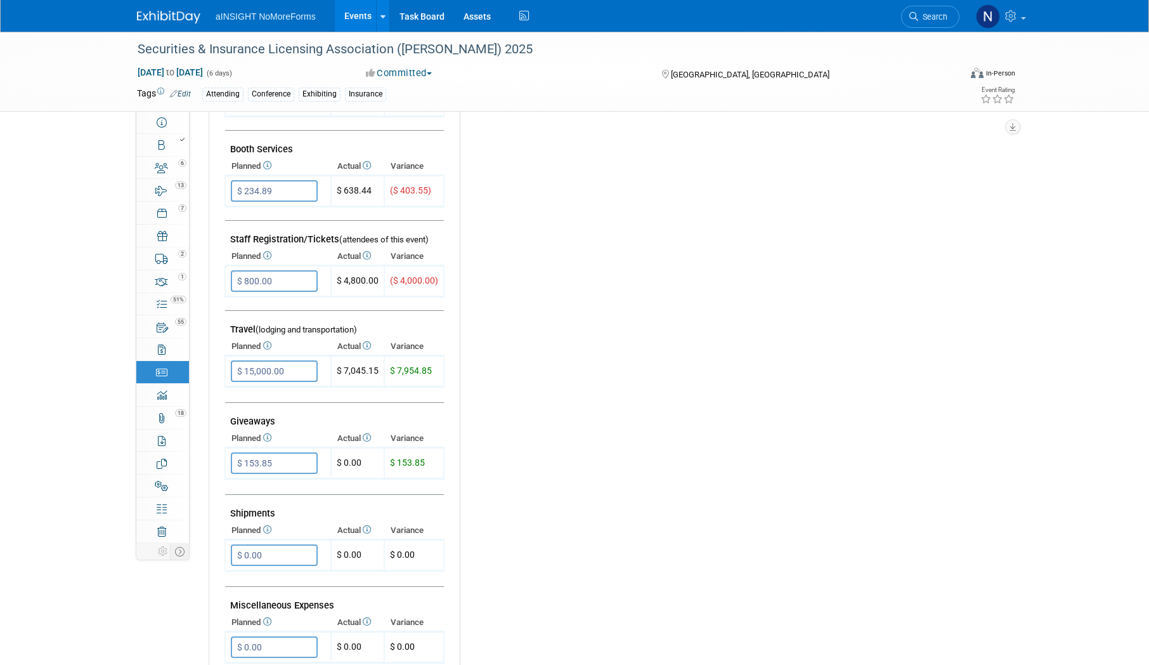
click at [358, 14] on link "Events" at bounding box center [358, 16] width 46 height 32
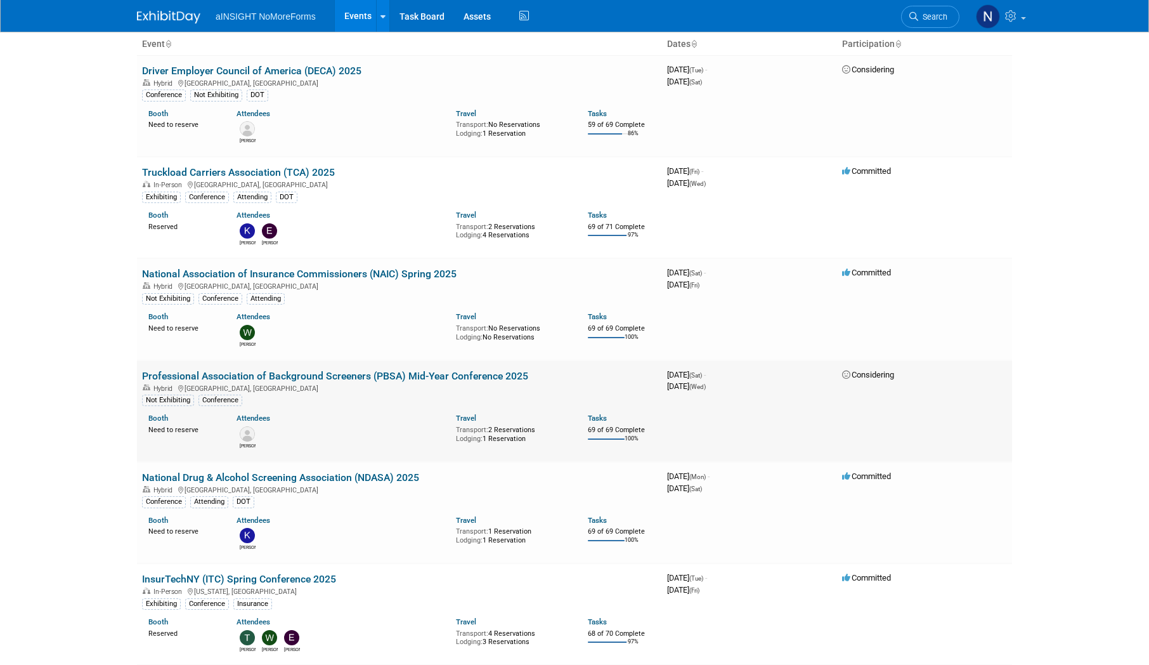
scroll to position [127, 0]
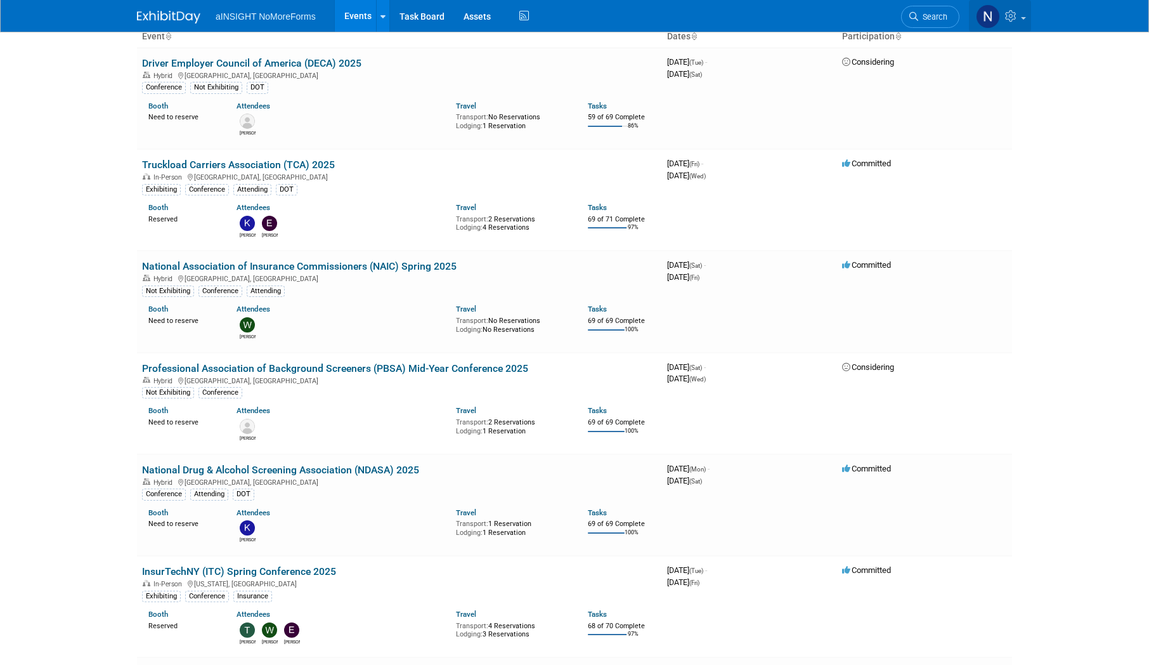
click at [1020, 13] on link at bounding box center [1000, 16] width 62 height 32
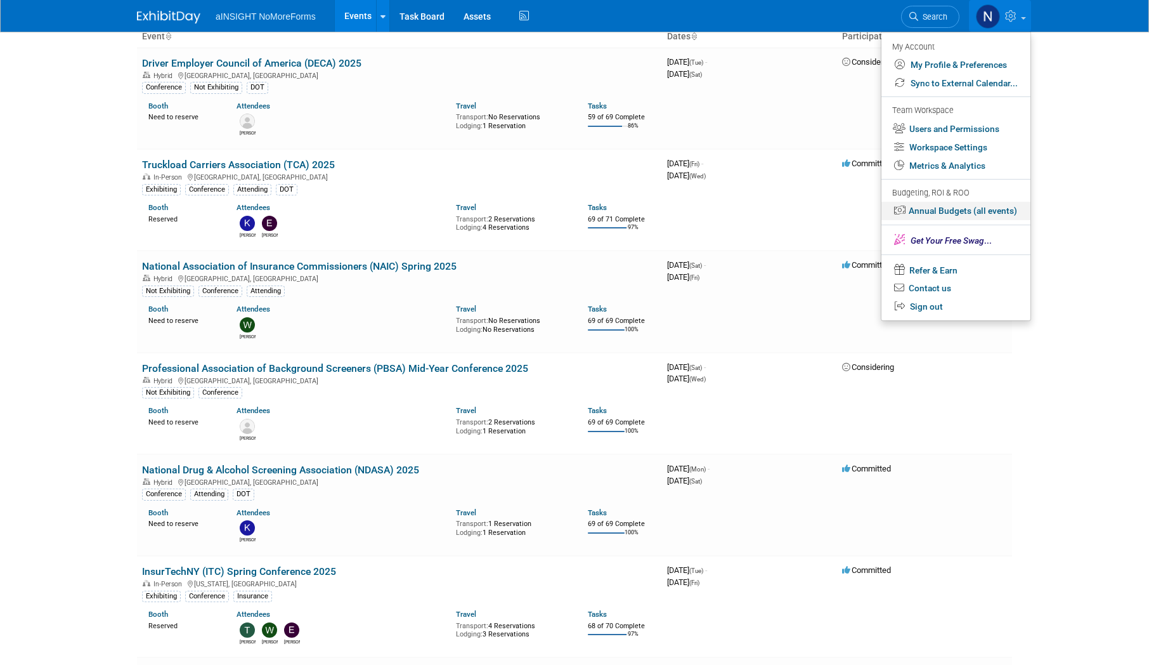
click at [948, 206] on link "Annual Budgets (all events)" at bounding box center [956, 211] width 149 height 18
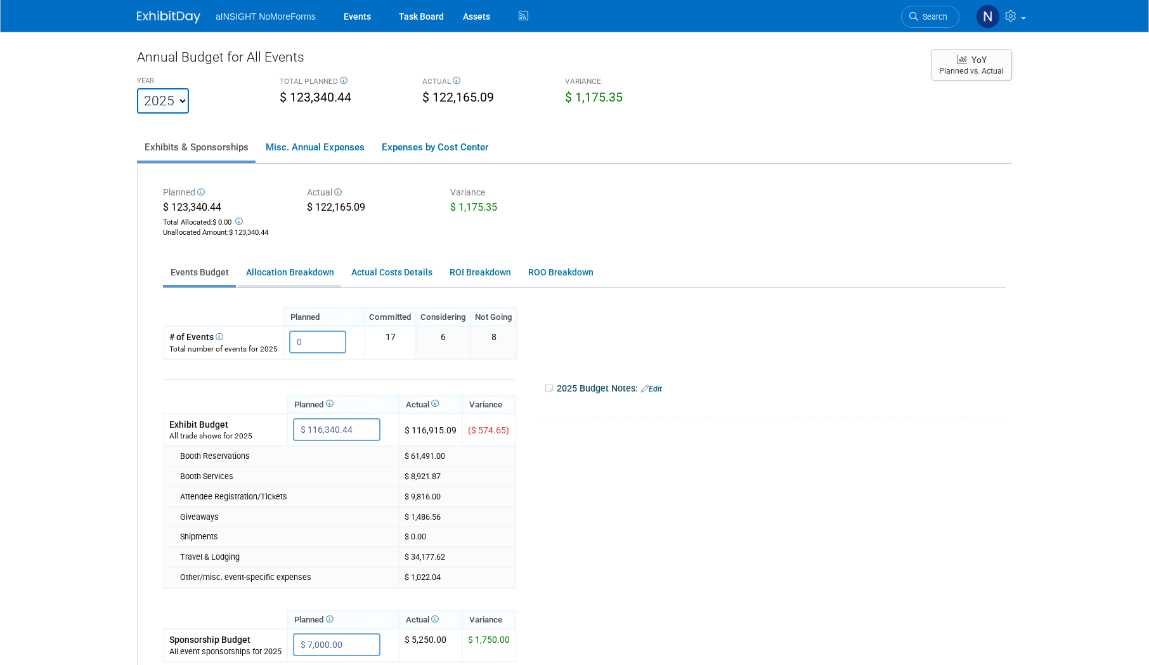
click at [304, 277] on link "Allocation Breakdown" at bounding box center [289, 272] width 103 height 25
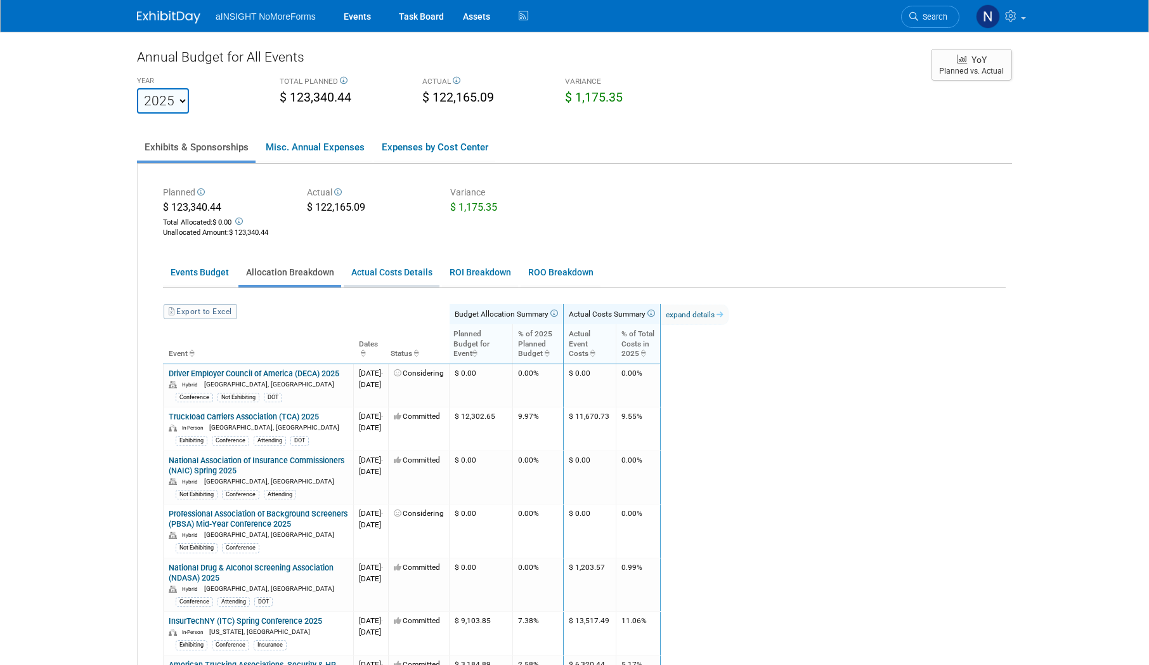
click at [389, 261] on link "Actual Costs Details" at bounding box center [392, 272] width 96 height 25
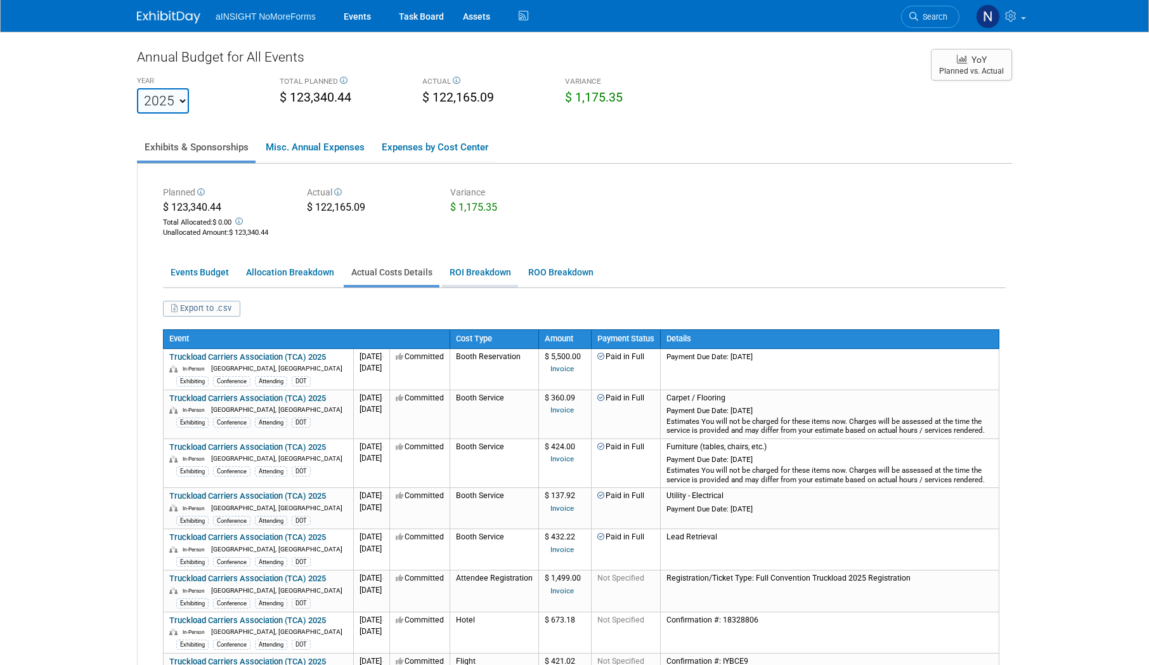
click at [474, 267] on link "ROI Breakdown" at bounding box center [480, 272] width 76 height 25
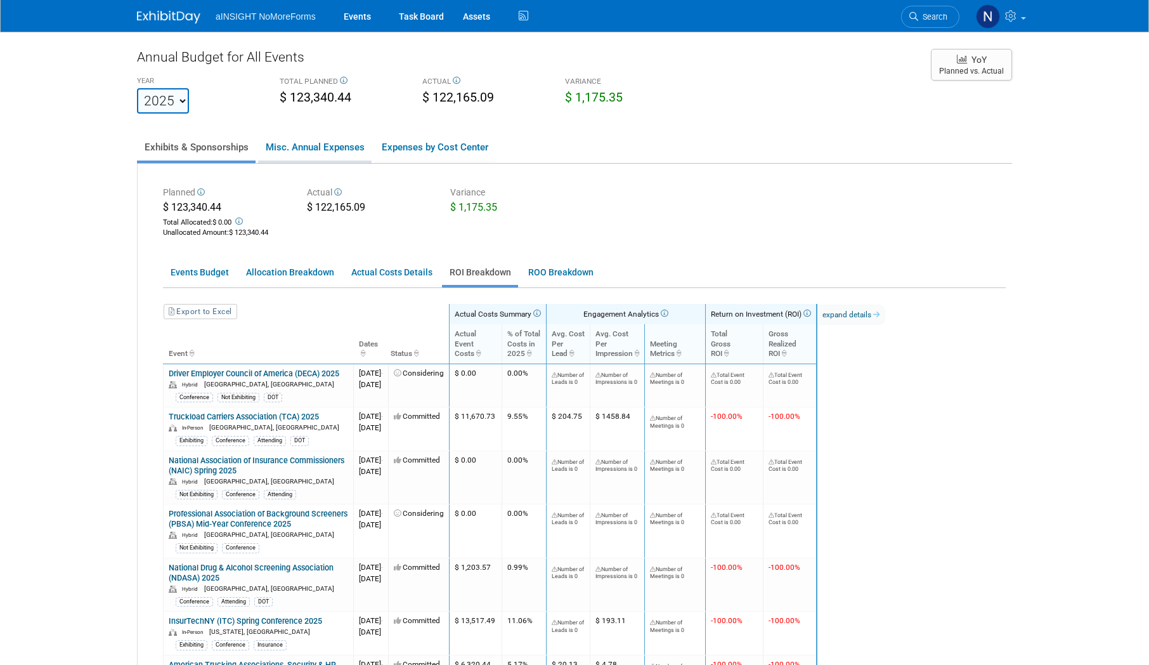
click at [344, 143] on link "Misc. Annual Expenses" at bounding box center [315, 147] width 114 height 27
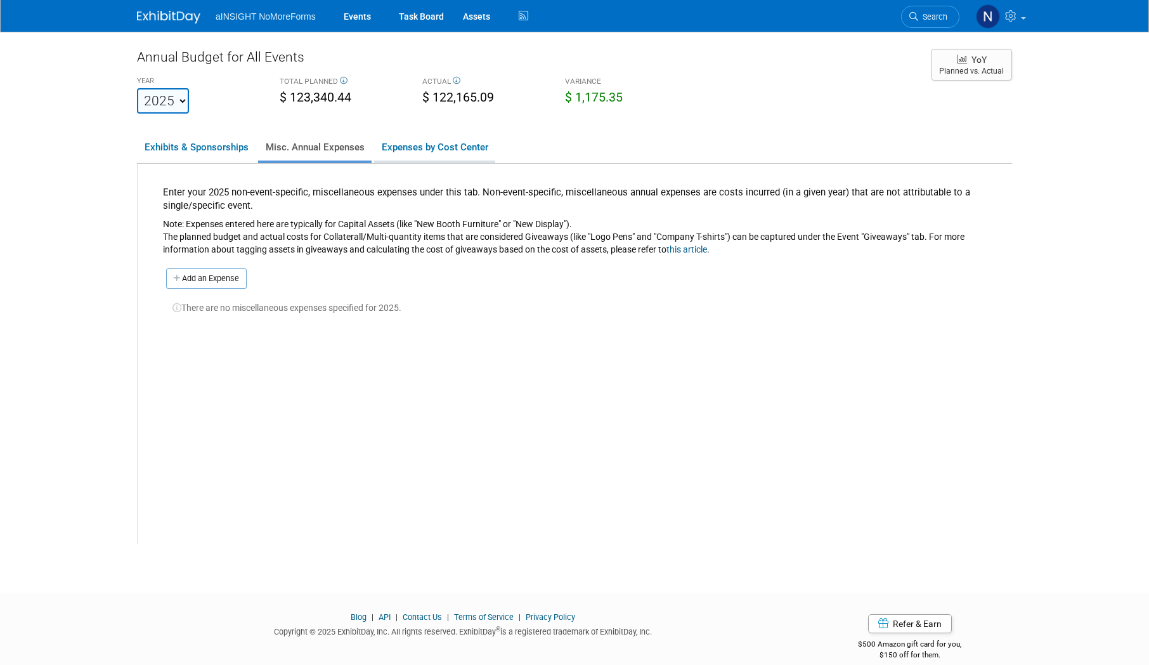
click at [422, 143] on link "Expenses by Cost Center" at bounding box center [434, 147] width 121 height 27
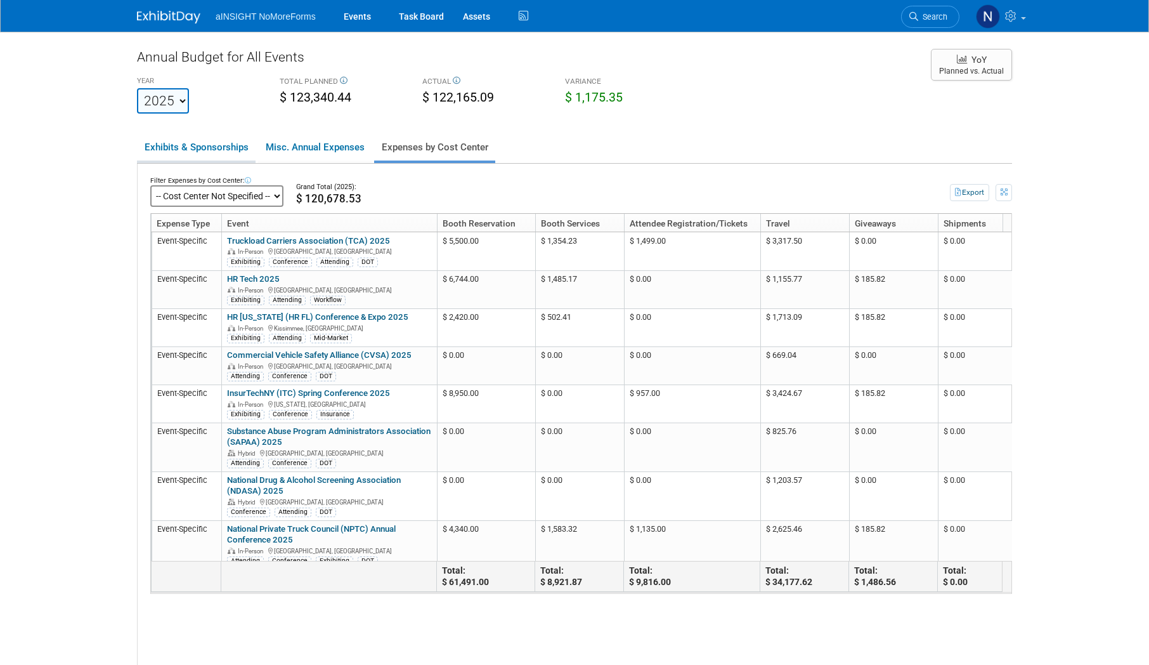
click at [211, 149] on link "Exhibits & Sponsorships" at bounding box center [196, 147] width 119 height 27
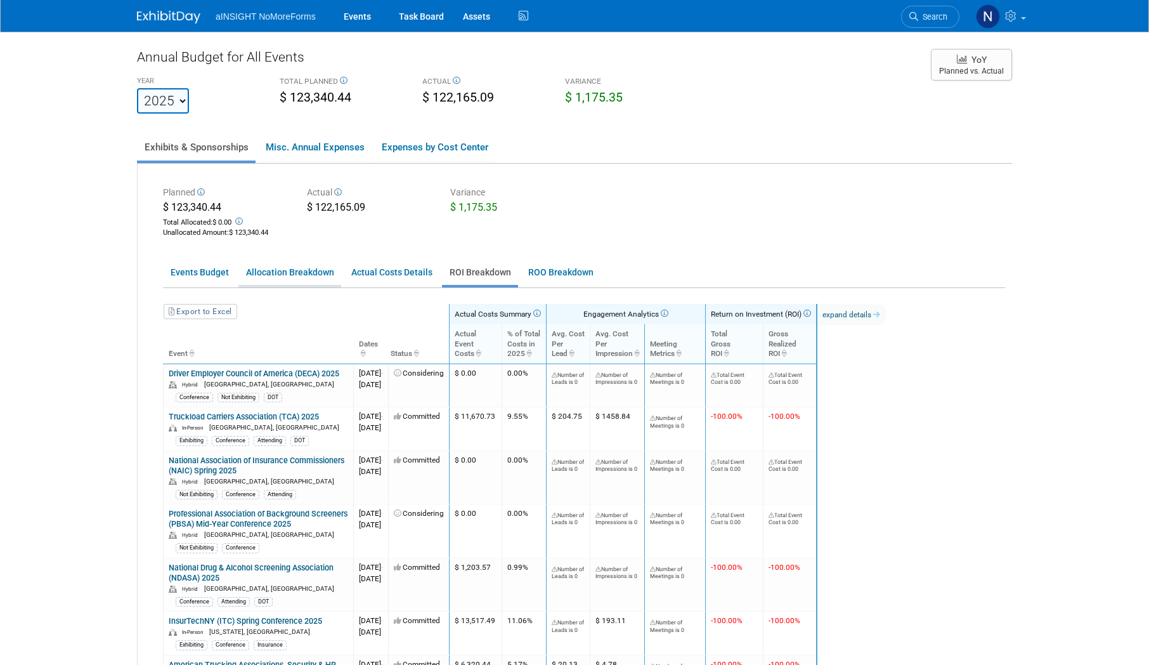
click at [277, 276] on link "Allocation Breakdown" at bounding box center [289, 272] width 103 height 25
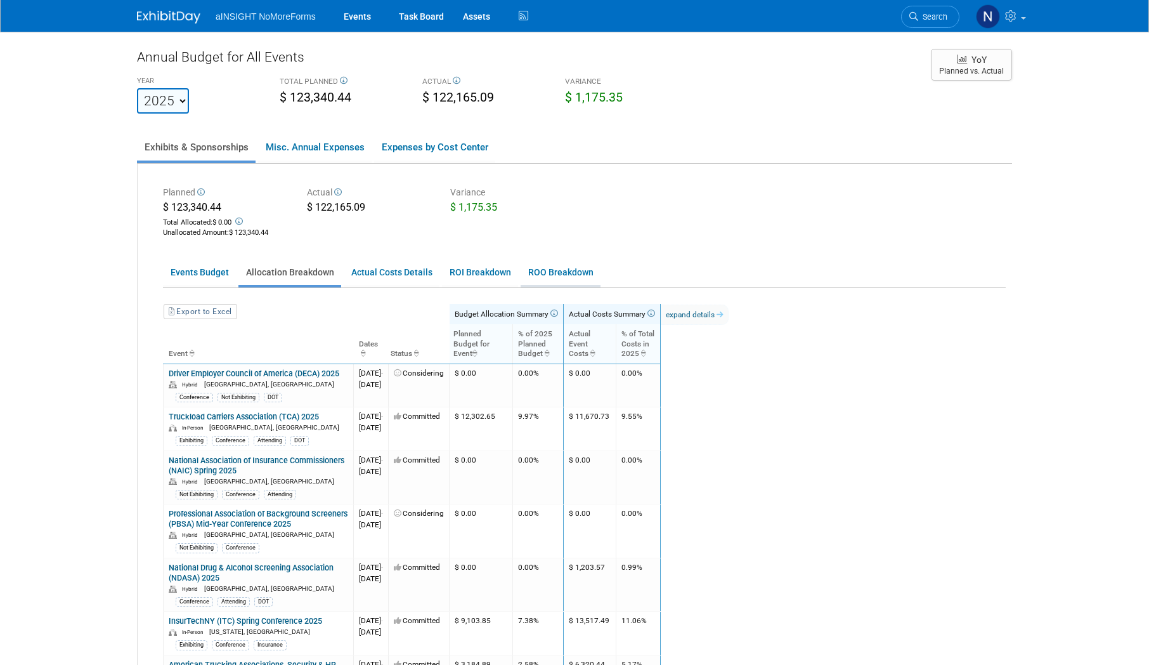
click at [575, 271] on link "ROO Breakdown" at bounding box center [561, 272] width 80 height 25
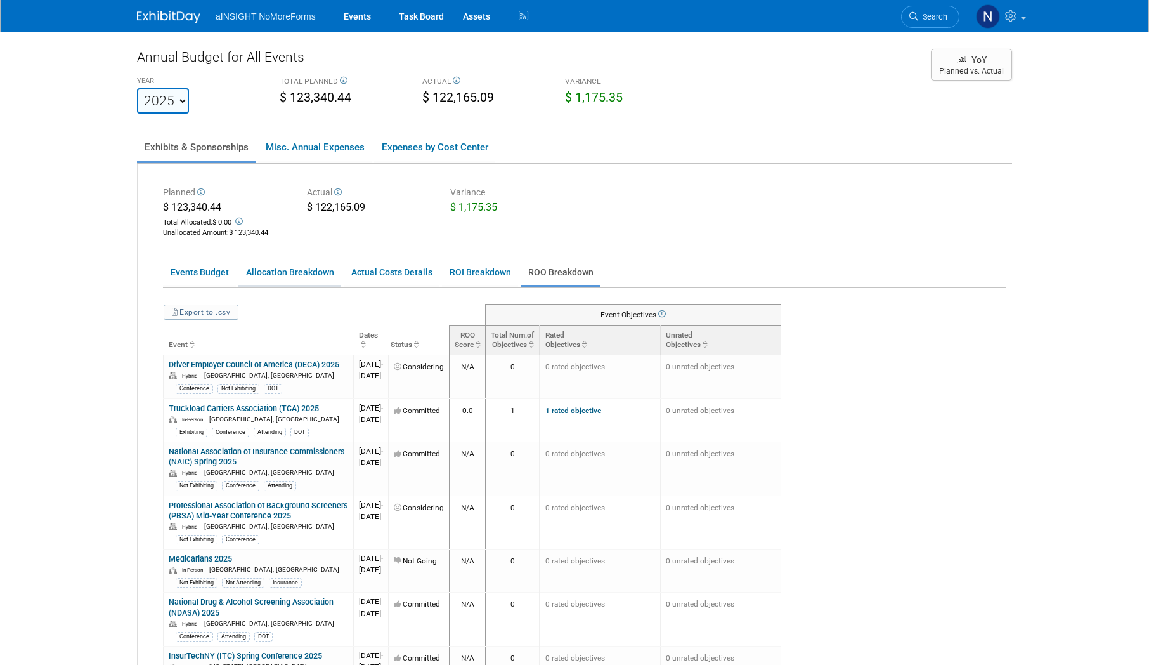
click at [312, 283] on link "Allocation Breakdown" at bounding box center [289, 272] width 103 height 25
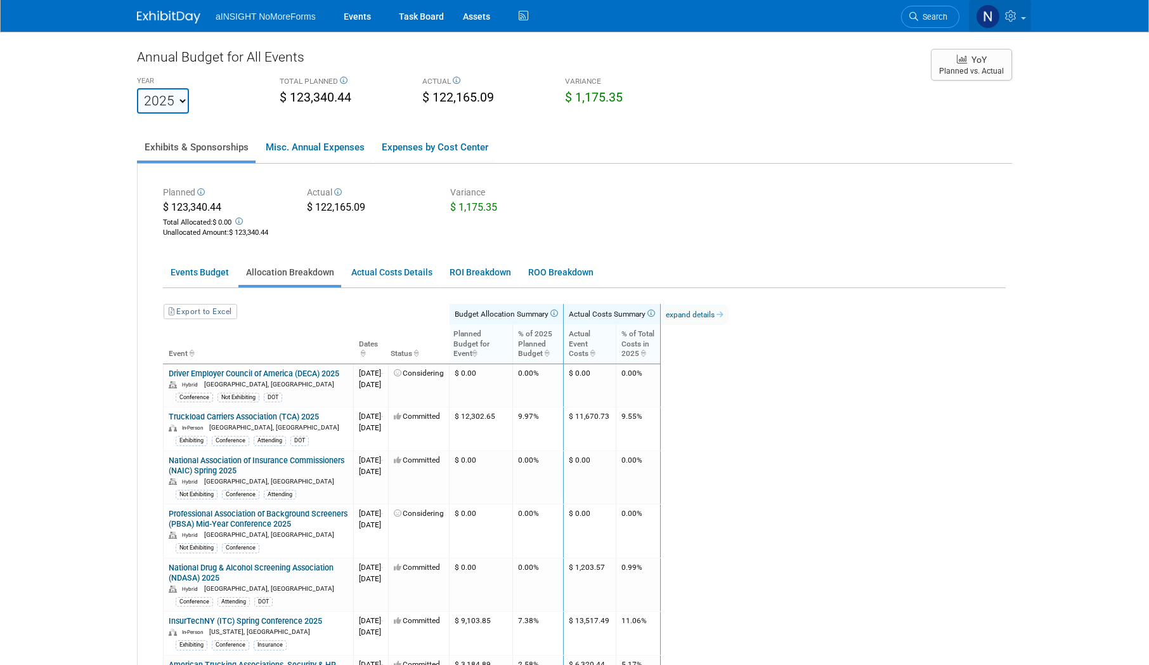
click at [1029, 19] on link at bounding box center [1000, 16] width 62 height 32
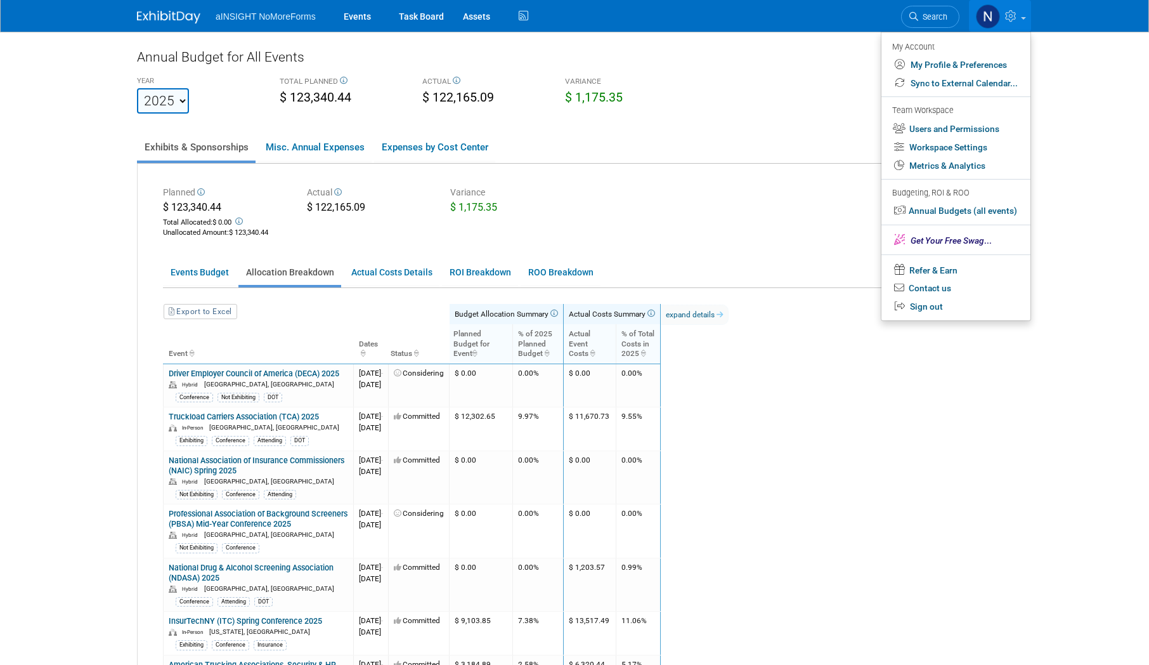
click at [1029, 19] on link at bounding box center [1000, 16] width 62 height 32
